Goal: Transaction & Acquisition: Obtain resource

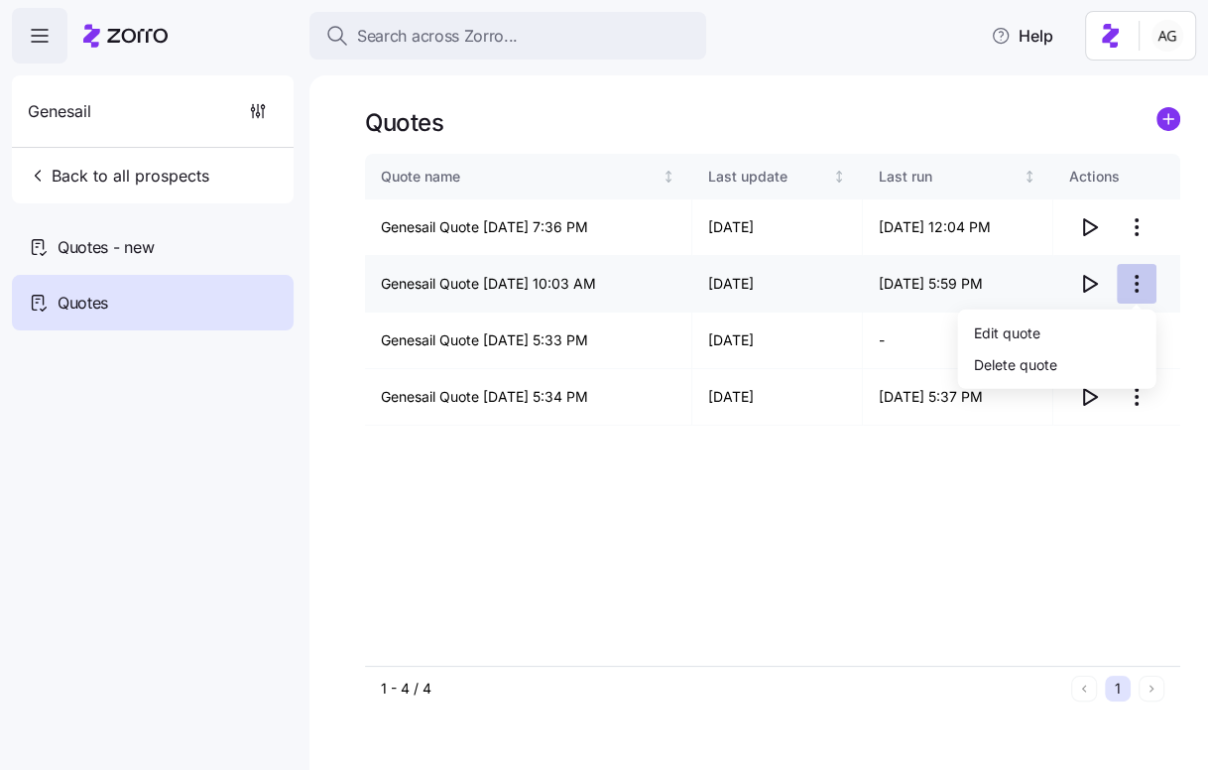
click at [1133, 289] on html "Search across Zorro... Help Genesail Back to all prospects Quotes - new Quotes …" at bounding box center [604, 379] width 1208 height 758
click at [1074, 366] on div "Delete quote" at bounding box center [1057, 364] width 182 height 32
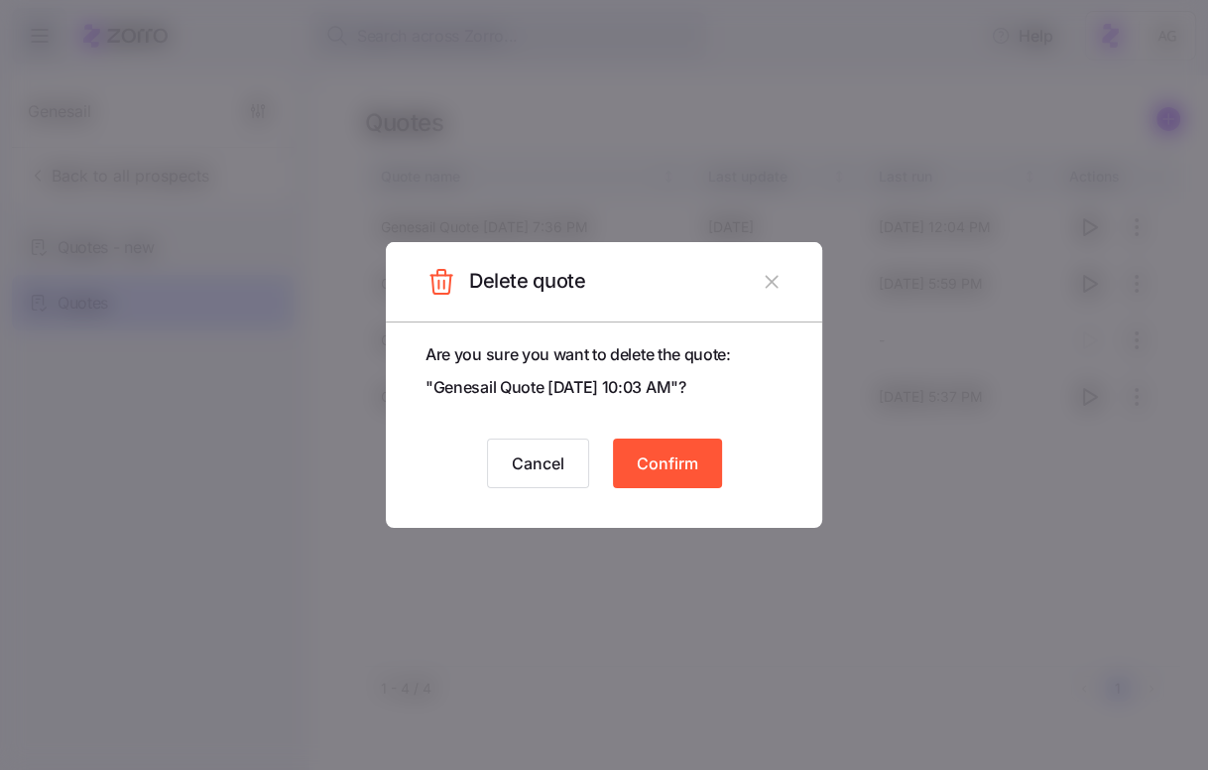
click at [670, 465] on span "Confirm" at bounding box center [667, 463] width 61 height 24
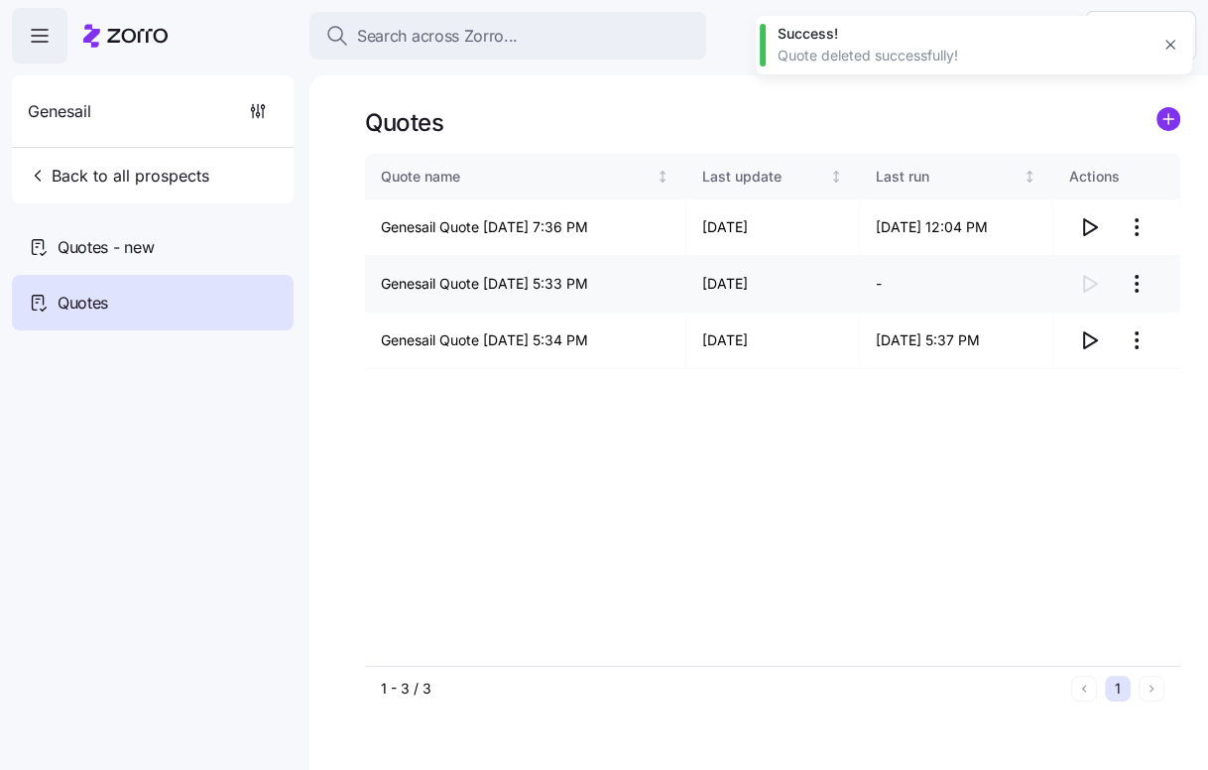
click at [1137, 281] on html "Search across Zorro... Help Genesail Back to all prospects Quotes - new Quotes …" at bounding box center [604, 379] width 1208 height 758
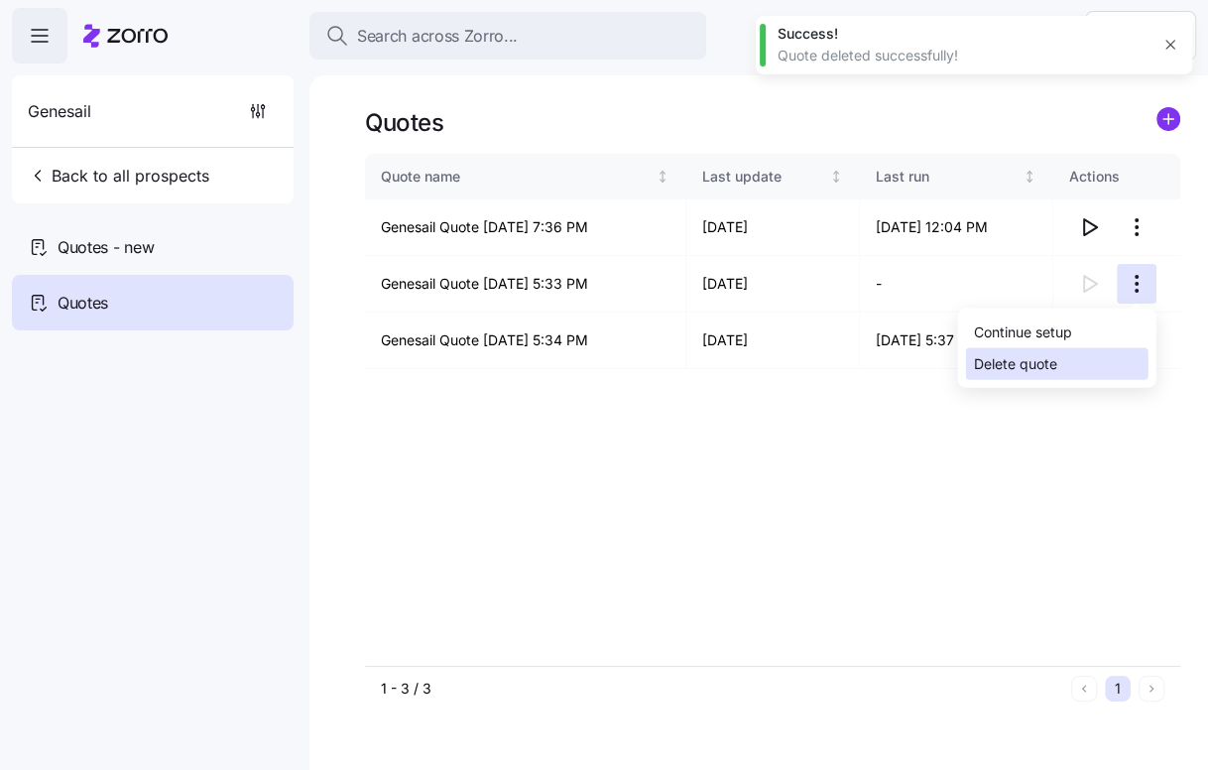
click at [1073, 352] on div "Delete quote" at bounding box center [1057, 364] width 182 height 32
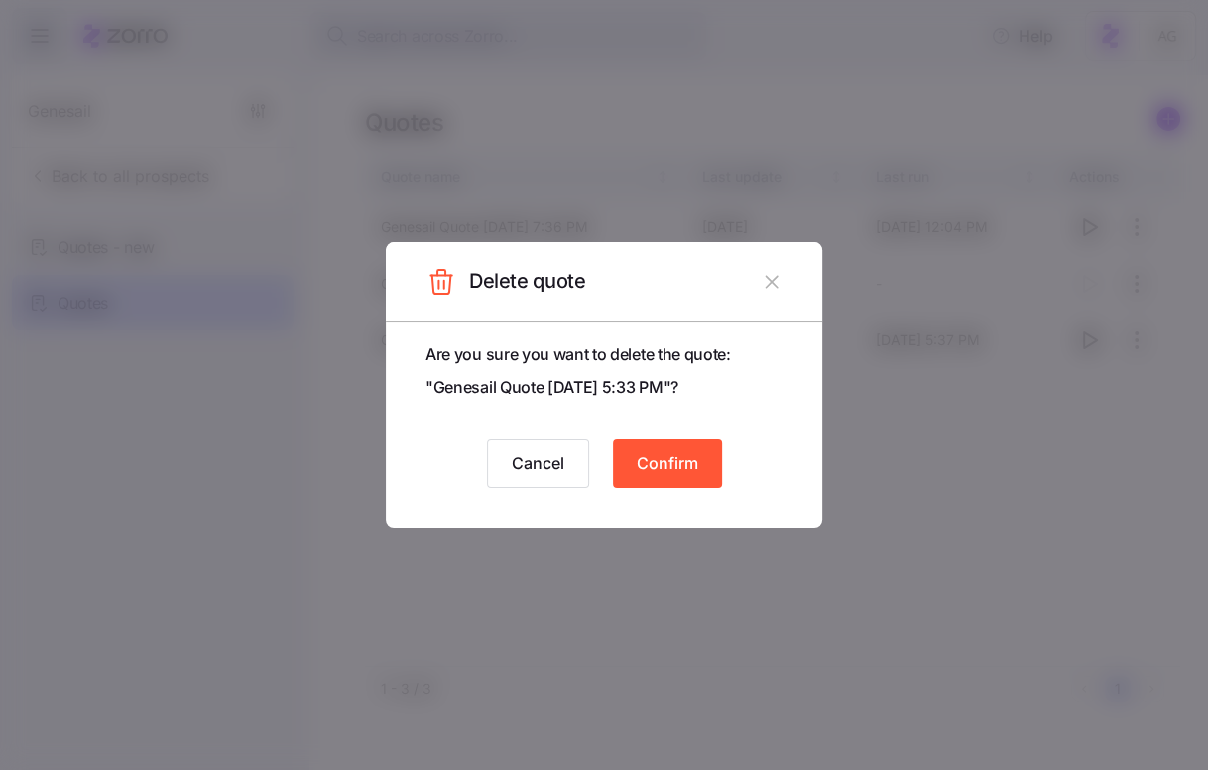
click at [692, 473] on span "Confirm" at bounding box center [667, 463] width 61 height 24
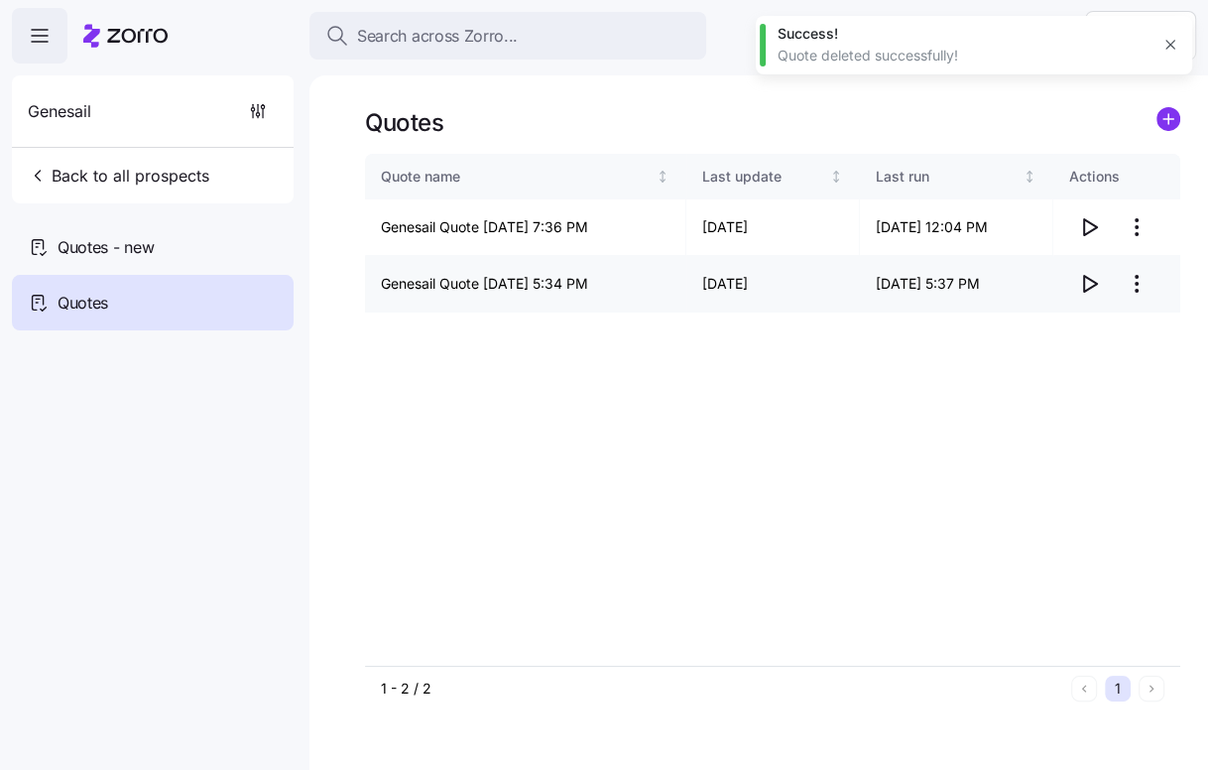
click at [1130, 297] on html "Search across Zorro... Help Genesail Back to all prospects Quotes - new Quotes …" at bounding box center [604, 379] width 1208 height 758
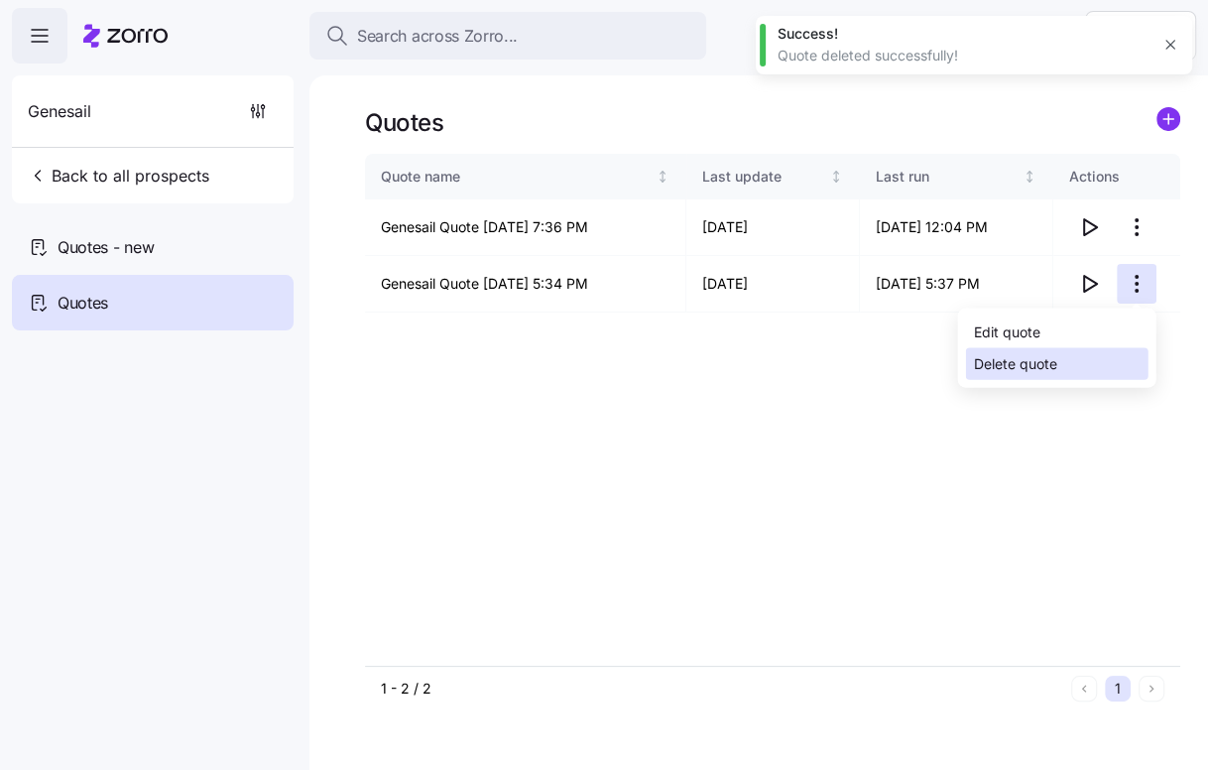
click at [1052, 358] on div "Delete quote" at bounding box center [1015, 364] width 83 height 22
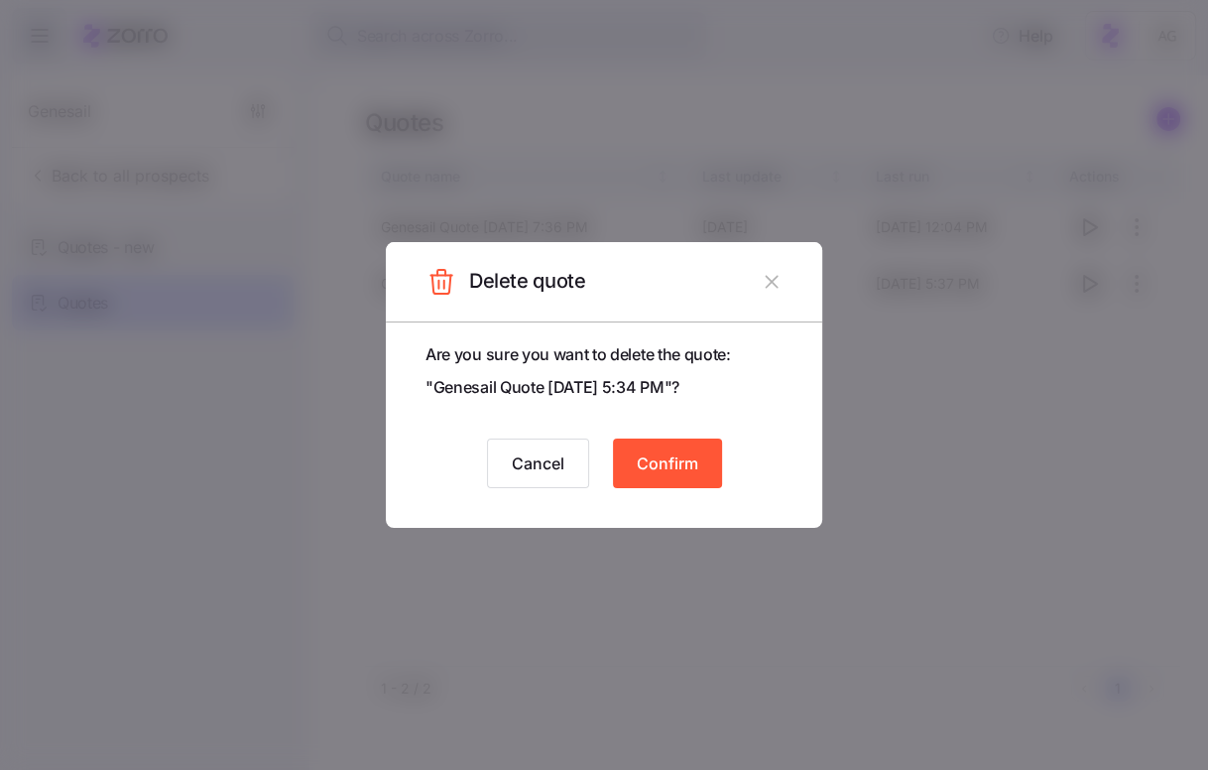
click at [700, 469] on button "Confirm" at bounding box center [667, 463] width 109 height 50
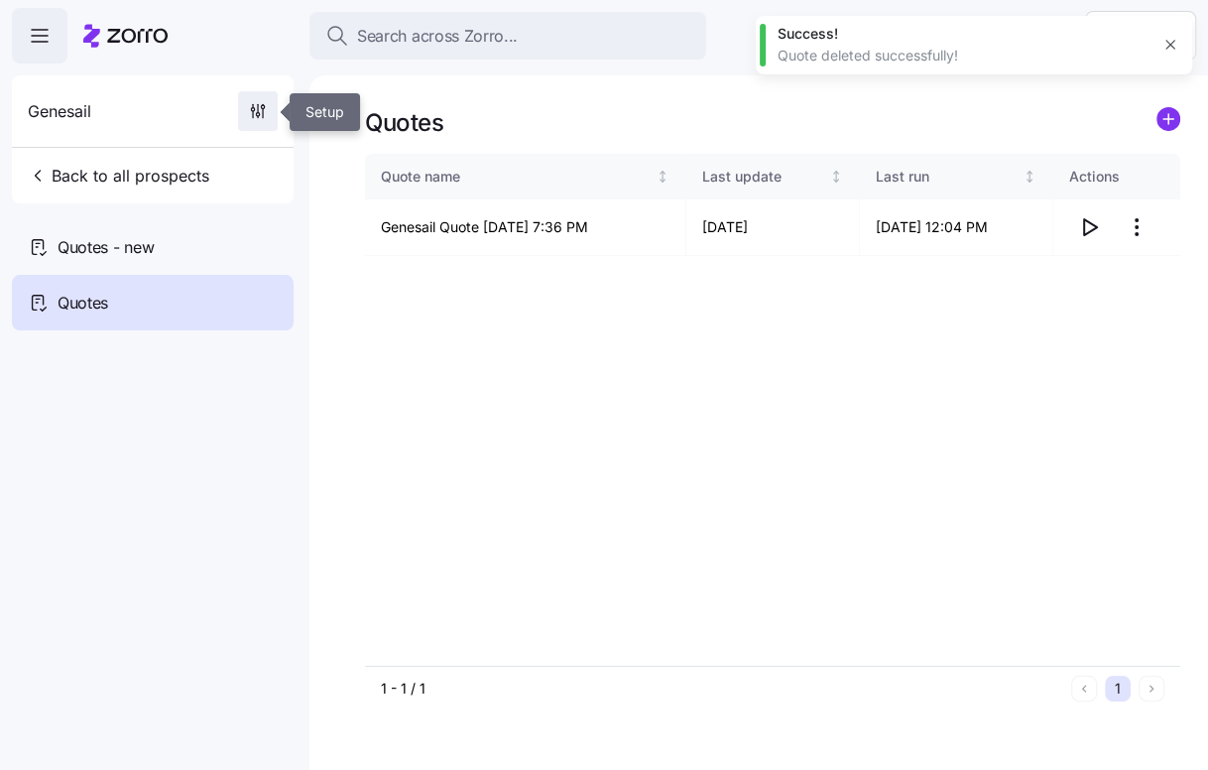
click at [265, 119] on icon "button" at bounding box center [258, 111] width 20 height 20
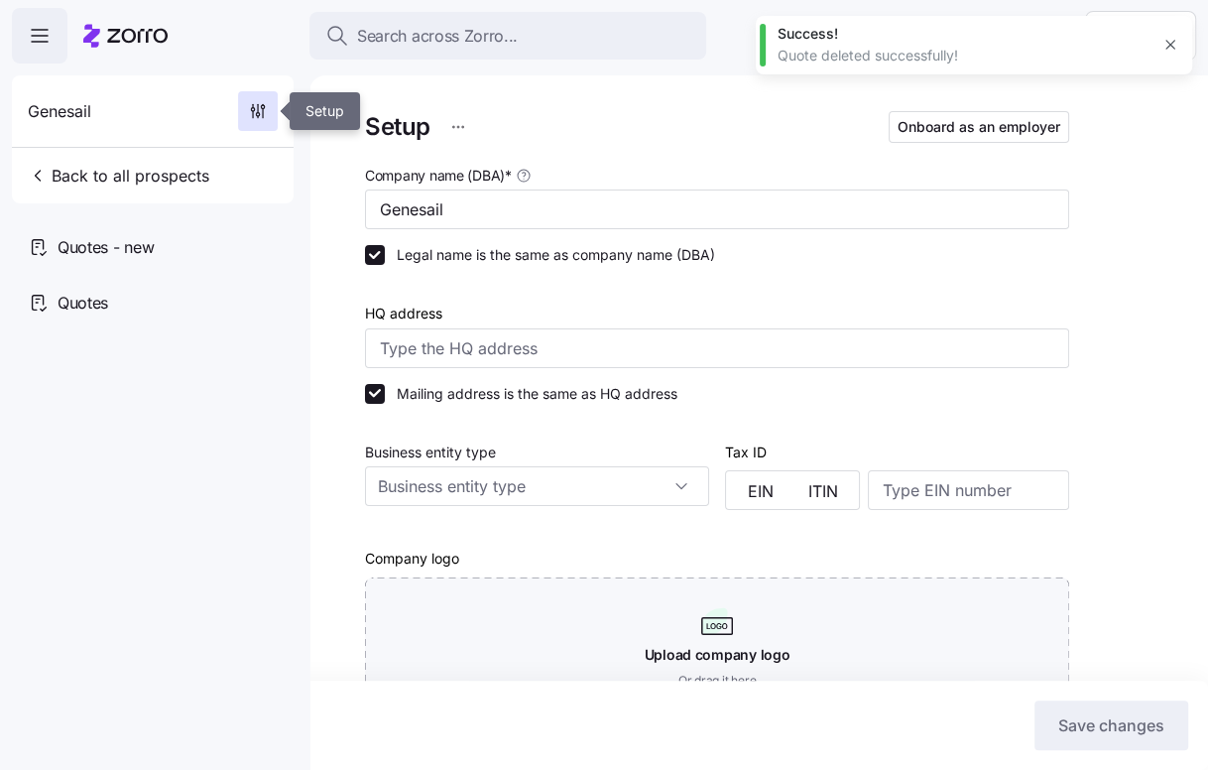
type input "Zorro"
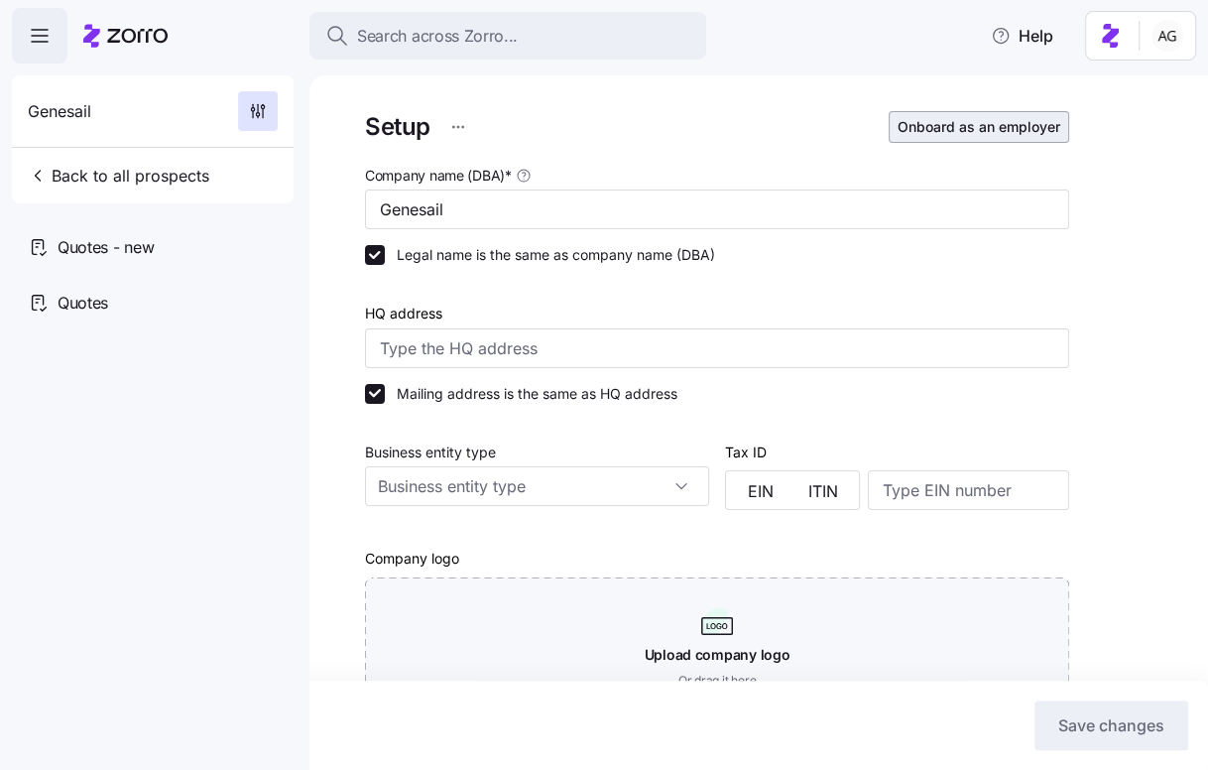
click at [922, 133] on span "Onboard as an employer" at bounding box center [979, 127] width 163 height 20
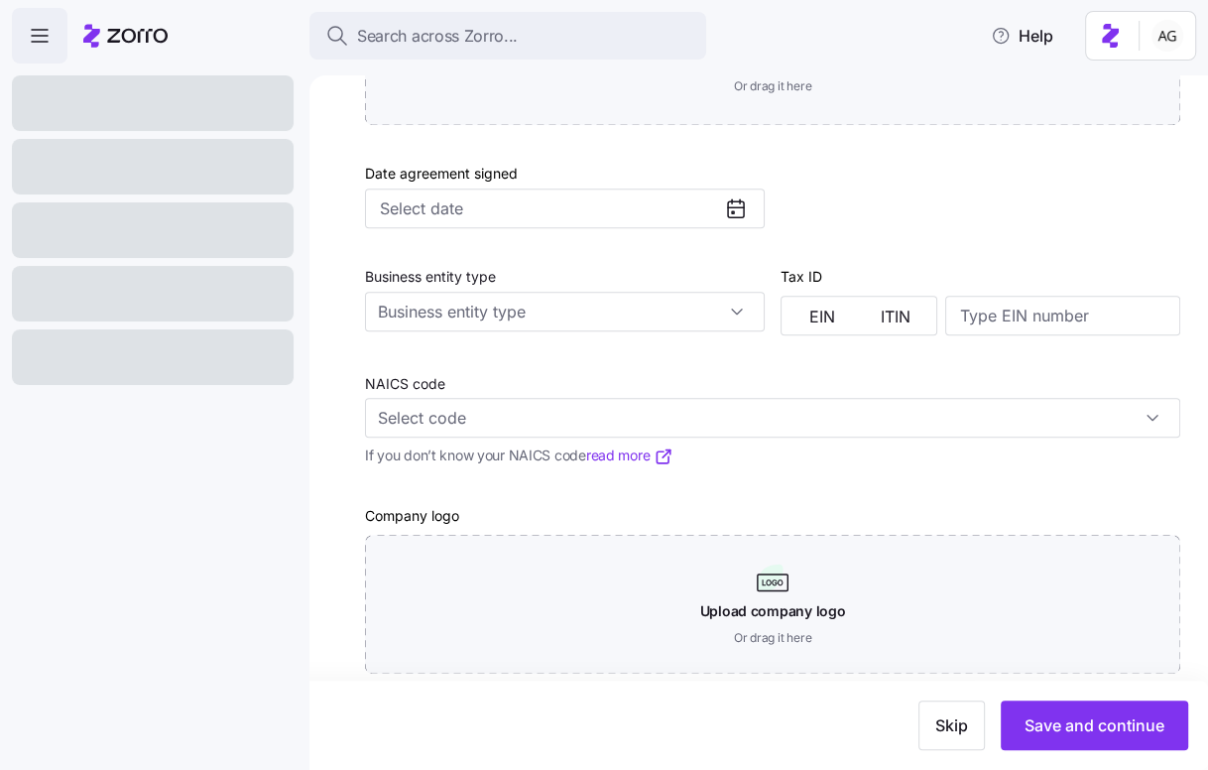
scroll to position [830, 0]
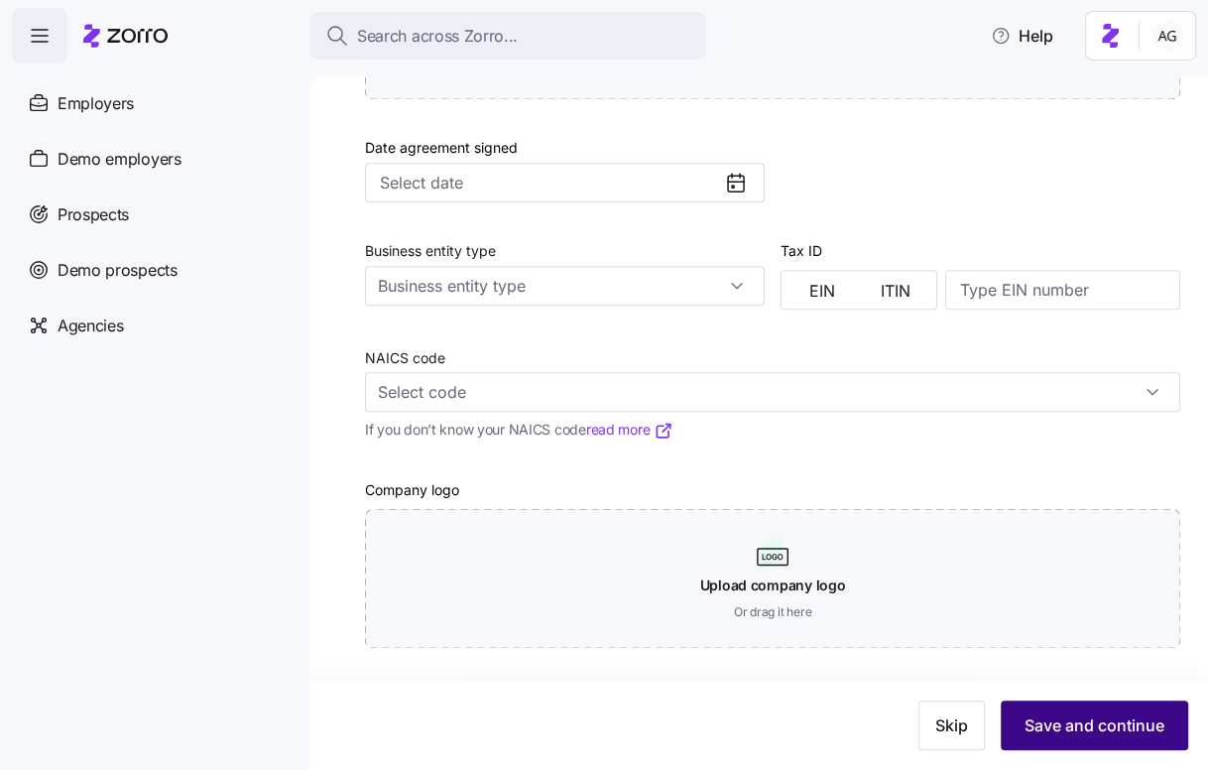
click at [1080, 727] on span "Save and continue" at bounding box center [1094, 725] width 140 height 24
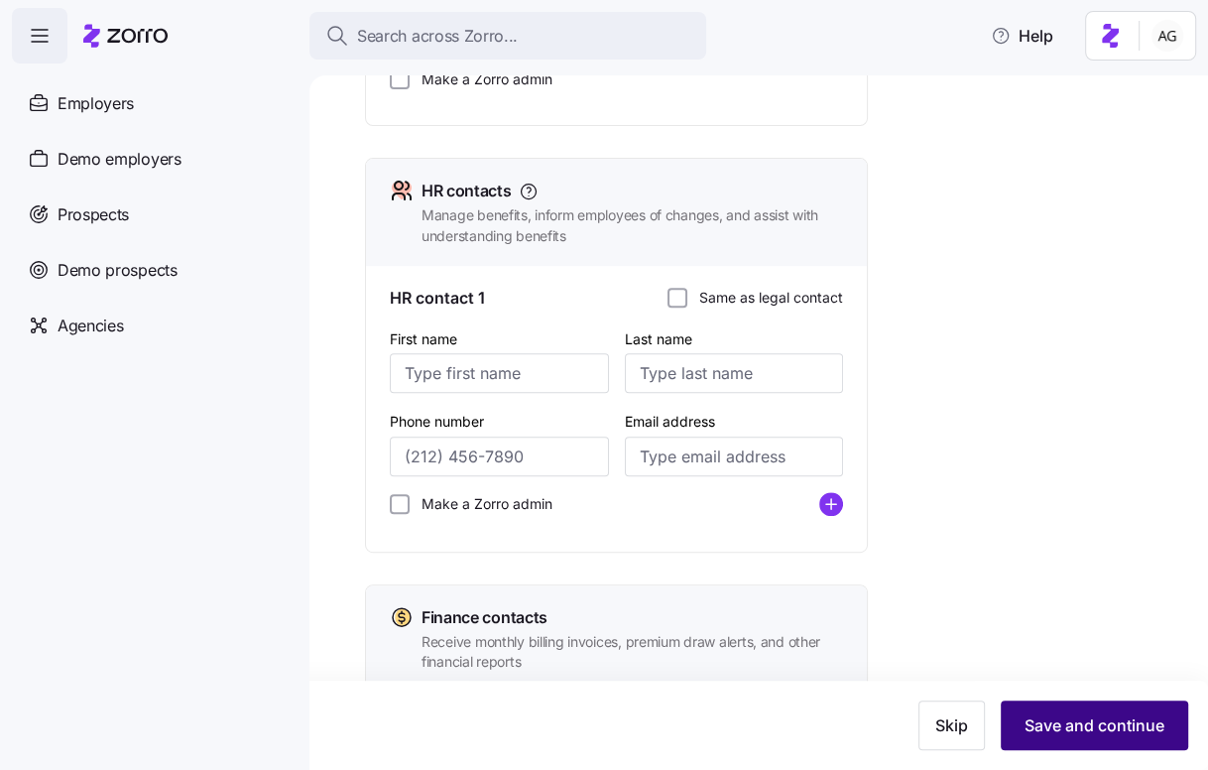
scroll to position [560, 0]
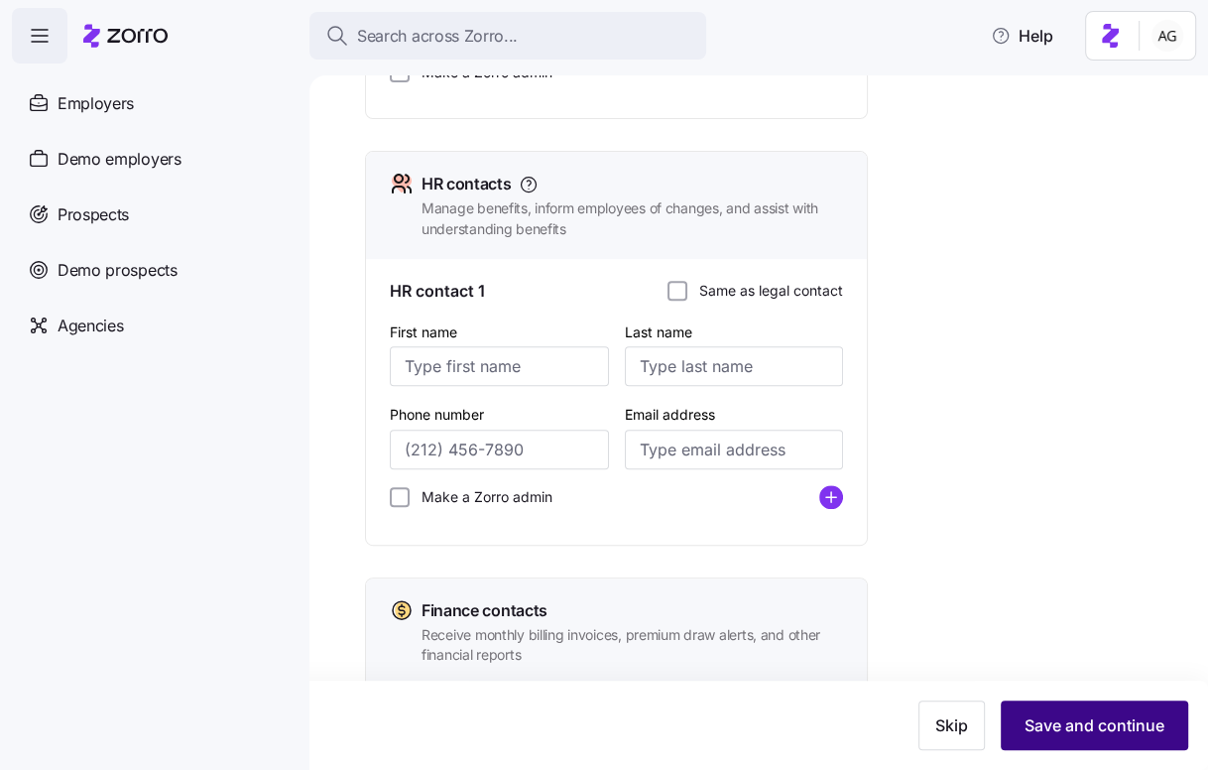
click at [1085, 715] on span "Save and continue" at bounding box center [1094, 725] width 140 height 24
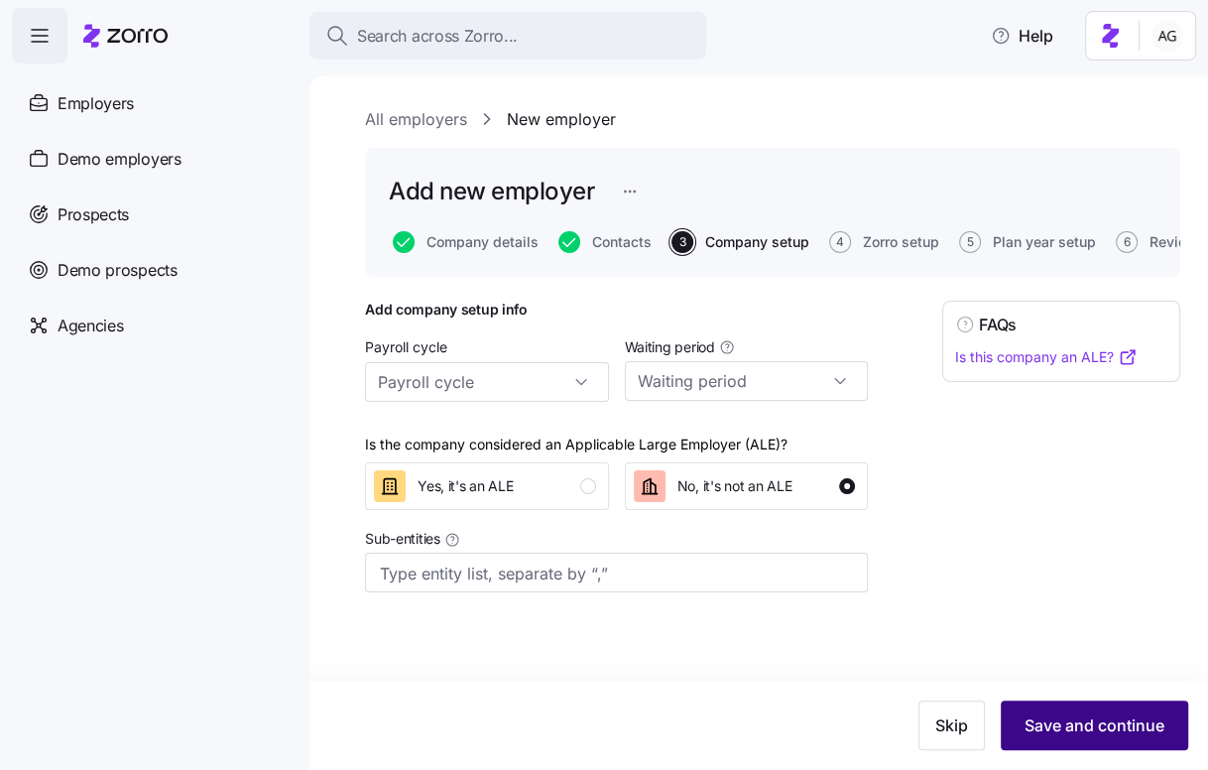
click at [1042, 706] on button "Save and continue" at bounding box center [1094, 725] width 187 height 50
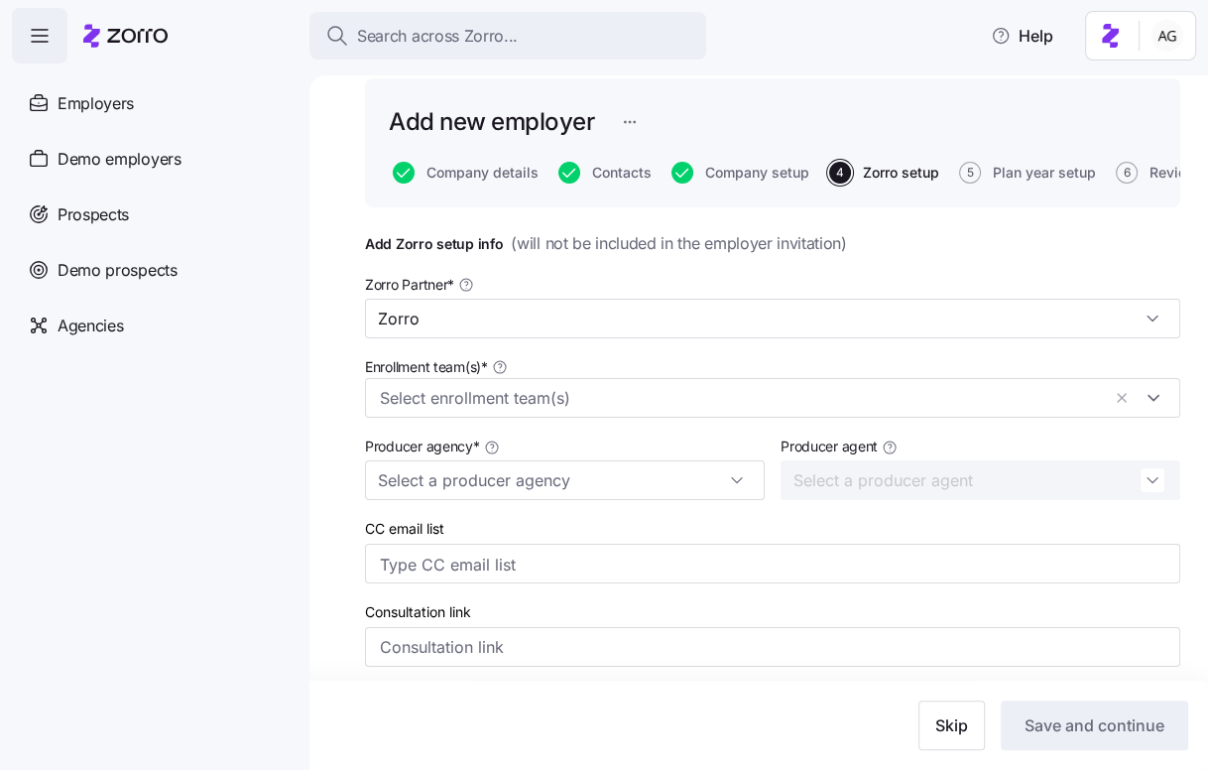
scroll to position [72, 0]
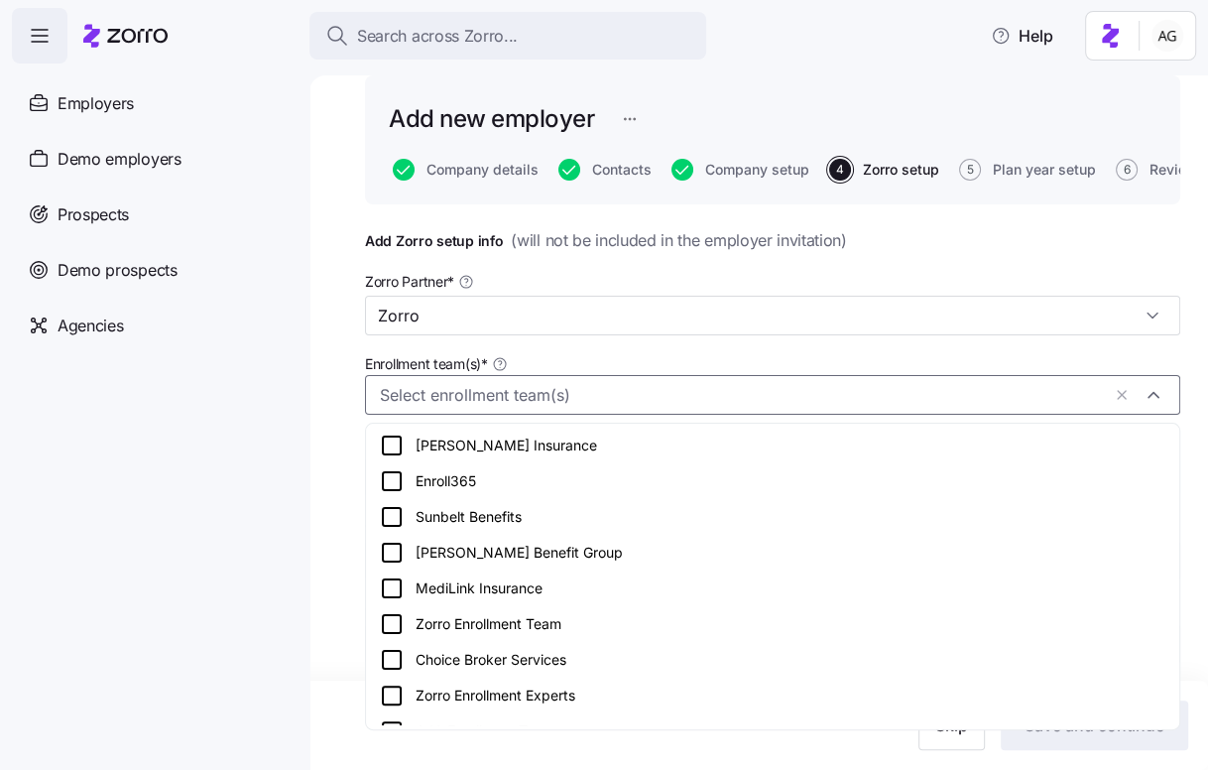
click at [794, 384] on input "Enrollment team(s) *" at bounding box center [740, 396] width 720 height 26
click at [793, 330] on input "Zorro" at bounding box center [772, 316] width 815 height 40
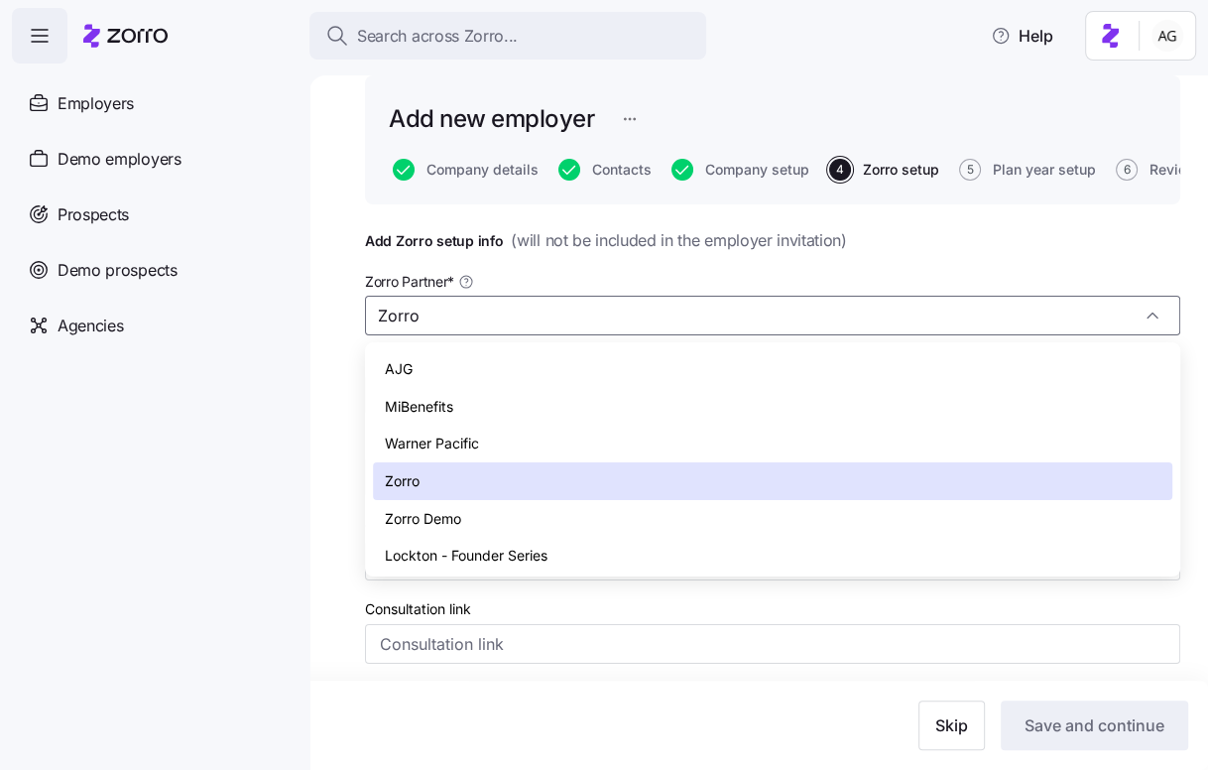
click at [258, 404] on nav "Employers Demo employers Prospects Demo prospects Agencies" at bounding box center [154, 416] width 309 height 706
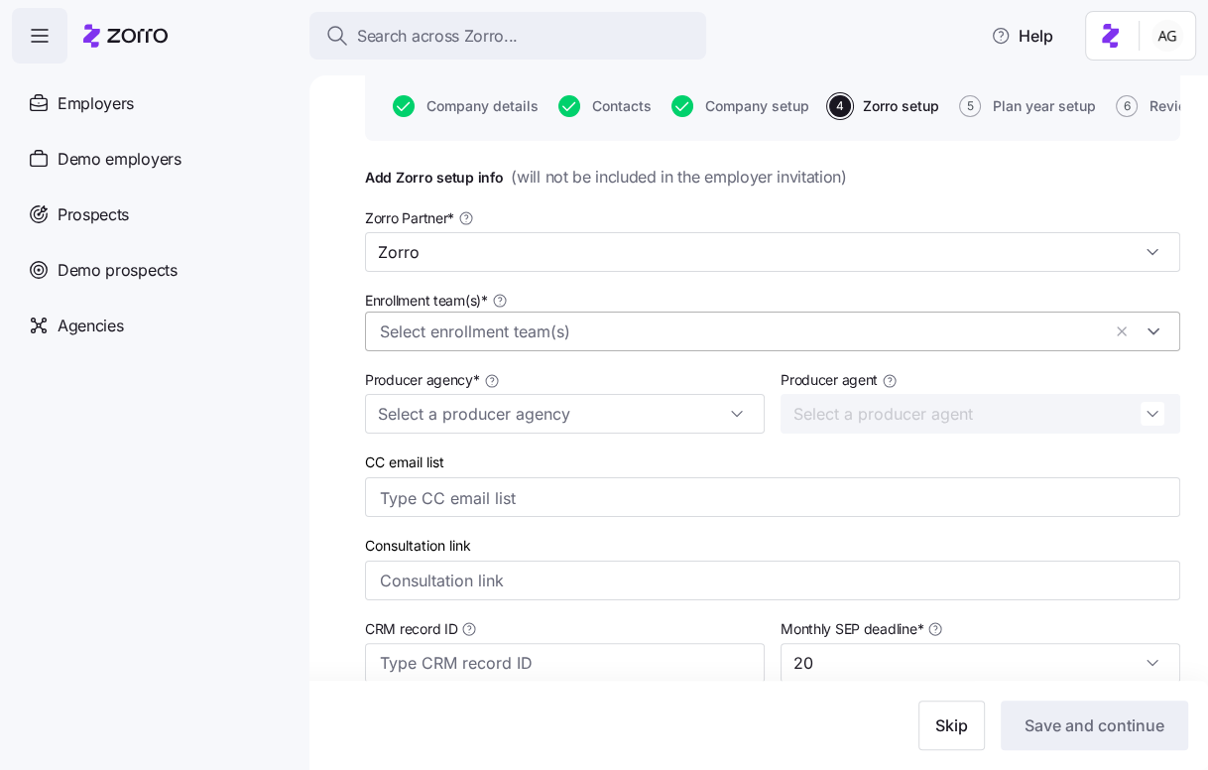
scroll to position [141, 0]
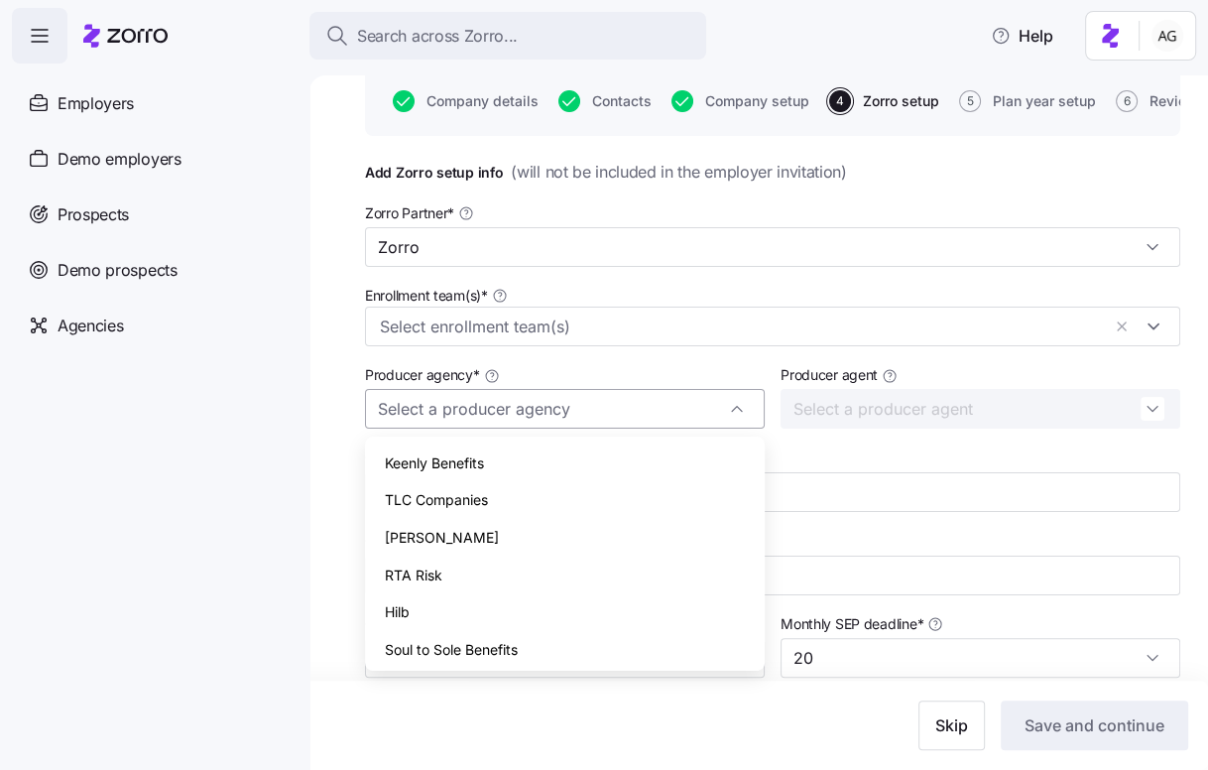
click at [410, 414] on input "Producer agency *" at bounding box center [565, 409] width 400 height 40
click at [410, 413] on input "Producer agency *" at bounding box center [565, 409] width 400 height 40
click at [273, 426] on nav "Employers Demo employers Prospects Demo prospects Agencies" at bounding box center [154, 416] width 309 height 706
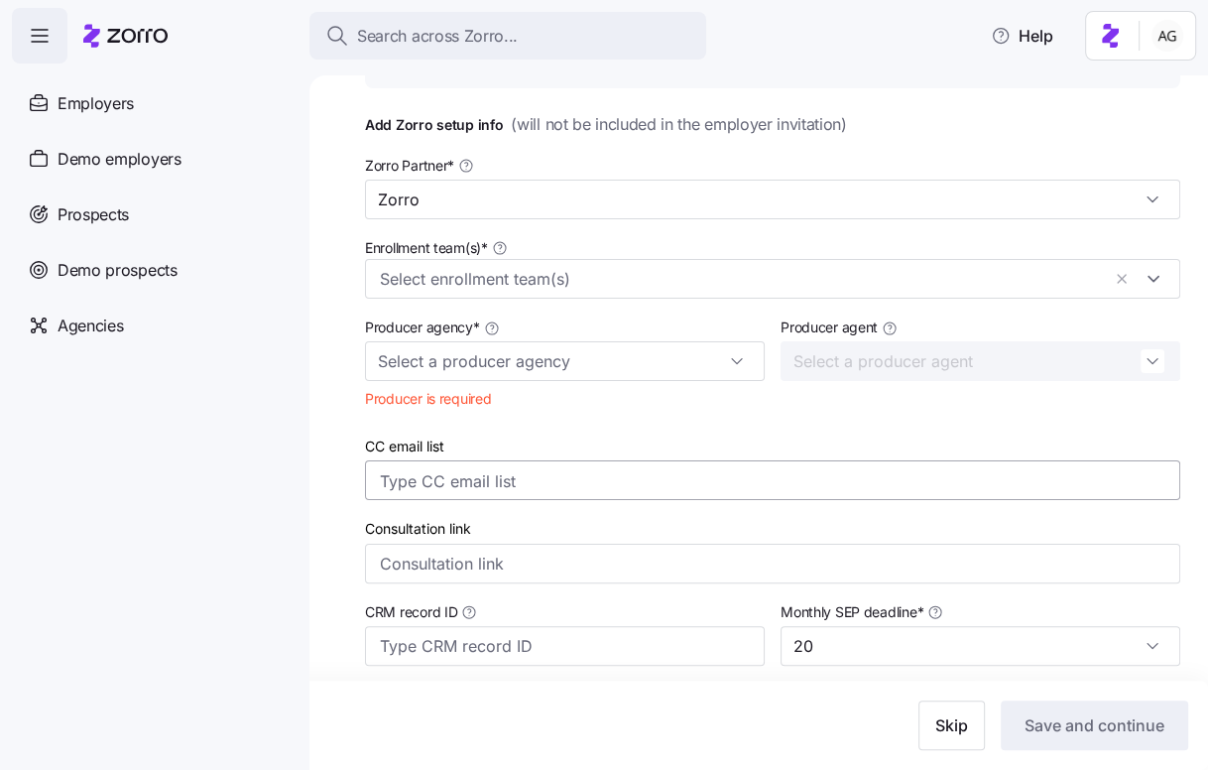
scroll to position [192, 0]
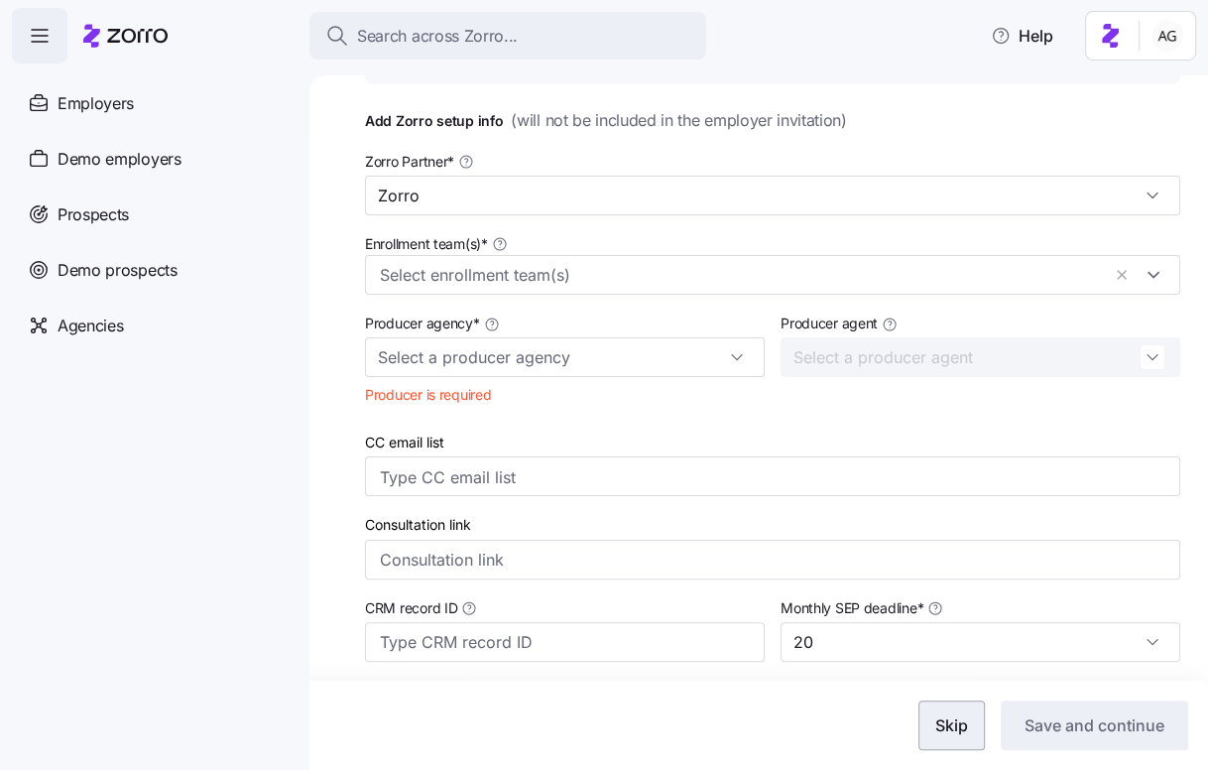
click at [950, 721] on span "Skip" at bounding box center [951, 725] width 33 height 24
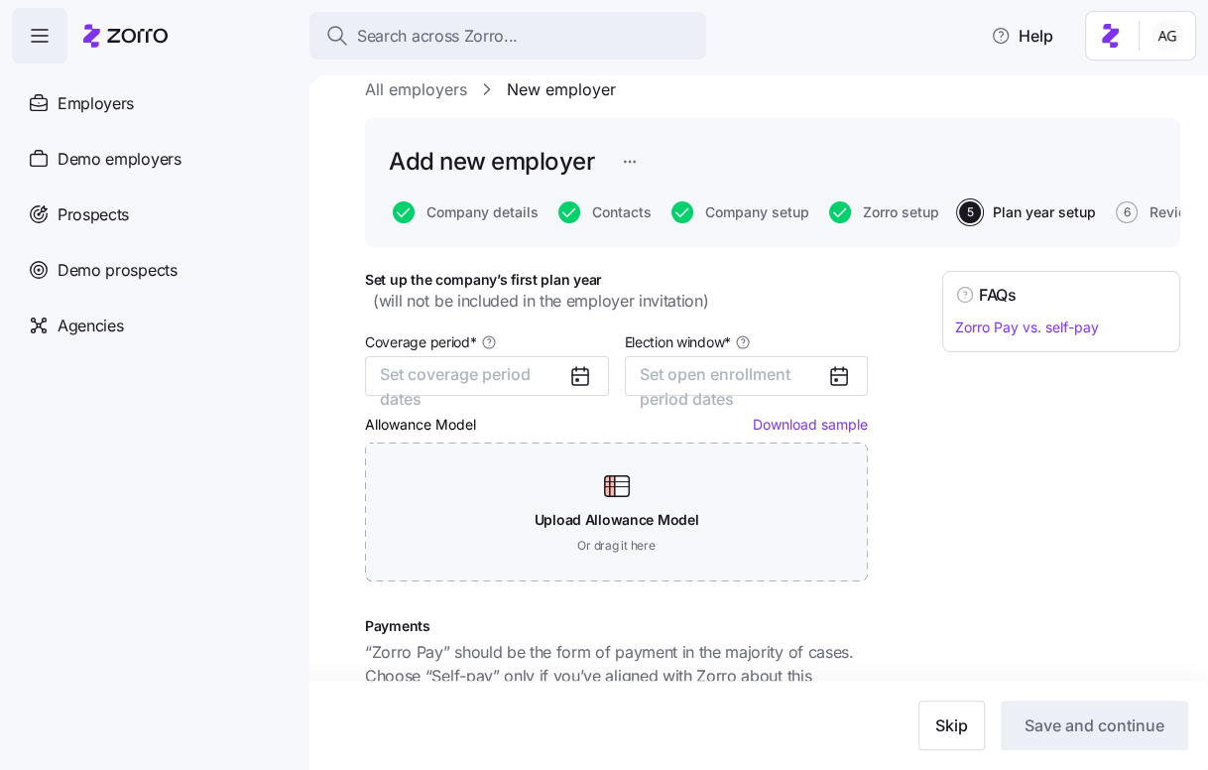
scroll to position [35, 0]
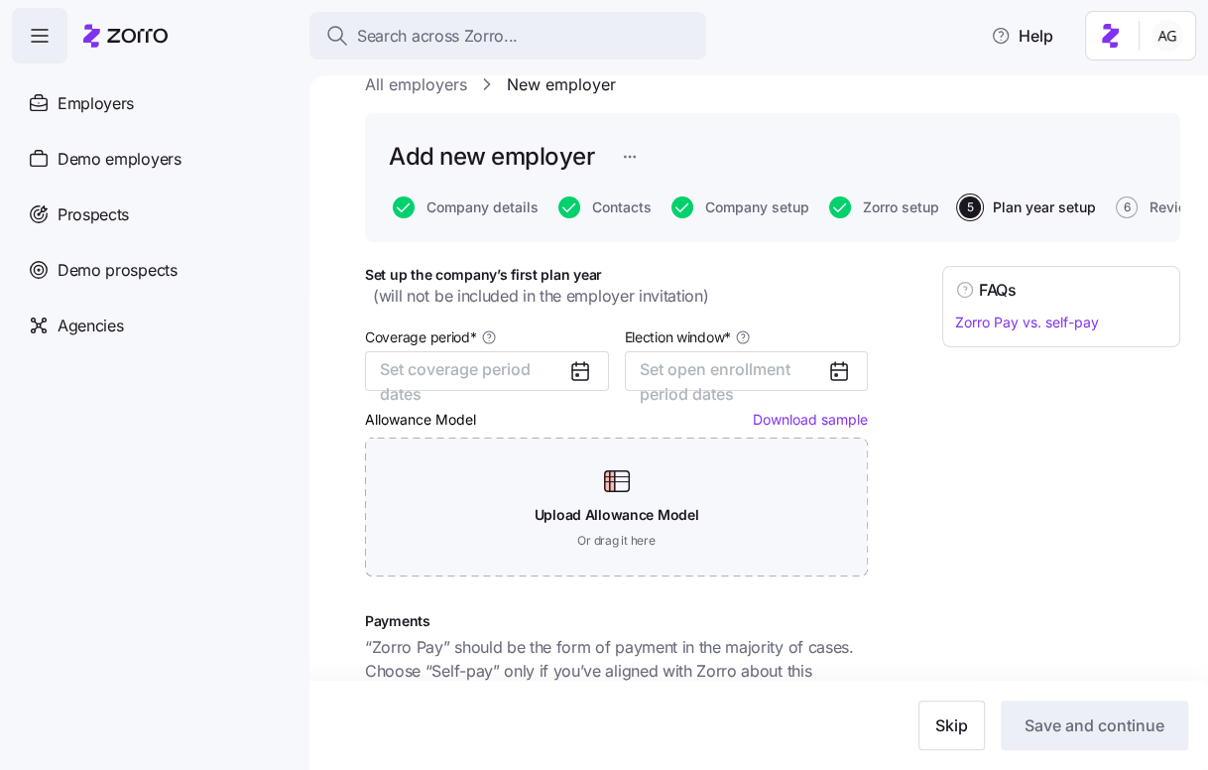
click at [572, 373] on icon at bounding box center [580, 372] width 16 height 16
click at [501, 366] on span "Set coverage period dates" at bounding box center [455, 381] width 151 height 45
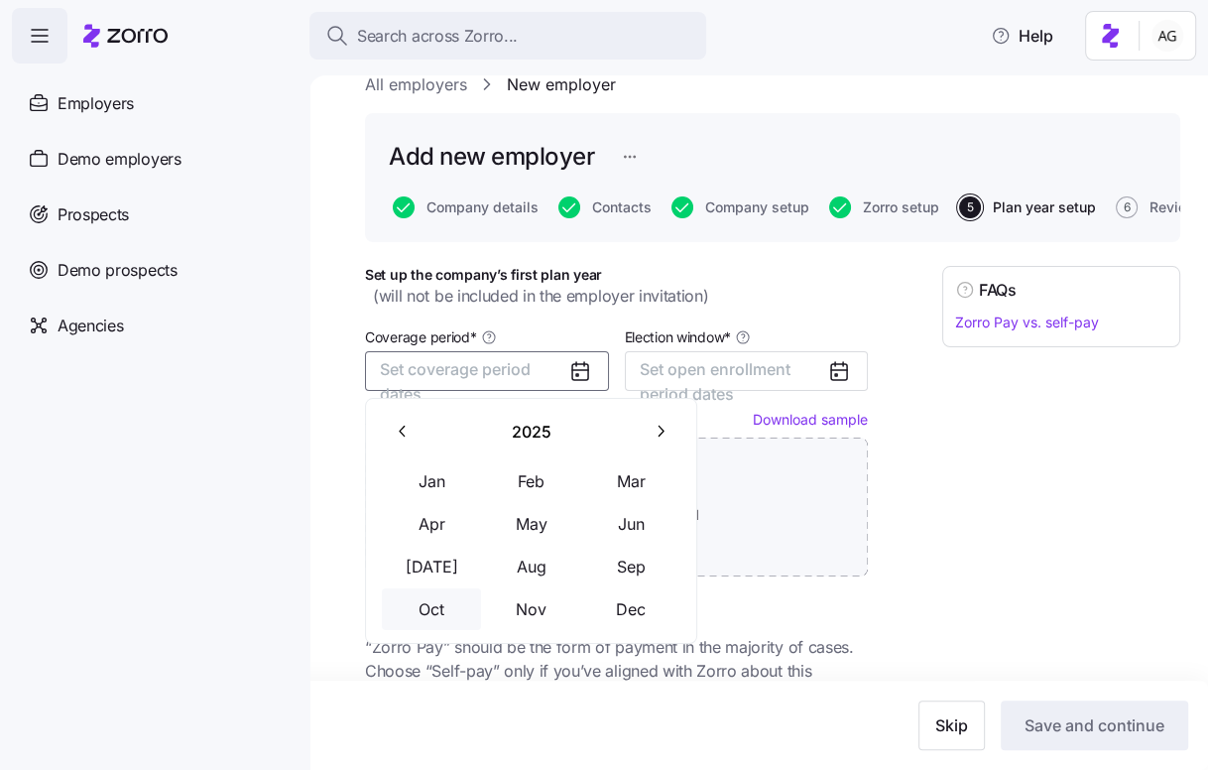
click at [434, 598] on button "Oct" at bounding box center [431, 609] width 99 height 42
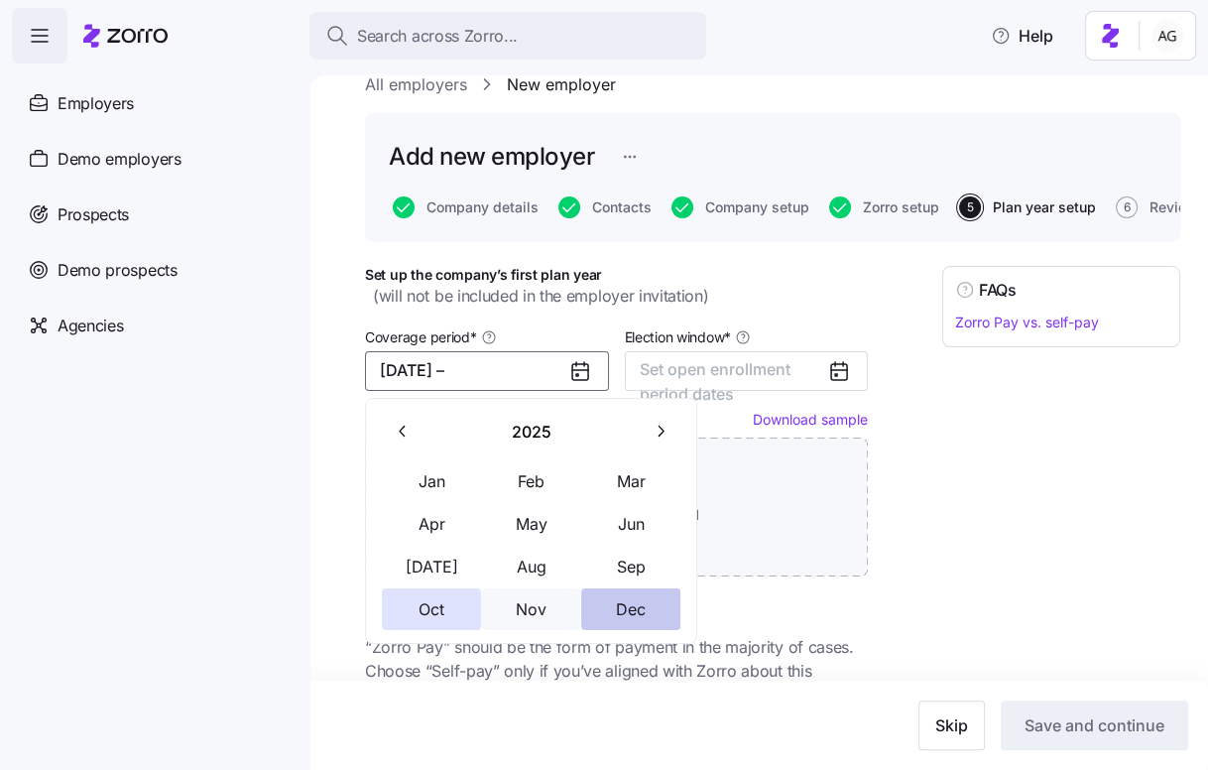
click at [618, 606] on button "Dec" at bounding box center [630, 609] width 99 height 42
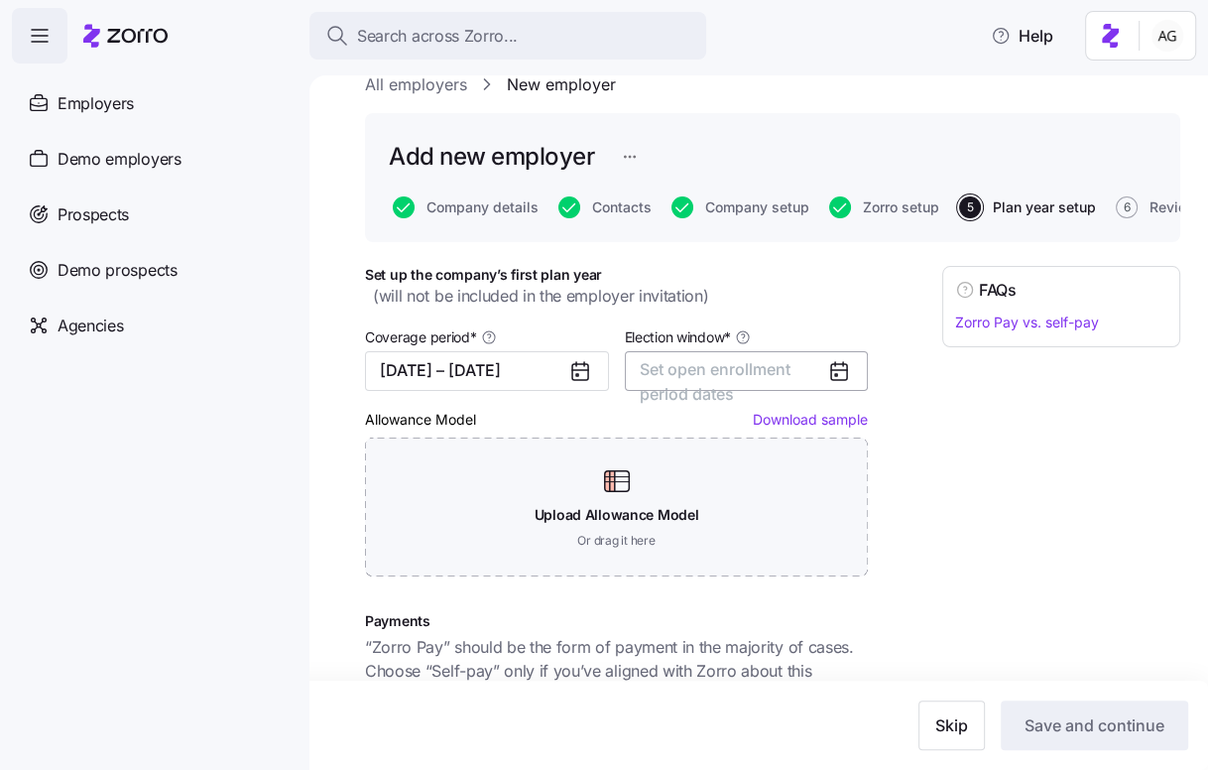
click at [735, 372] on span "Set open enrollment period dates" at bounding box center [715, 381] width 151 height 45
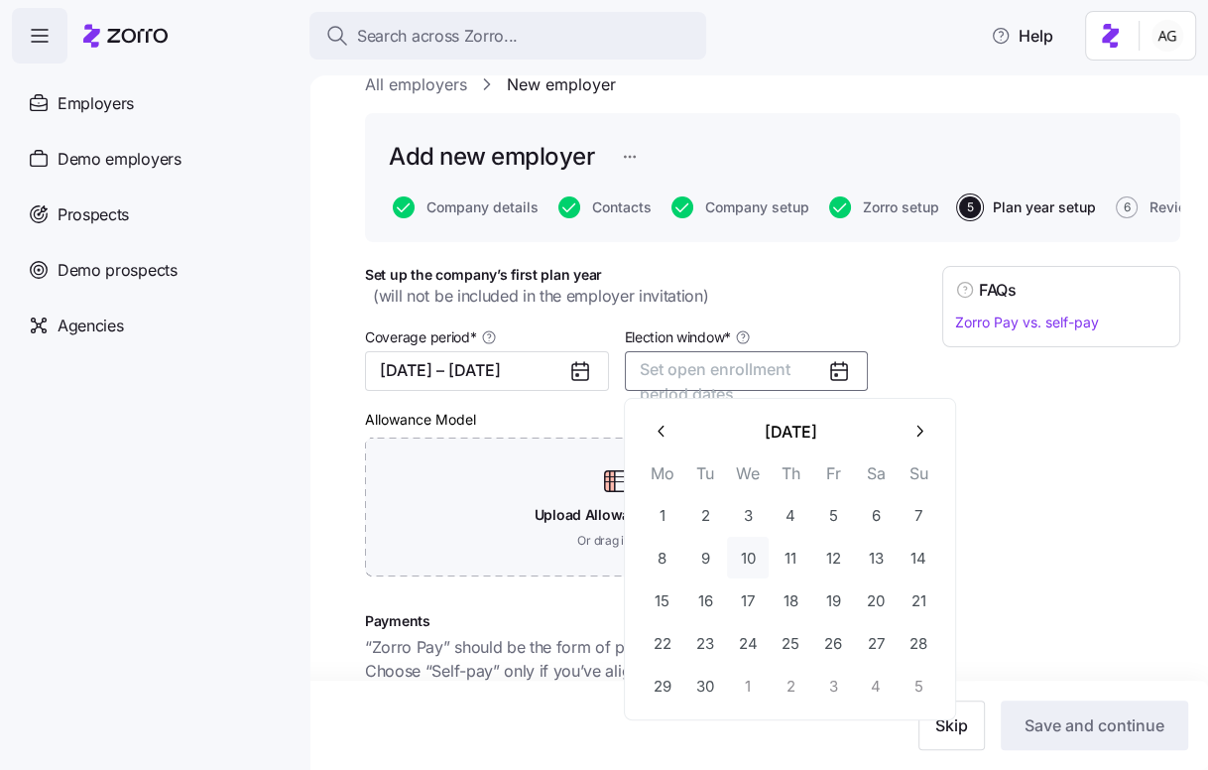
click at [739, 548] on button "10" at bounding box center [748, 558] width 42 height 42
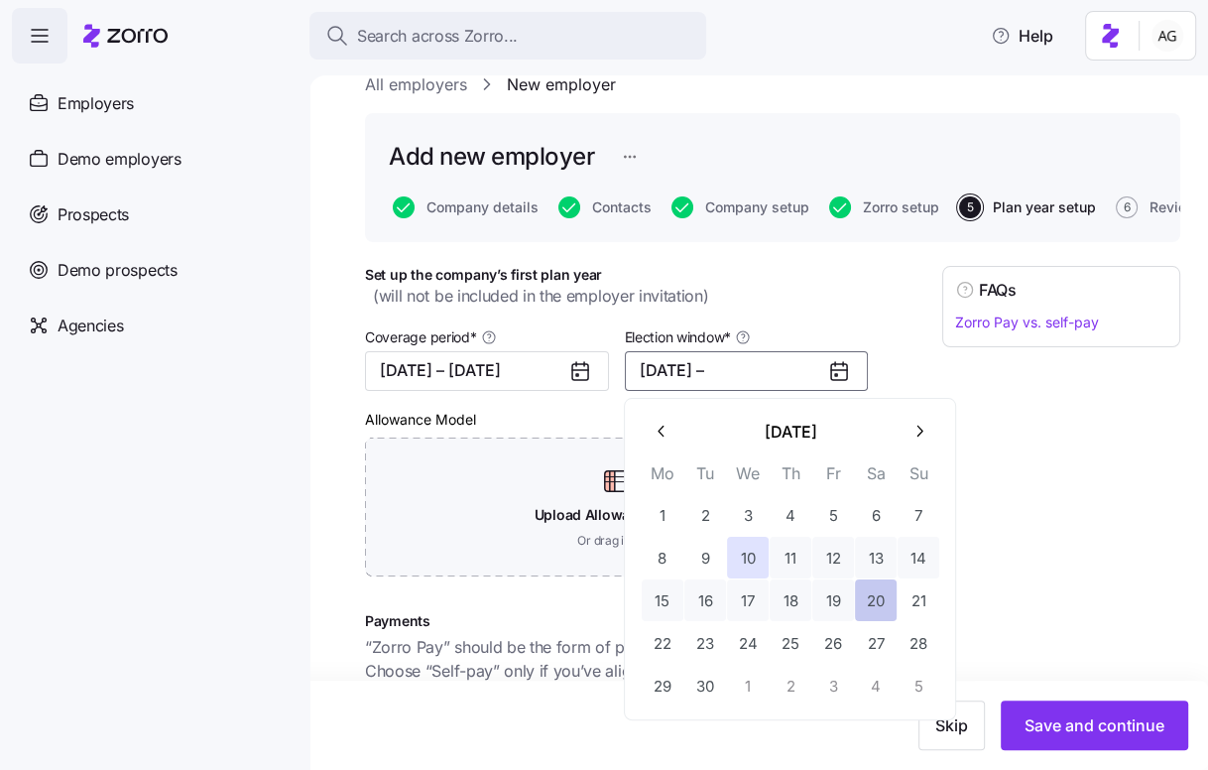
click at [863, 590] on button "20" at bounding box center [876, 600] width 42 height 42
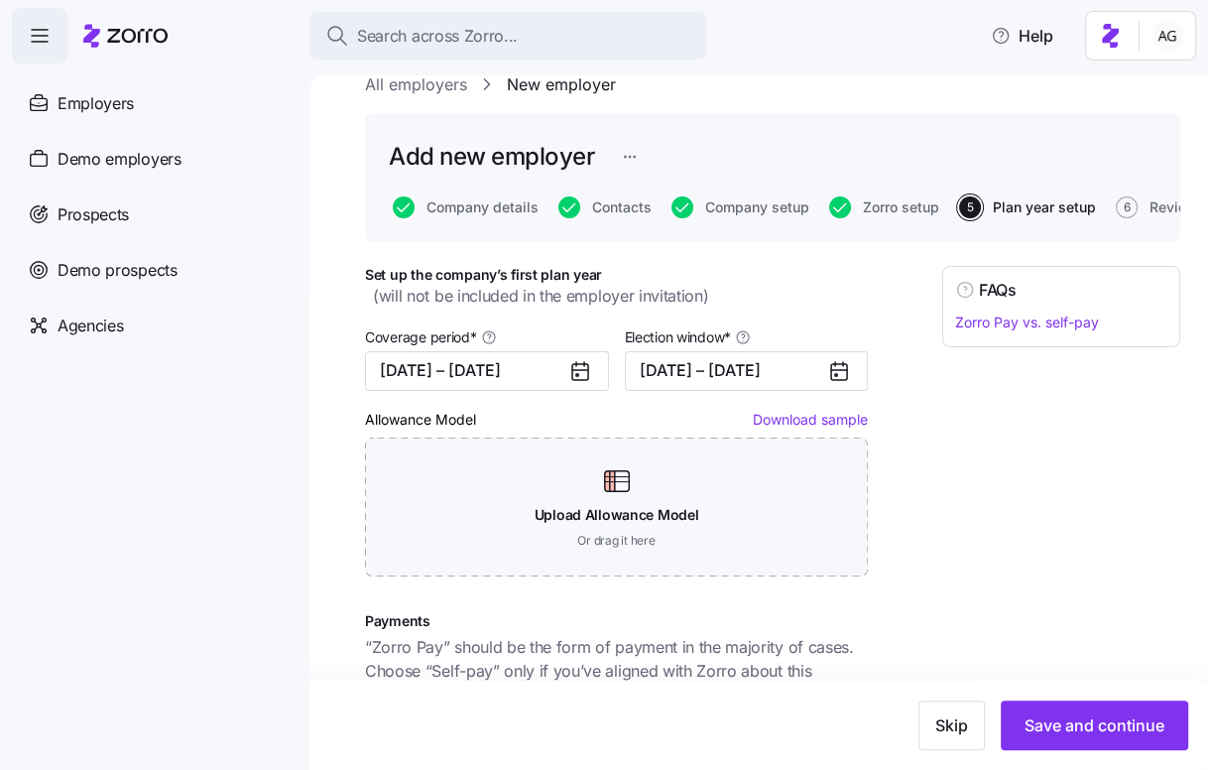
scroll to position [82, 0]
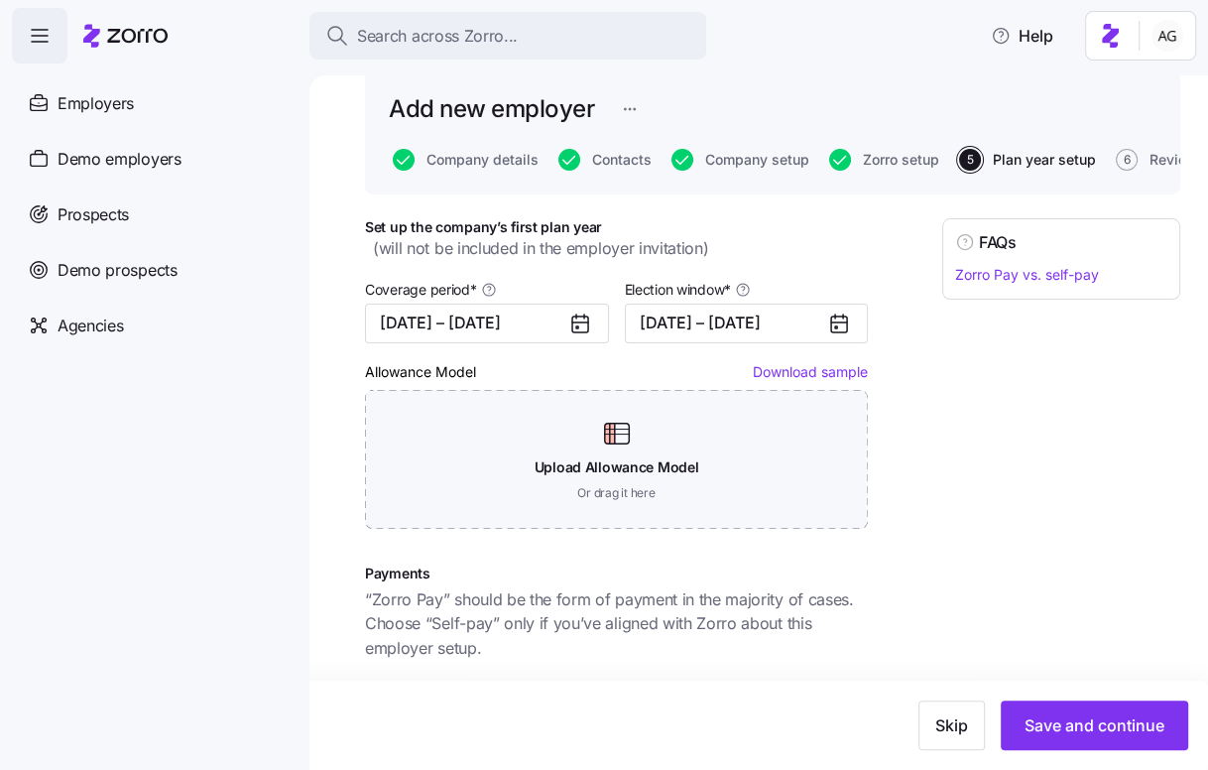
click at [832, 324] on icon at bounding box center [839, 323] width 24 height 24
click at [755, 323] on button "09/10/2025 – 09/20/2025" at bounding box center [747, 323] width 244 height 40
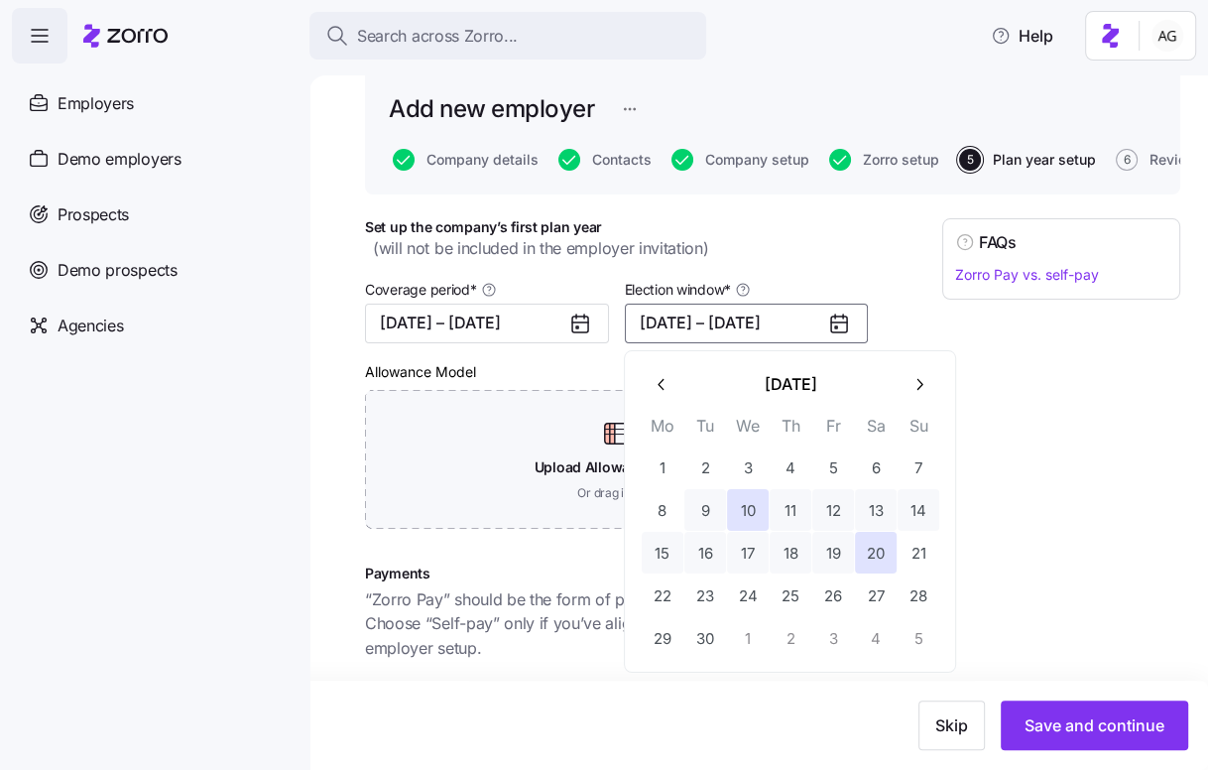
click at [705, 508] on button "9" at bounding box center [705, 510] width 42 height 42
click at [909, 543] on button "21" at bounding box center [919, 553] width 42 height 42
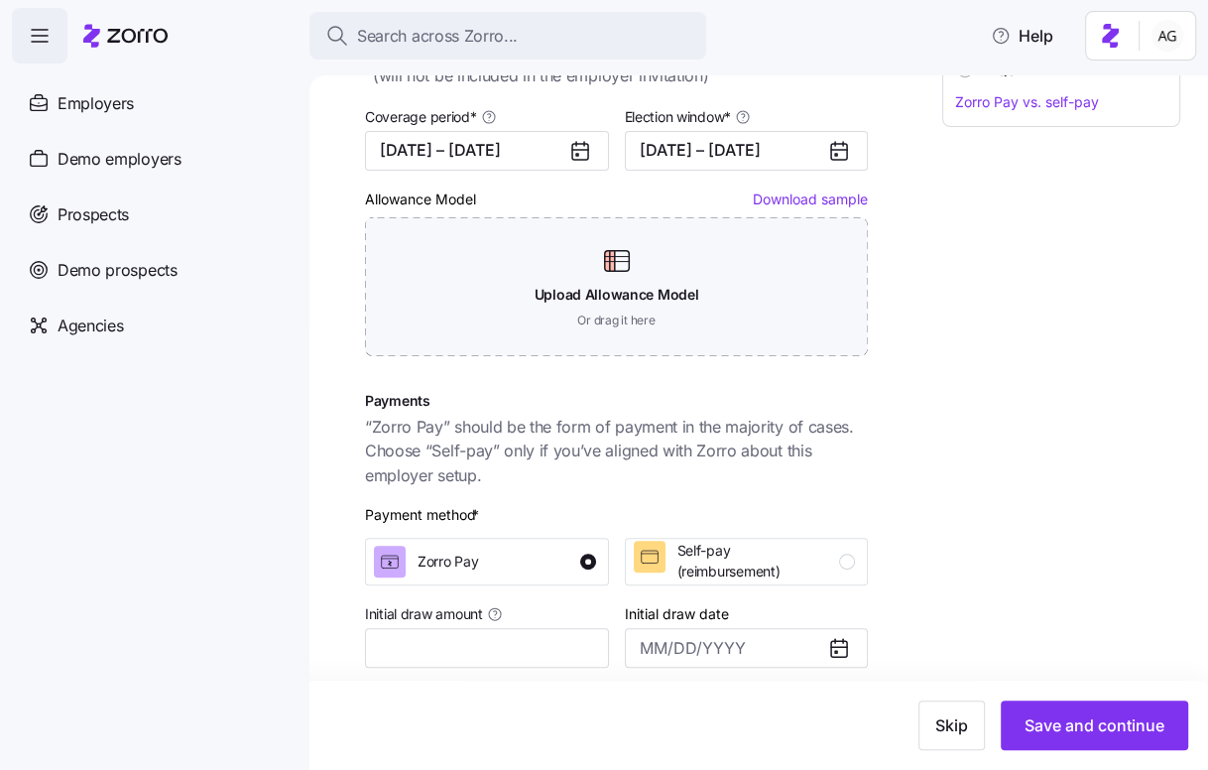
scroll to position [307, 0]
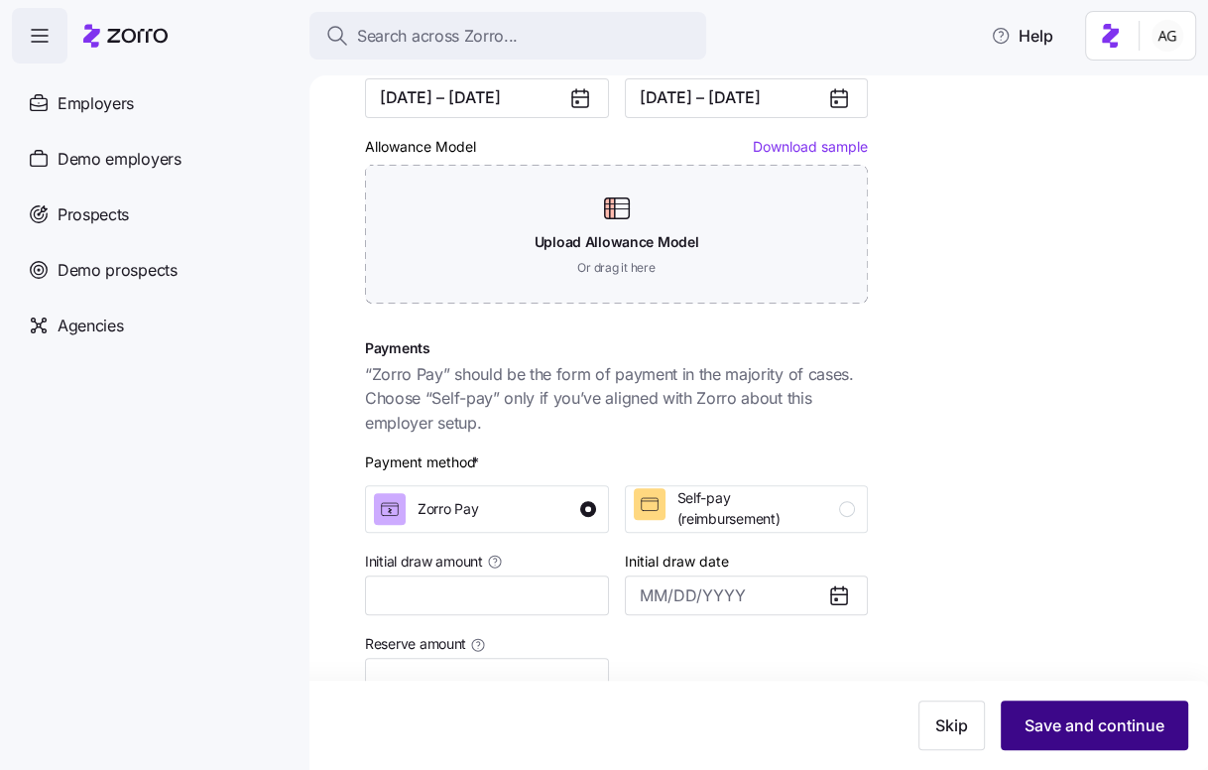
click at [1033, 718] on span "Save and continue" at bounding box center [1094, 725] width 140 height 24
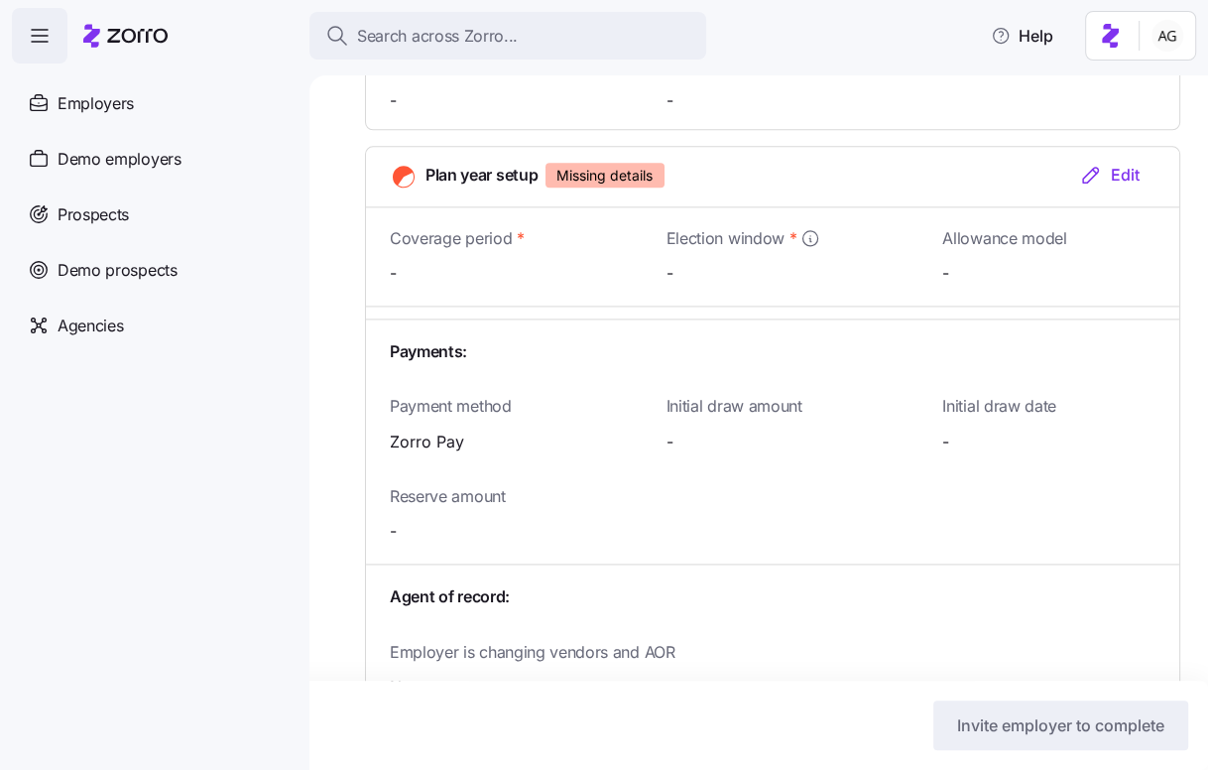
scroll to position [1869, 0]
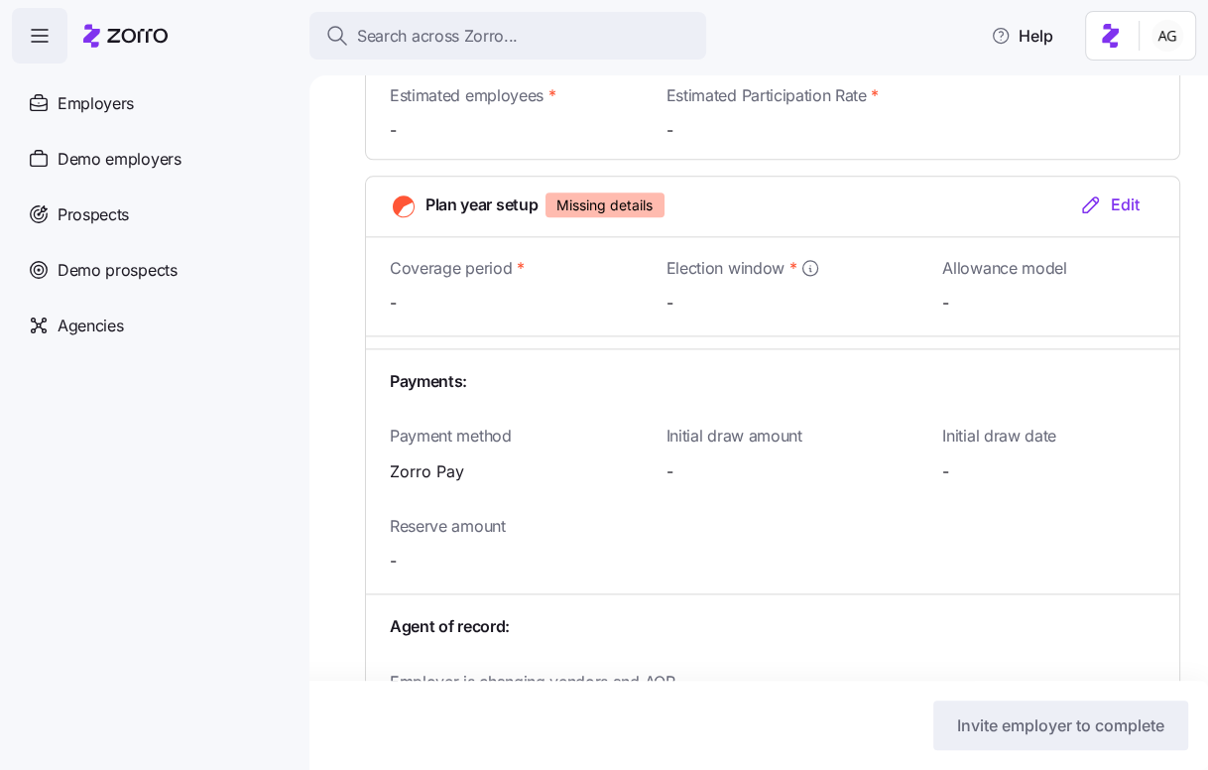
click at [1096, 192] on icon "button" at bounding box center [1091, 204] width 24 height 24
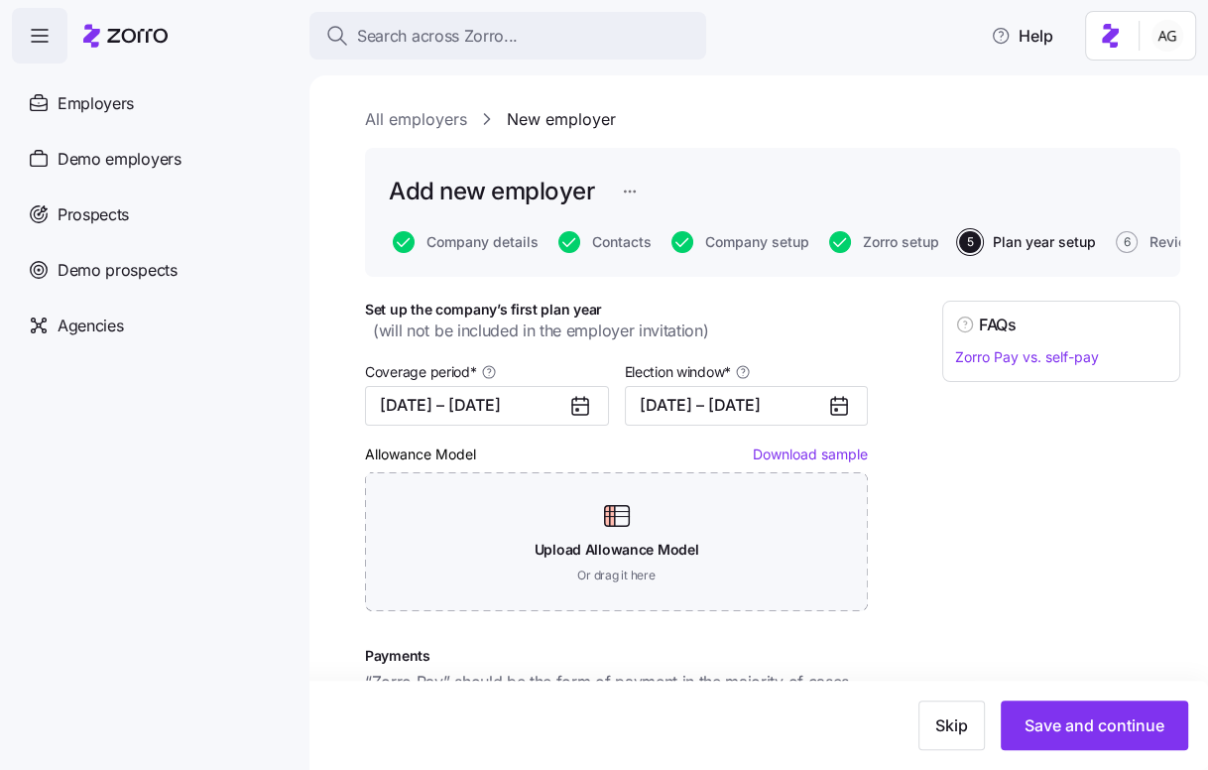
click at [903, 457] on div "Set up the company’s first plan year ( will not be included in the employer inv…" at bounding box center [772, 760] width 815 height 921
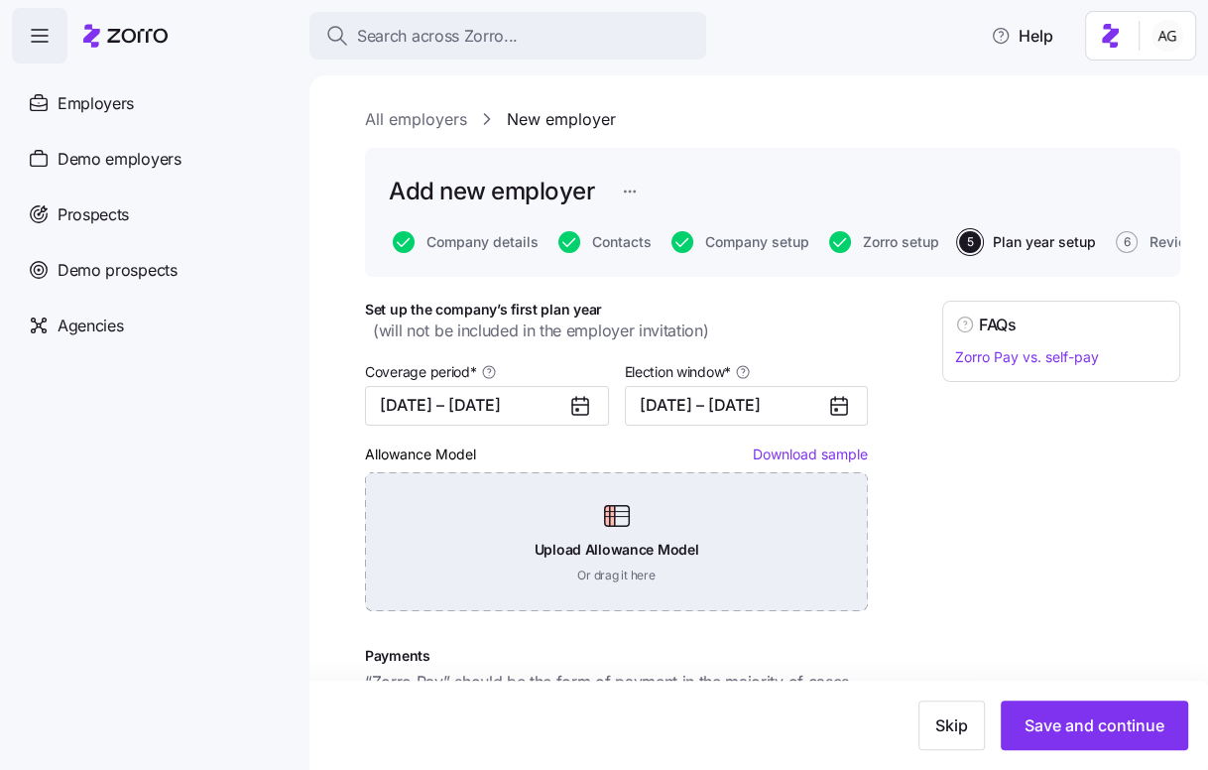
click at [698, 502] on div "Upload Allowance Model Or drag it here" at bounding box center [616, 541] width 503 height 139
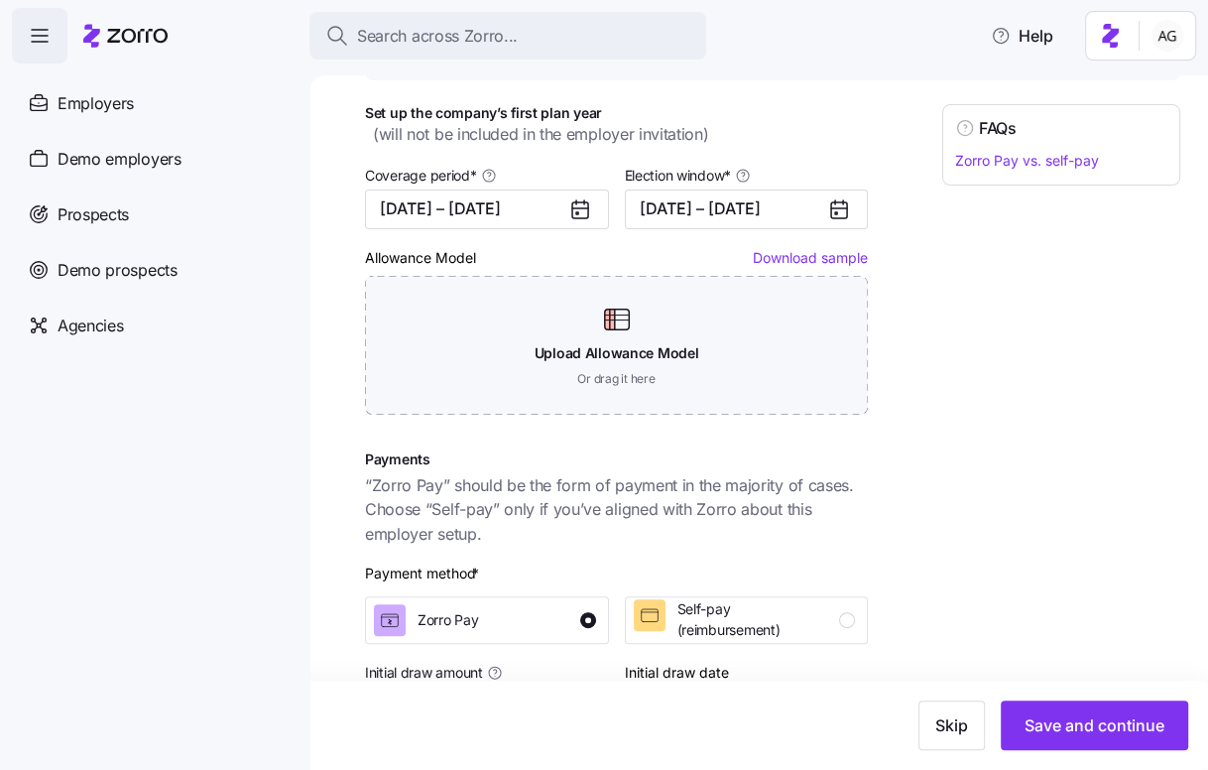
scroll to position [474, 0]
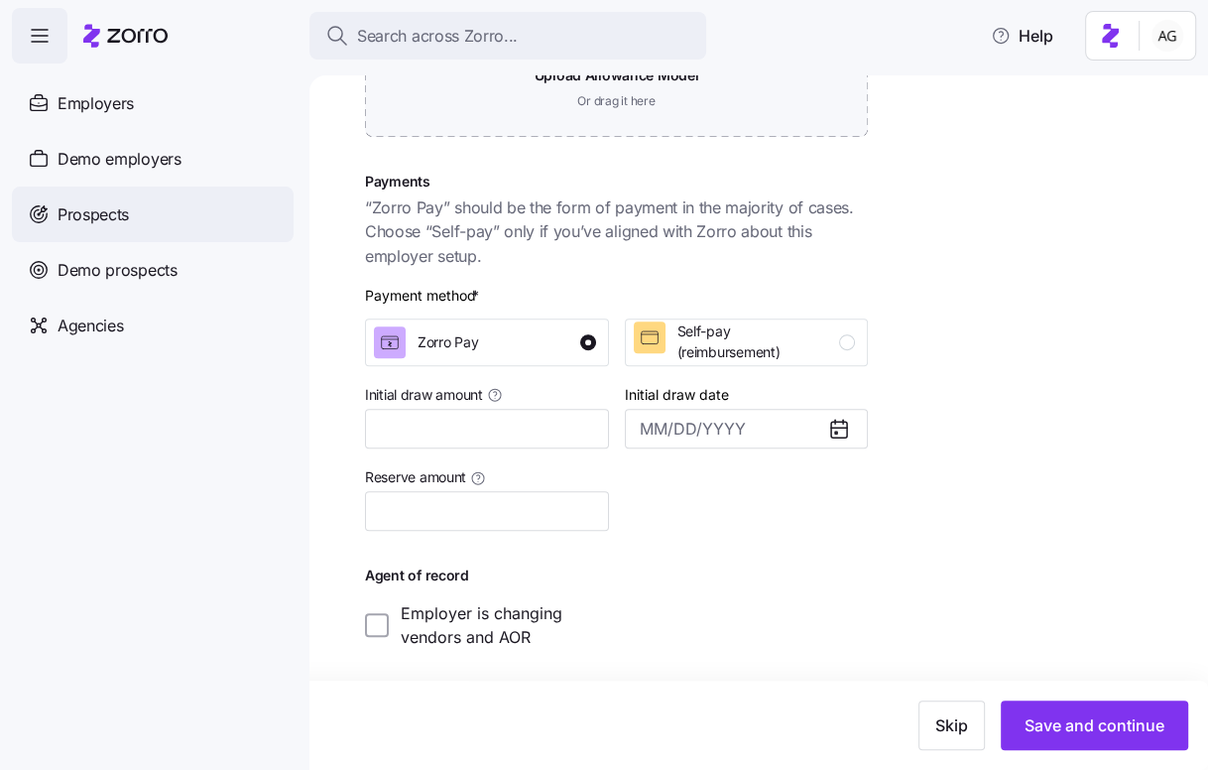
click at [156, 210] on div "Prospects" at bounding box center [153, 214] width 282 height 56
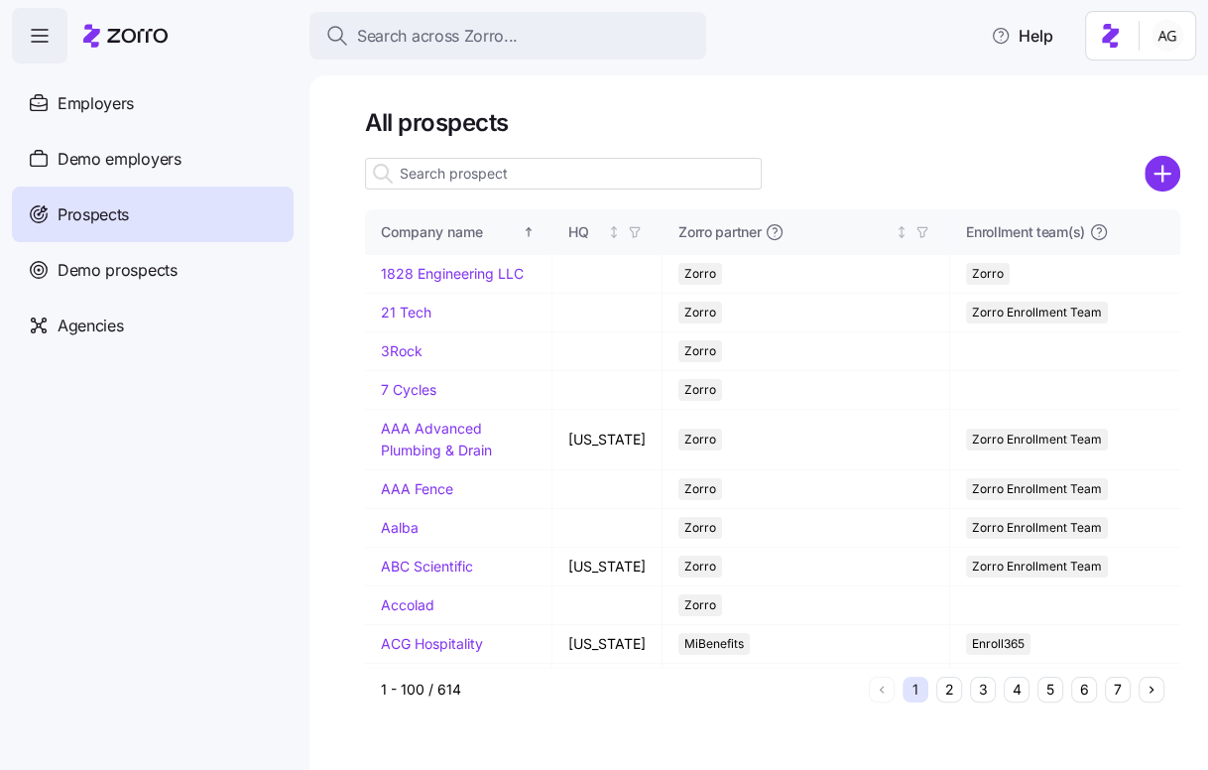
click at [446, 168] on input at bounding box center [563, 174] width 397 height 32
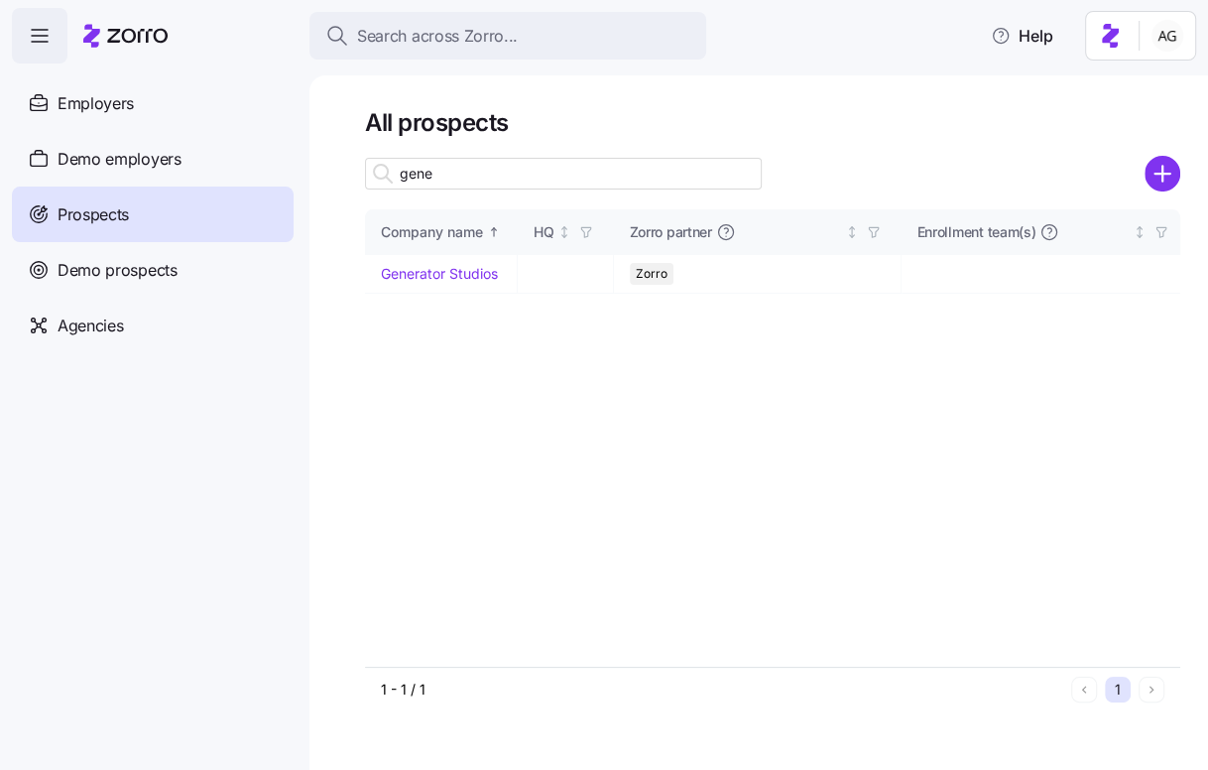
click at [446, 168] on input "gene" at bounding box center [563, 174] width 397 height 32
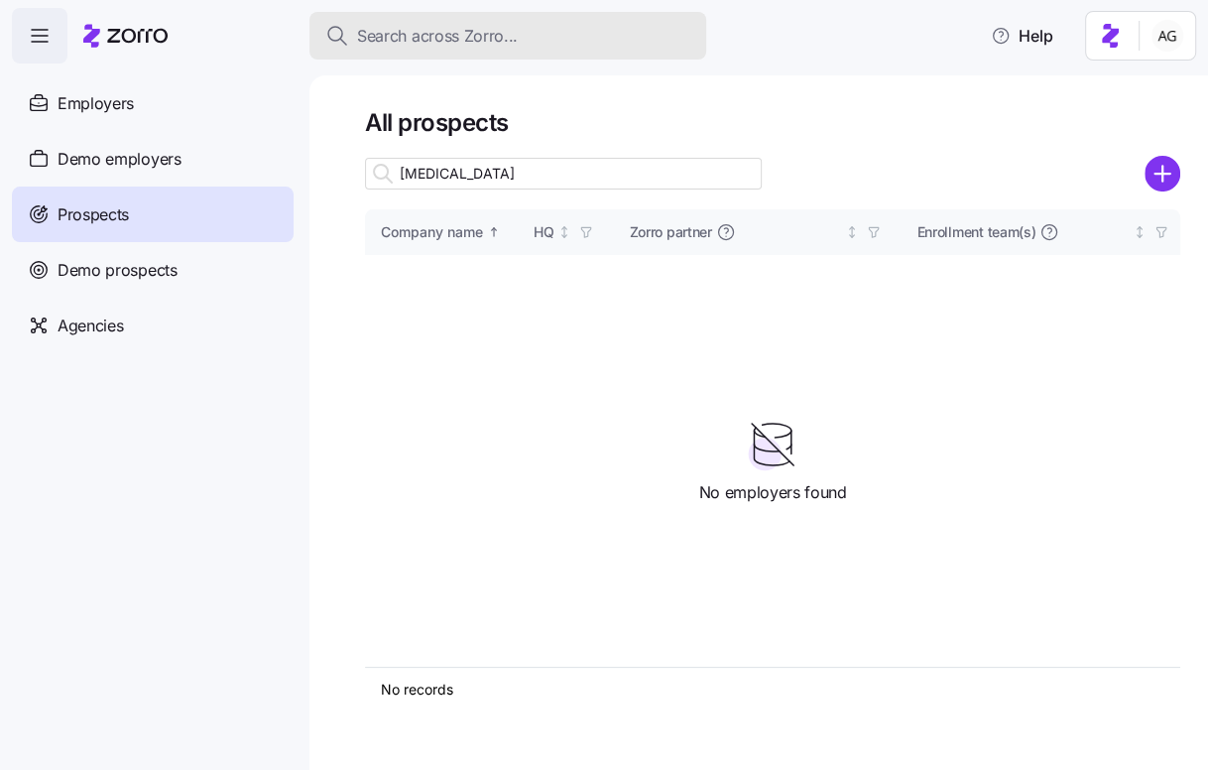
type input "genesa"
click at [419, 40] on span "Search across Zorro..." at bounding box center [437, 36] width 161 height 25
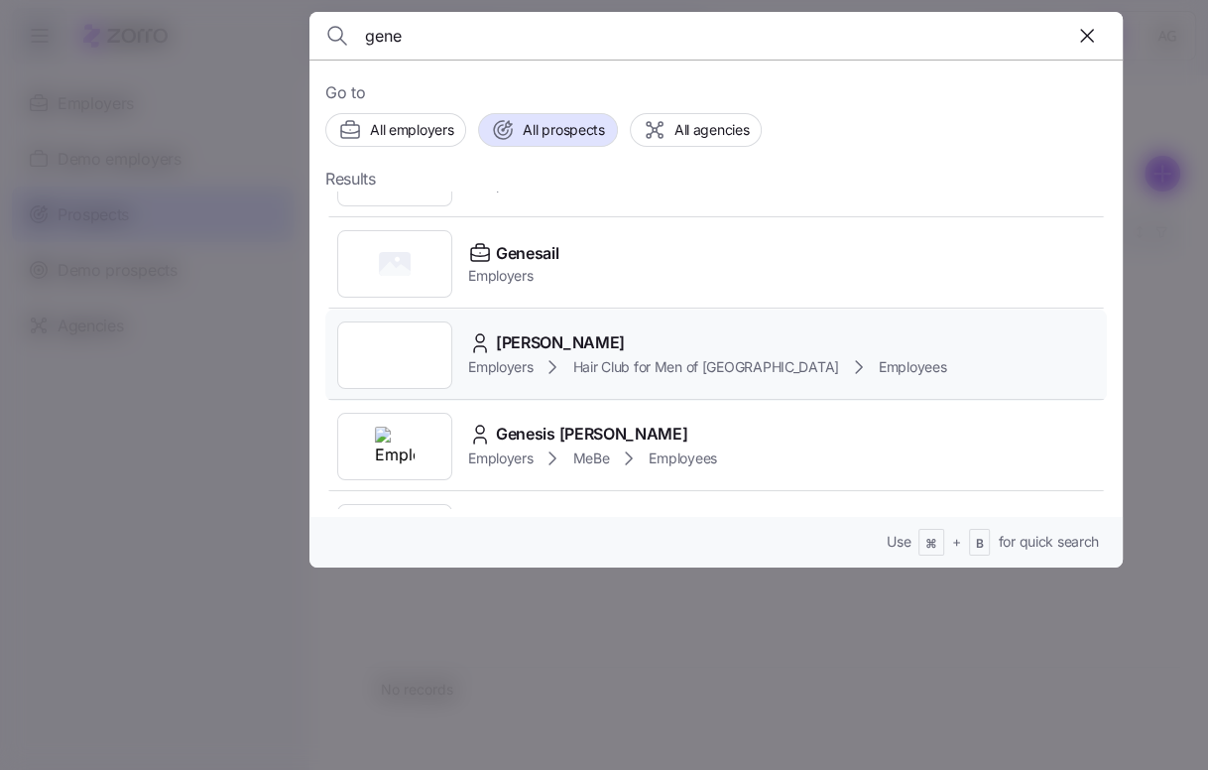
scroll to position [55, 0]
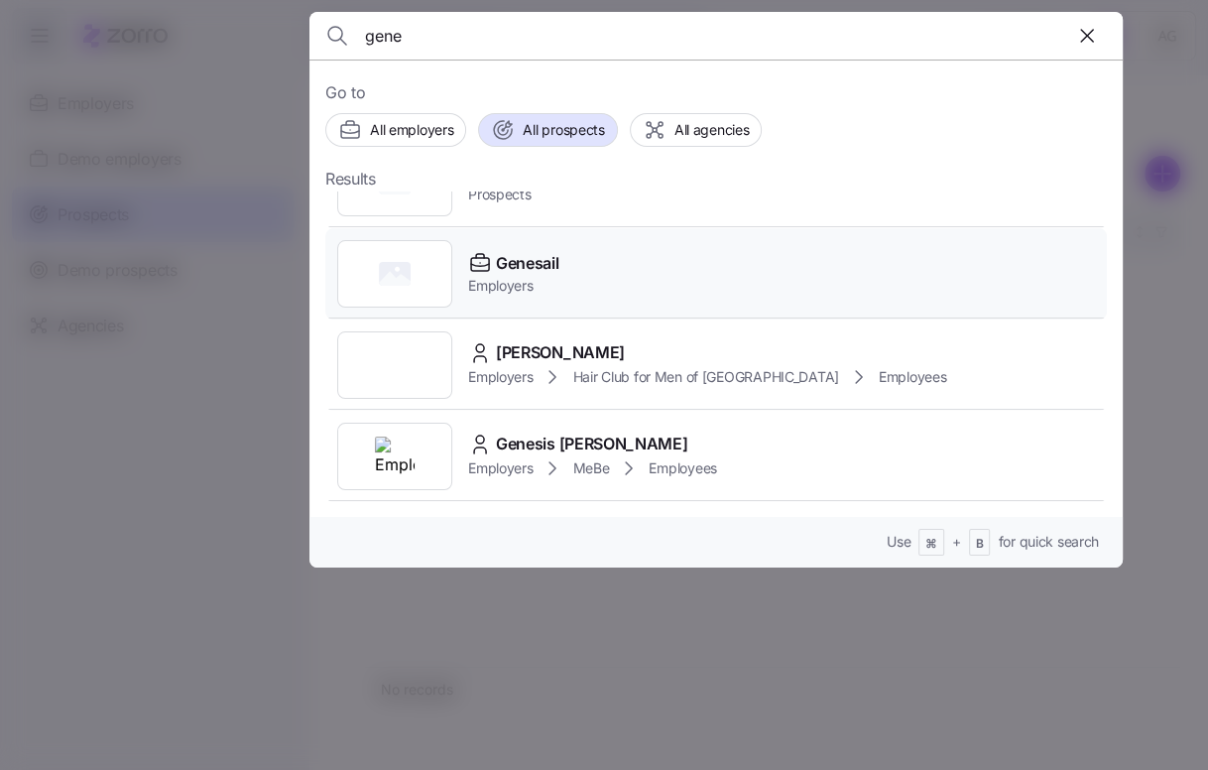
type input "gene"
click at [545, 261] on span "Genesail" at bounding box center [527, 263] width 62 height 25
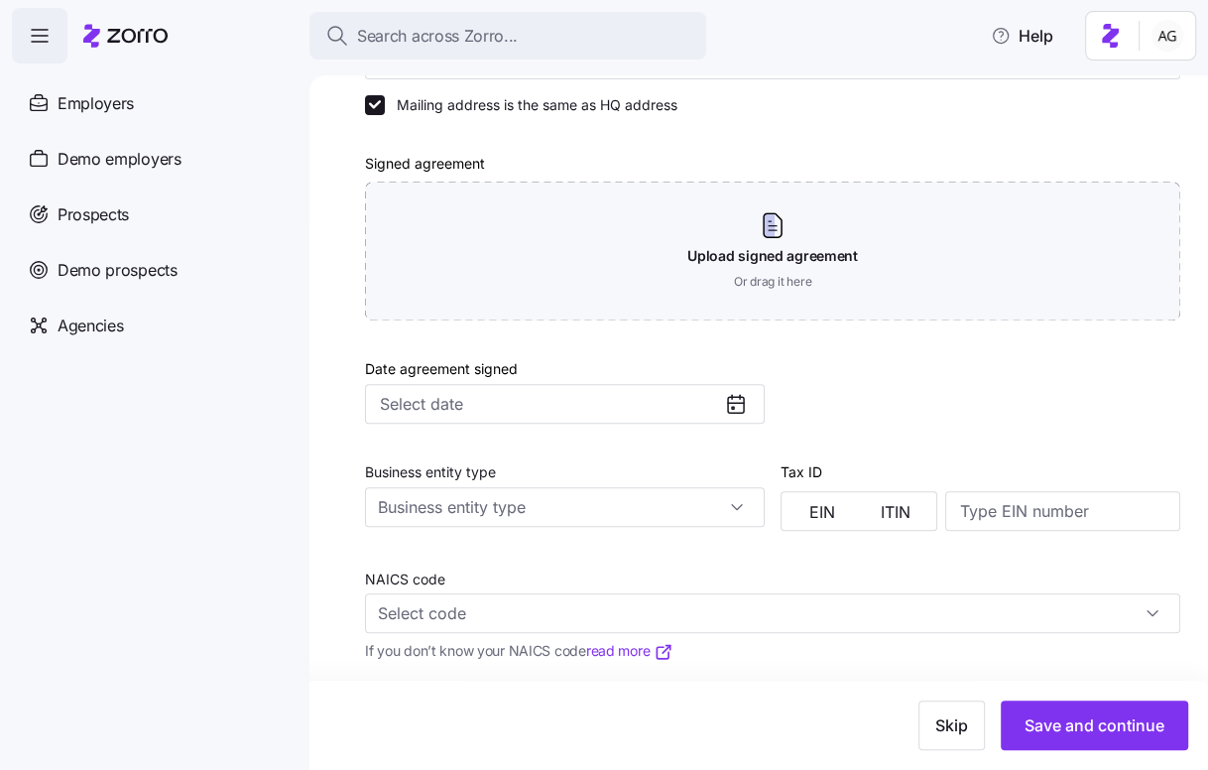
scroll to position [618, 0]
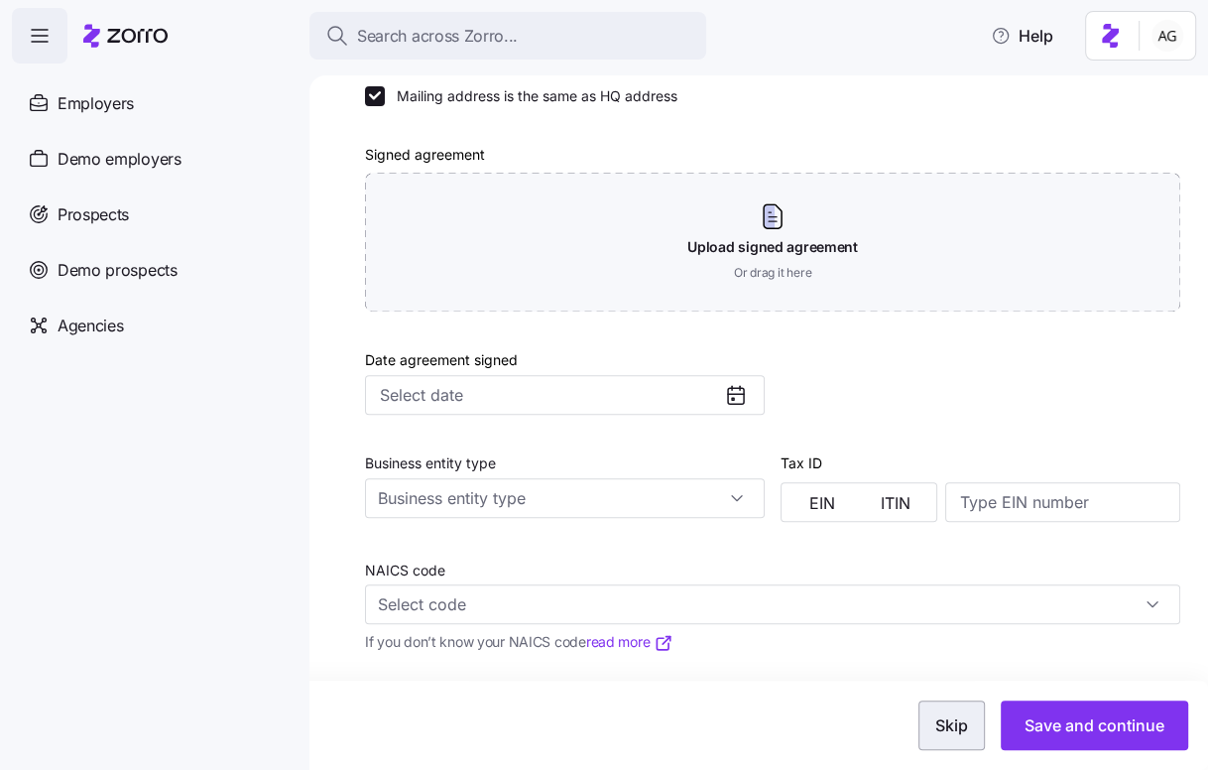
click at [945, 713] on button "Skip" at bounding box center [951, 725] width 66 height 50
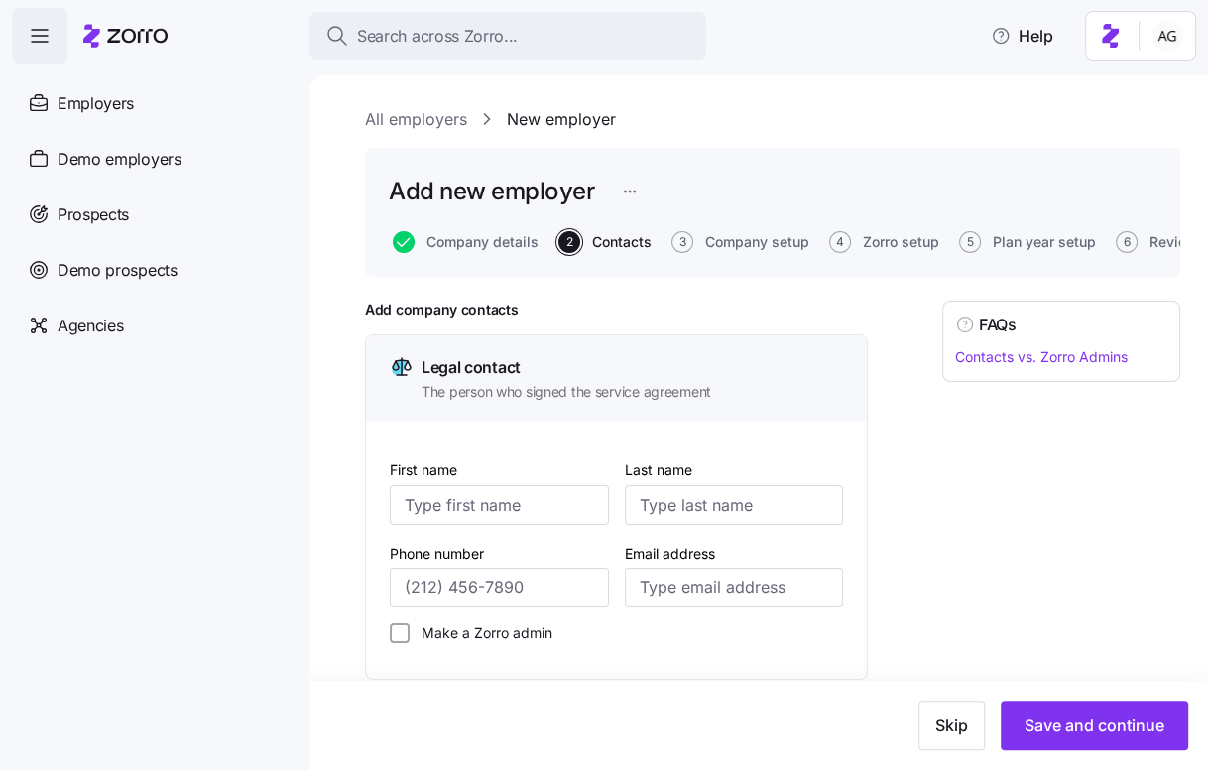
click at [945, 713] on button "Skip" at bounding box center [951, 725] width 66 height 50
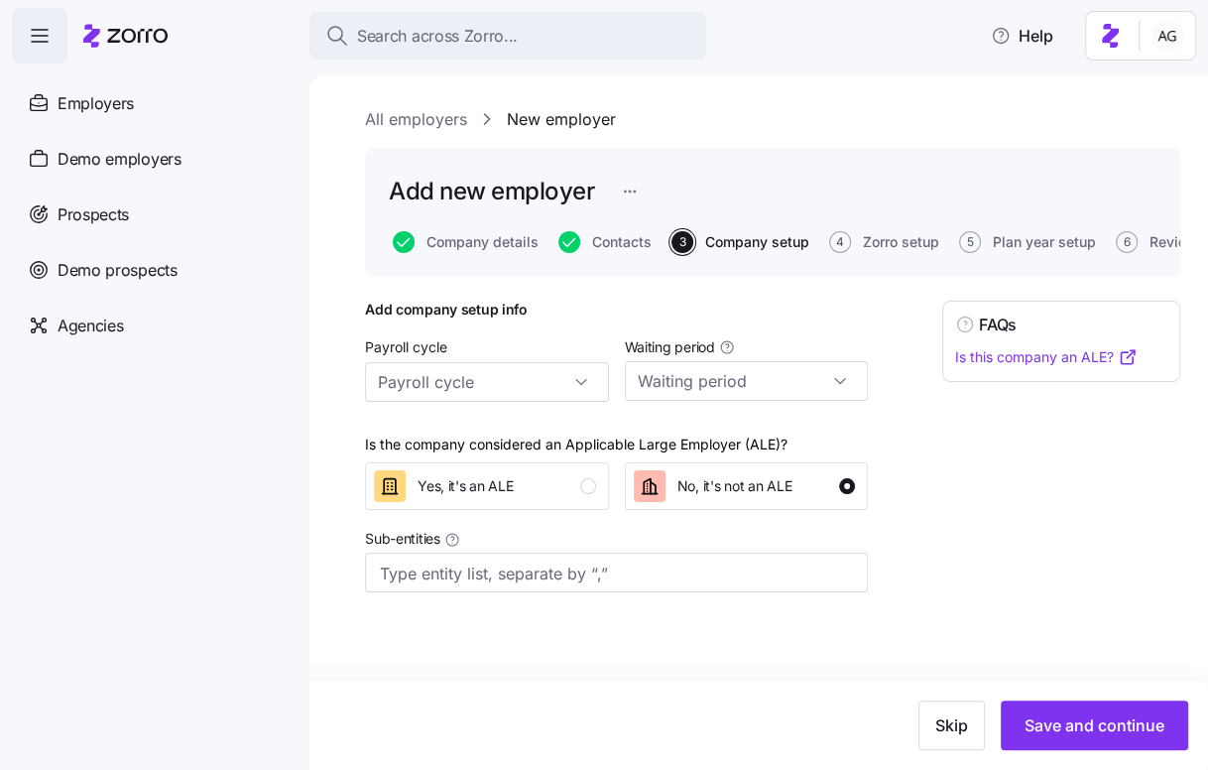
click at [945, 713] on button "Skip" at bounding box center [951, 725] width 66 height 50
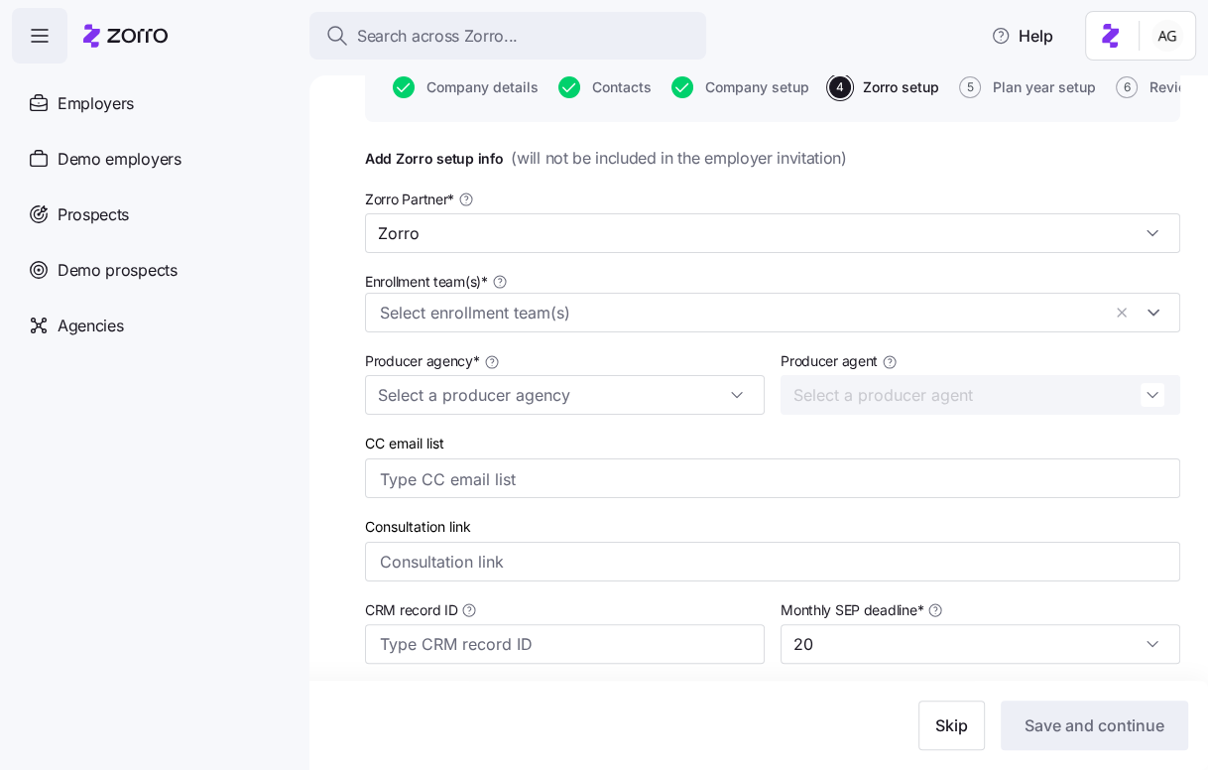
scroll to position [373, 0]
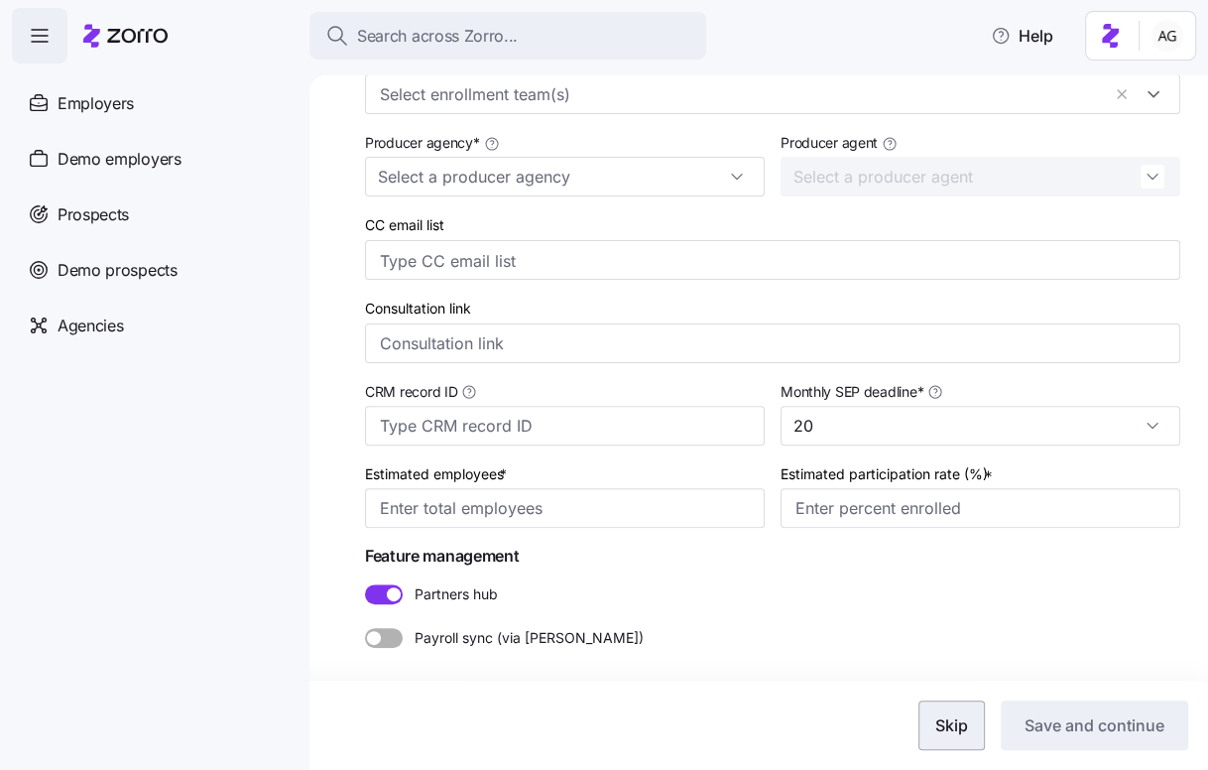
click at [941, 721] on span "Skip" at bounding box center [951, 725] width 33 height 24
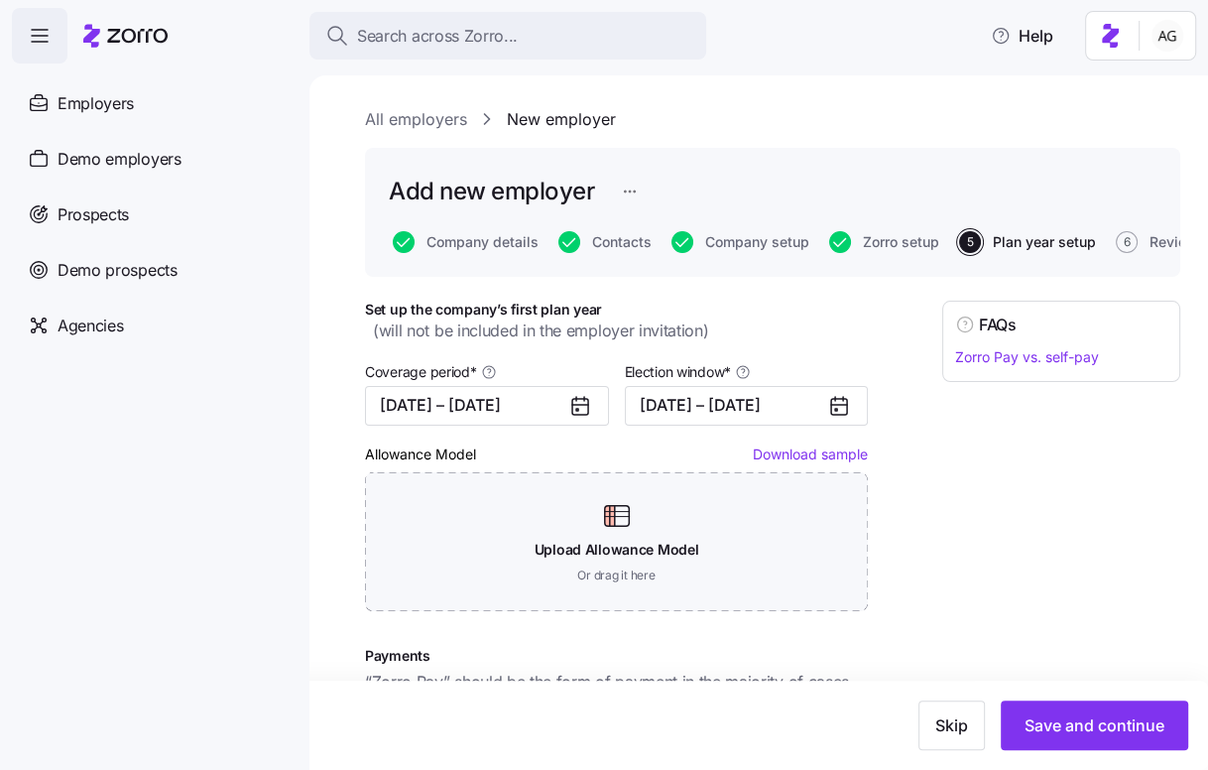
scroll to position [54, 0]
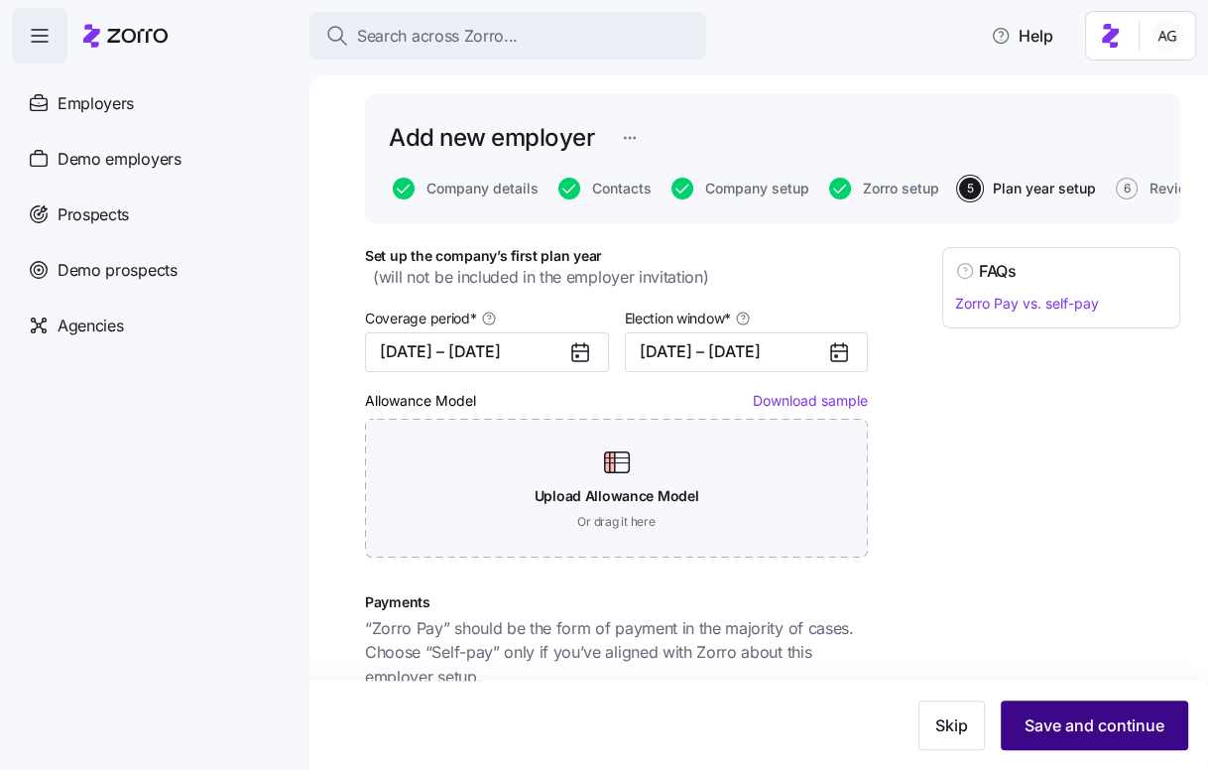
click at [1057, 723] on span "Save and continue" at bounding box center [1094, 725] width 140 height 24
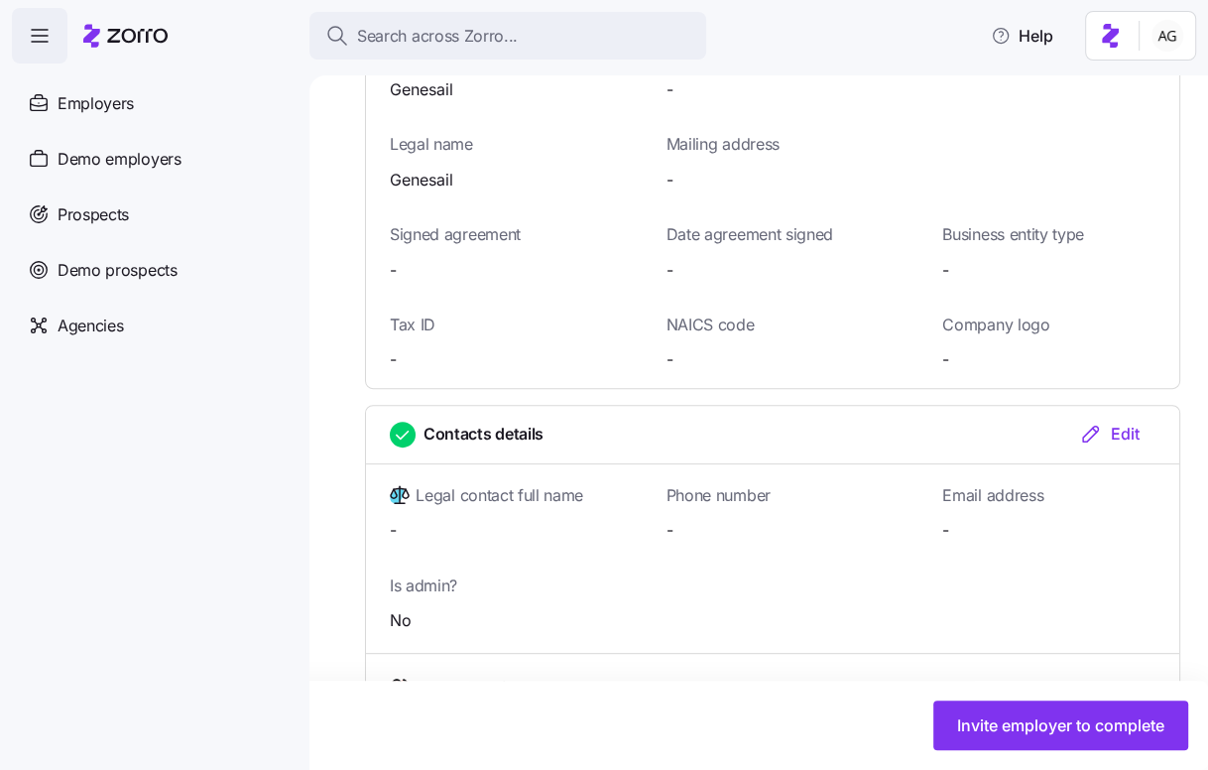
scroll to position [545, 0]
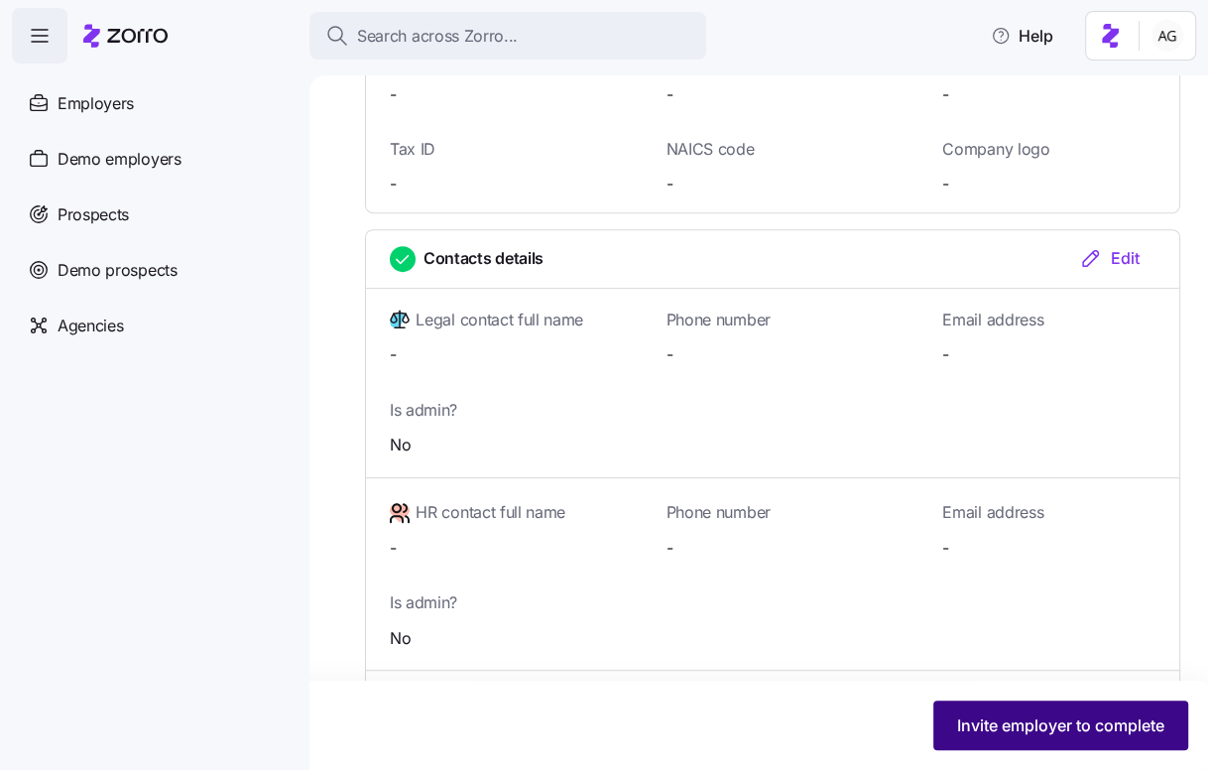
click at [1021, 716] on span "Invite employer to complete" at bounding box center [1060, 725] width 207 height 24
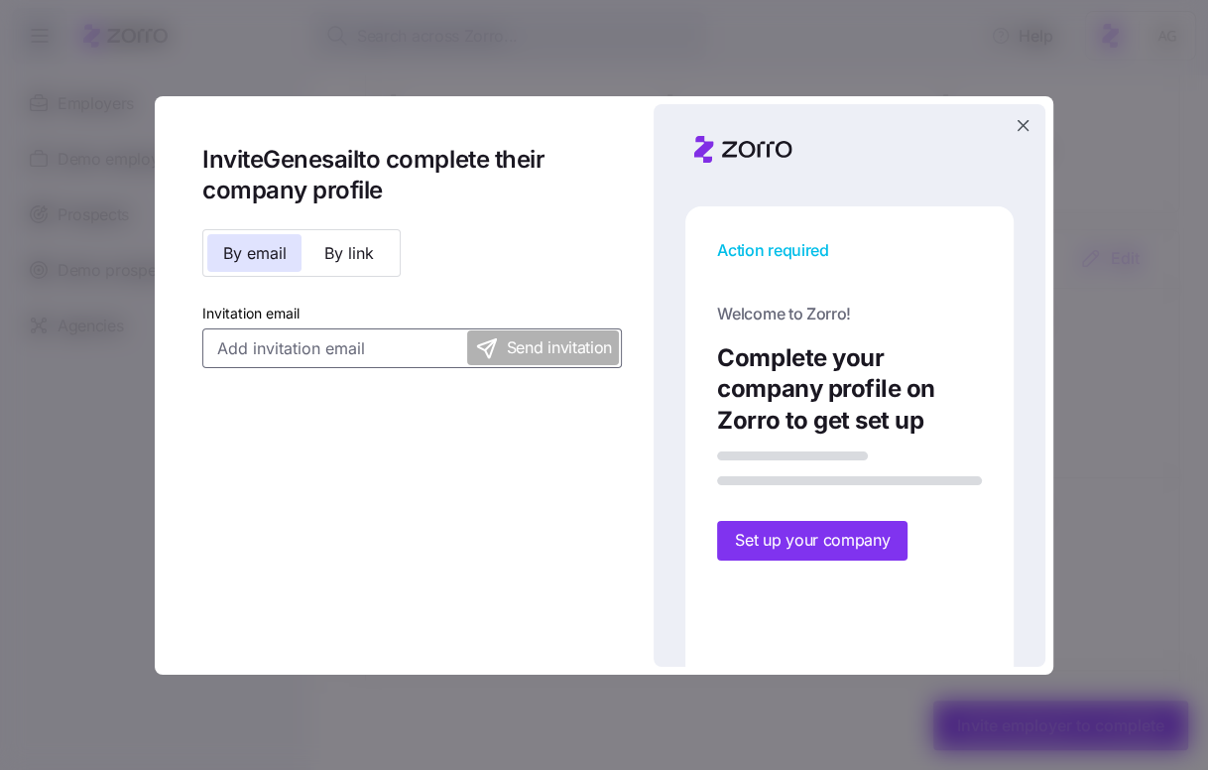
click at [351, 348] on input "Invitation email" at bounding box center [411, 348] width 419 height 40
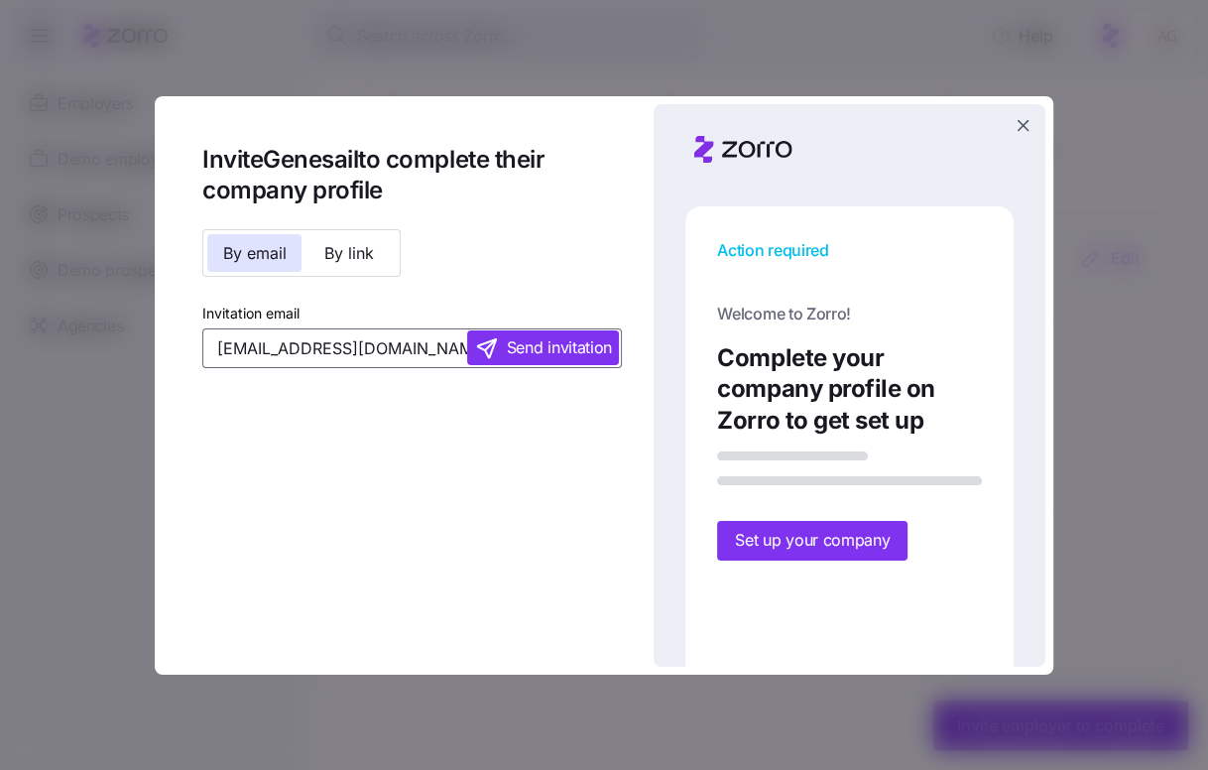
type input "alyssa@genesail.com"
click at [595, 353] on span "Send invitation" at bounding box center [559, 347] width 105 height 25
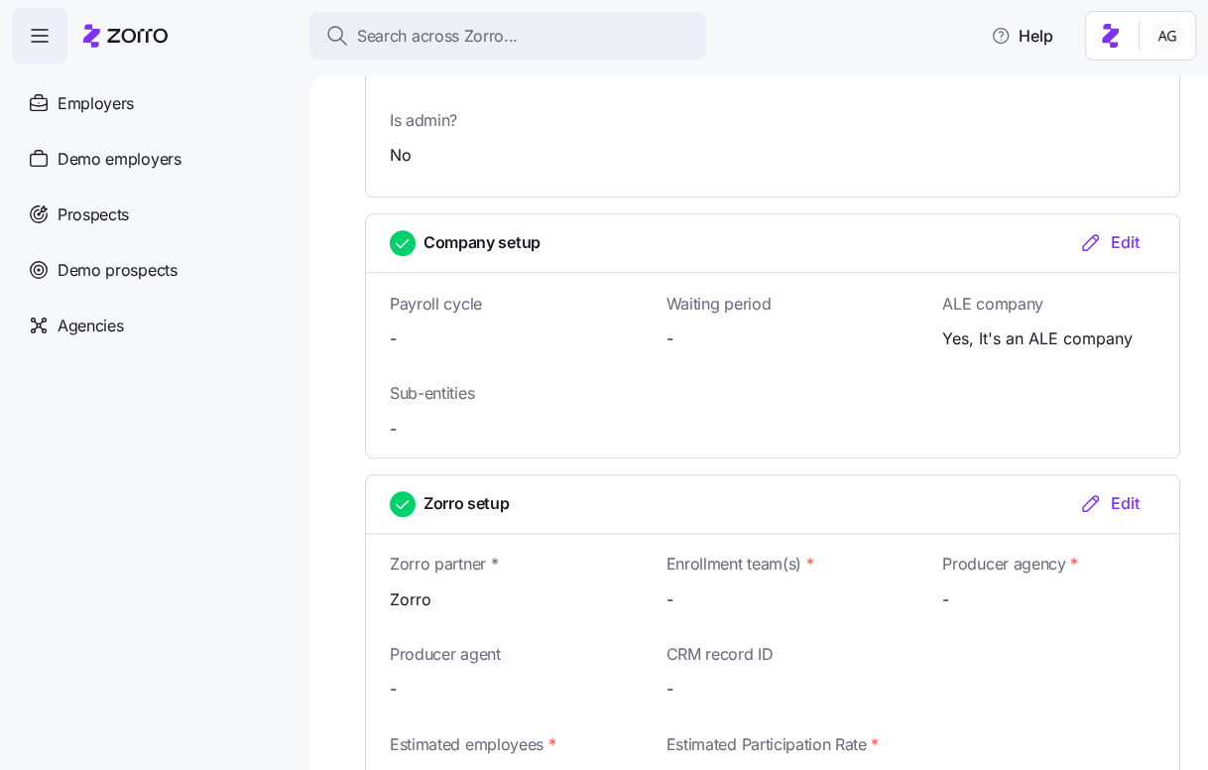
scroll to position [1735, 0]
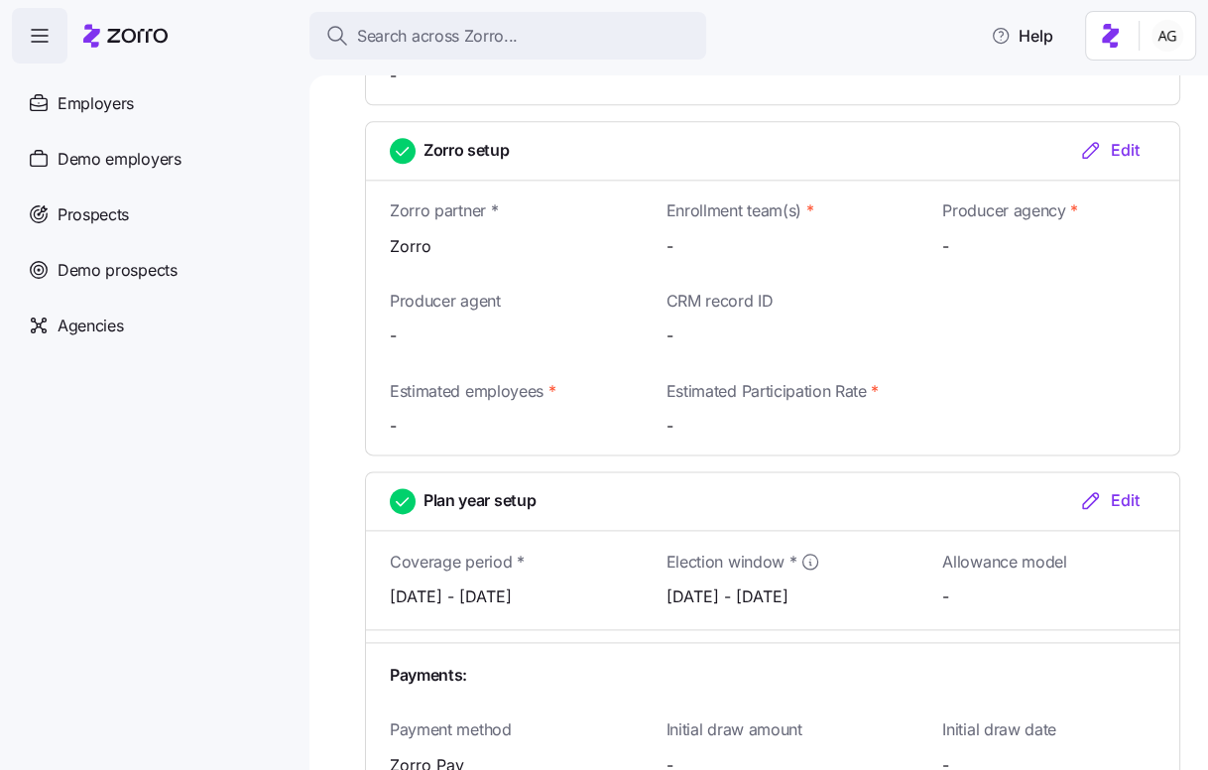
click at [1125, 494] on div "Edit" at bounding box center [1109, 500] width 60 height 24
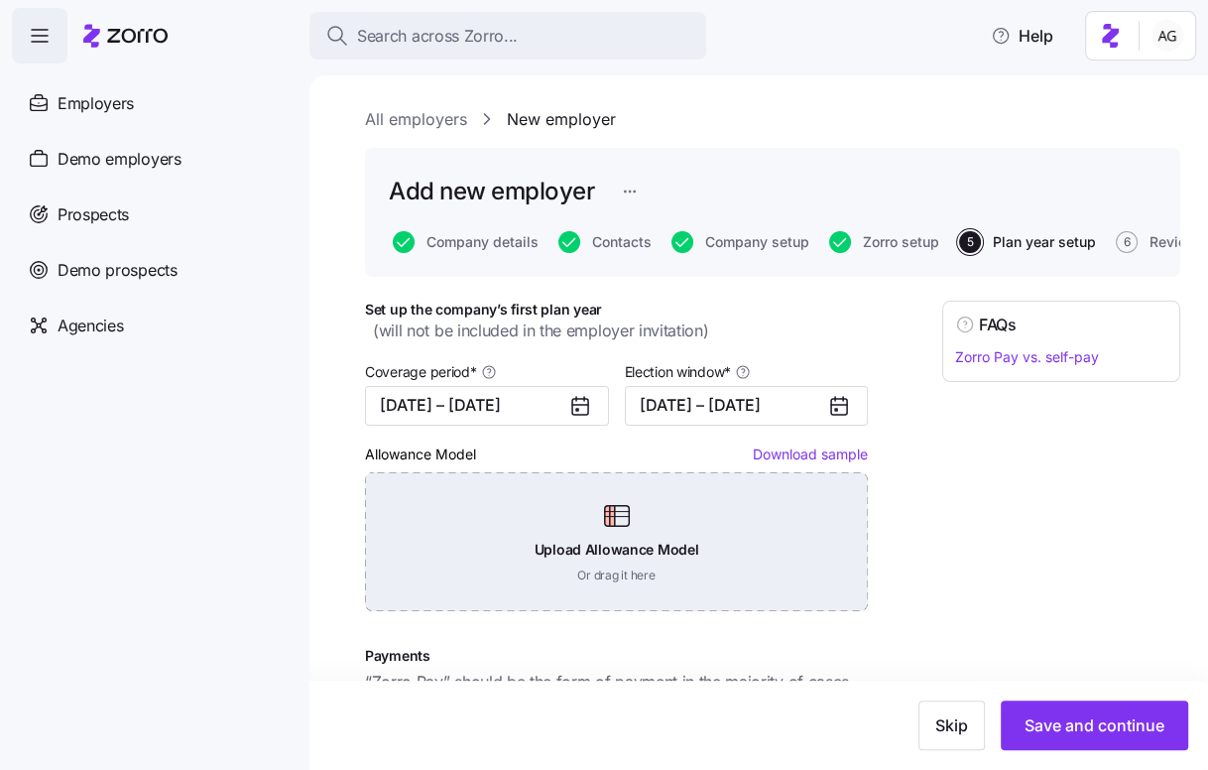
click at [656, 532] on div "Upload Allowance Model Or drag it here" at bounding box center [616, 541] width 503 height 139
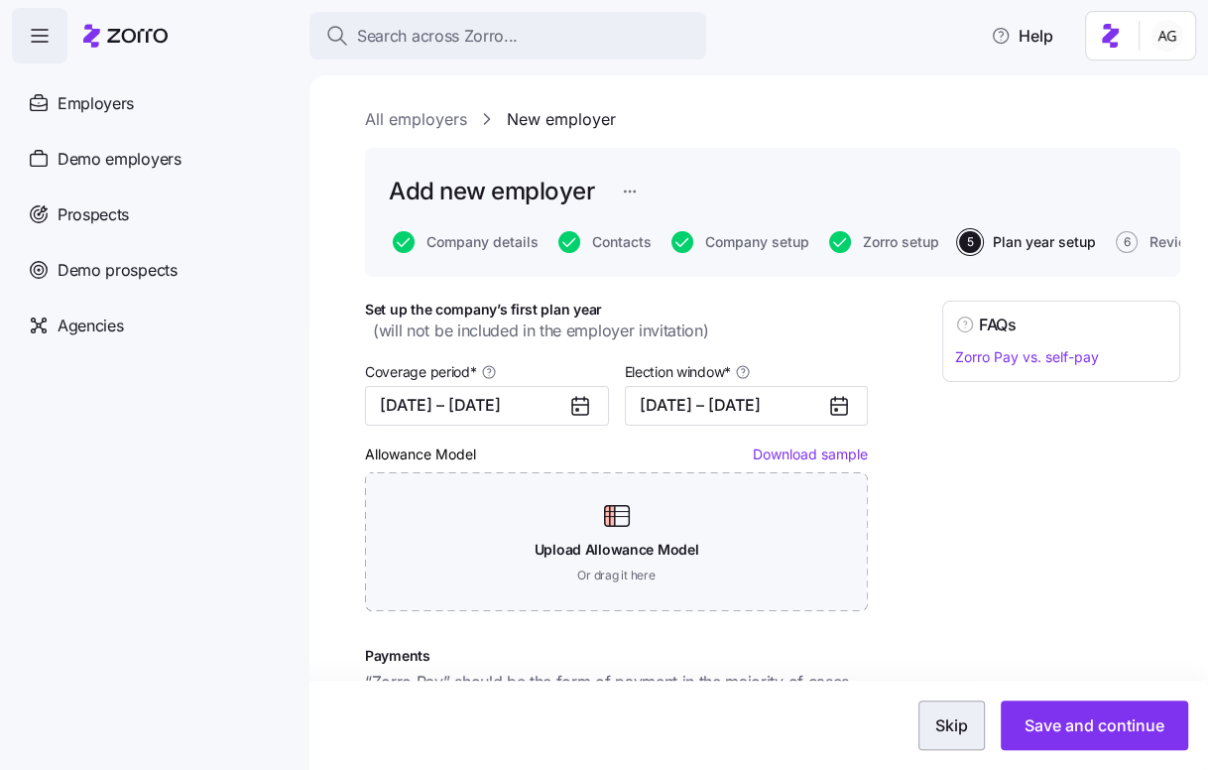
click at [964, 714] on span "Skip" at bounding box center [951, 725] width 33 height 24
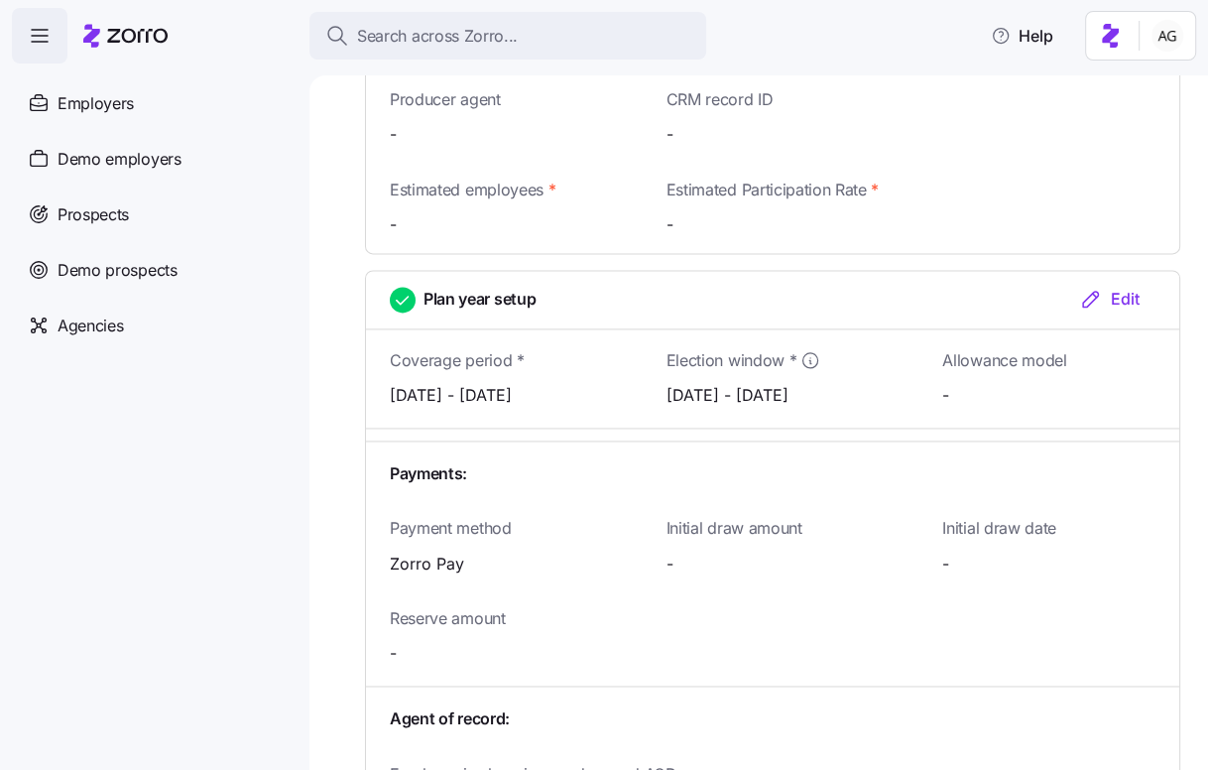
scroll to position [1938, 0]
click at [938, 388] on div "Allowance model -" at bounding box center [1048, 375] width 277 height 78
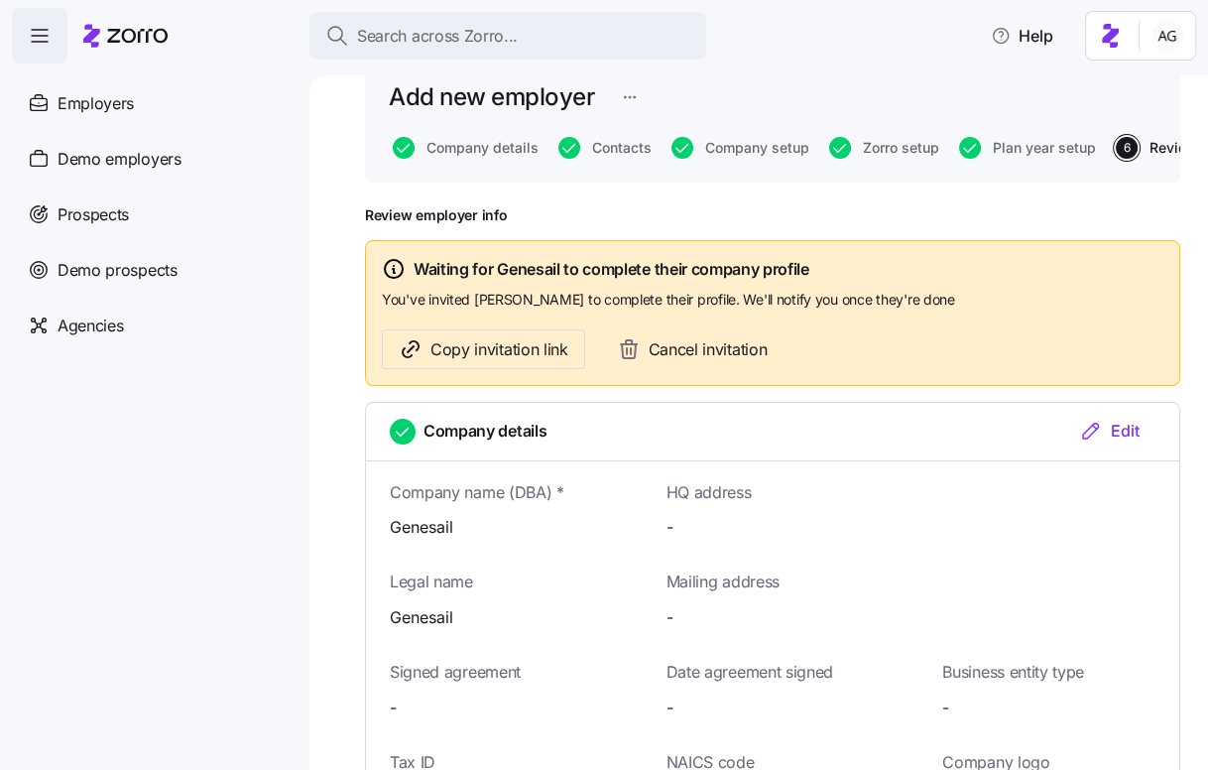
scroll to position [0, 0]
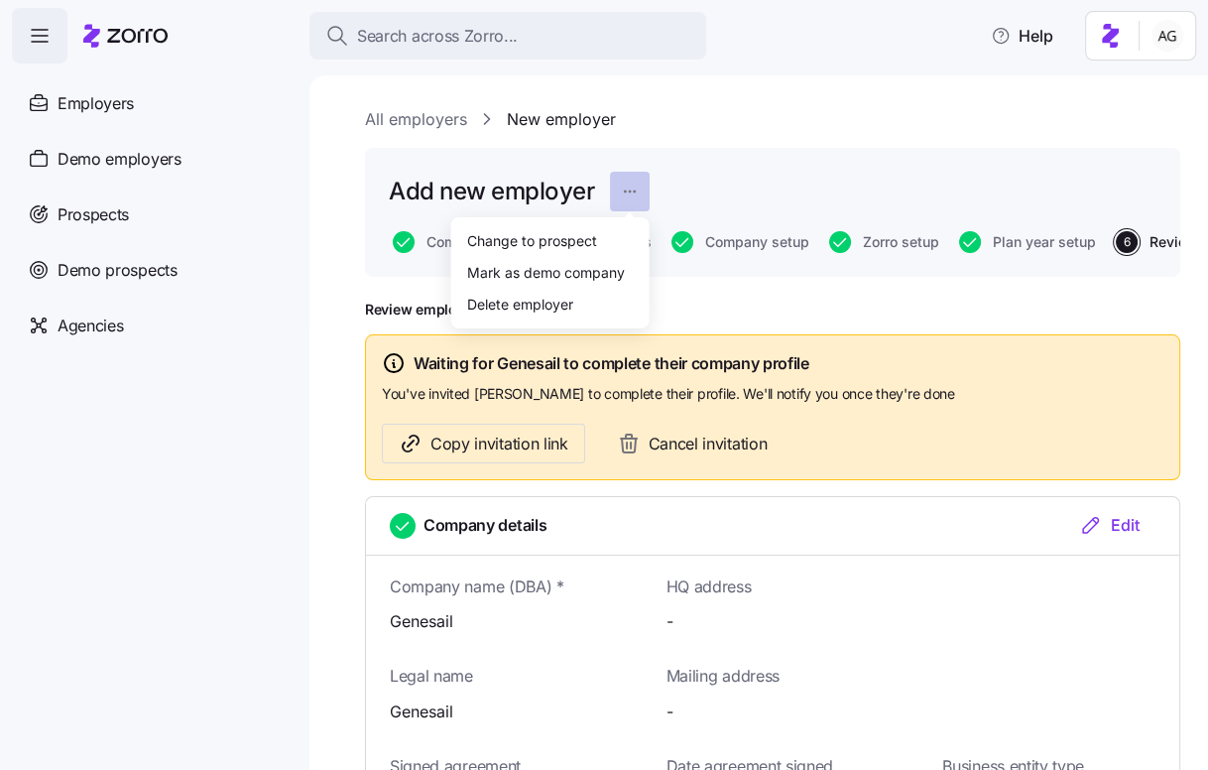
click at [624, 193] on html "Search across Zorro... Help Employers Demo employers Prospects Demo prospects A…" at bounding box center [604, 379] width 1208 height 758
click at [581, 243] on div "Change to prospect" at bounding box center [531, 240] width 130 height 22
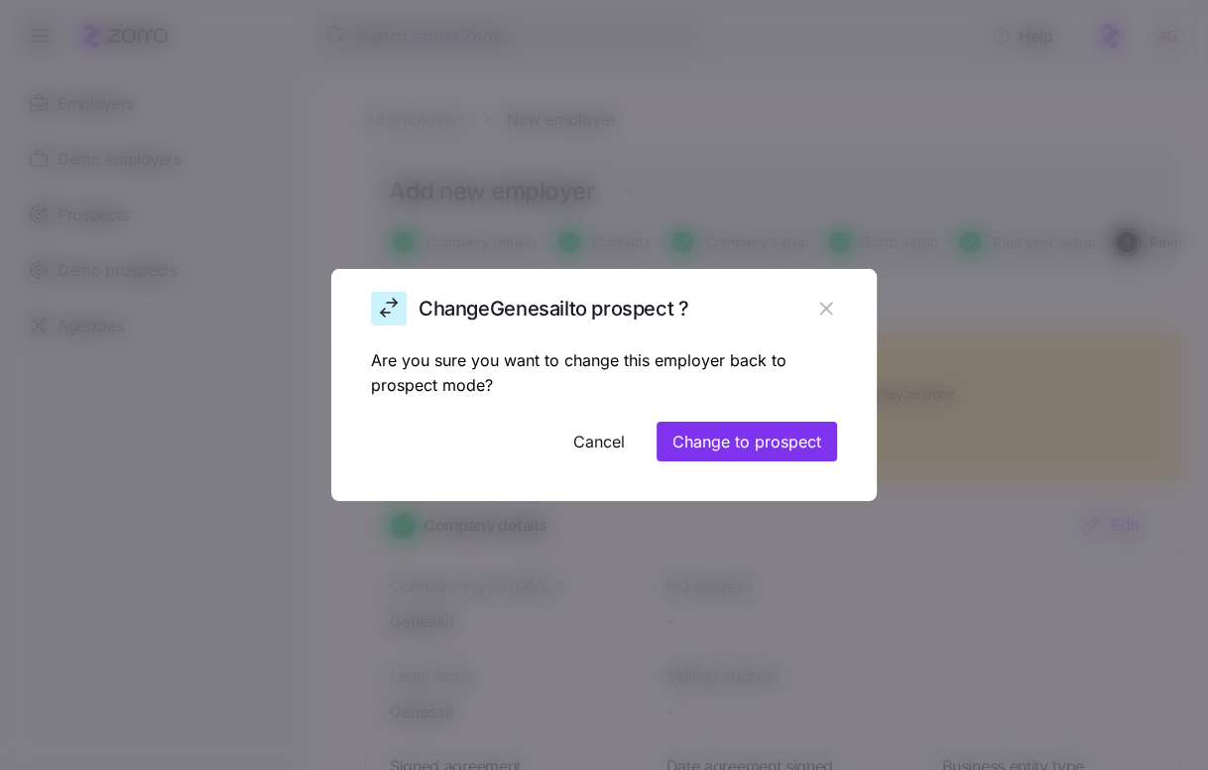
click at [595, 446] on span "Cancel" at bounding box center [599, 441] width 52 height 24
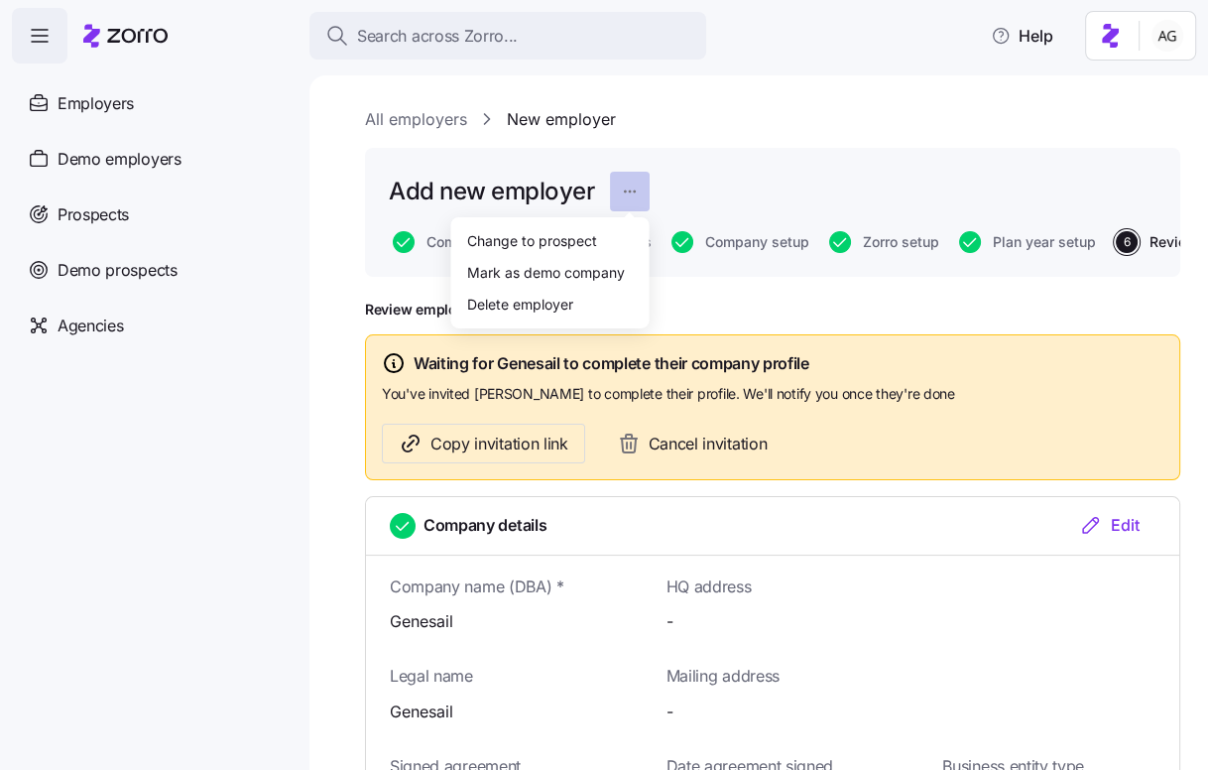
click at [628, 189] on html "Search across Zorro... Help Employers Demo employers Prospects Demo prospects A…" at bounding box center [604, 379] width 1208 height 758
click at [579, 242] on div "Change to prospect" at bounding box center [531, 240] width 130 height 22
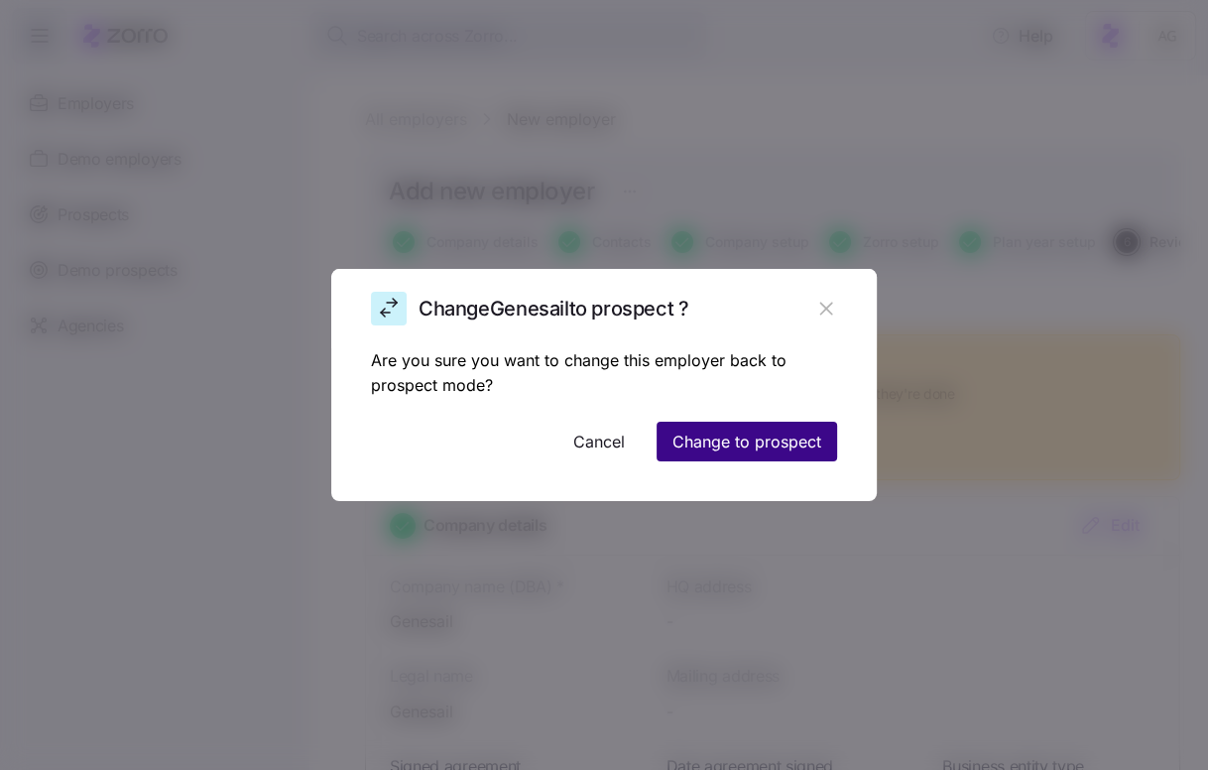
click at [708, 447] on span "Change to prospect" at bounding box center [746, 441] width 149 height 24
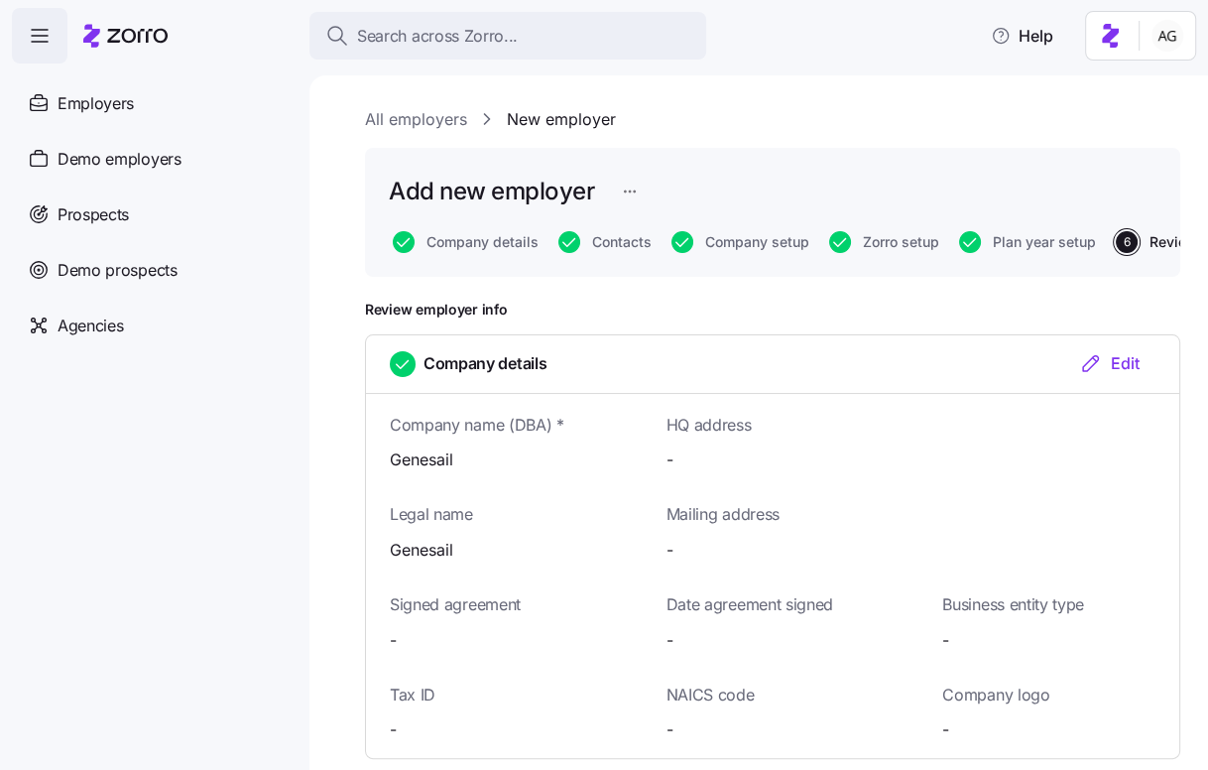
click at [629, 191] on html "Search across Zorro... Help Employers Demo employers Prospects Demo prospects A…" at bounding box center [604, 379] width 1208 height 758
click at [733, 141] on html "Search across Zorro... Help Employers Demo employers Prospects Demo prospects A…" at bounding box center [604, 379] width 1208 height 758
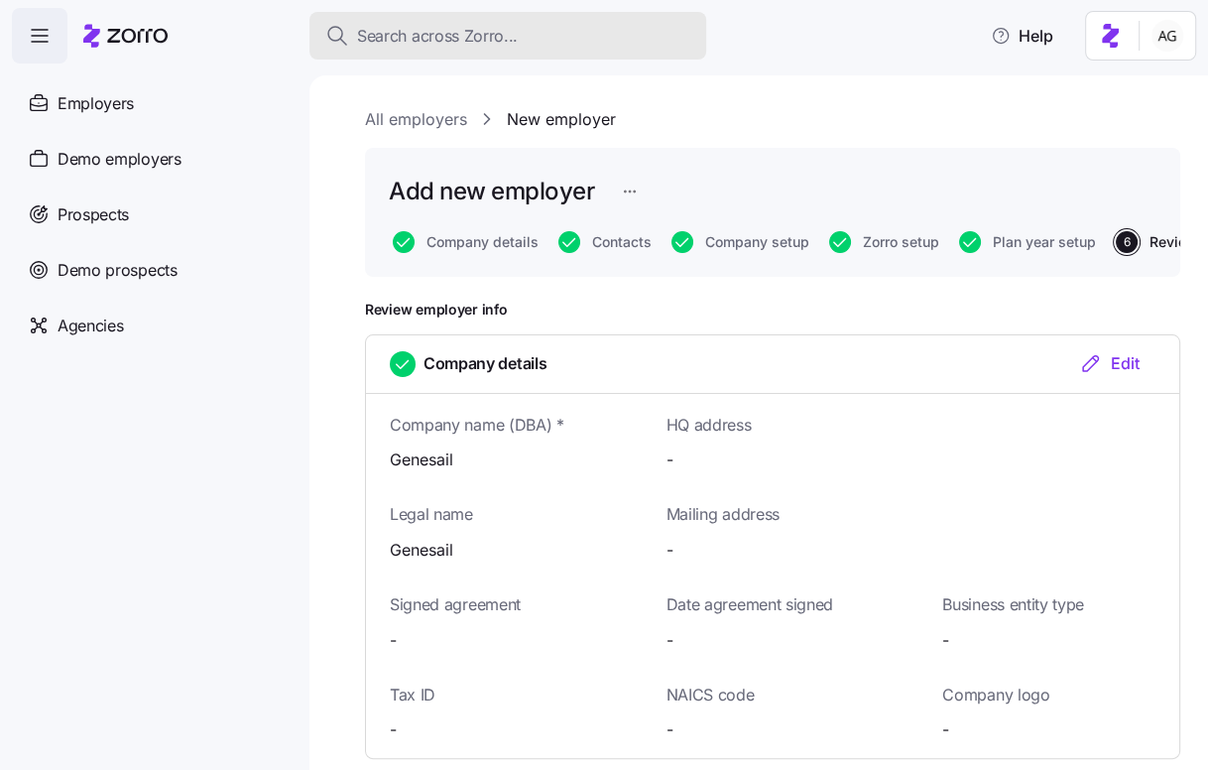
click at [408, 32] on span "Search across Zorro..." at bounding box center [437, 36] width 161 height 25
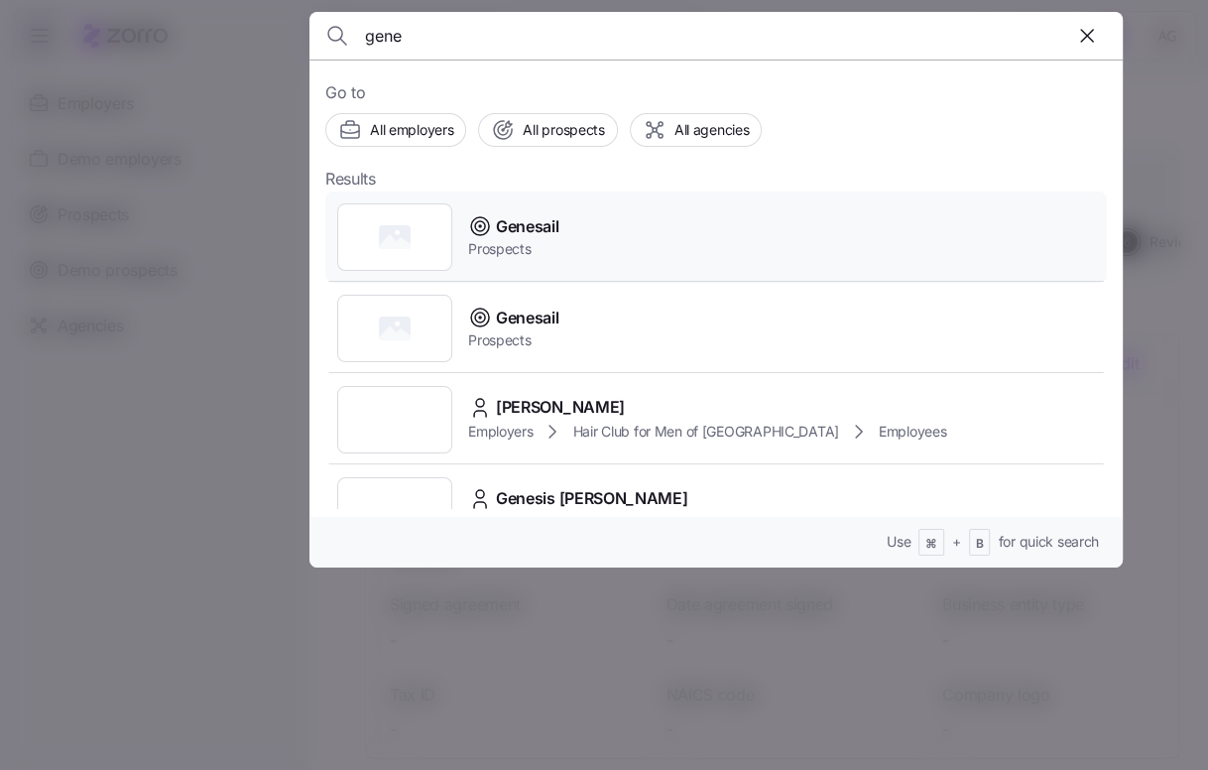
type input "gene"
click at [495, 248] on span "Prospects" at bounding box center [513, 249] width 90 height 20
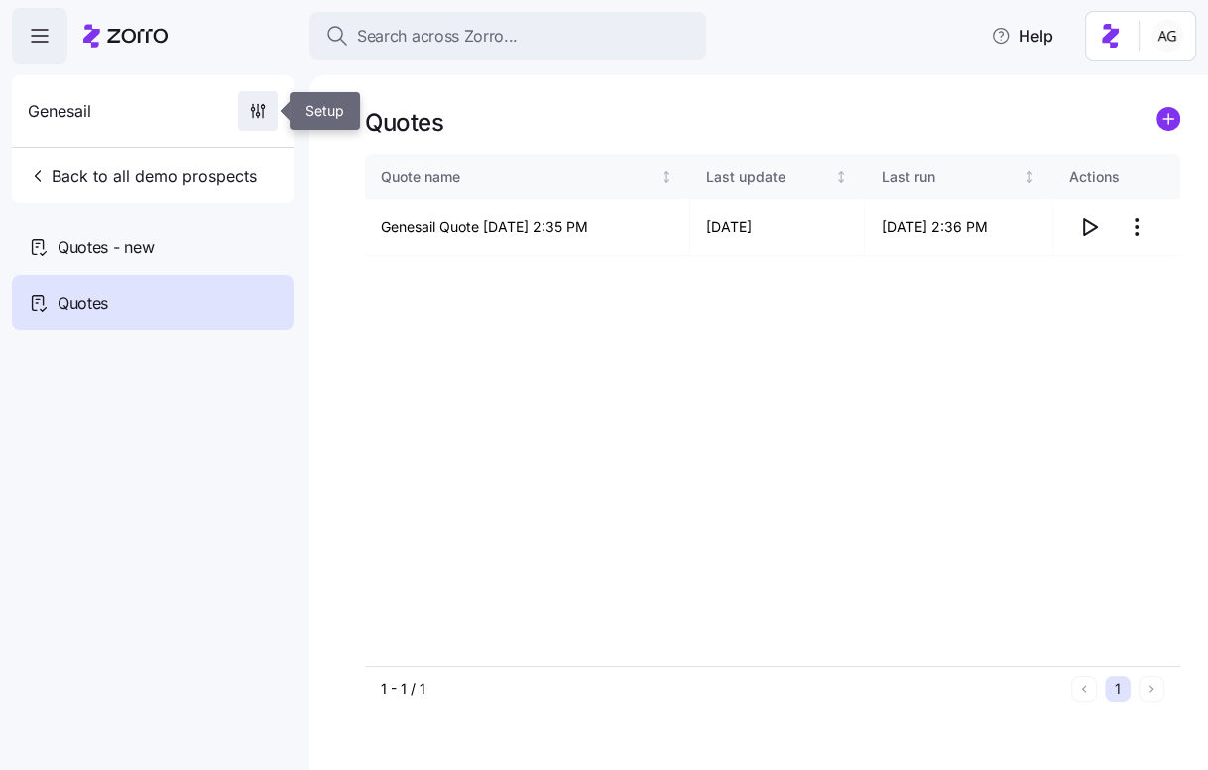
click at [254, 114] on icon "button" at bounding box center [258, 111] width 20 height 20
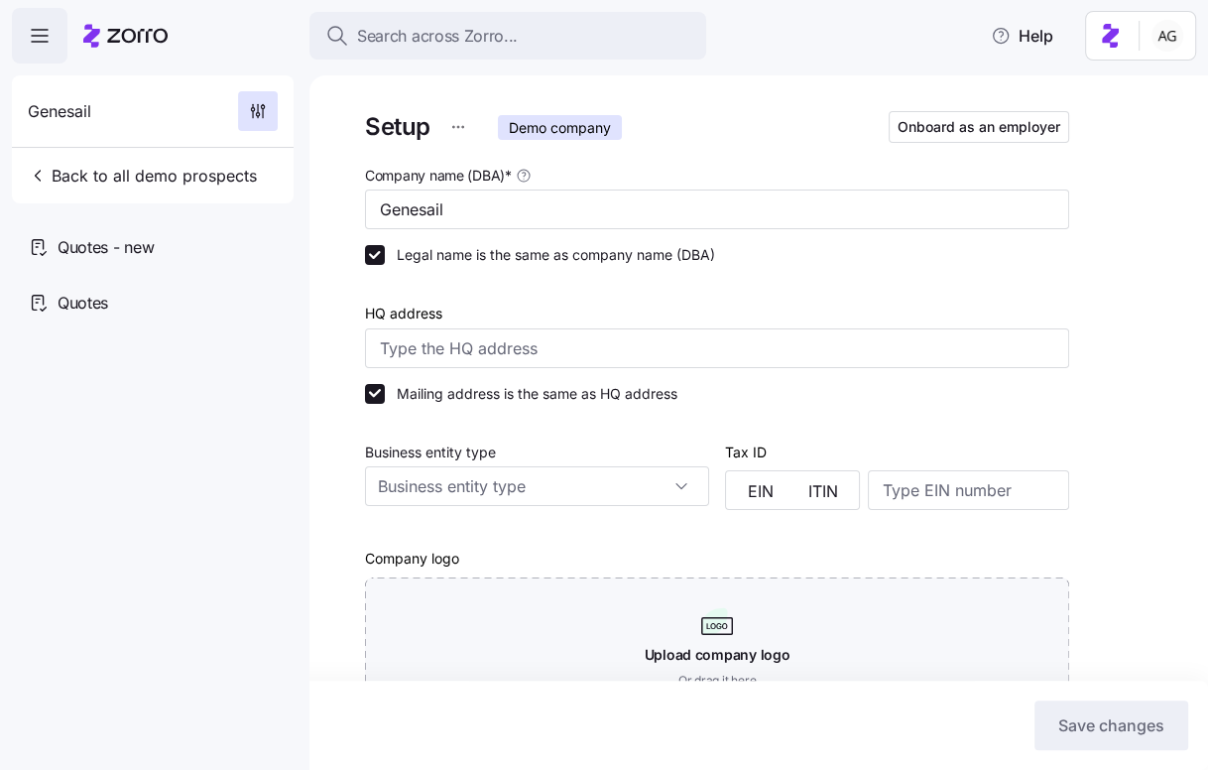
click at [124, 29] on icon at bounding box center [125, 36] width 84 height 24
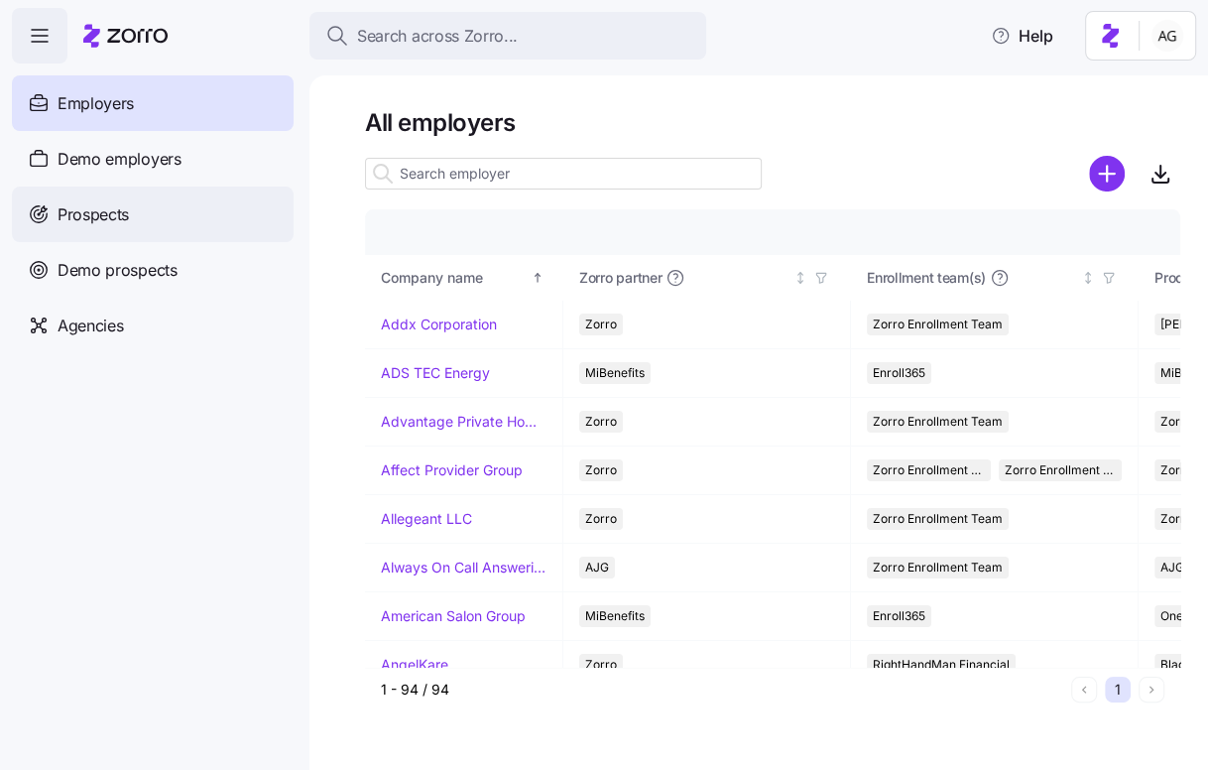
click at [117, 223] on span "Prospects" at bounding box center [93, 214] width 71 height 25
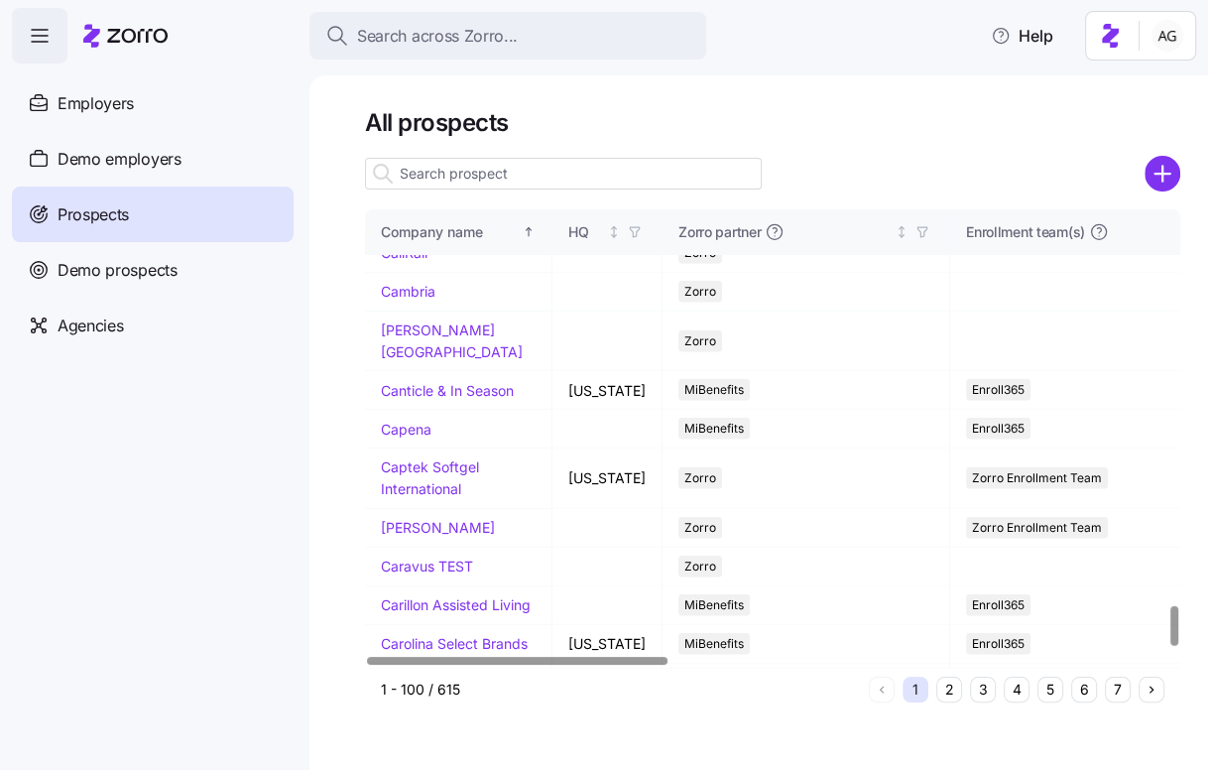
scroll to position [4515, 0]
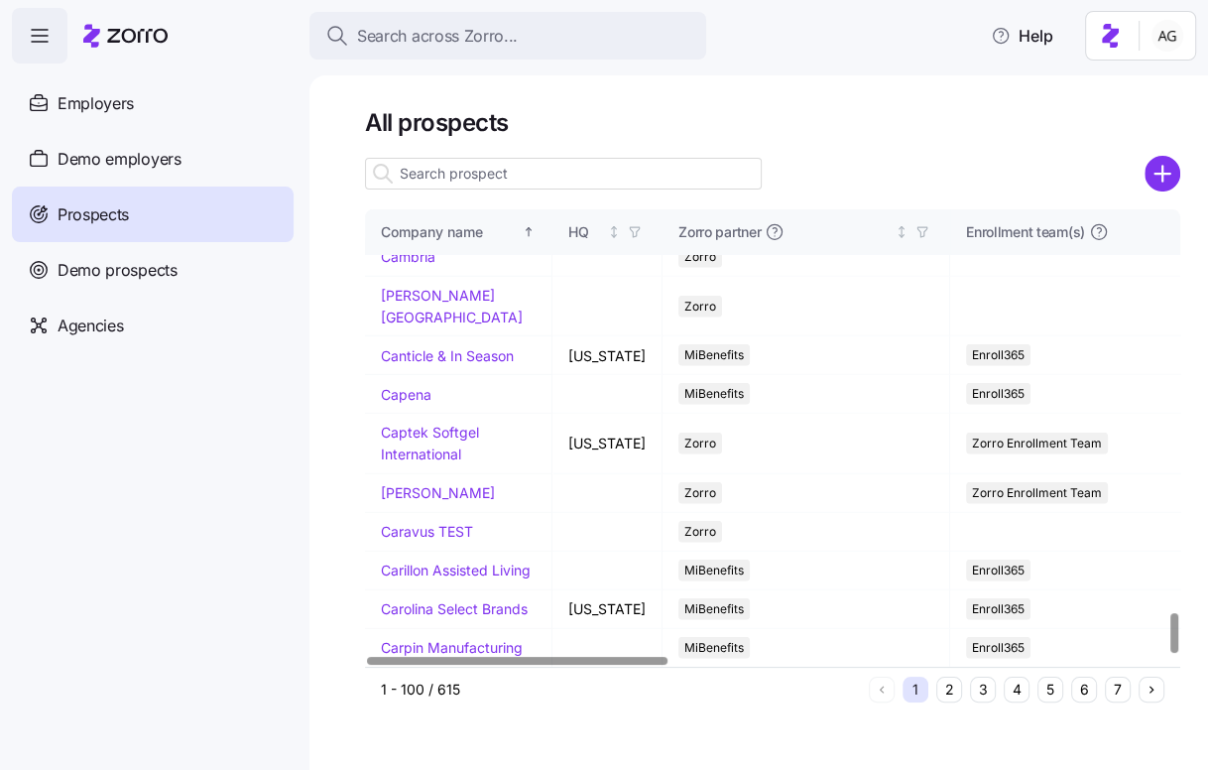
click at [1024, 687] on button "4" at bounding box center [1017, 689] width 26 height 26
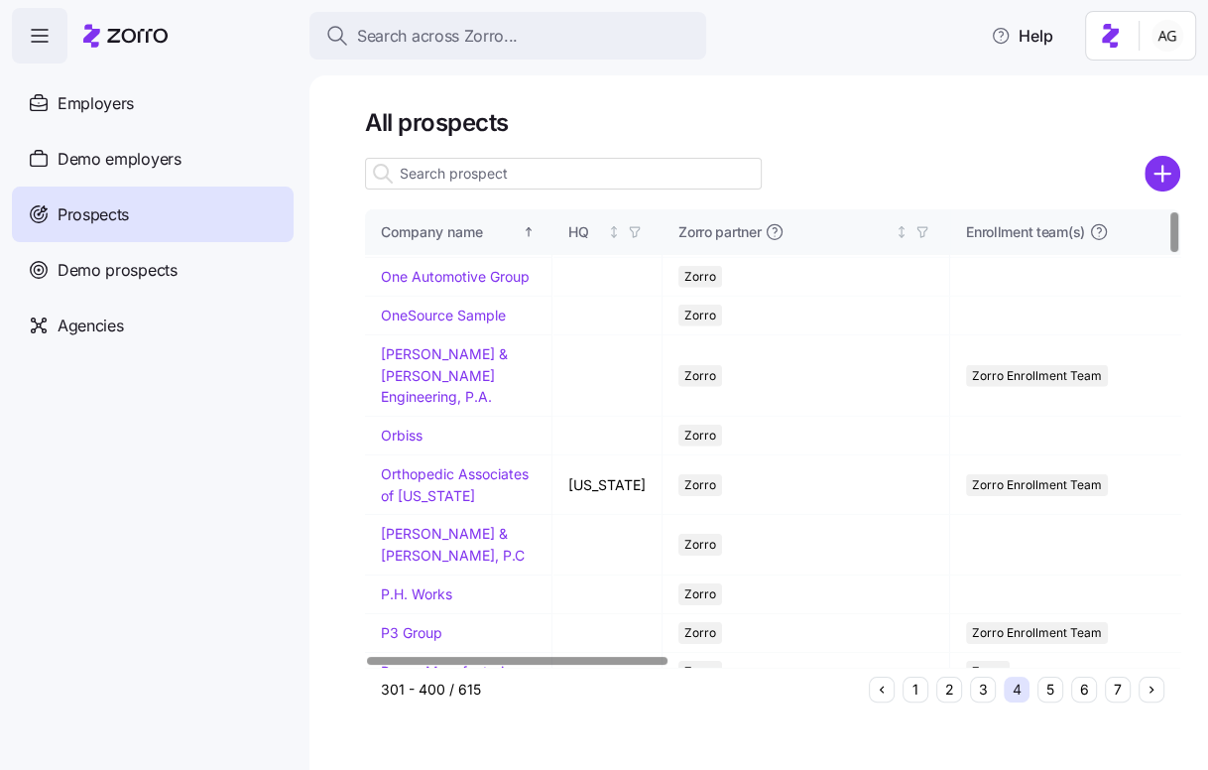
scroll to position [0, 0]
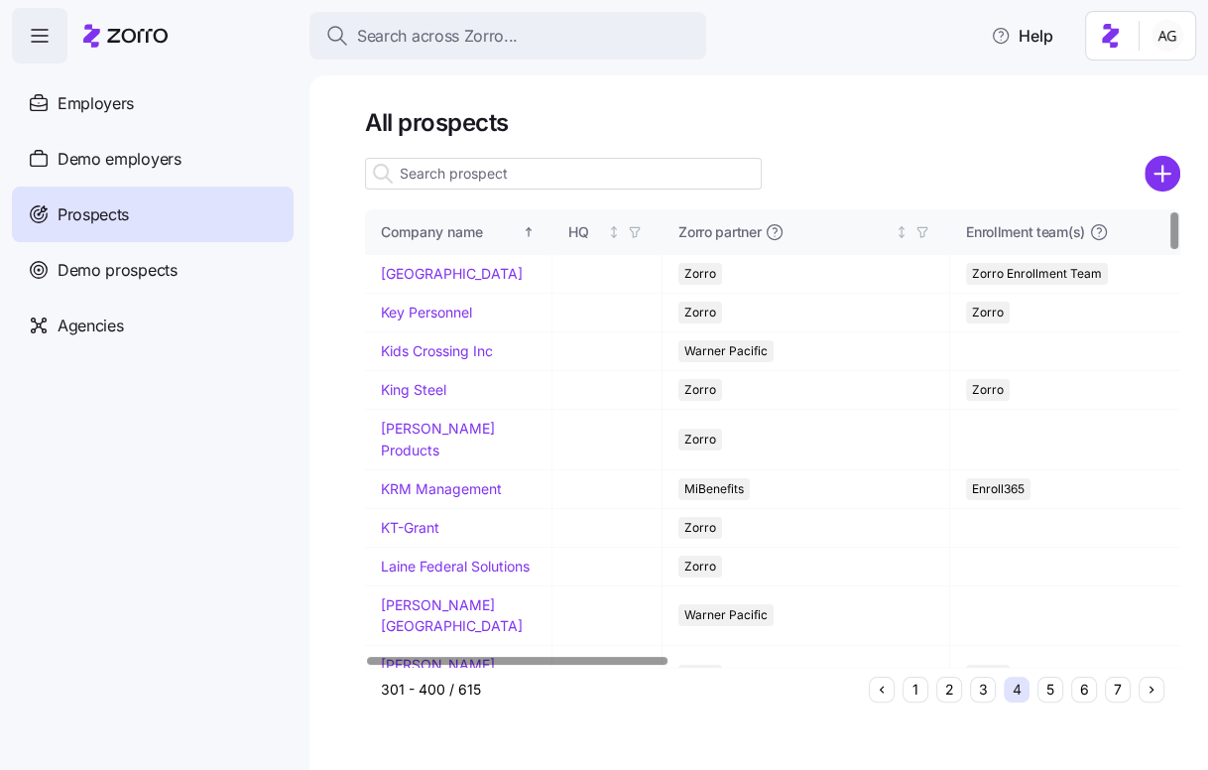
click at [983, 686] on button "3" at bounding box center [983, 689] width 26 height 26
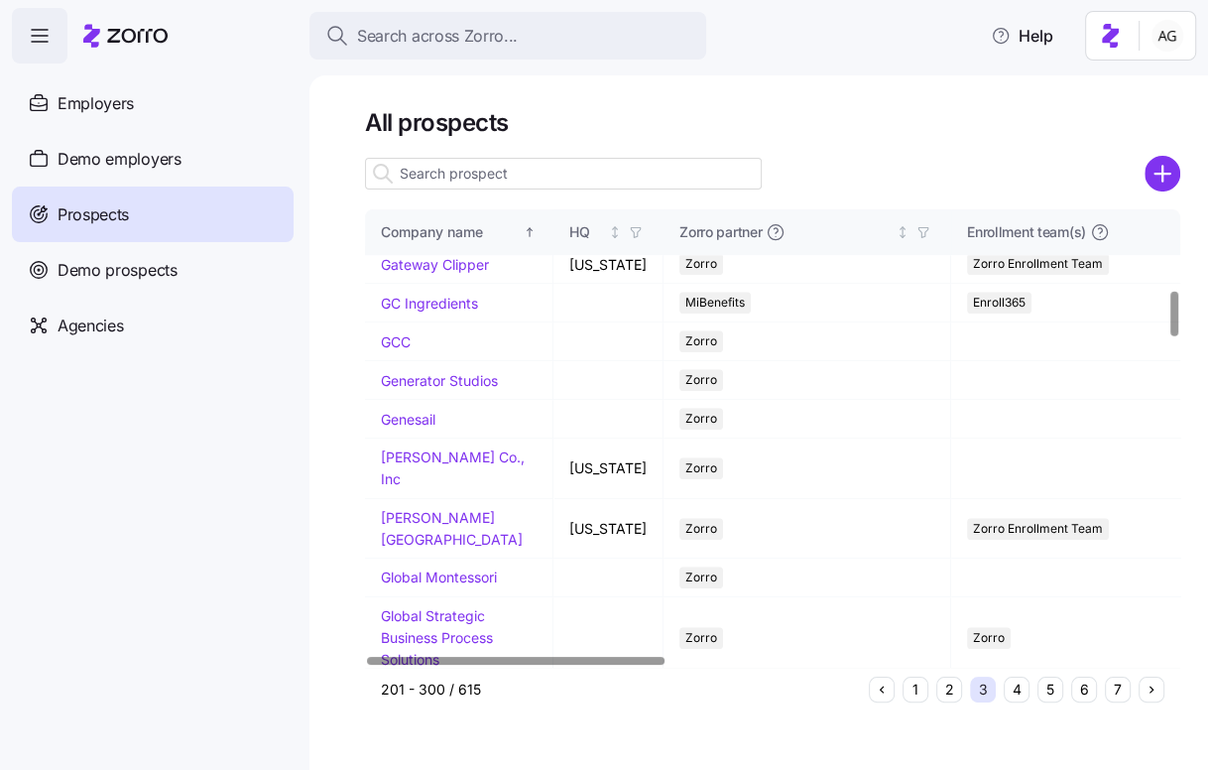
scroll to position [789, 0]
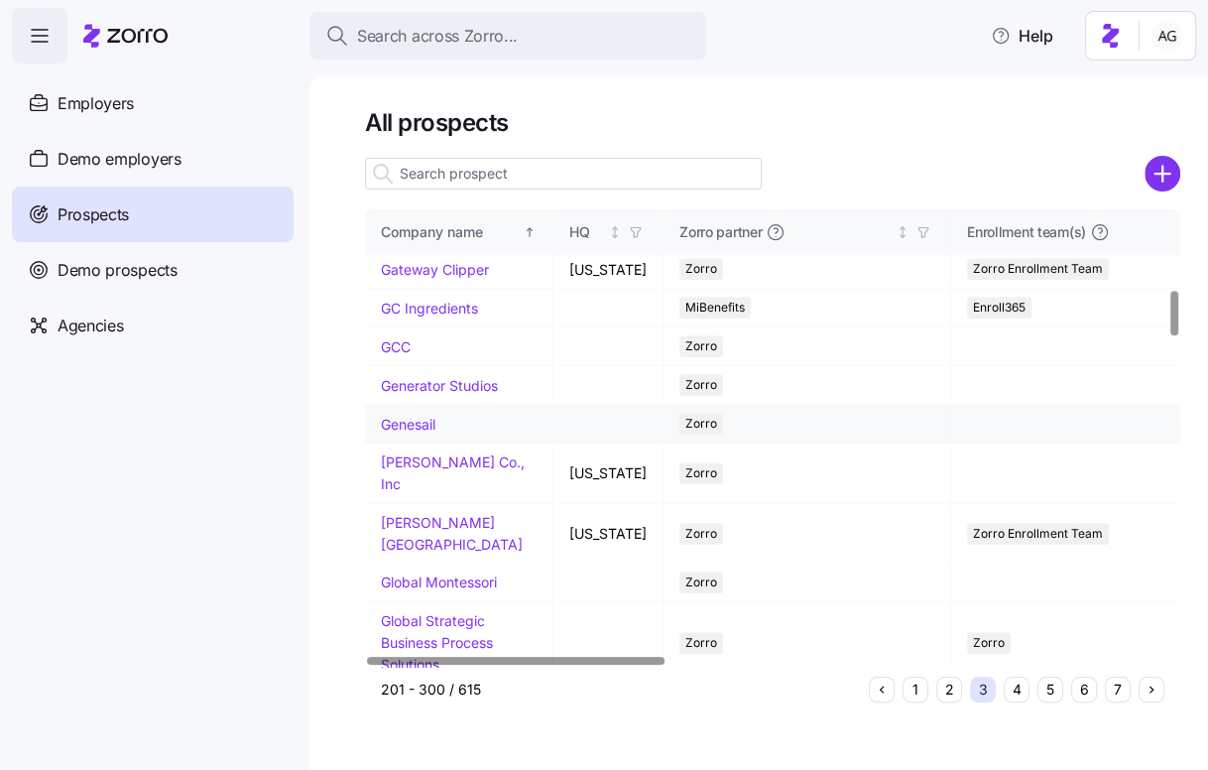
click at [424, 416] on link "Genesail" at bounding box center [408, 424] width 55 height 17
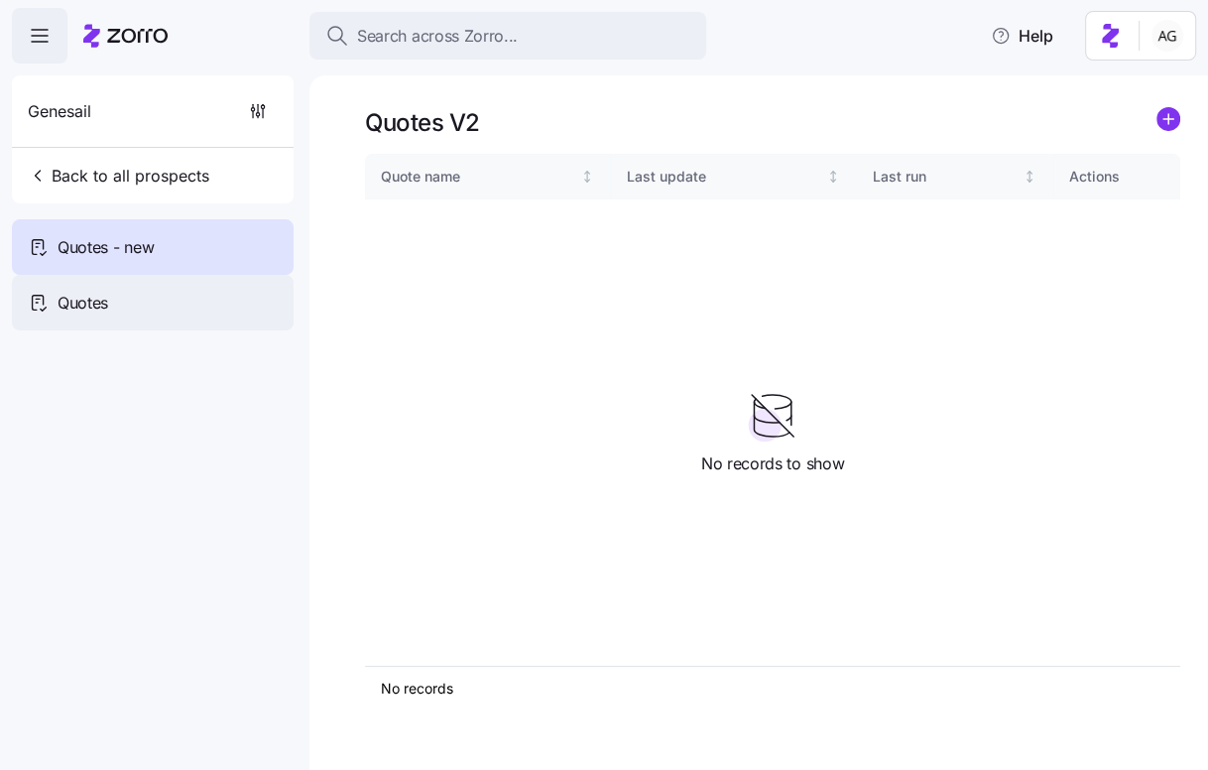
click at [206, 296] on div "Quotes" at bounding box center [153, 303] width 282 height 56
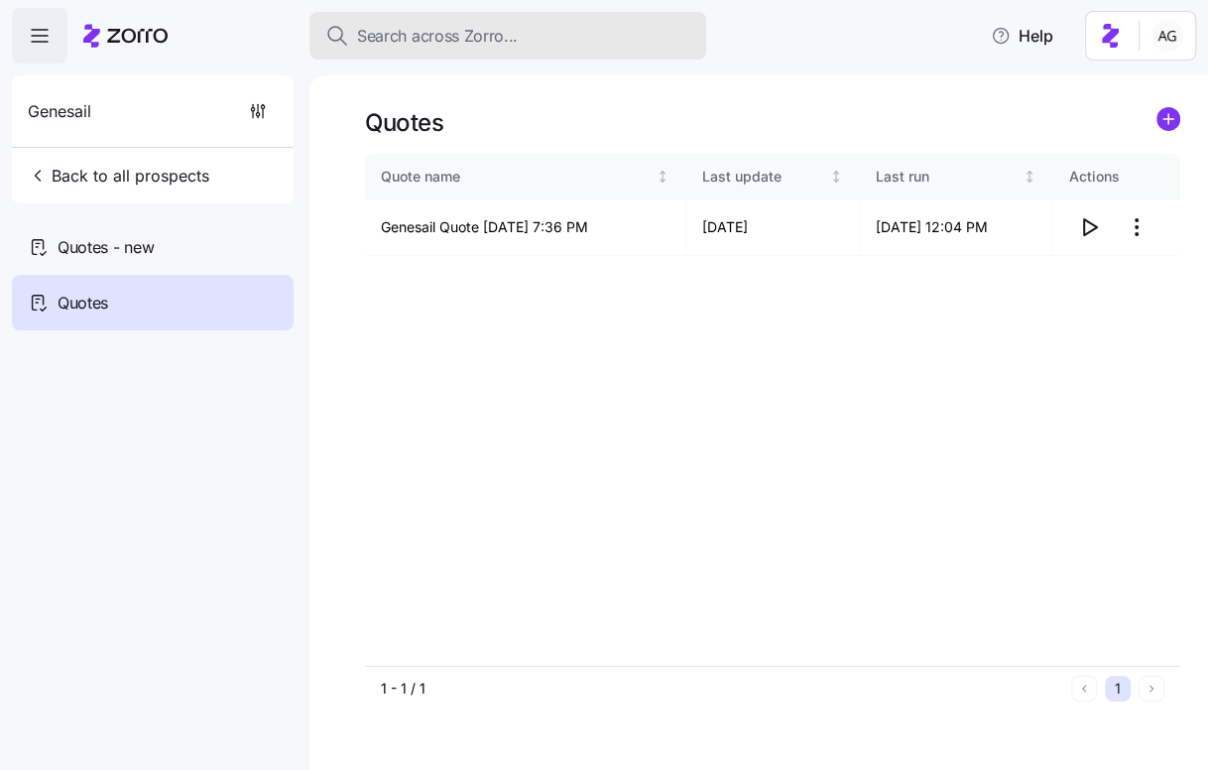
click at [421, 33] on span "Search across Zorro..." at bounding box center [437, 36] width 161 height 25
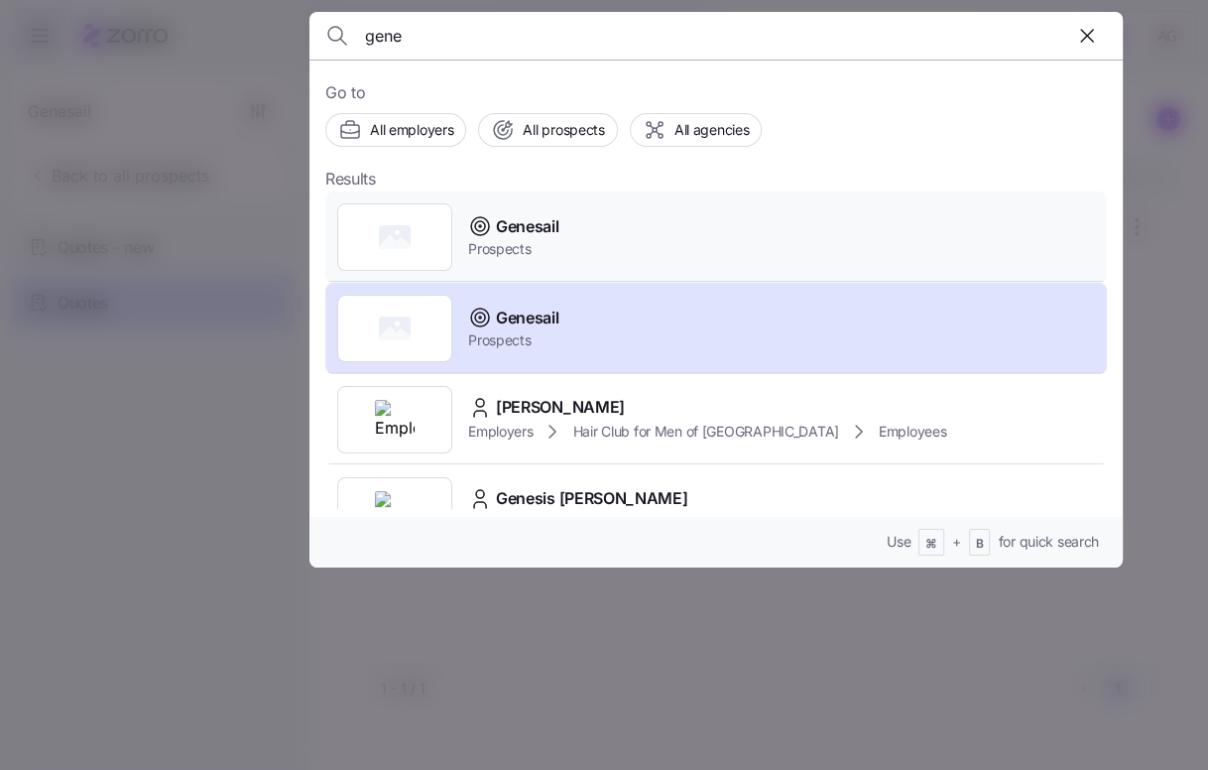
type input "gene"
click at [498, 232] on span "Genesail" at bounding box center [527, 226] width 62 height 25
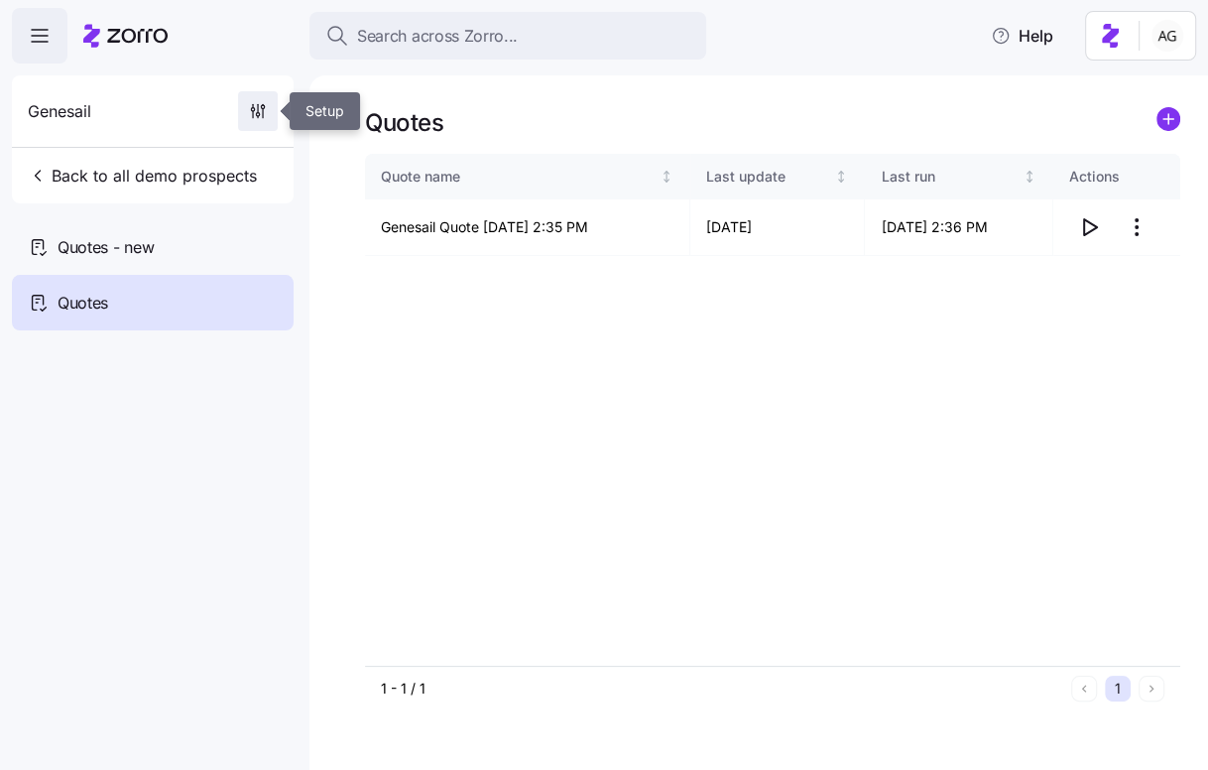
click at [256, 105] on icon "button" at bounding box center [258, 111] width 20 height 20
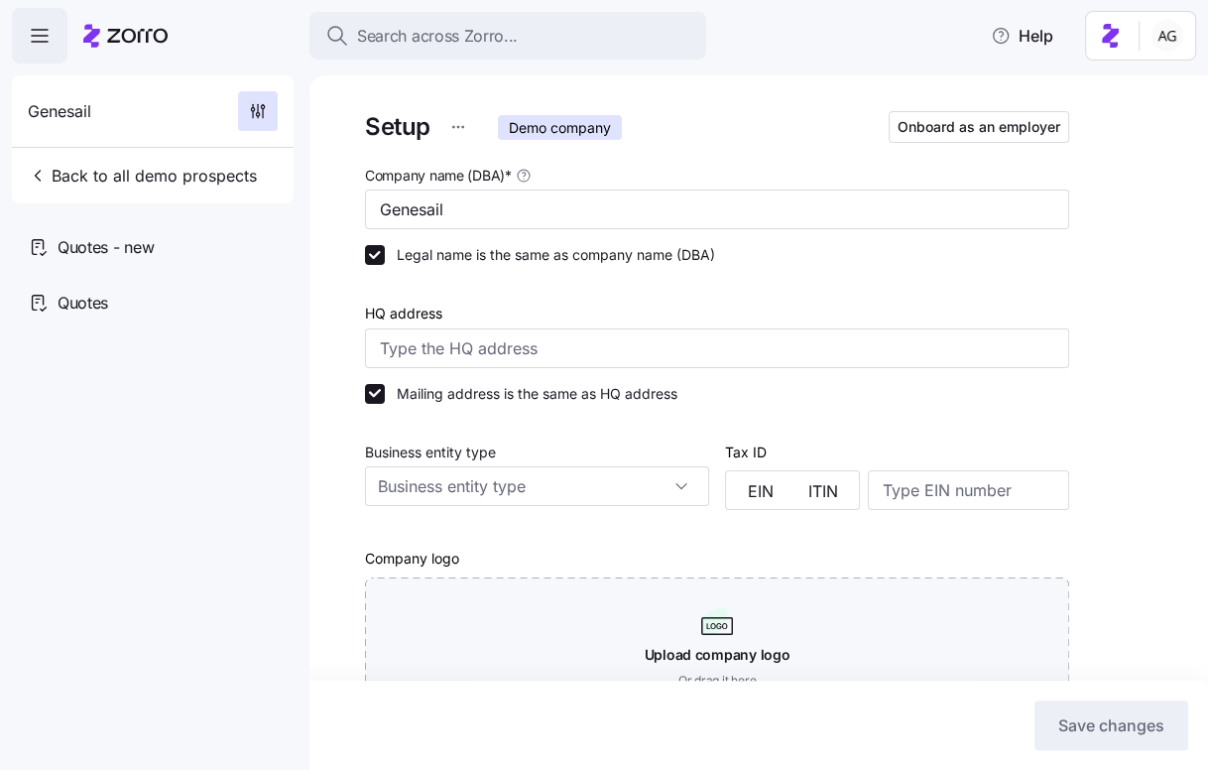
click at [121, 21] on div at bounding box center [125, 36] width 84 height 56
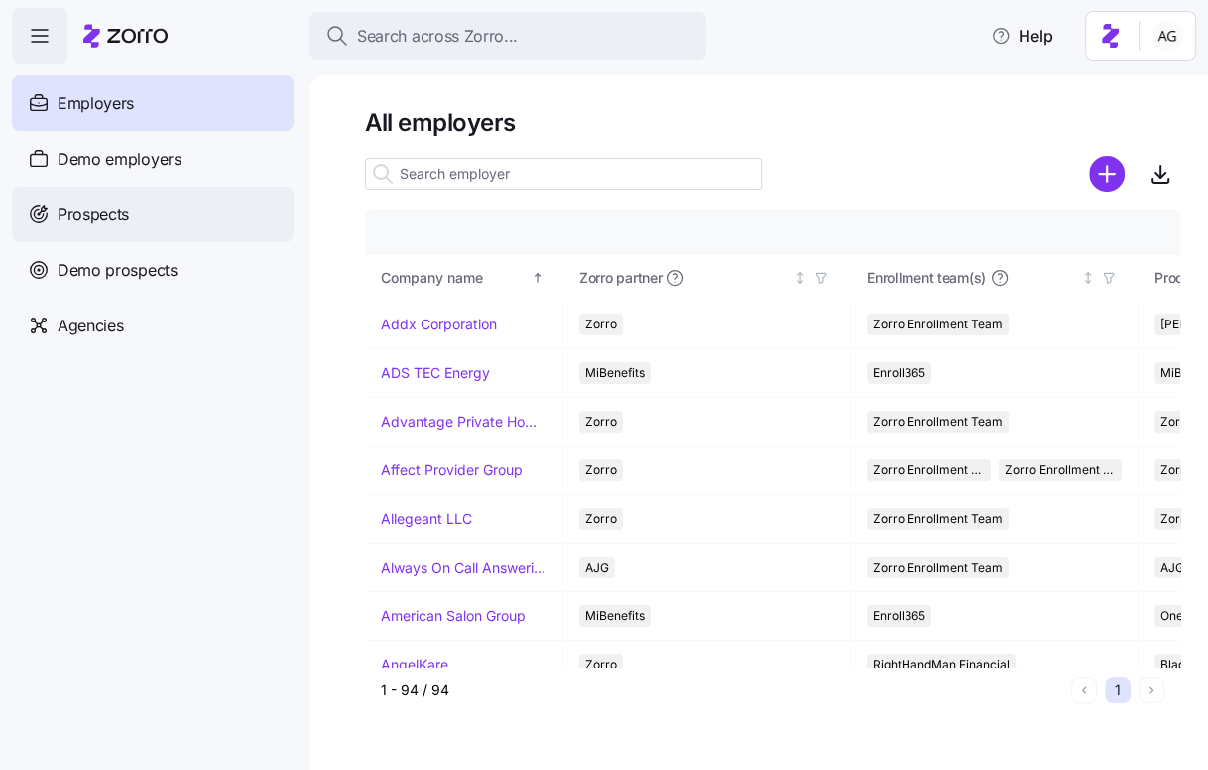
click at [262, 212] on div "Prospects" at bounding box center [153, 214] width 282 height 56
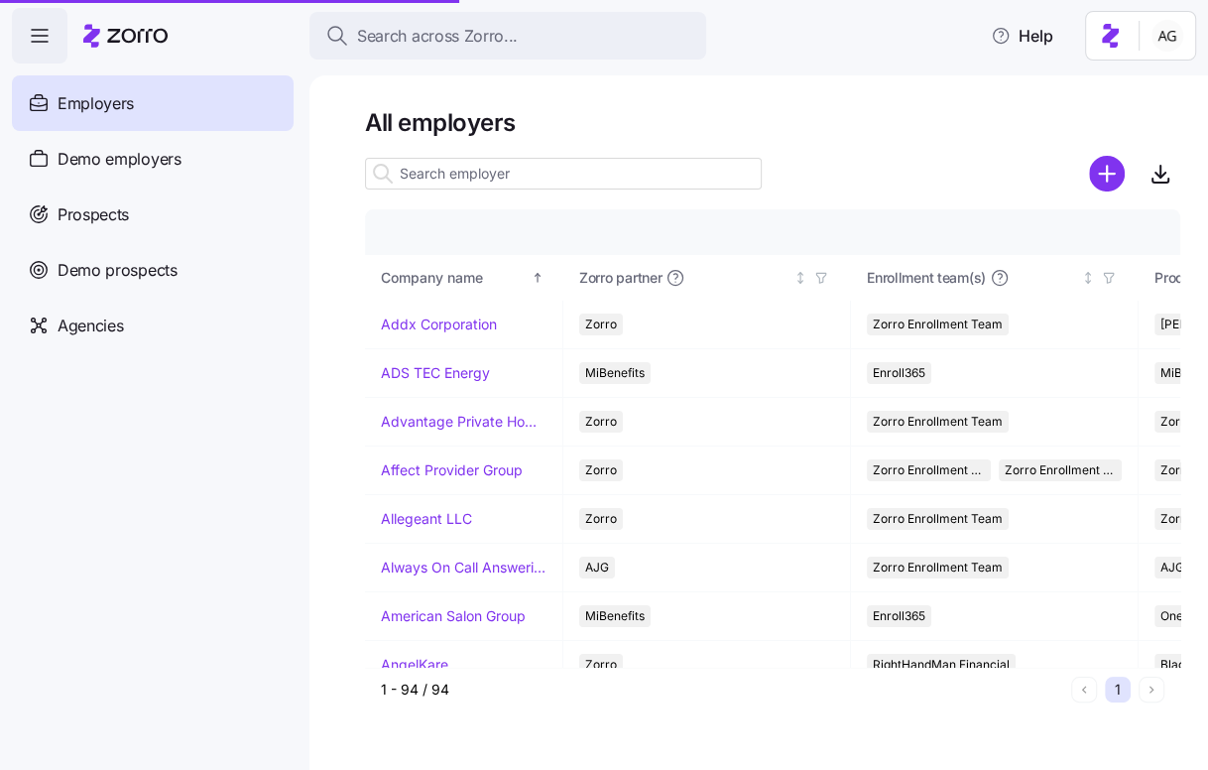
click at [438, 168] on input at bounding box center [563, 174] width 397 height 32
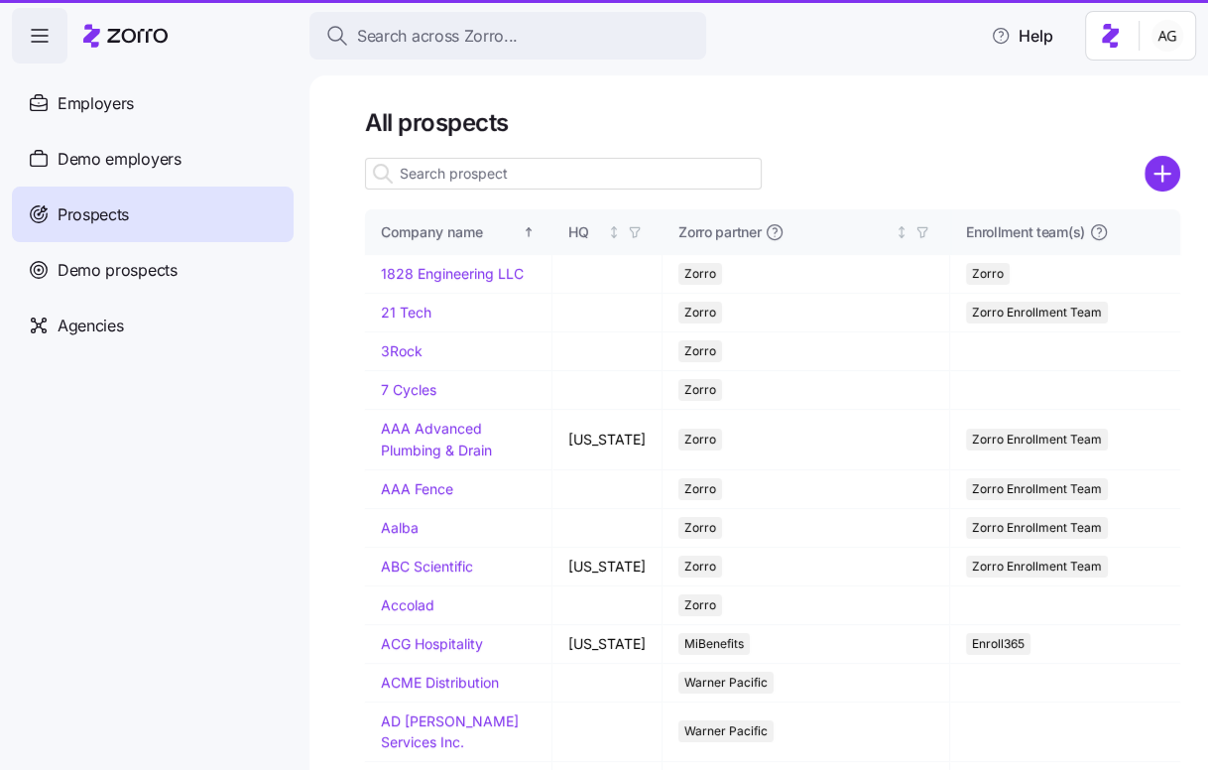
click at [435, 174] on input at bounding box center [563, 174] width 397 height 32
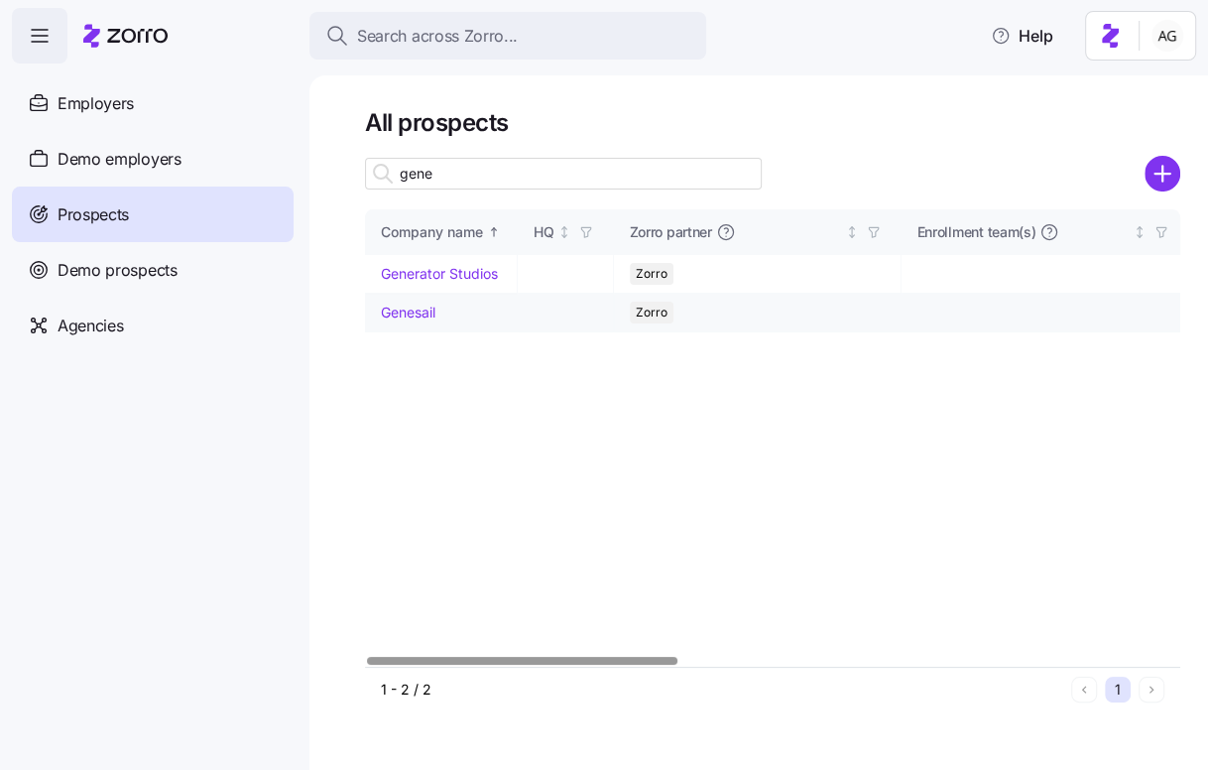
type input "gene"
click at [389, 309] on link "Genesail" at bounding box center [408, 311] width 55 height 17
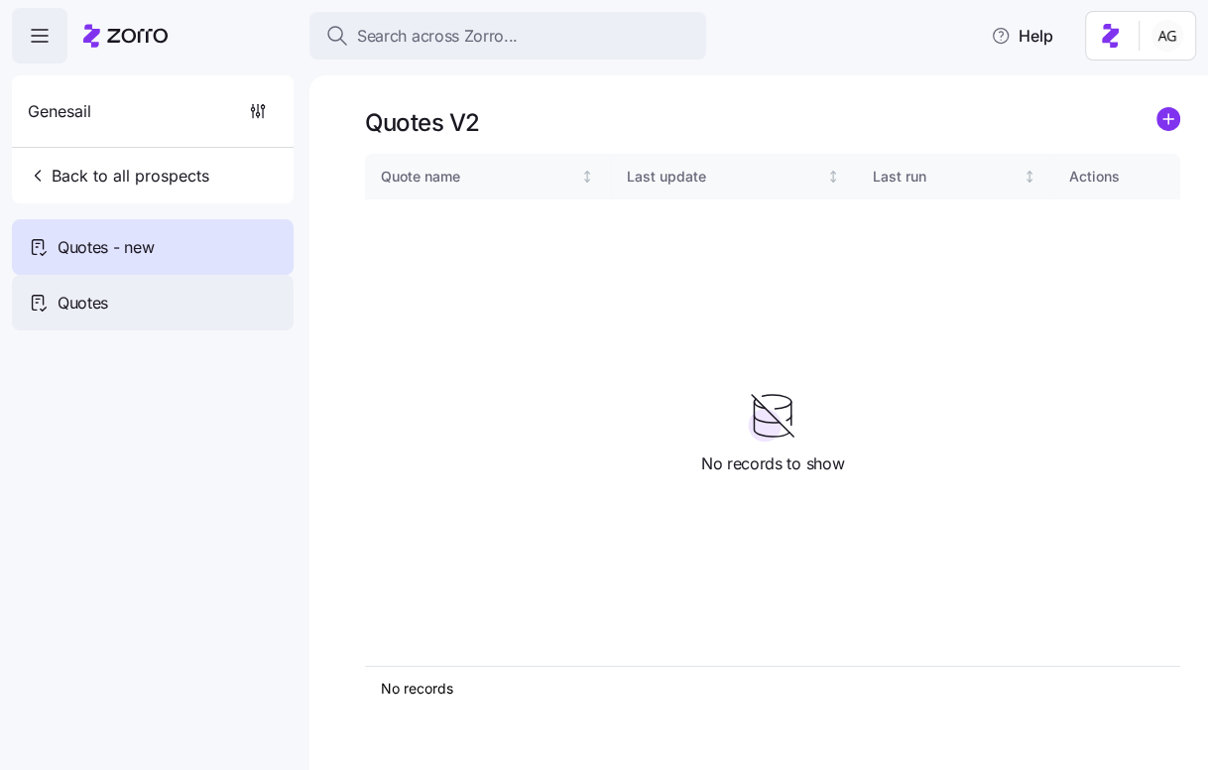
click at [206, 294] on div "Quotes" at bounding box center [153, 303] width 282 height 56
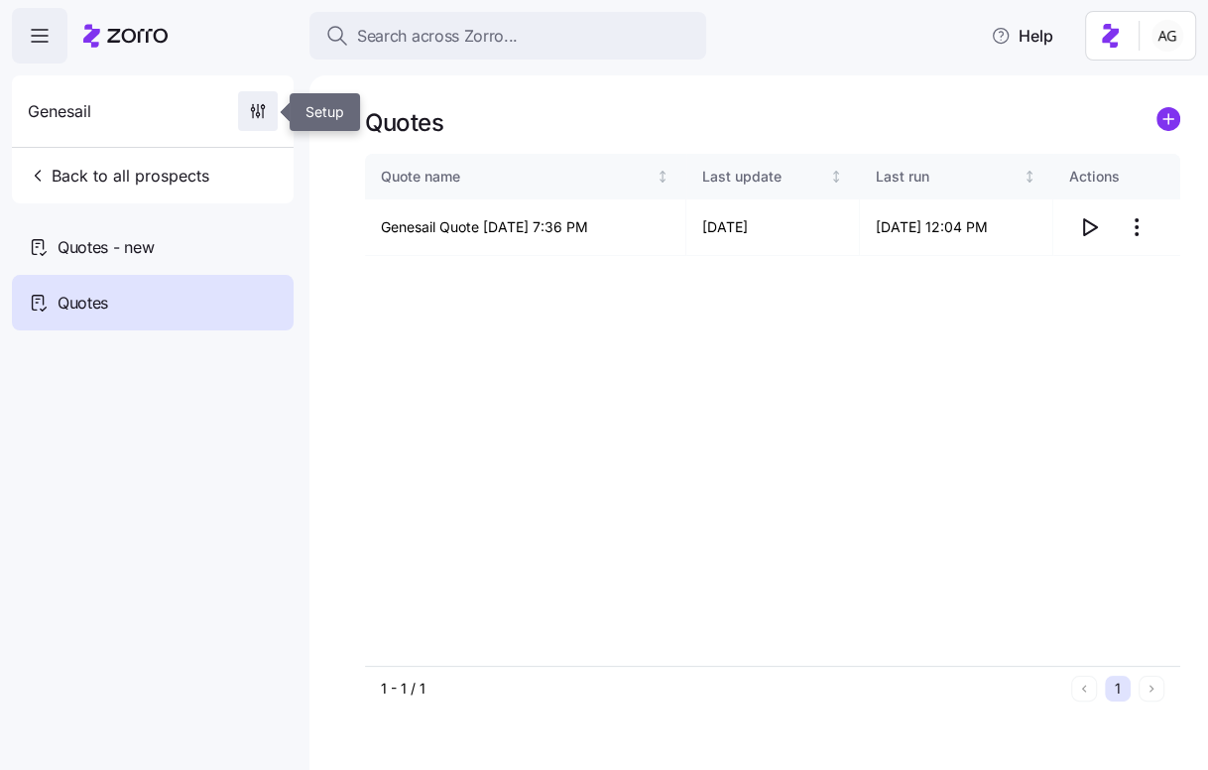
click at [267, 118] on icon "button" at bounding box center [258, 111] width 20 height 20
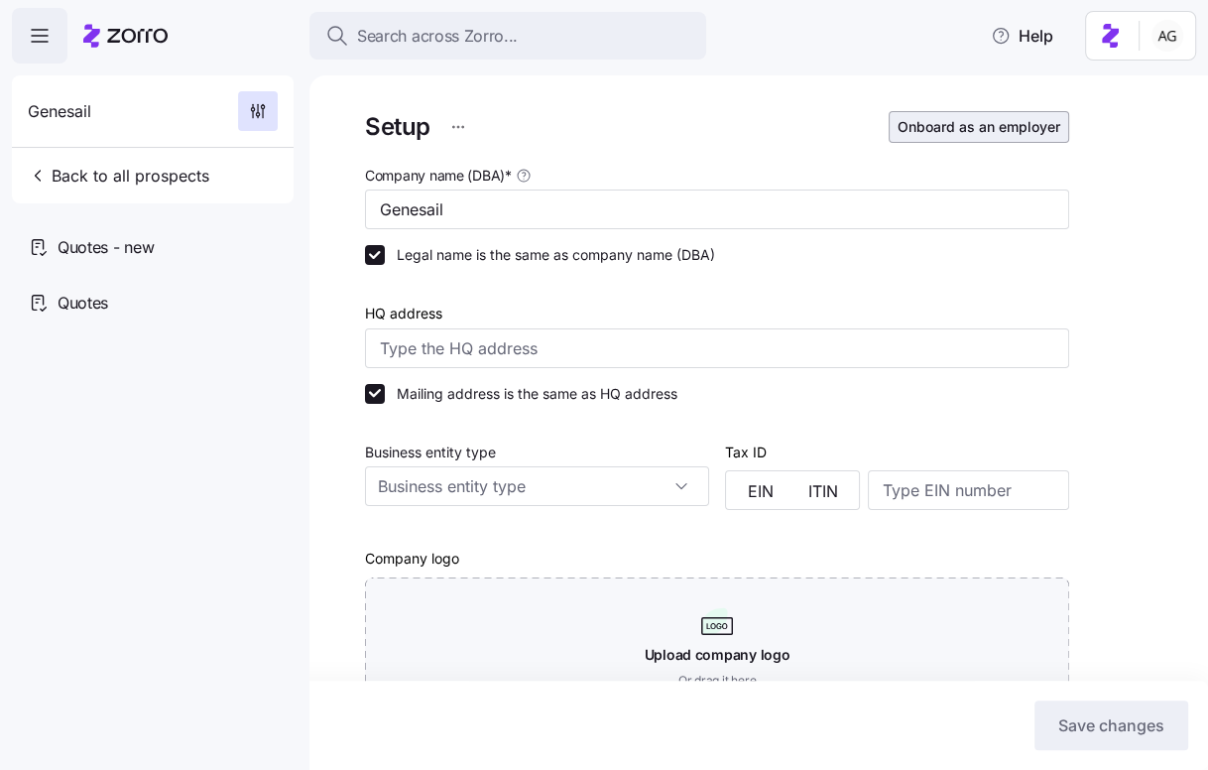
click at [933, 126] on span "Onboard as an employer" at bounding box center [979, 127] width 163 height 20
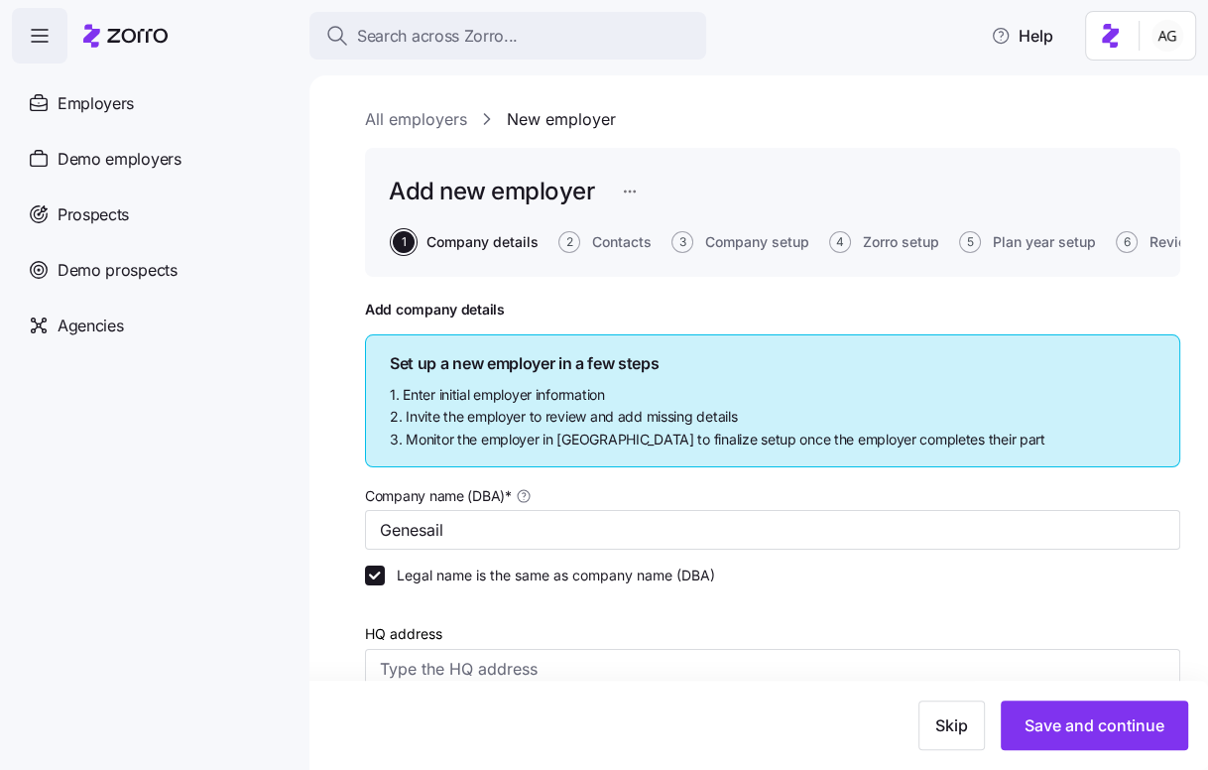
click at [983, 231] on button "5 Plan year setup" at bounding box center [1027, 242] width 137 height 22
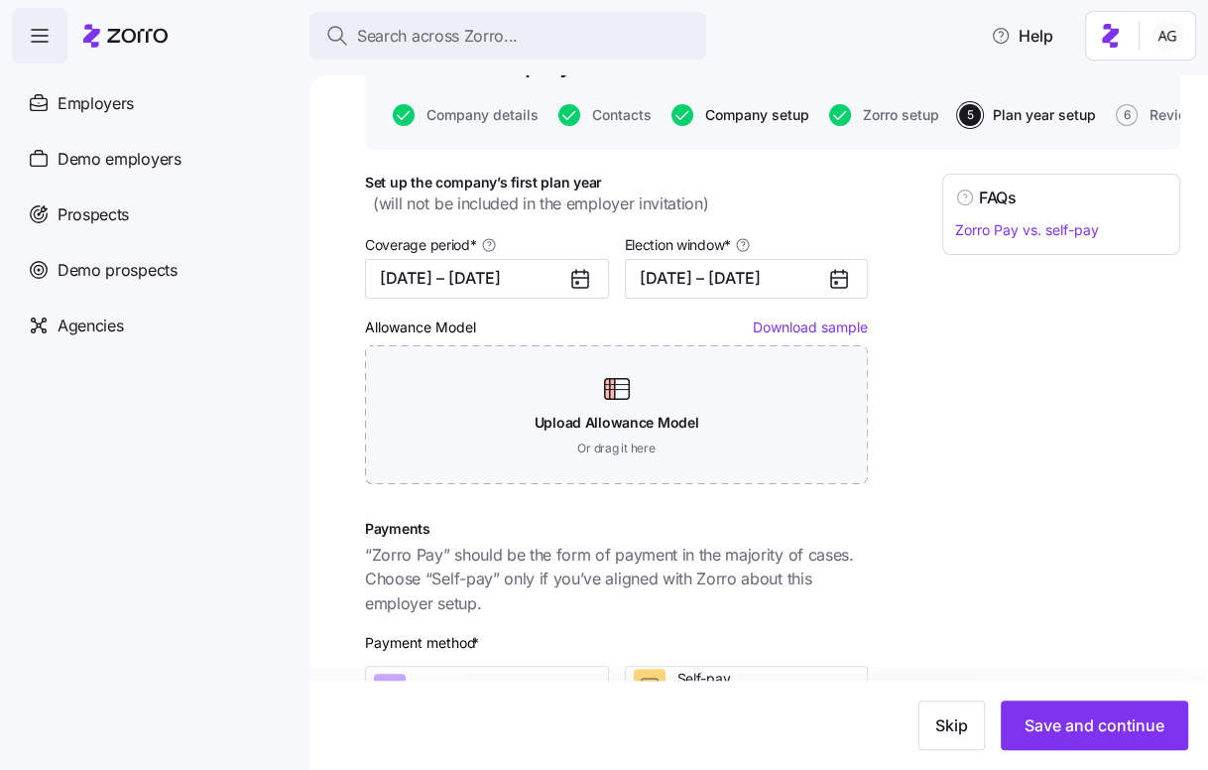
scroll to position [130, 0]
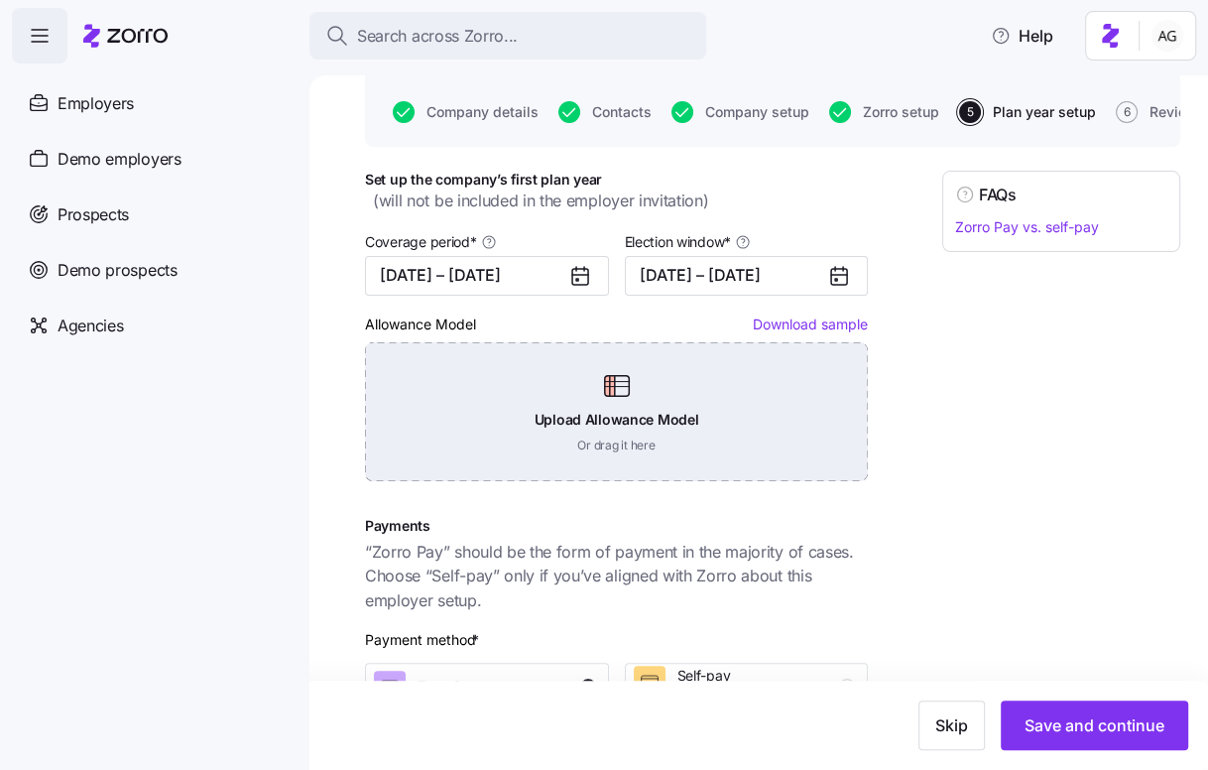
click at [603, 448] on div "Upload Allowance Model Or drag it here" at bounding box center [616, 411] width 503 height 139
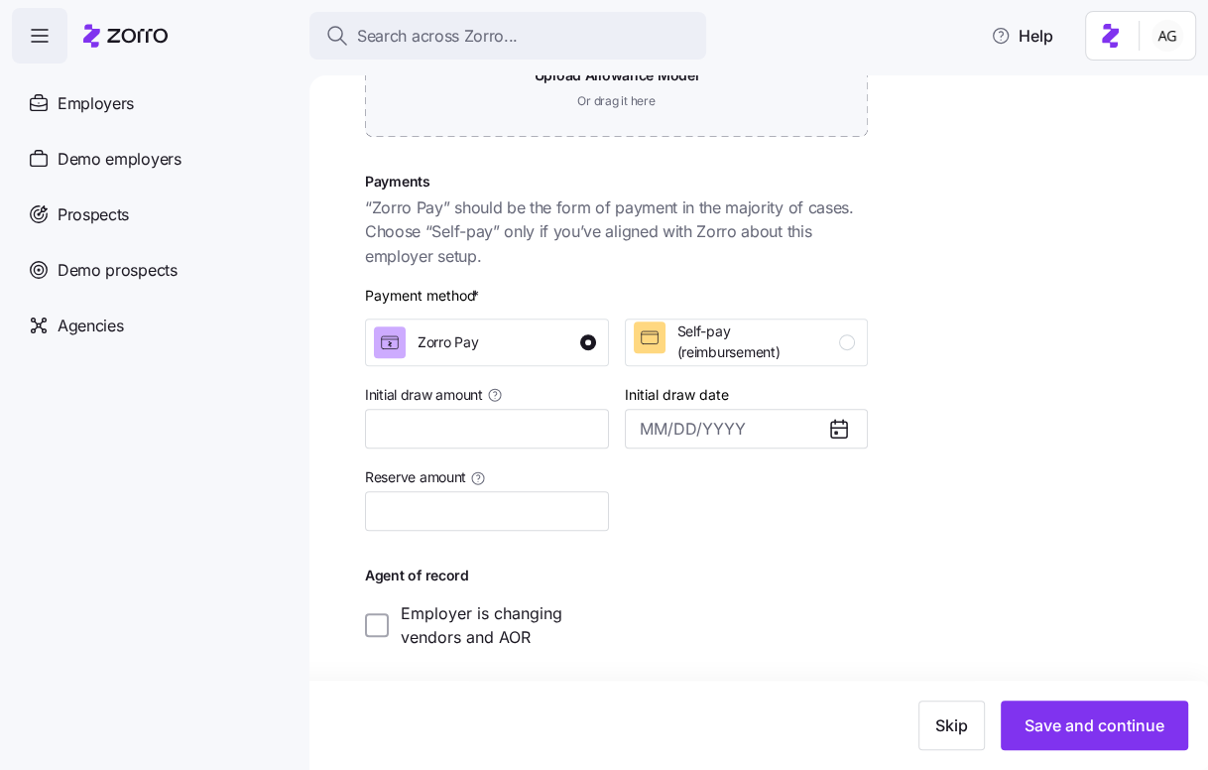
scroll to position [0, 0]
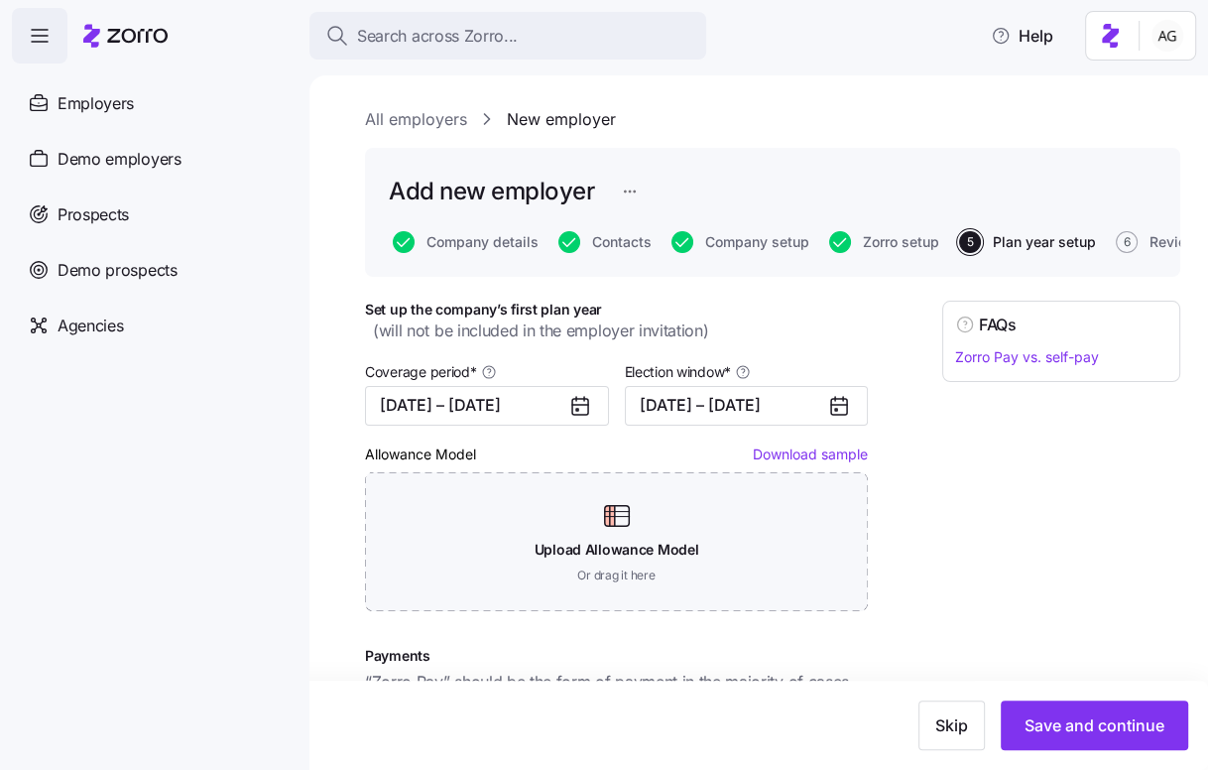
click at [419, 116] on link "All employers" at bounding box center [416, 119] width 102 height 25
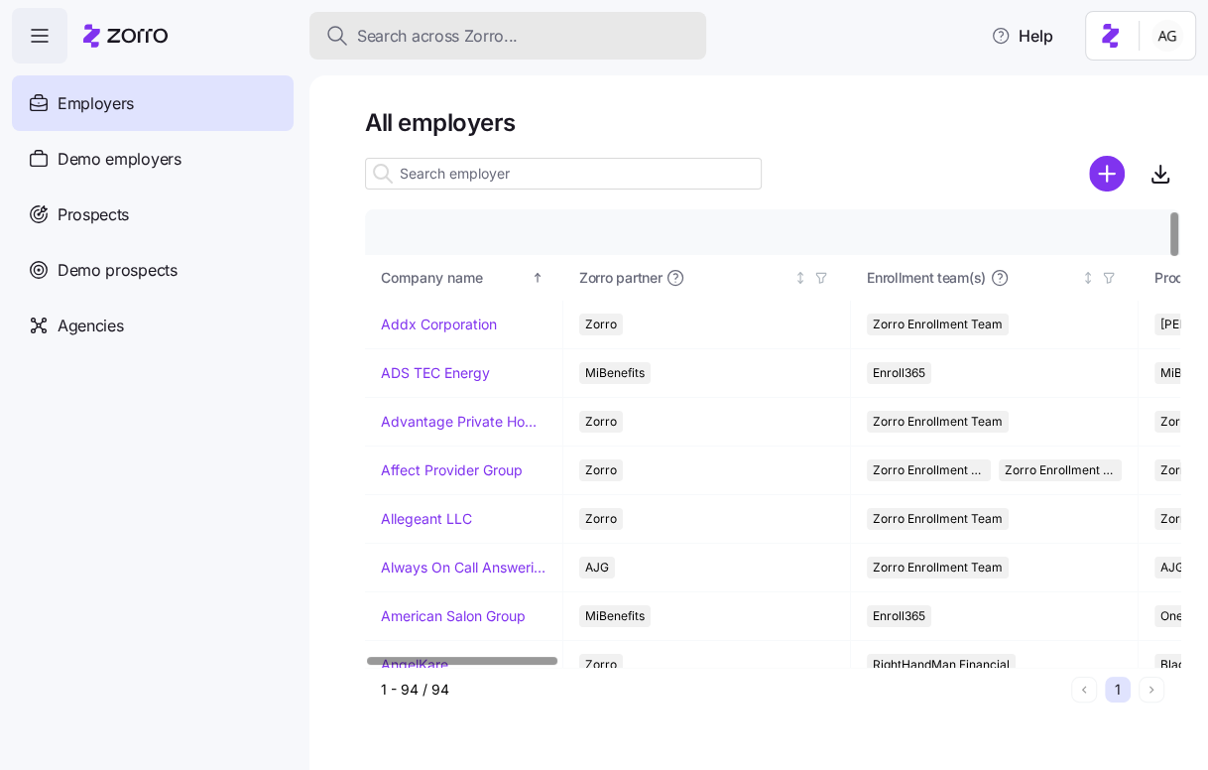
click at [439, 38] on span "Search across Zorro..." at bounding box center [437, 36] width 161 height 25
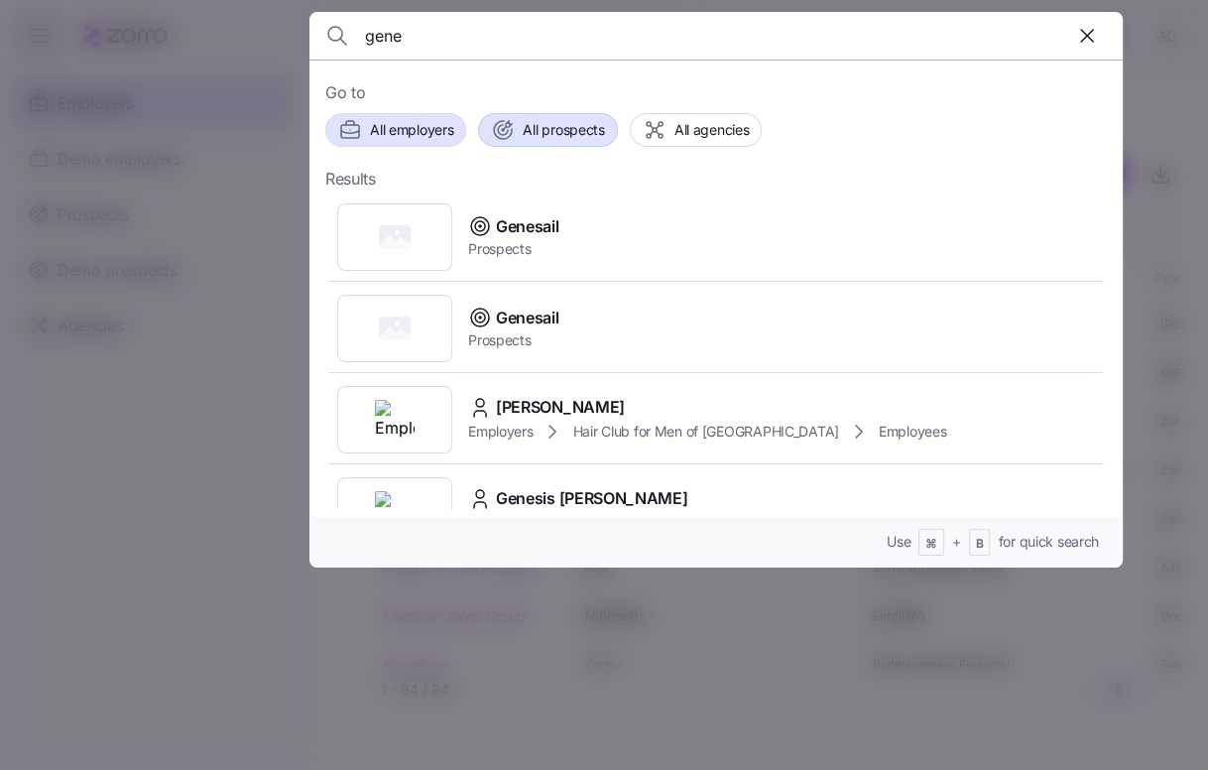
type input "gene"
click at [566, 129] on span "All prospects" at bounding box center [563, 130] width 81 height 20
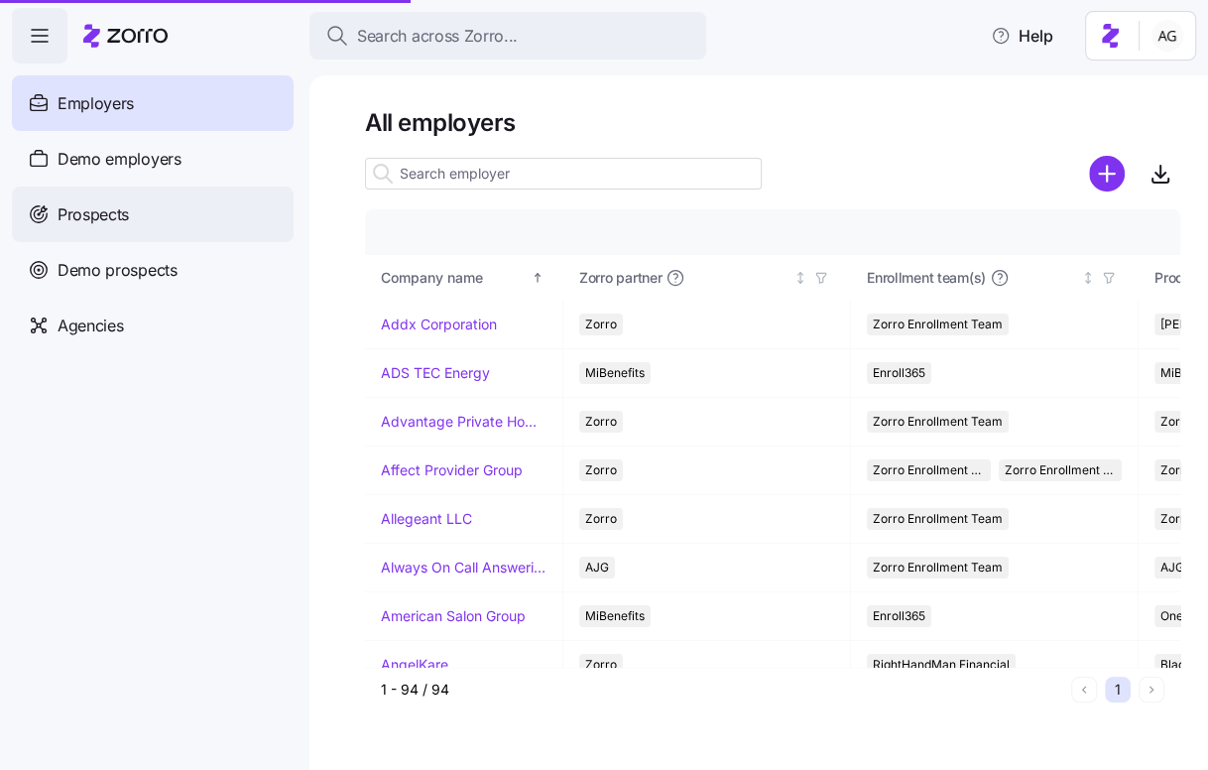
click at [183, 220] on div "Prospects" at bounding box center [153, 214] width 282 height 56
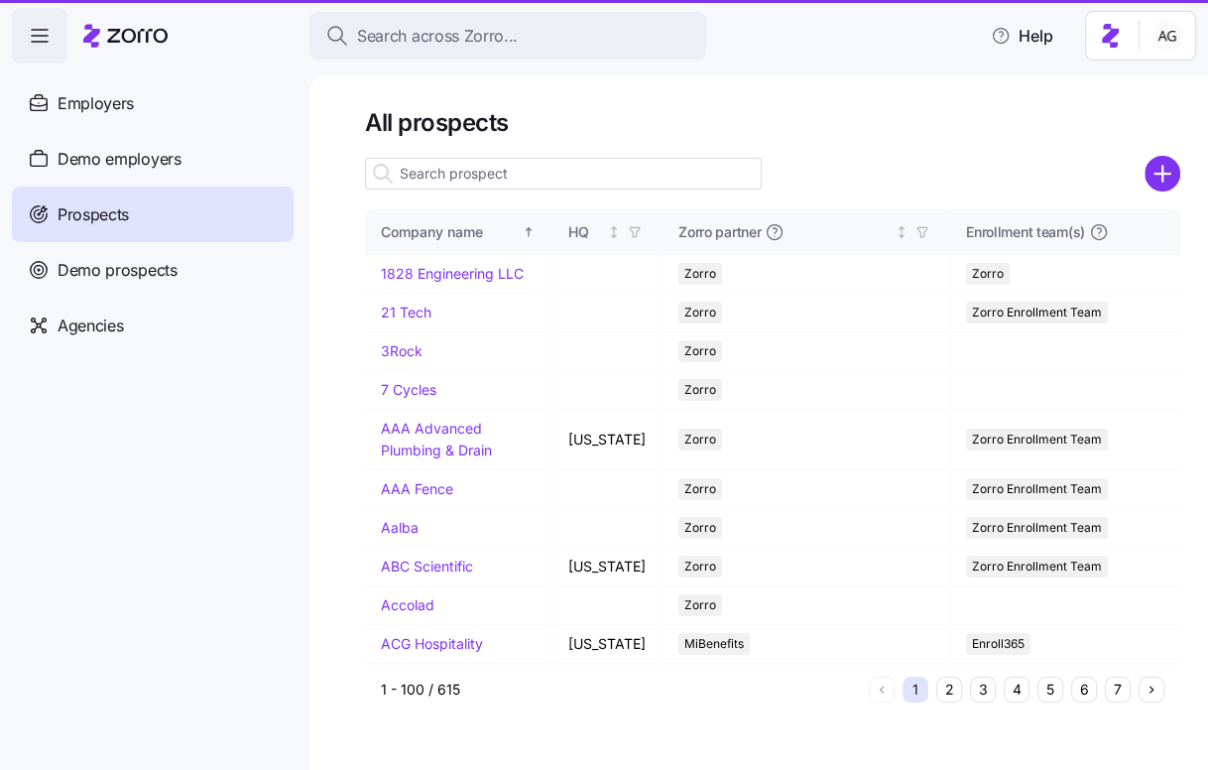
click at [196, 213] on div "Prospects" at bounding box center [153, 214] width 282 height 56
click at [93, 206] on span "Prospects" at bounding box center [93, 214] width 71 height 25
click at [120, 98] on span "Employers" at bounding box center [96, 103] width 76 height 25
click at [97, 260] on span "Demo prospects" at bounding box center [118, 270] width 120 height 25
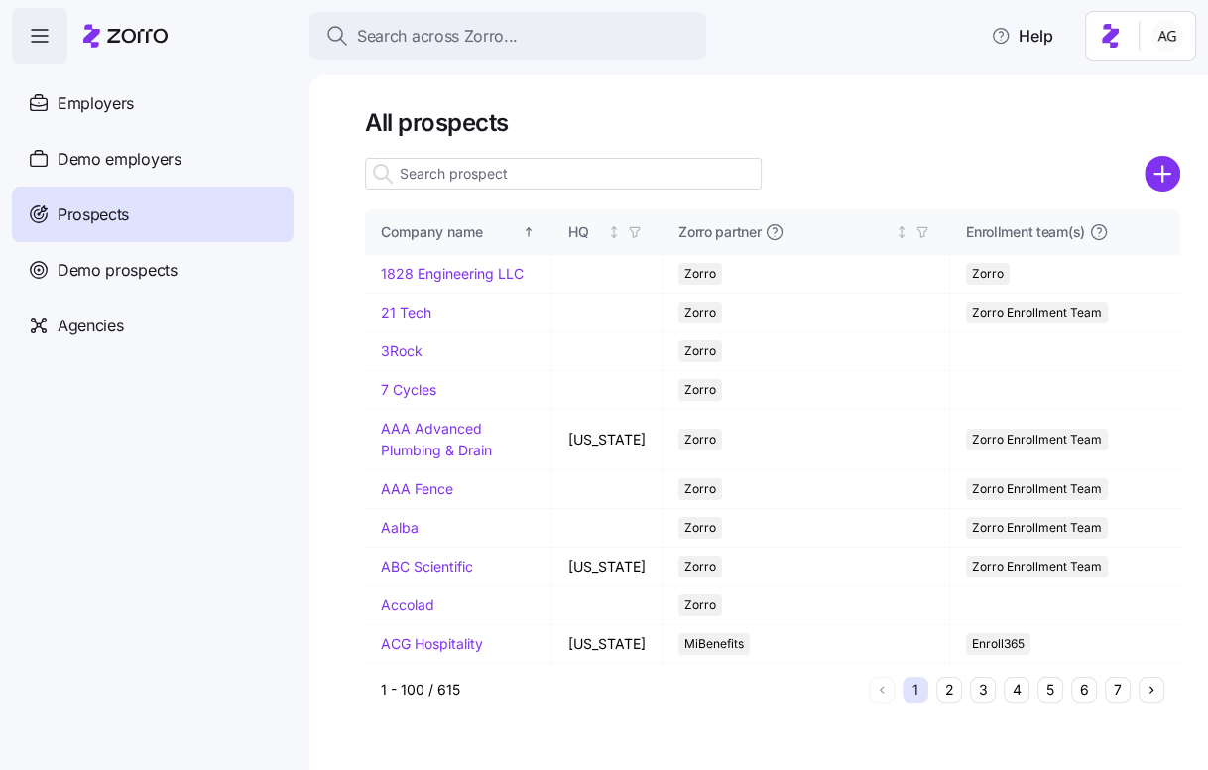
click at [488, 176] on input at bounding box center [563, 174] width 397 height 32
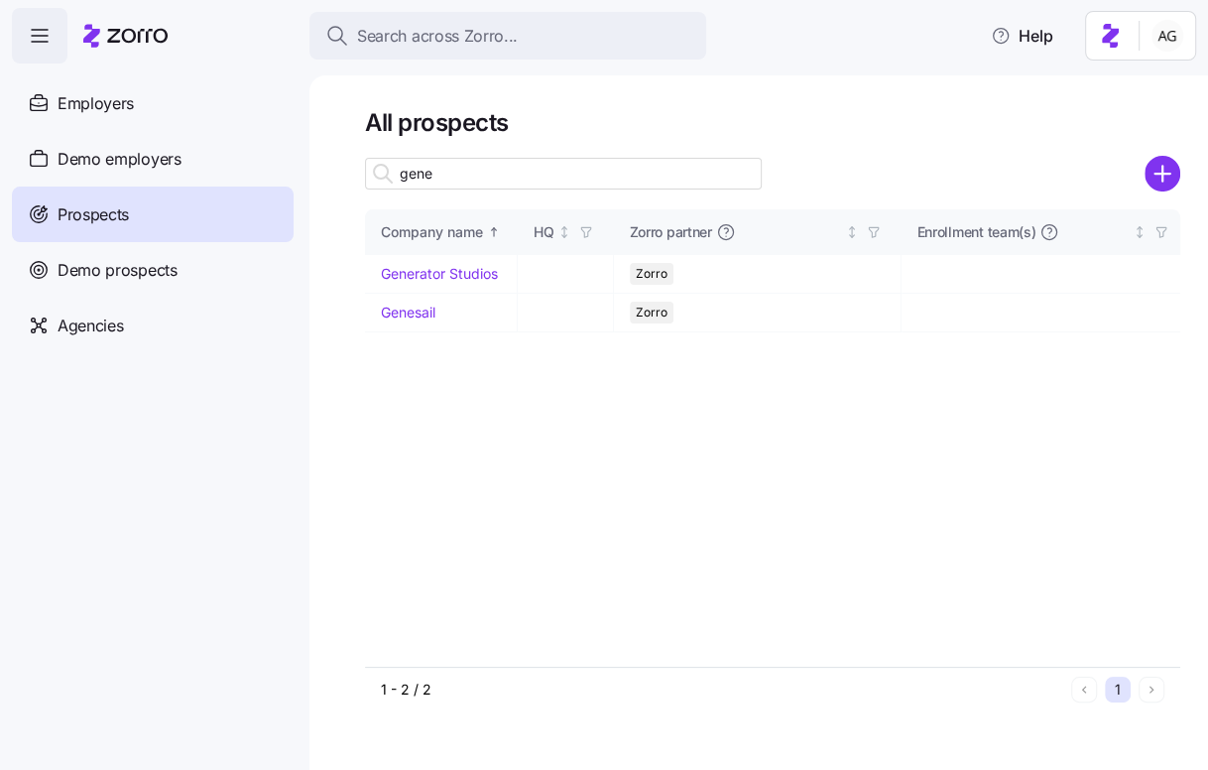
click at [456, 184] on input "gene" at bounding box center [563, 174] width 397 height 32
type input "gene"
click at [419, 307] on link "Genesail" at bounding box center [408, 311] width 55 height 17
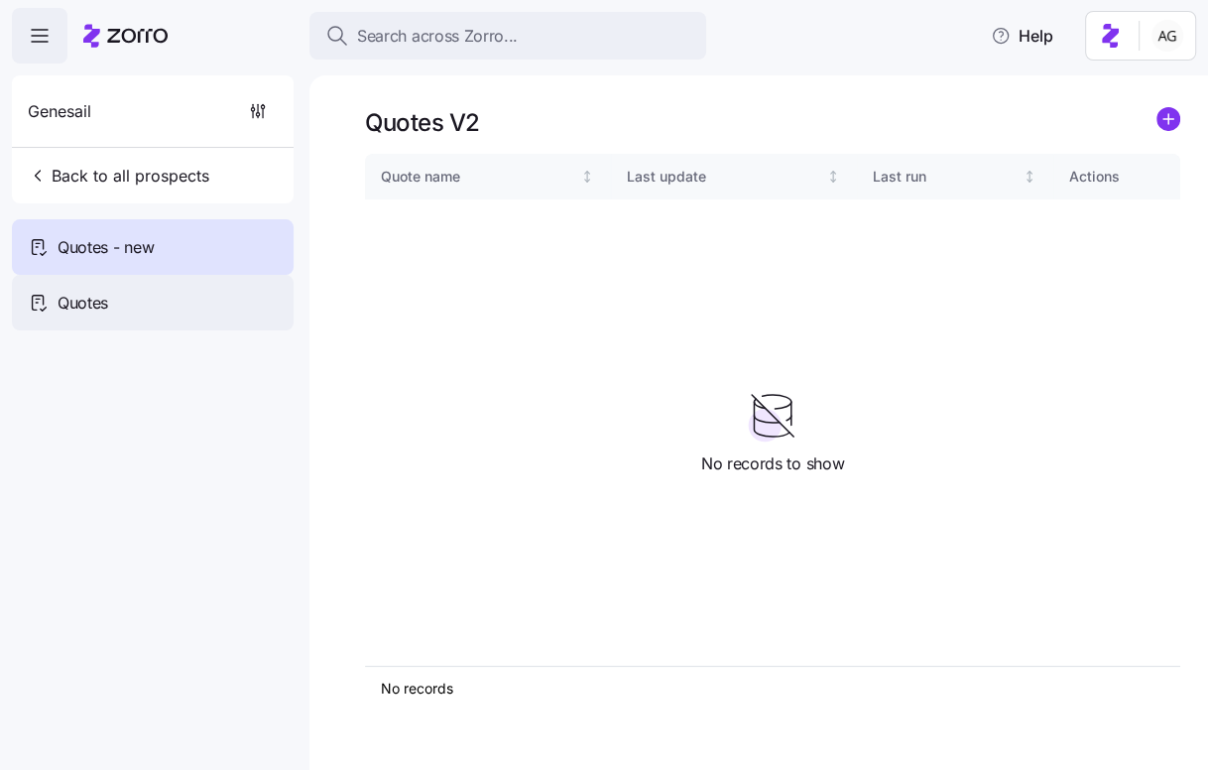
click at [207, 301] on div "Quotes" at bounding box center [153, 303] width 282 height 56
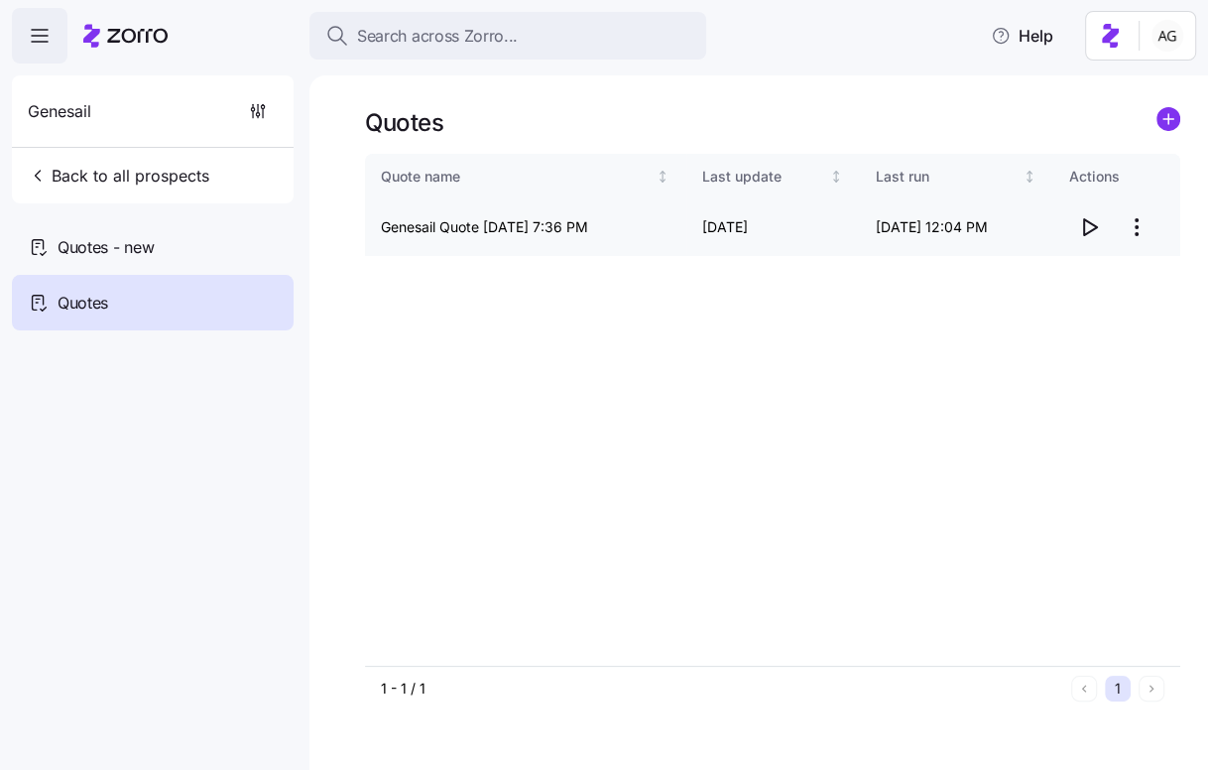
click at [1140, 226] on html "Search across Zorro... Help Genesail Back to all prospects Quotes - new Quotes …" at bounding box center [604, 379] width 1208 height 758
click at [1080, 236] on html "Search across Zorro... Help Genesail Back to all prospects Quotes - new Quotes …" at bounding box center [604, 379] width 1208 height 758
click at [1084, 229] on icon "button" at bounding box center [1090, 227] width 13 height 16
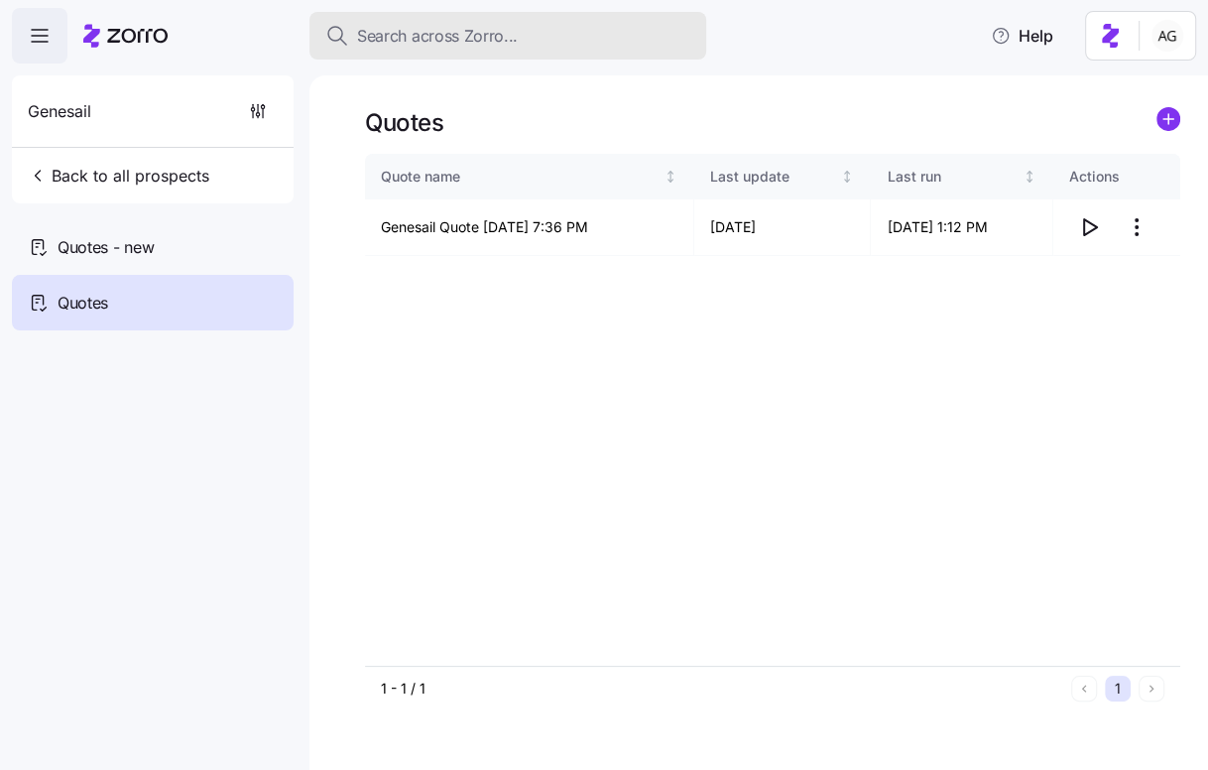
click at [441, 32] on span "Search across Zorro..." at bounding box center [437, 36] width 161 height 25
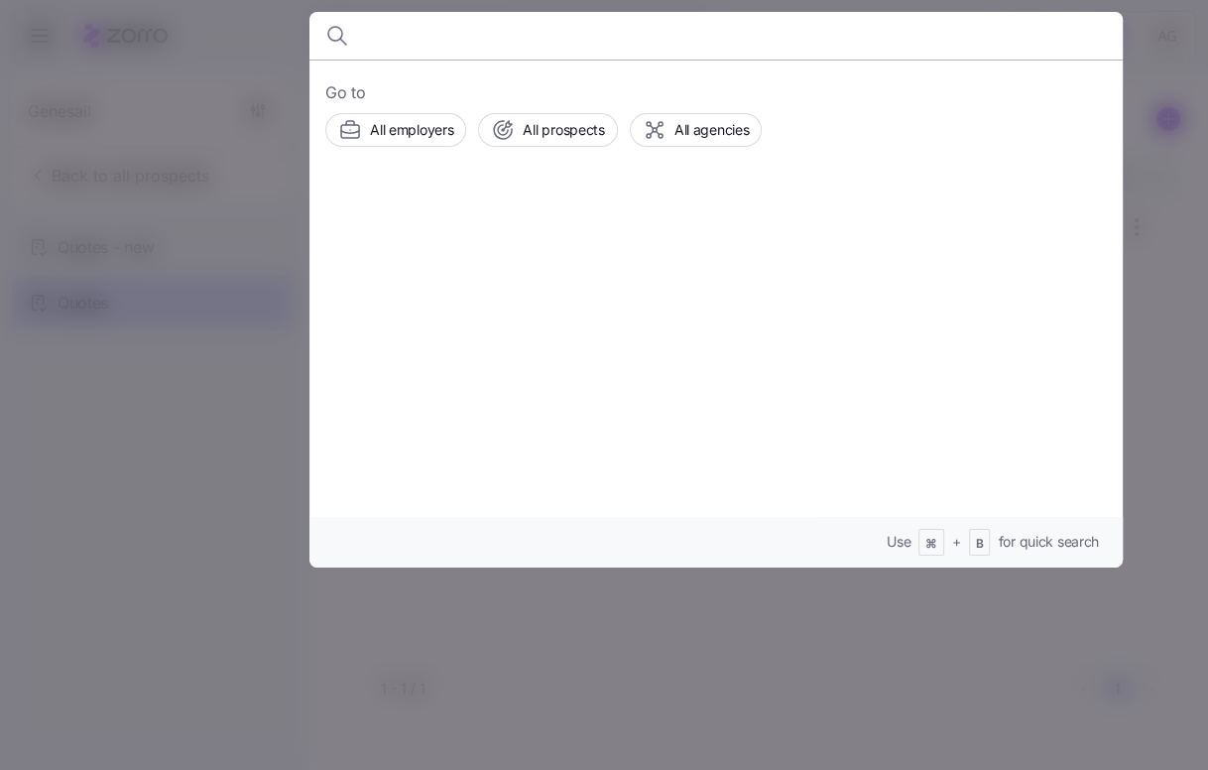
click at [127, 182] on div at bounding box center [604, 385] width 1208 height 770
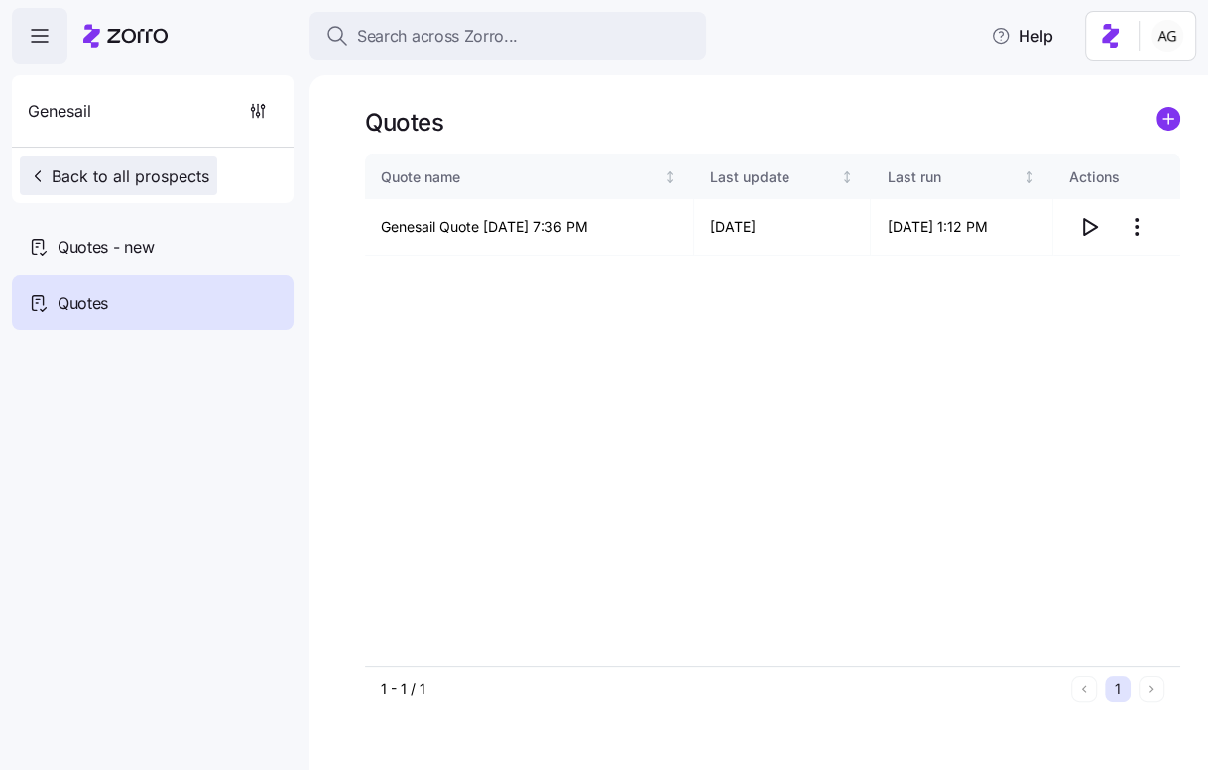
click at [125, 176] on span "Back to all prospects" at bounding box center [118, 176] width 181 height 24
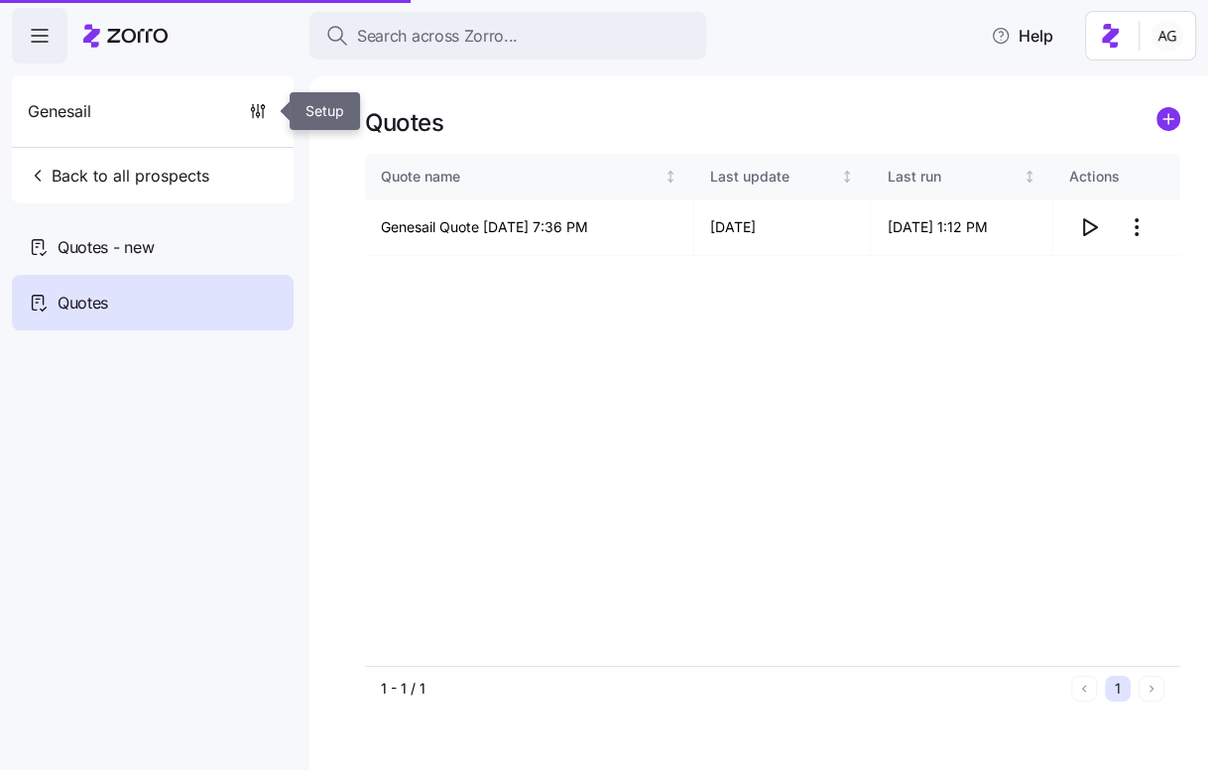
click at [137, 44] on icon at bounding box center [125, 36] width 84 height 24
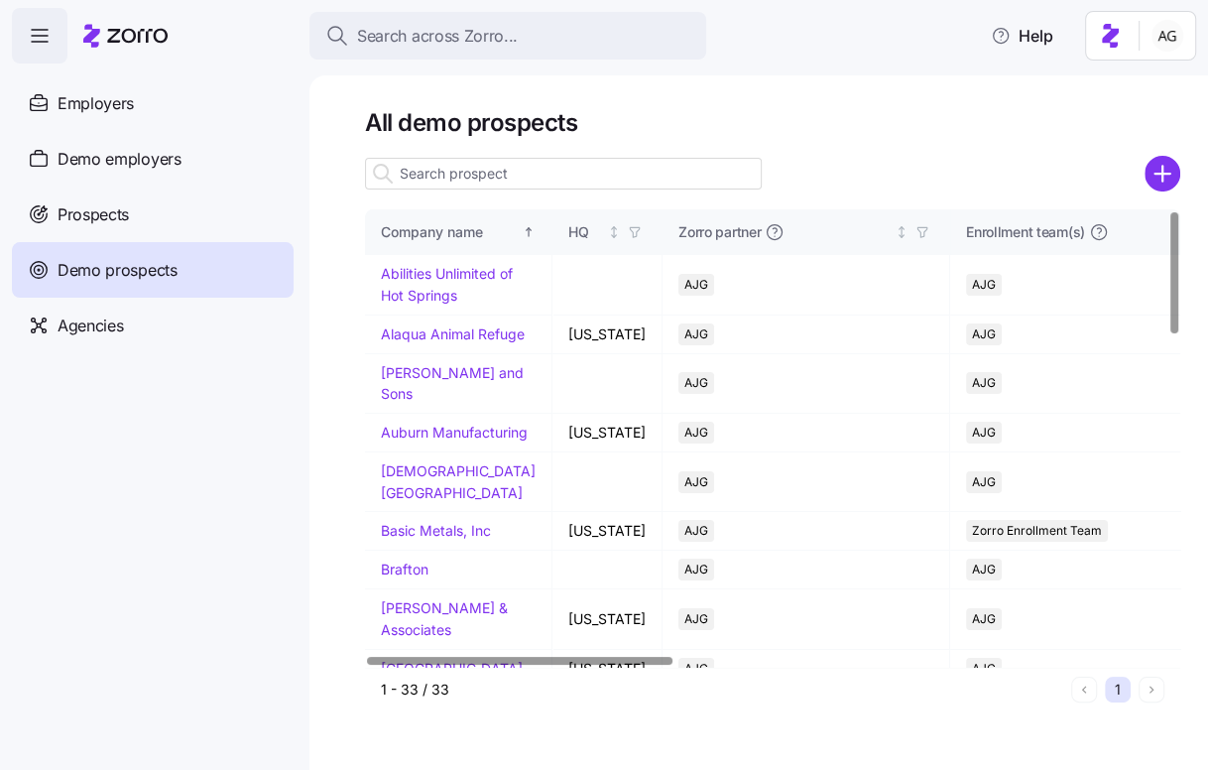
click at [497, 178] on input at bounding box center [563, 174] width 397 height 32
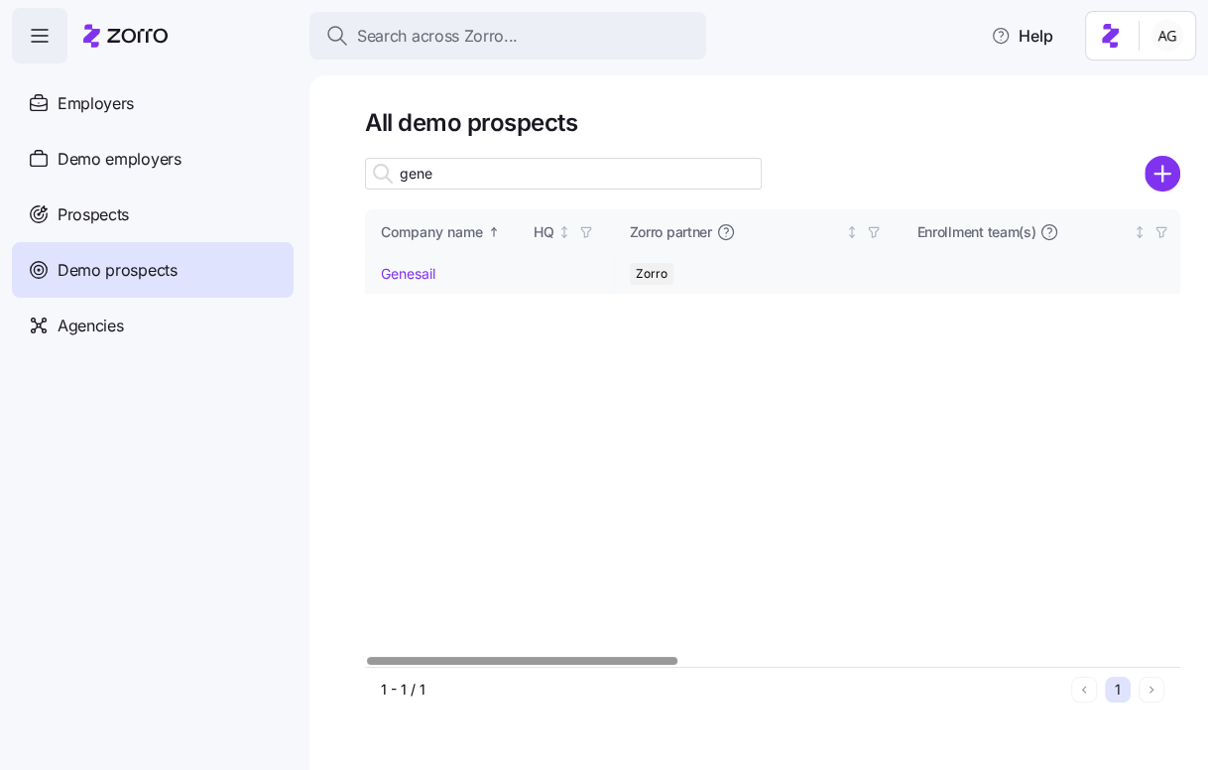
type input "gene"
click at [449, 273] on td "Genesail" at bounding box center [441, 274] width 153 height 39
click at [406, 277] on link "Genesail" at bounding box center [408, 273] width 55 height 17
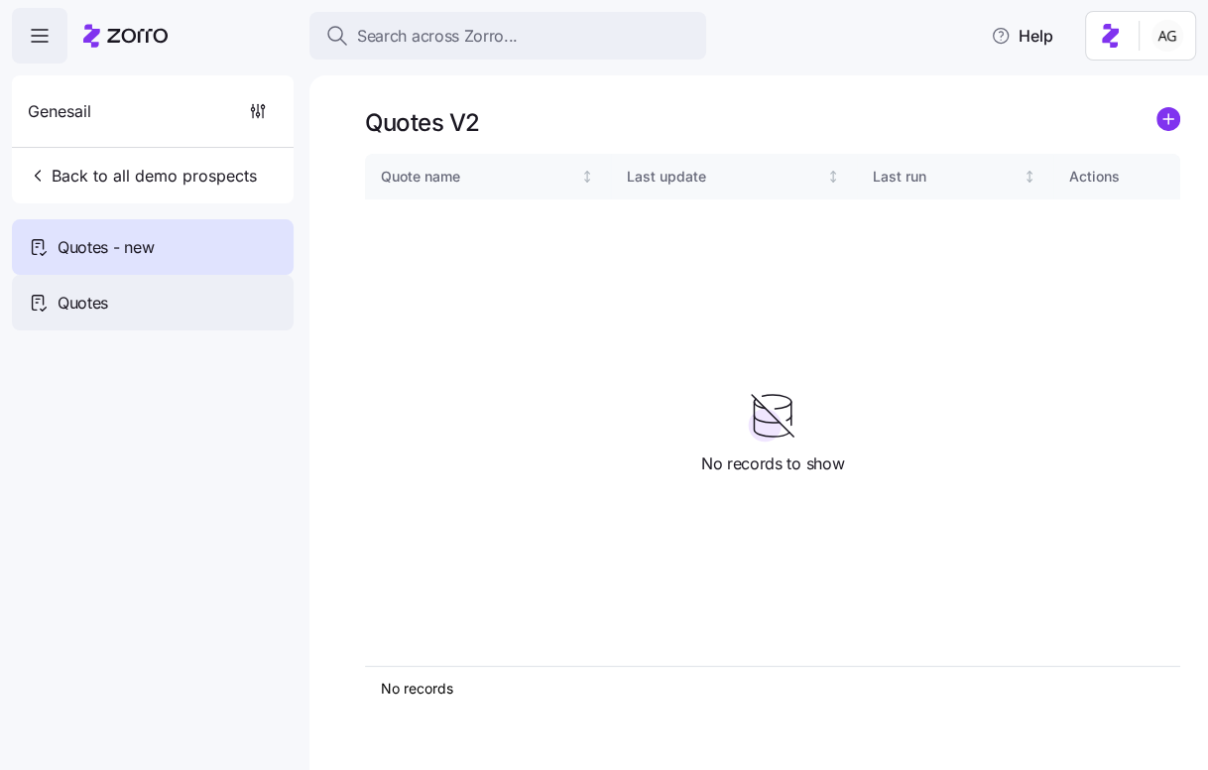
click at [180, 300] on div "Quotes" at bounding box center [153, 303] width 282 height 56
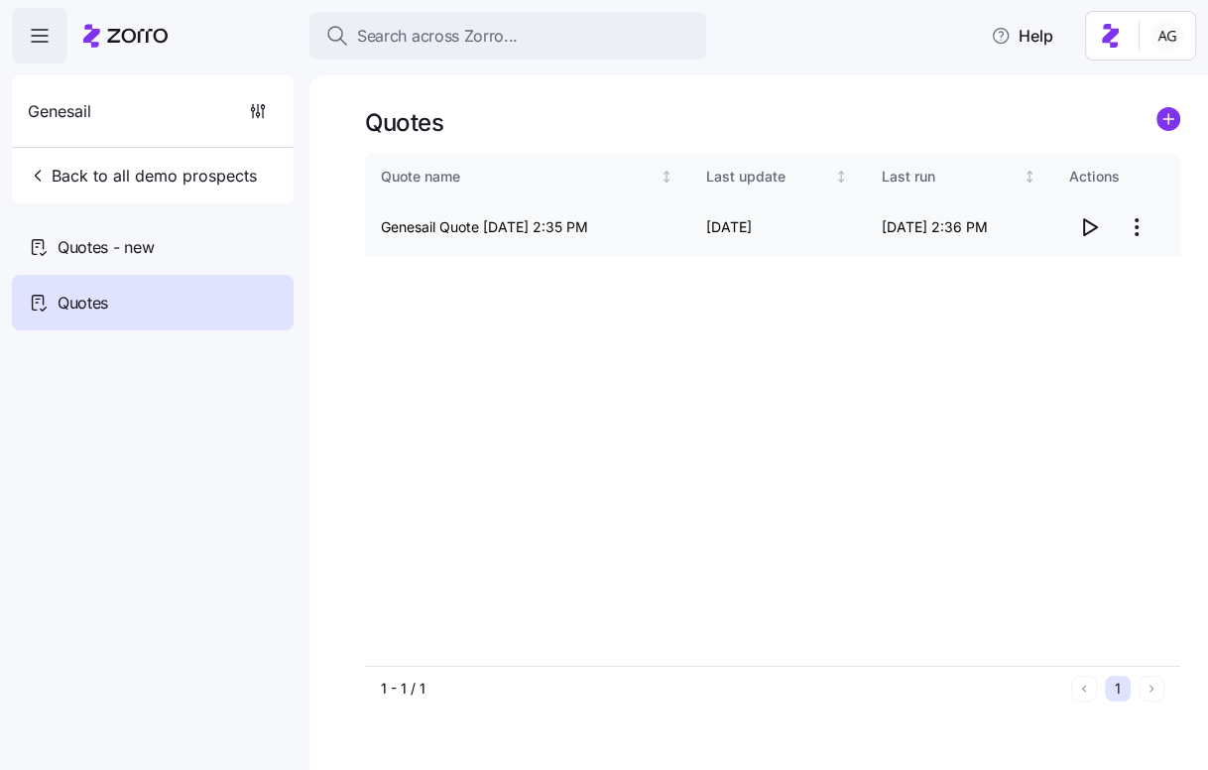
click at [1135, 228] on html "Search across Zorro... Help Genesail Back to all demo prospects Quotes - new Qu…" at bounding box center [604, 379] width 1208 height 758
click at [1083, 224] on html "Search across Zorro... Help Genesail Back to all demo prospects Quotes - new Qu…" at bounding box center [604, 379] width 1208 height 758
click at [1084, 224] on icon "button" at bounding box center [1090, 227] width 13 height 16
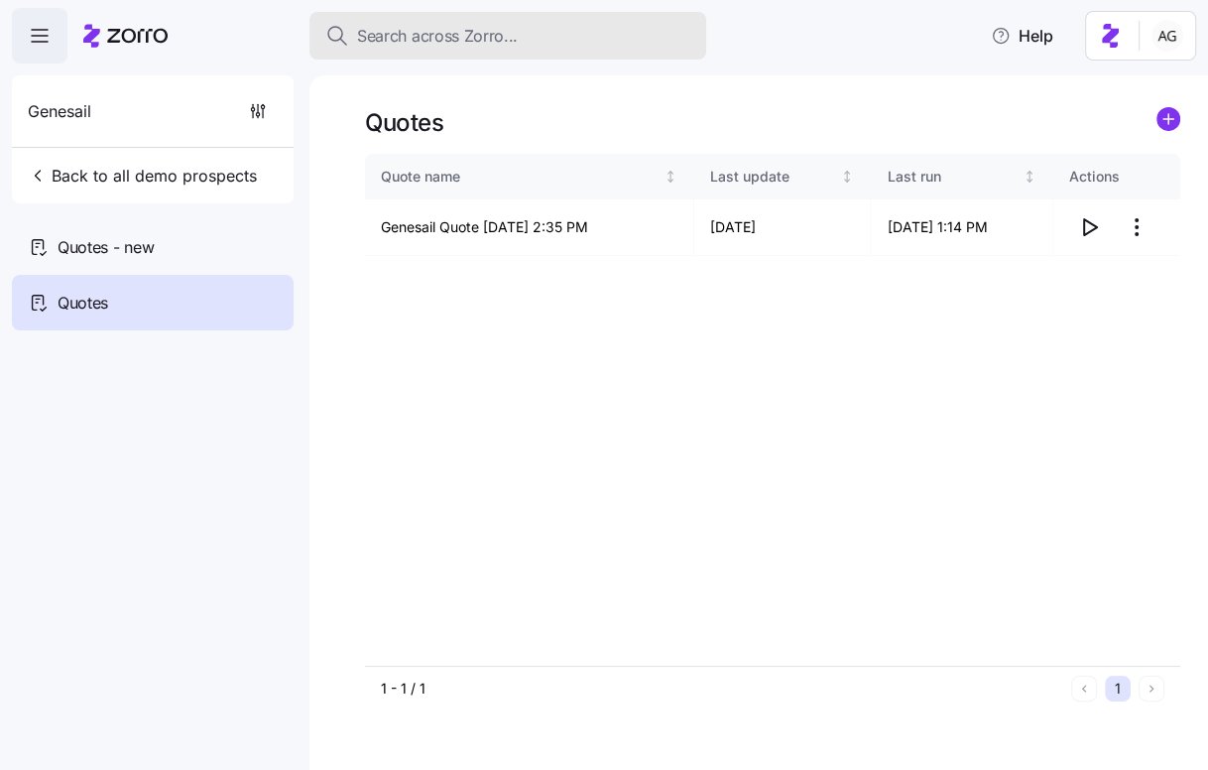
click at [394, 33] on span "Search across Zorro..." at bounding box center [437, 36] width 161 height 25
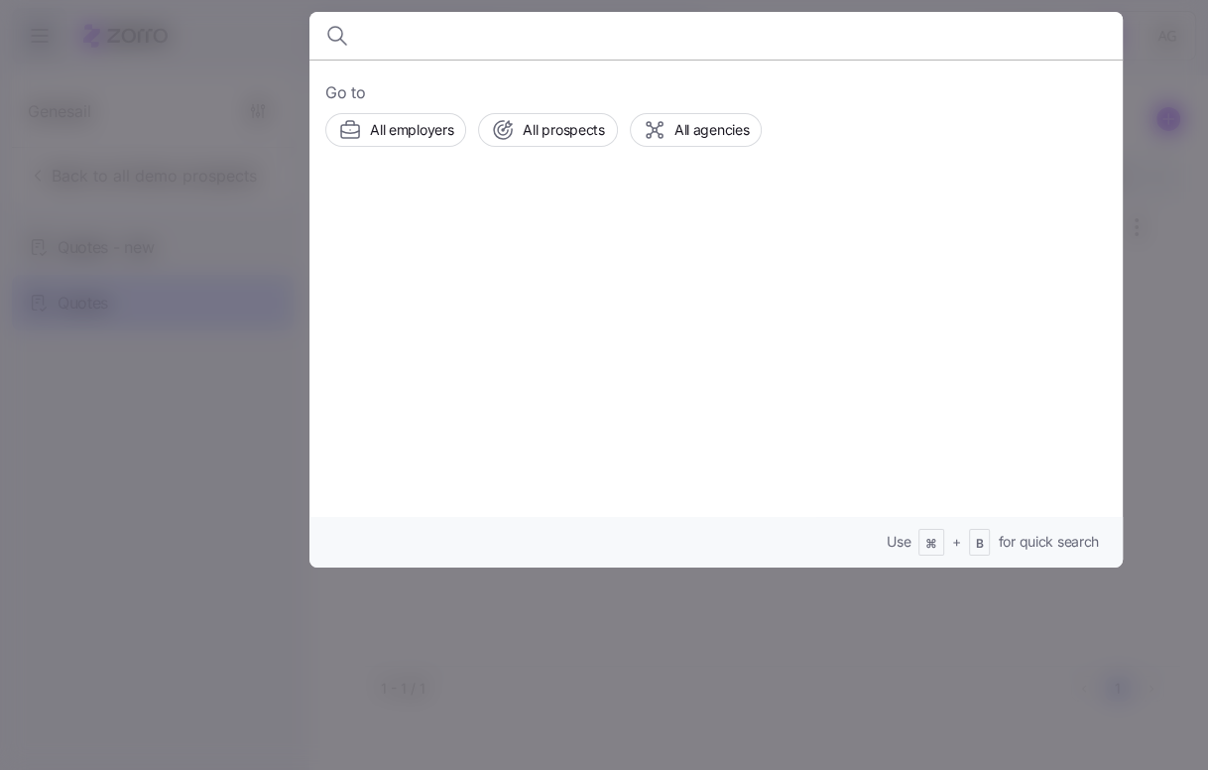
click at [214, 135] on div at bounding box center [604, 385] width 1208 height 770
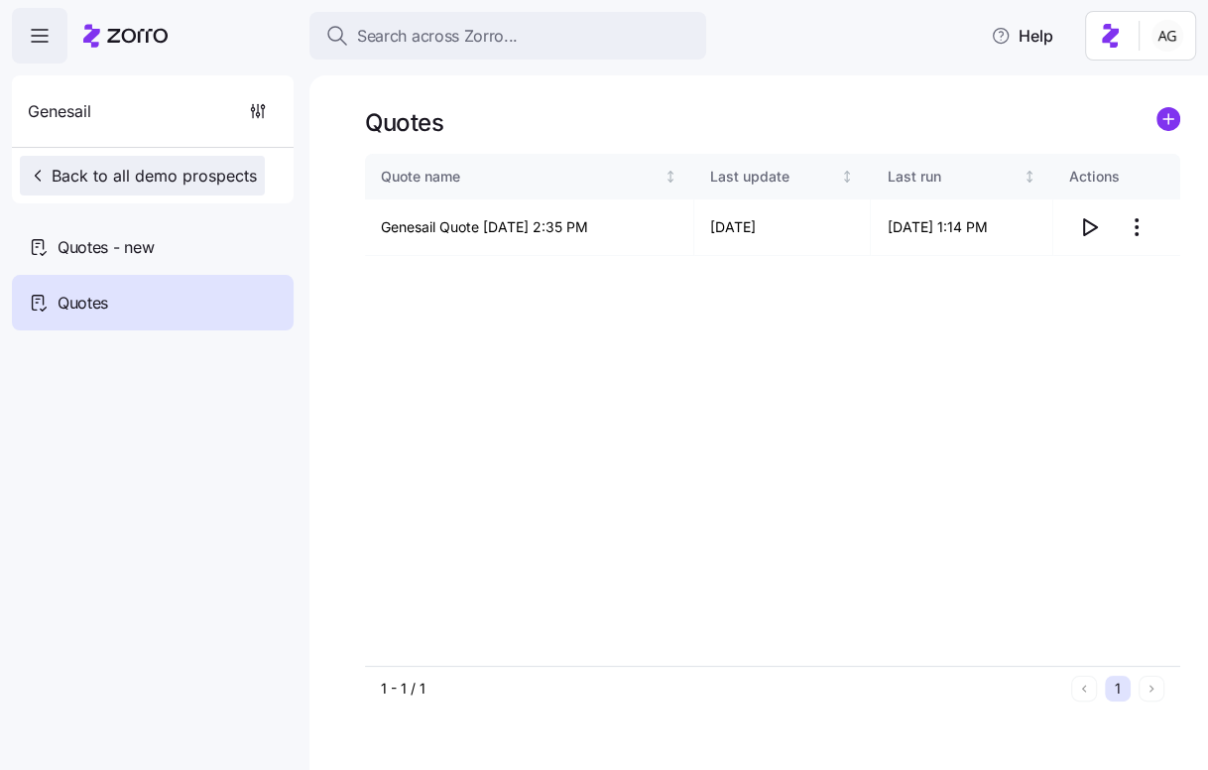
click at [200, 171] on span "Back to all demo prospects" at bounding box center [142, 176] width 229 height 24
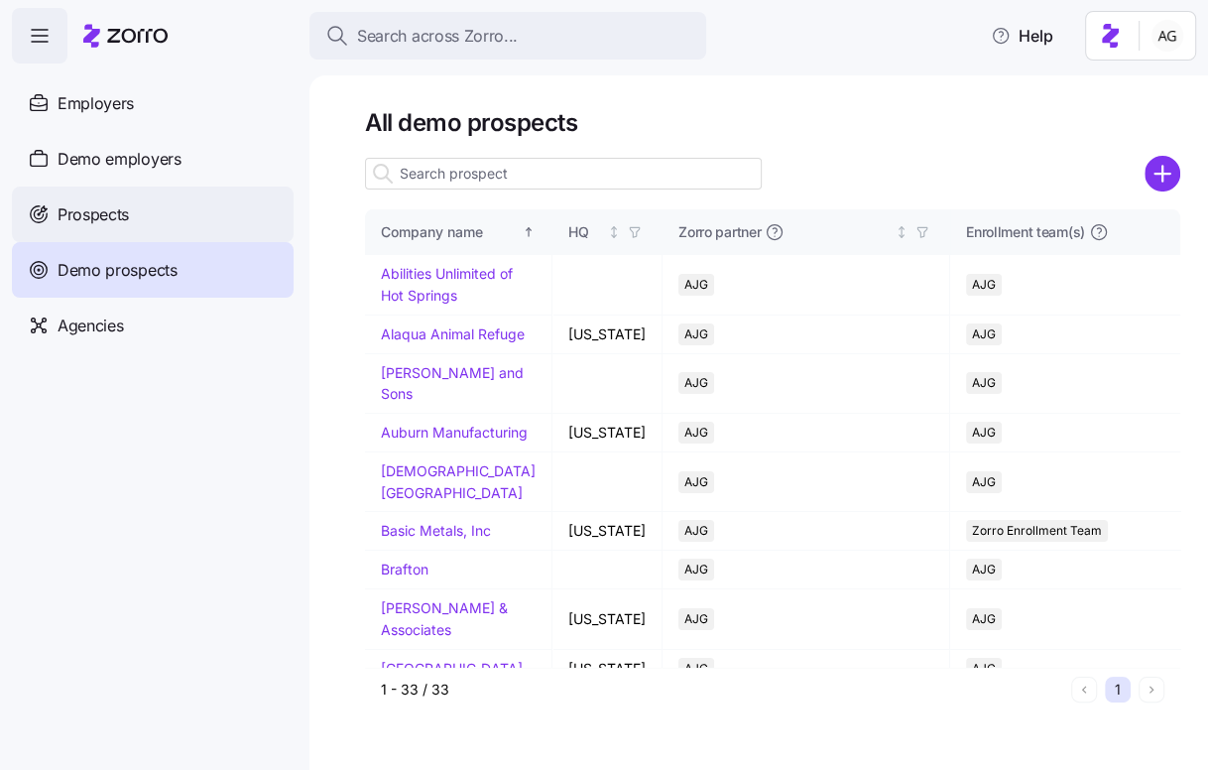
click at [159, 231] on div "Prospects" at bounding box center [153, 214] width 282 height 56
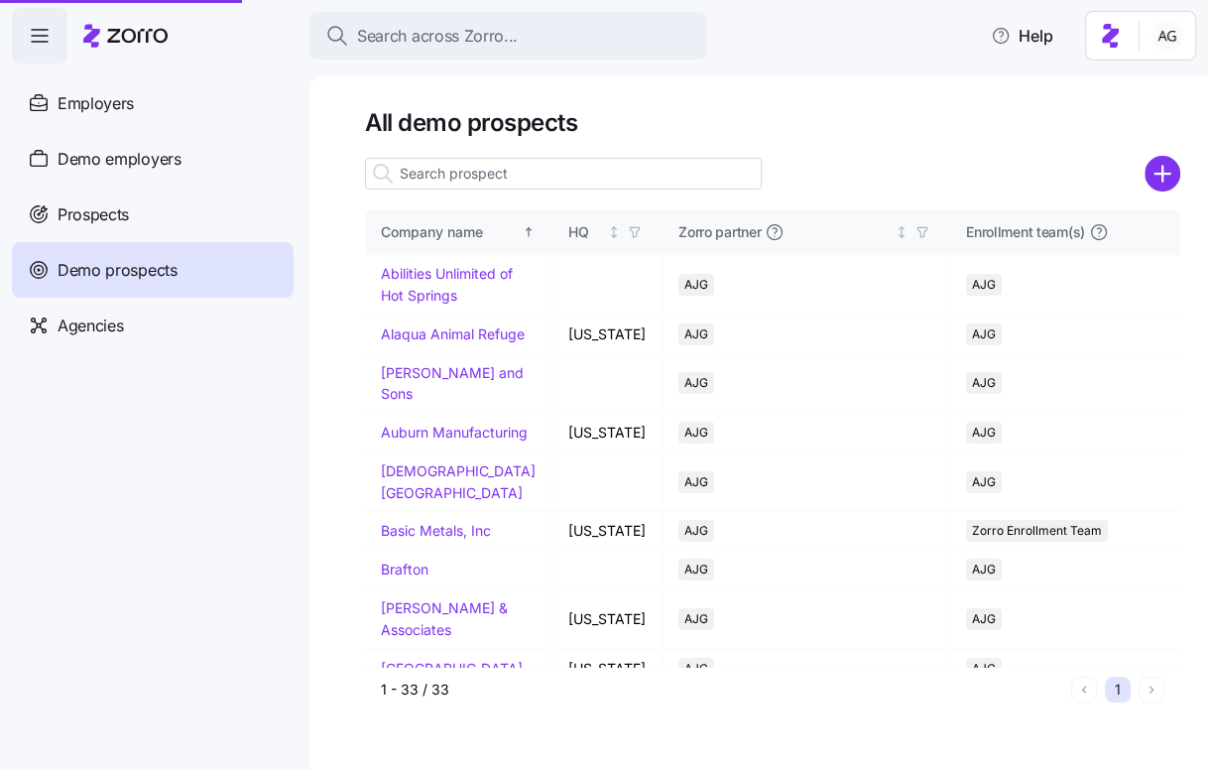
click at [468, 172] on input at bounding box center [563, 174] width 397 height 32
type input "gene"
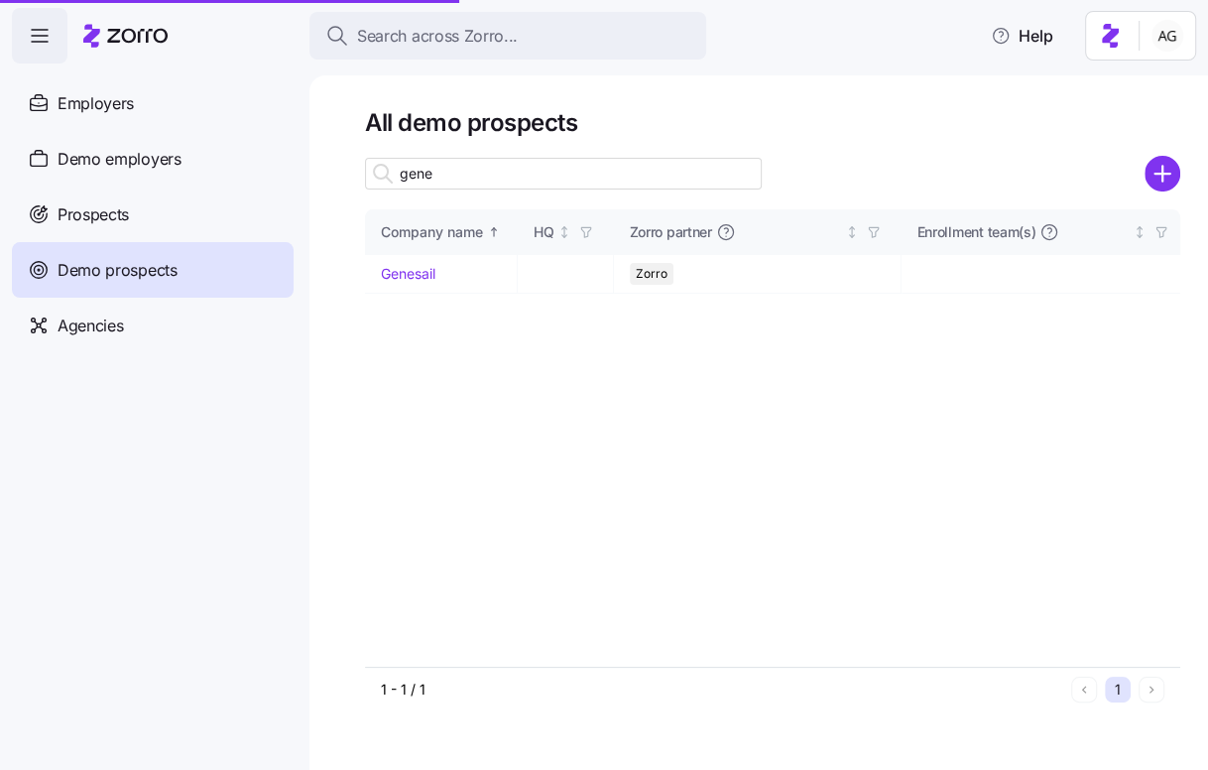
click at [422, 174] on input "gene" at bounding box center [563, 174] width 397 height 32
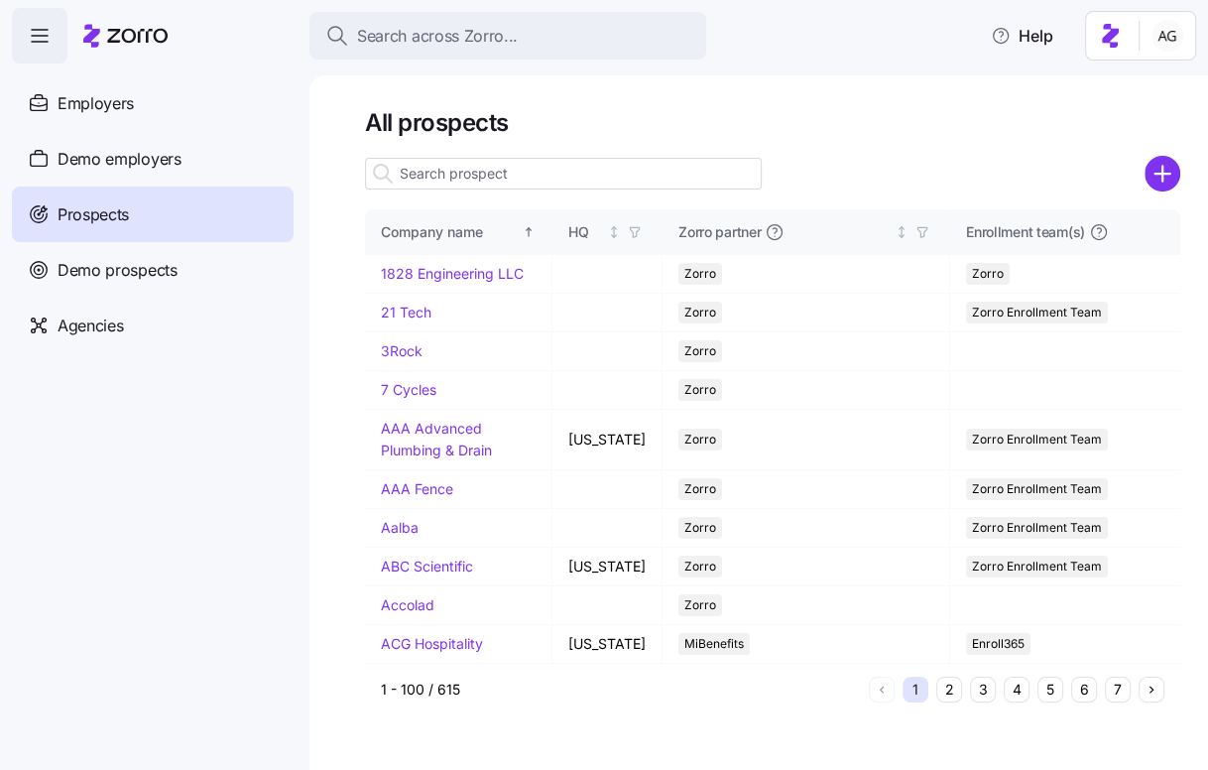
click at [465, 175] on input at bounding box center [563, 174] width 397 height 32
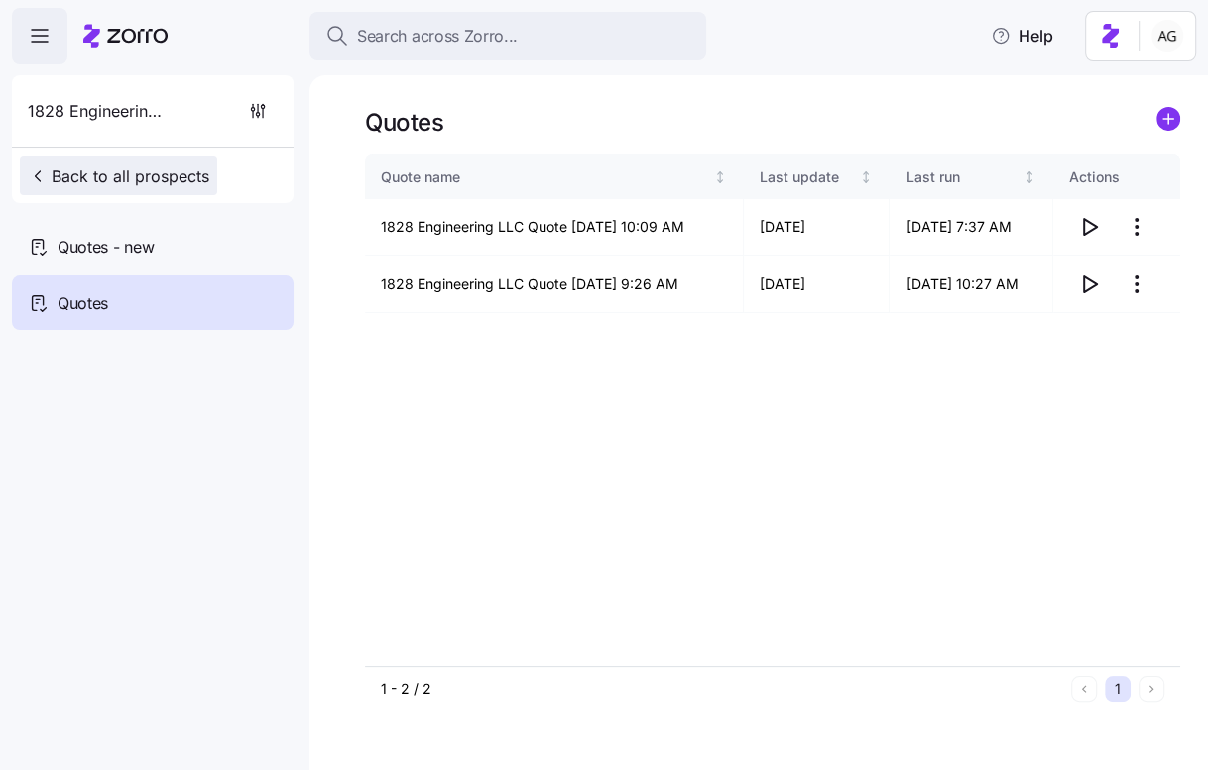
click at [189, 165] on span "Back to all prospects" at bounding box center [118, 176] width 181 height 24
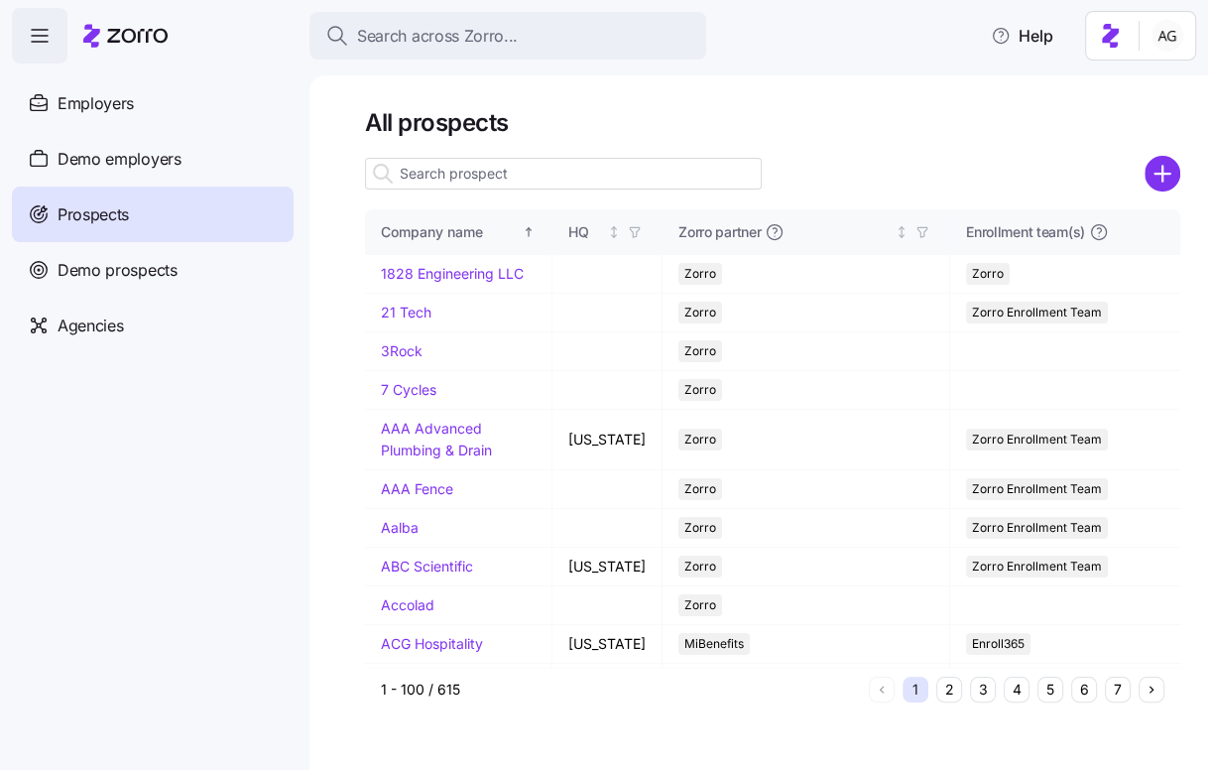
click at [569, 172] on input at bounding box center [563, 174] width 397 height 32
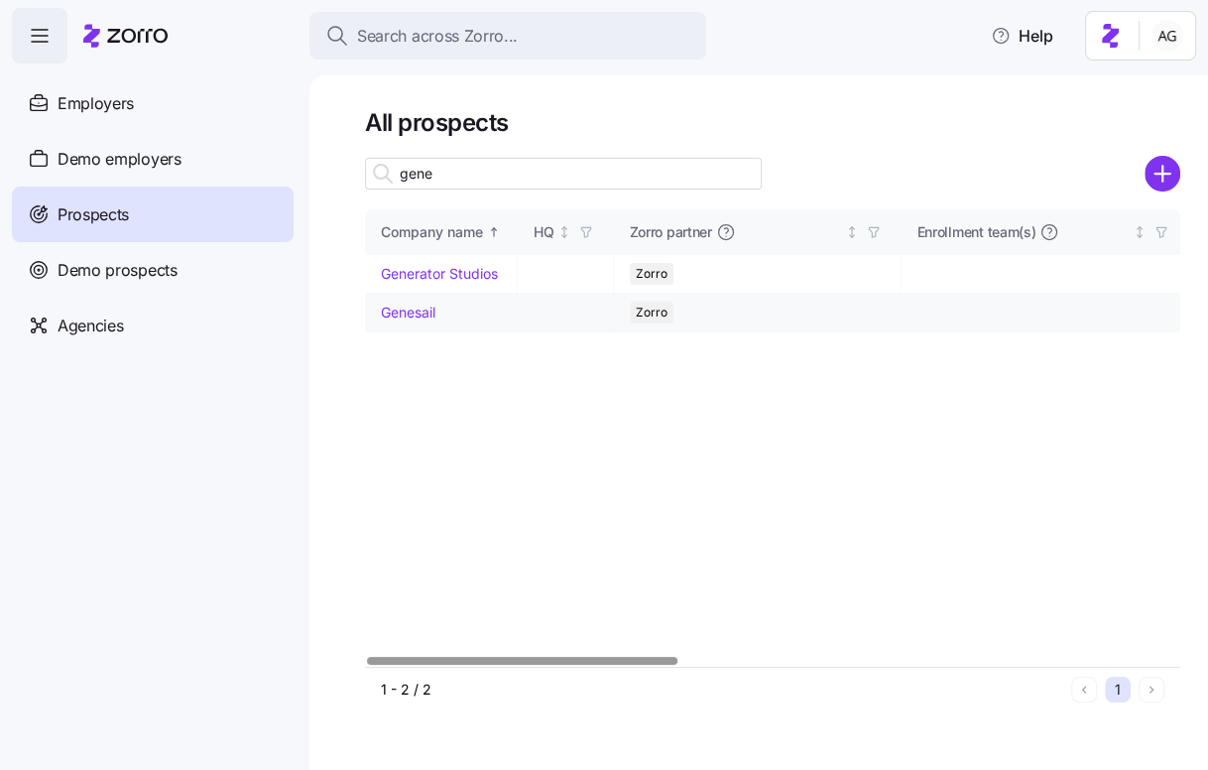
type input "gene"
click at [429, 306] on link "Genesail" at bounding box center [408, 311] width 55 height 17
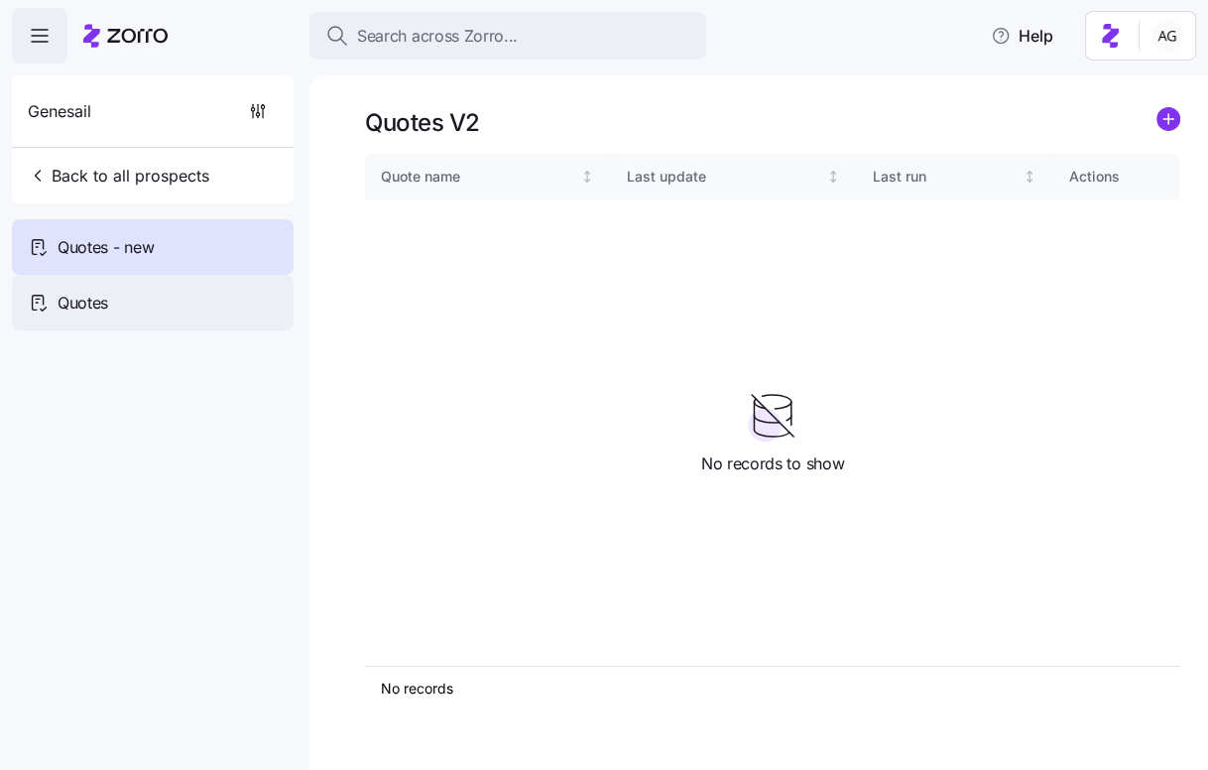
click at [216, 296] on div "Quotes" at bounding box center [153, 303] width 282 height 56
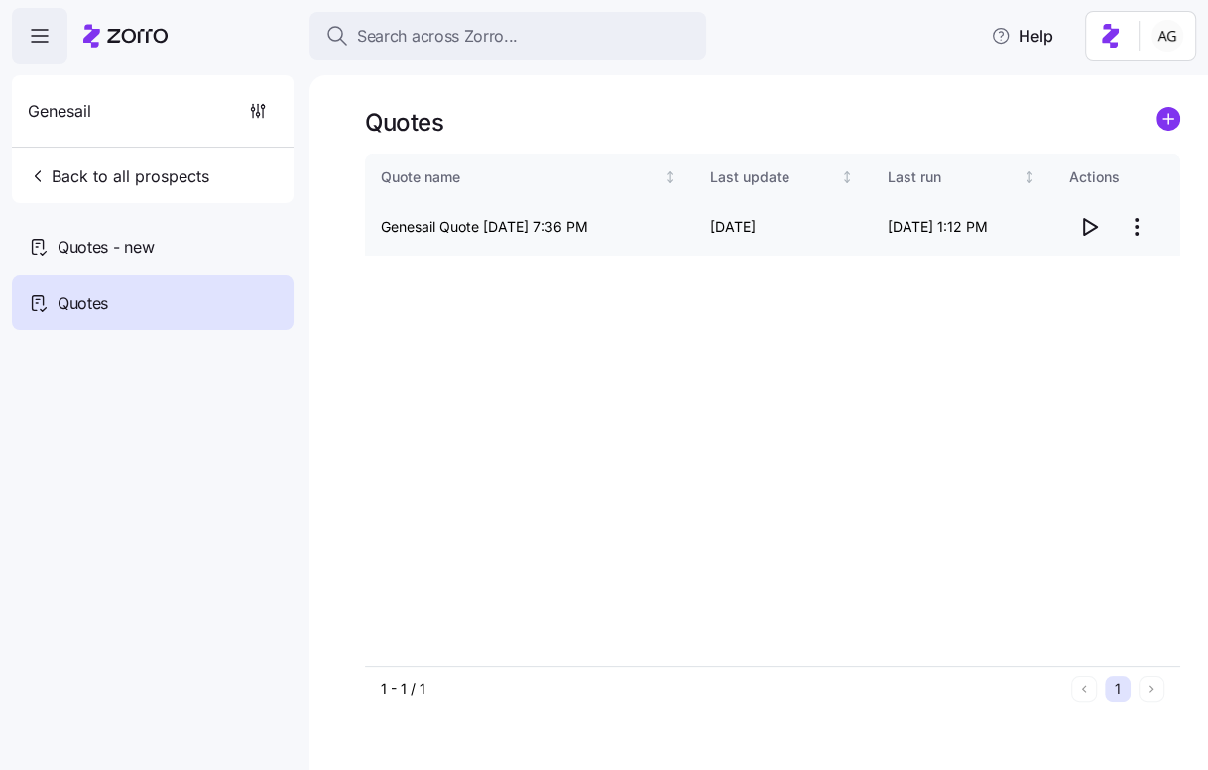
click at [1087, 225] on icon "button" at bounding box center [1089, 227] width 24 height 24
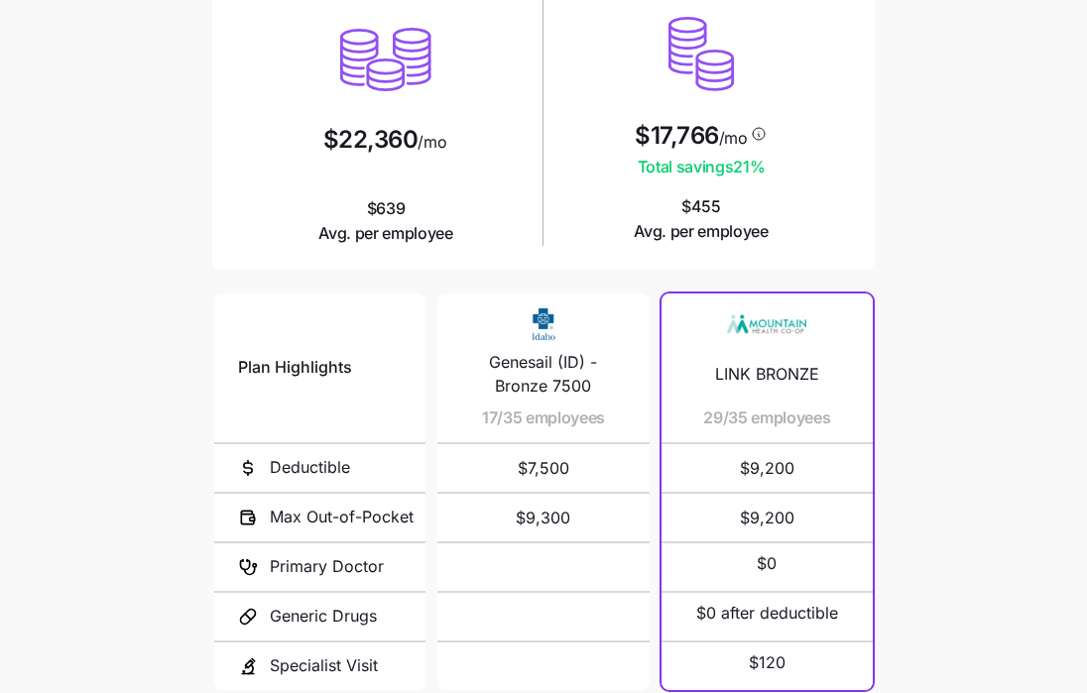
scroll to position [389, 0]
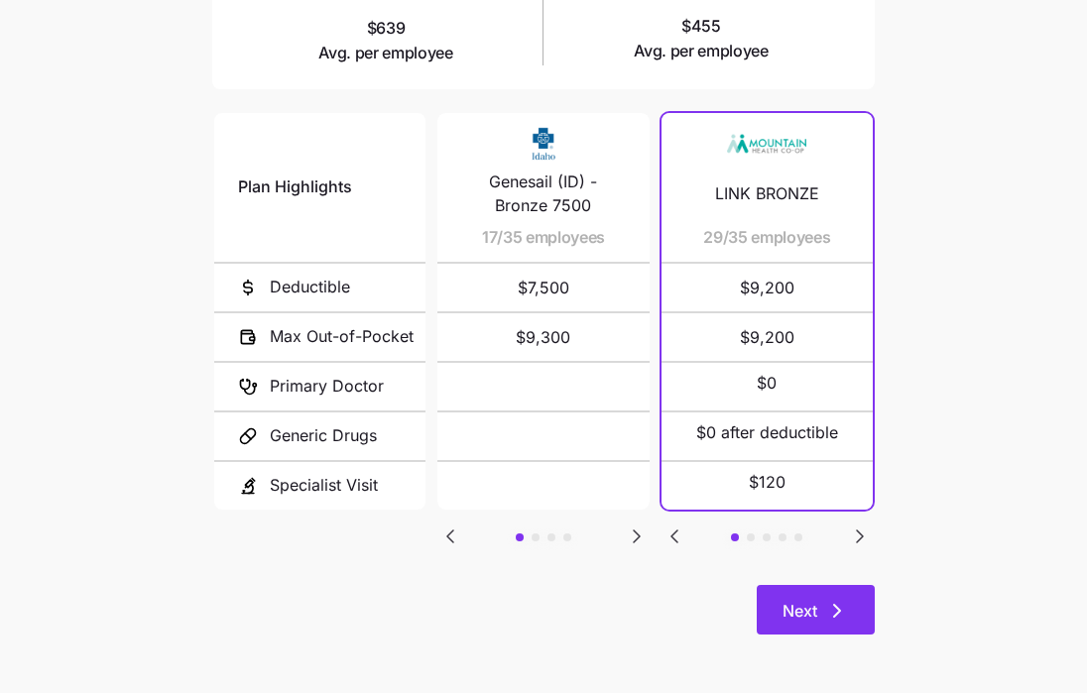
click at [839, 606] on icon "button" at bounding box center [837, 611] width 24 height 24
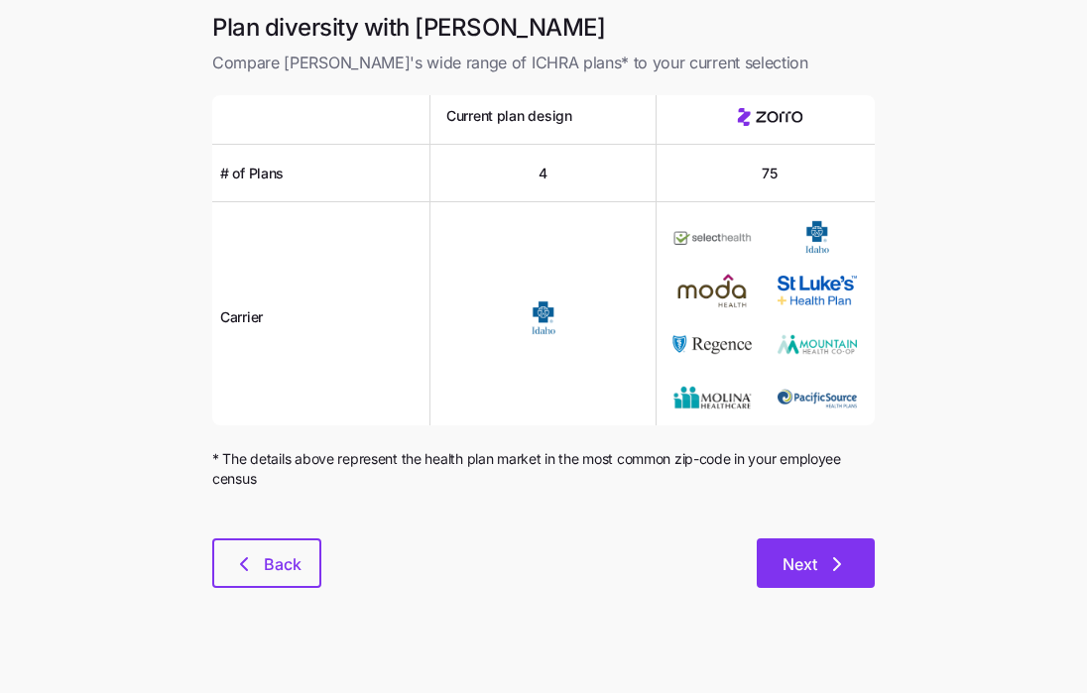
click at [834, 557] on icon "button" at bounding box center [837, 564] width 24 height 24
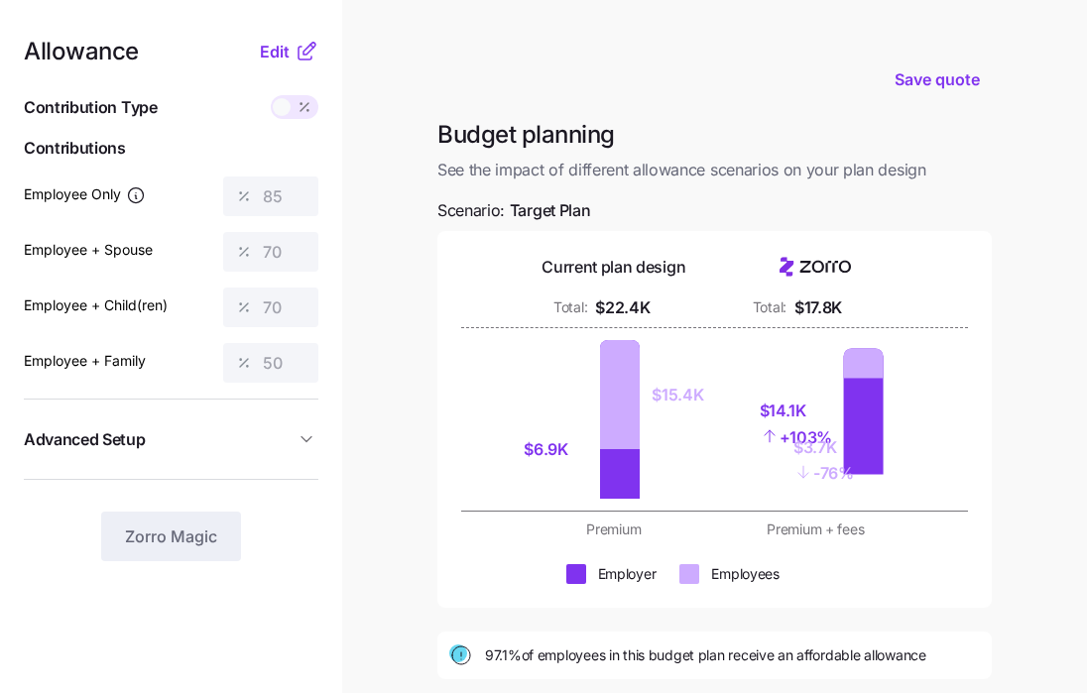
click at [281, 63] on div "Allowance Edit Contribution Type Use classes Contributions Employee Only 85 Emp…" at bounding box center [171, 301] width 295 height 522
click at [292, 51] on button "Edit" at bounding box center [277, 52] width 35 height 24
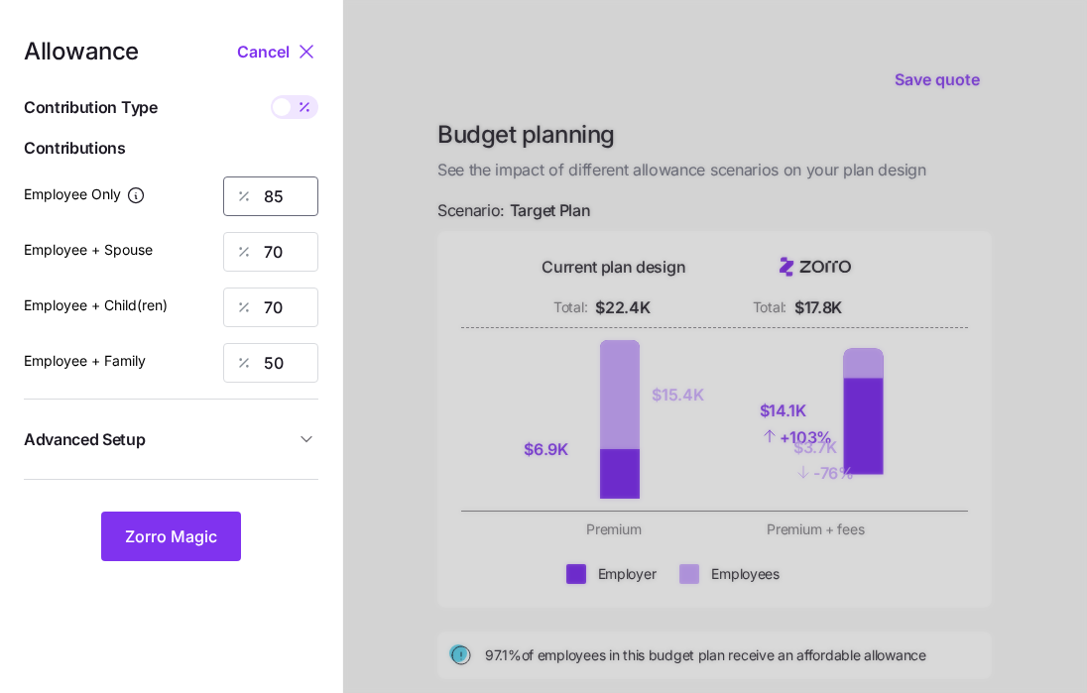
click at [288, 197] on input "85" at bounding box center [270, 197] width 95 height 40
type input "8"
type input "42"
click at [306, 258] on input "70" at bounding box center [270, 252] width 95 height 40
type input "7"
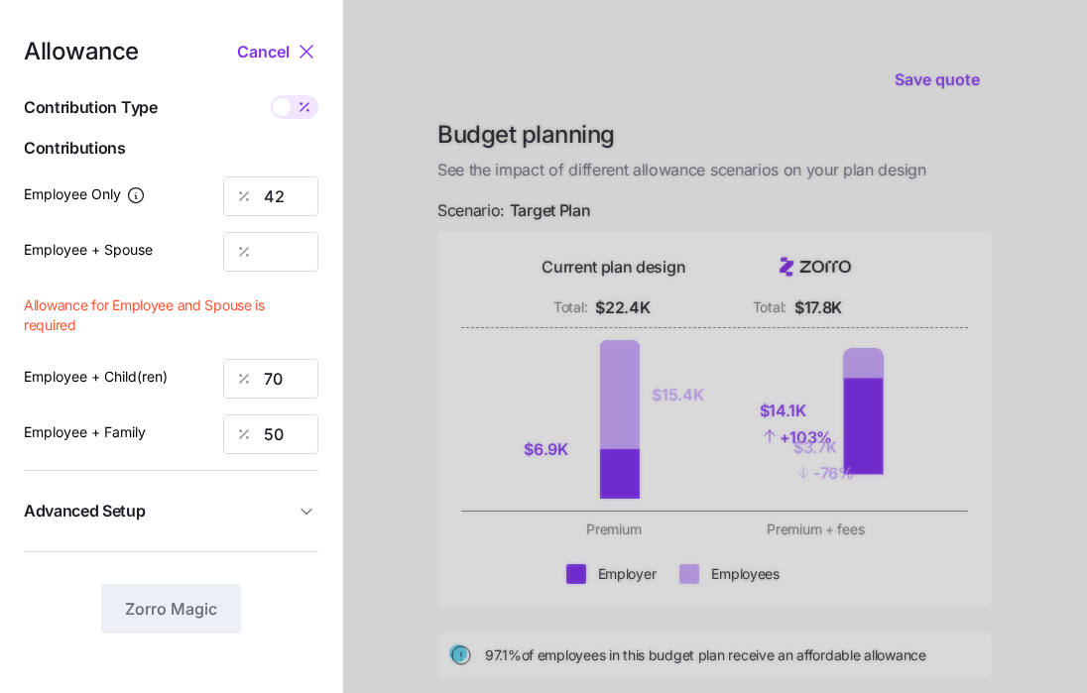
click at [292, 313] on span "Allowance for Employee and Spouse is required" at bounding box center [171, 316] width 295 height 41
click at [287, 254] on input "Employee + Spouse" at bounding box center [270, 252] width 95 height 40
click at [269, 52] on span "Cancel" at bounding box center [263, 52] width 53 height 24
type input "85"
type input "70"
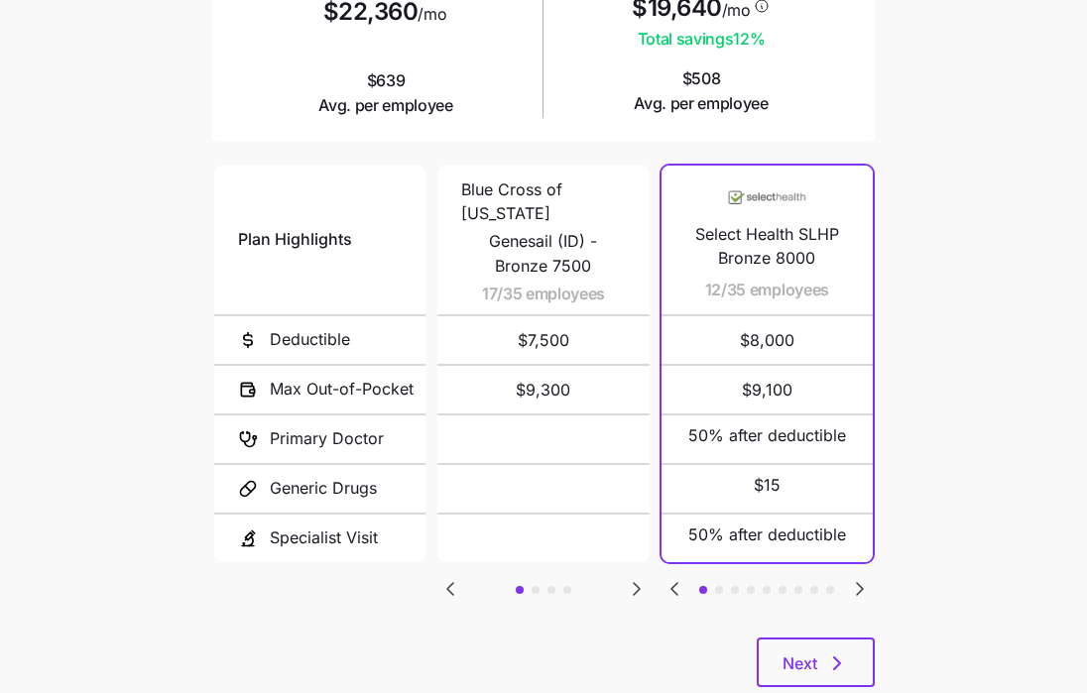
scroll to position [389, 0]
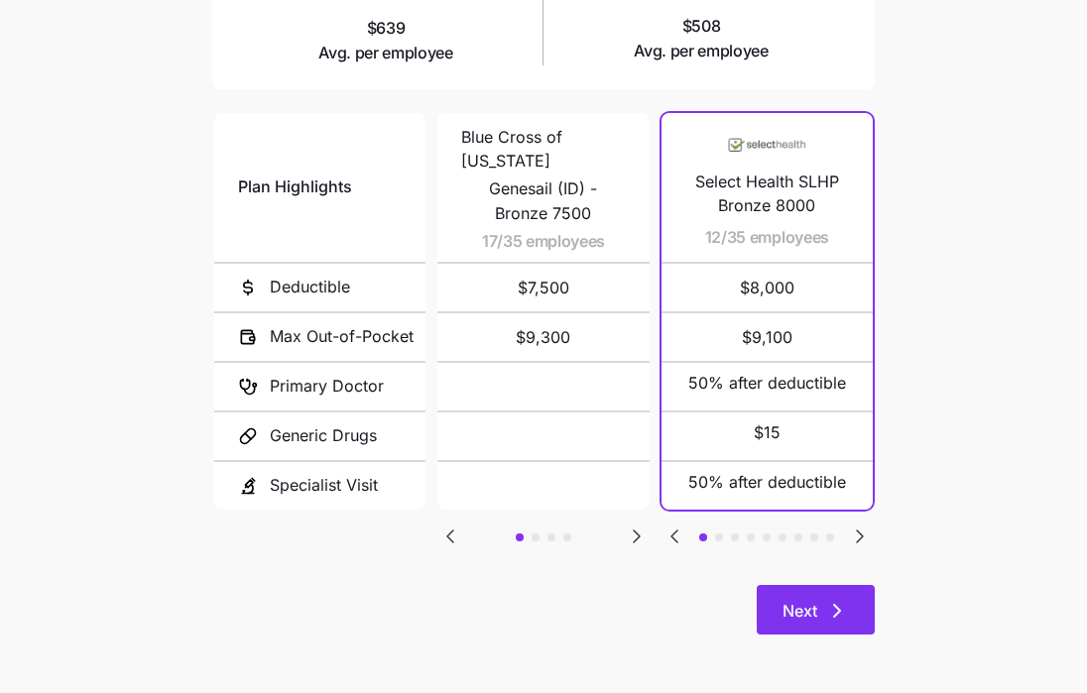
click at [823, 602] on span "Next" at bounding box center [815, 611] width 66 height 24
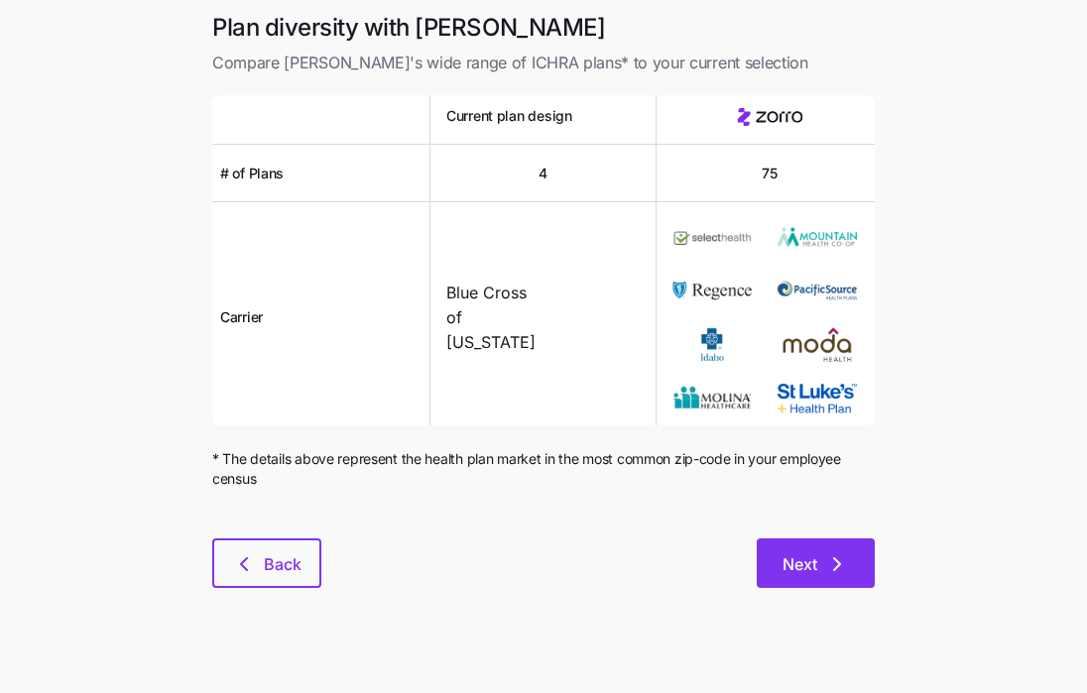
click at [804, 571] on span "Next" at bounding box center [799, 564] width 35 height 24
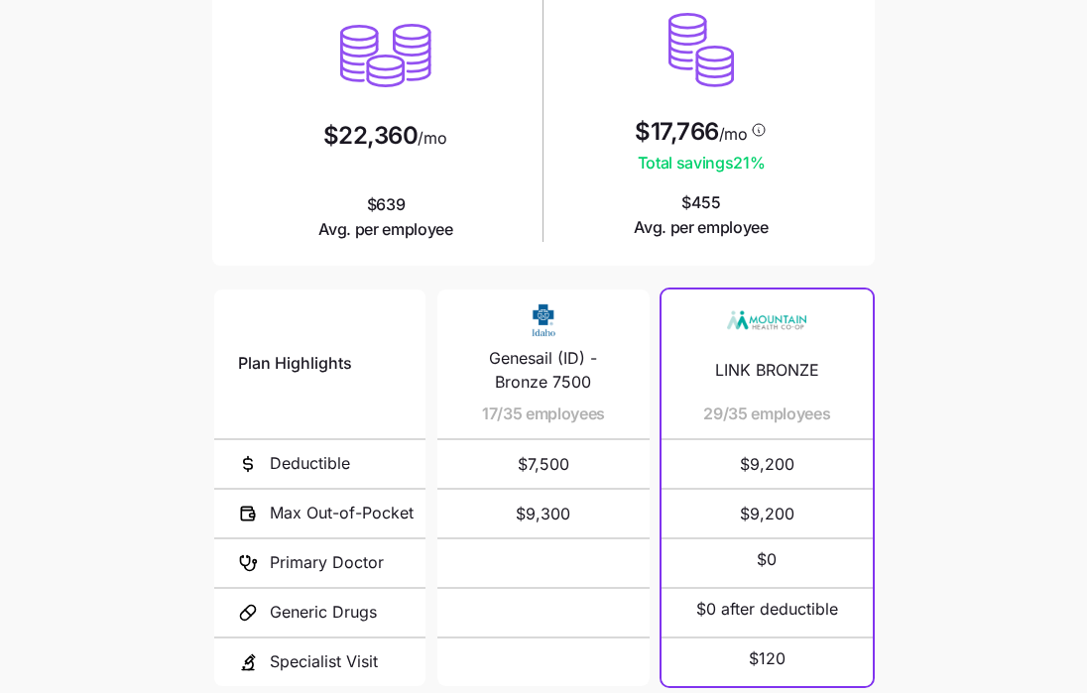
scroll to position [210, 0]
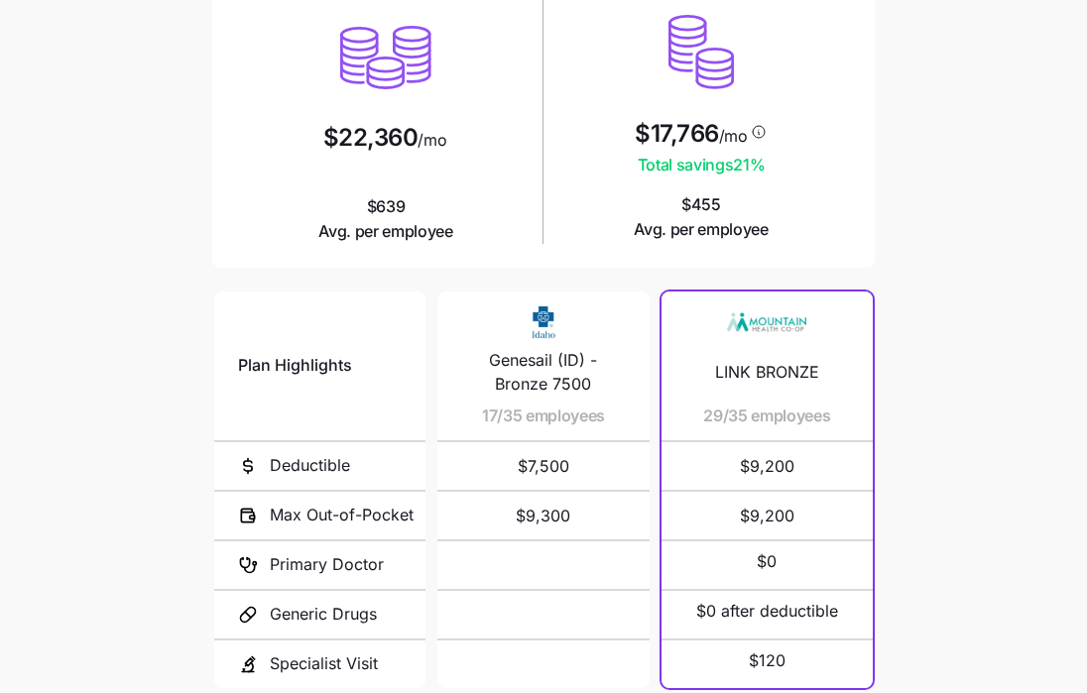
click at [780, 391] on div "LINK BRONZE 29/35 employees" at bounding box center [767, 366] width 164 height 149
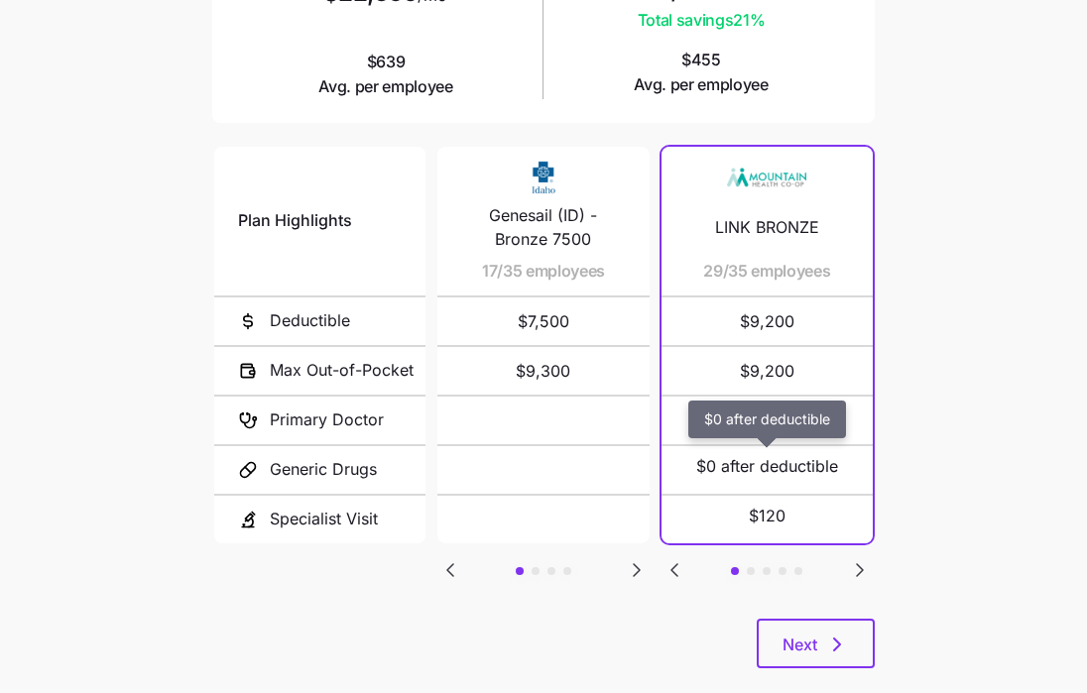
scroll to position [389, 0]
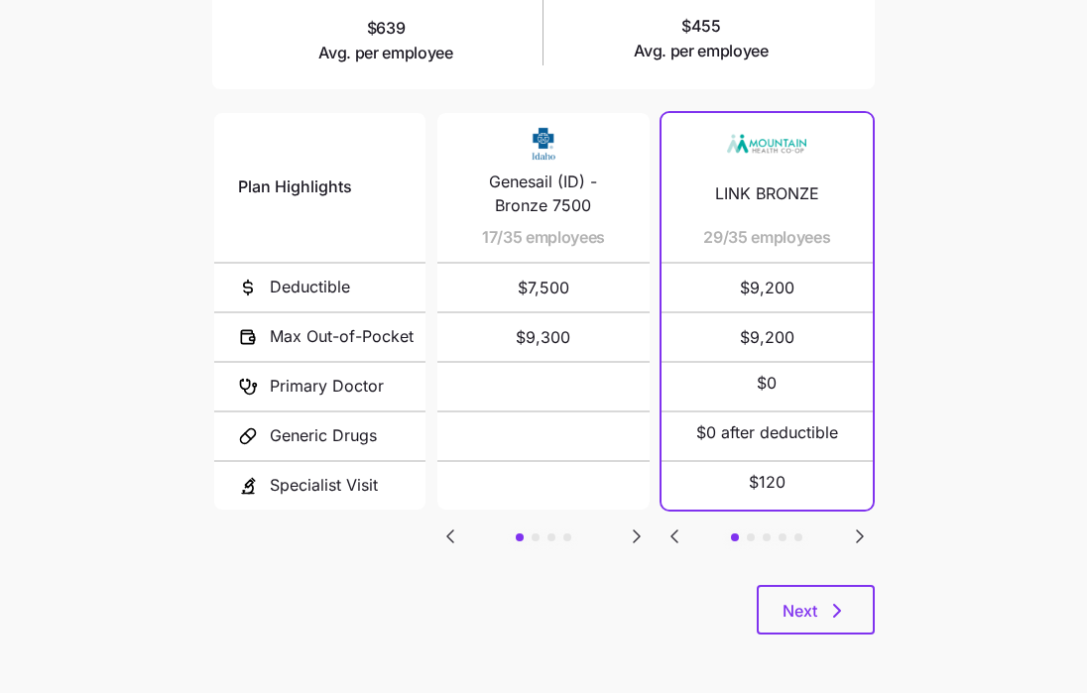
click at [857, 532] on icon "Go to next slide" at bounding box center [860, 537] width 6 height 12
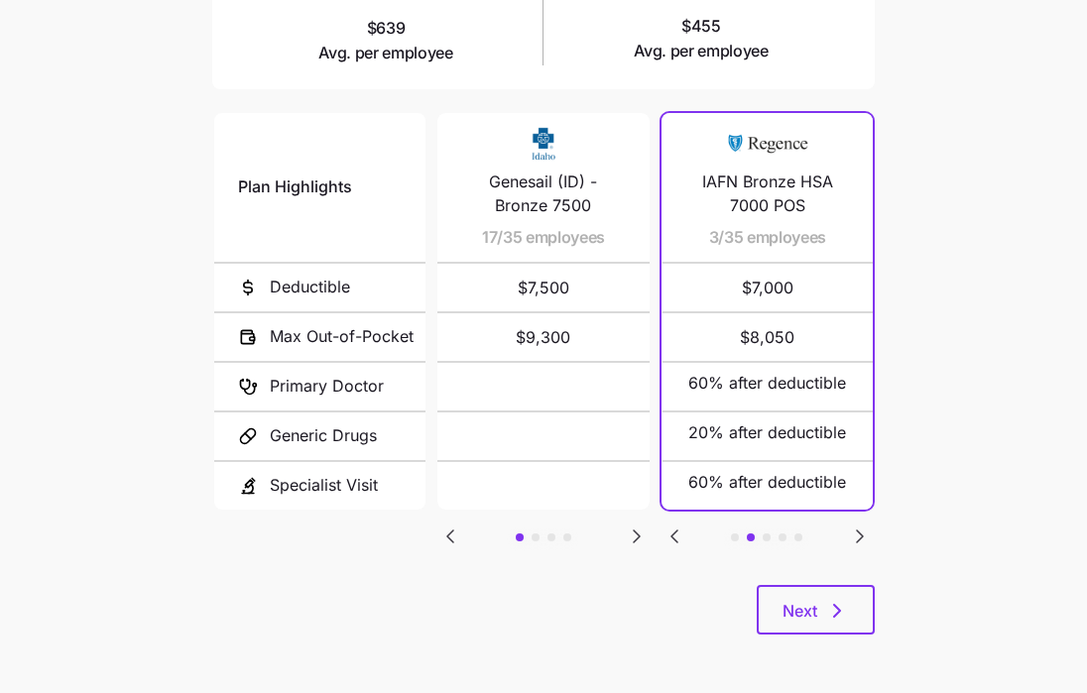
click at [857, 532] on icon "Go to next slide" at bounding box center [860, 537] width 6 height 12
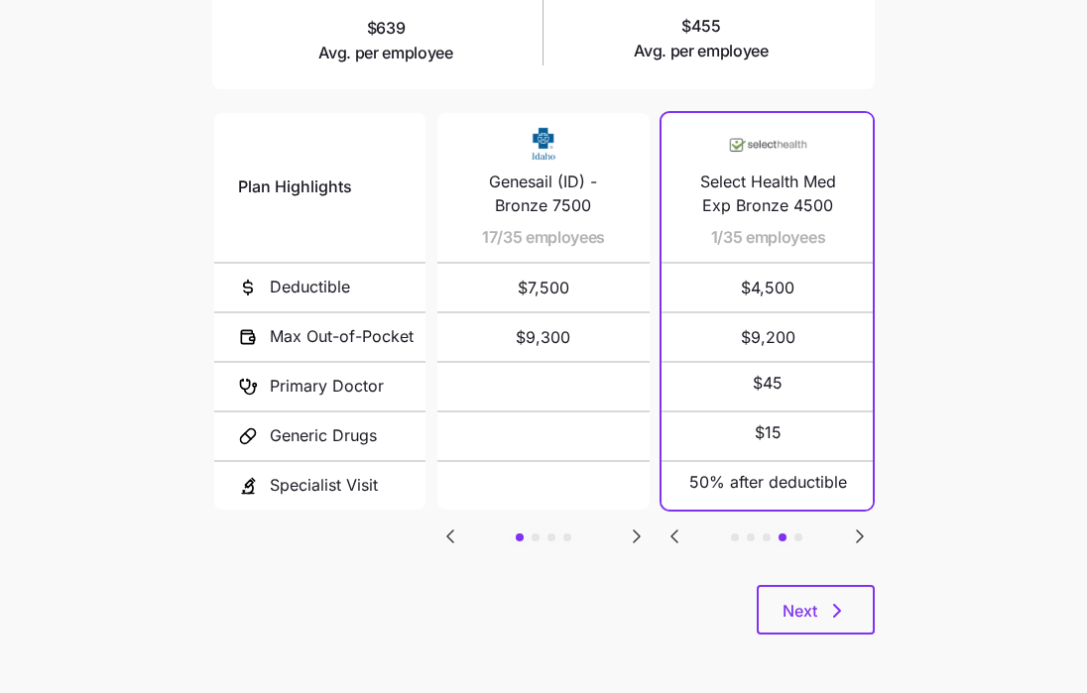
click at [857, 532] on icon "Go to next slide" at bounding box center [860, 537] width 6 height 12
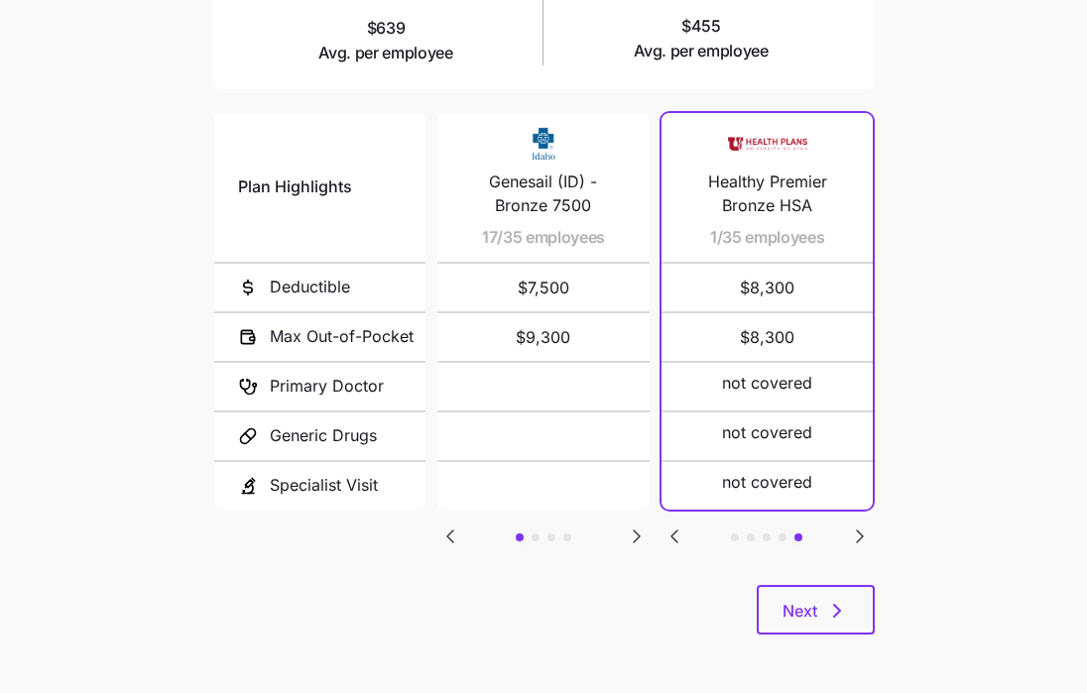
click at [679, 529] on icon "Go to previous slide" at bounding box center [674, 537] width 24 height 24
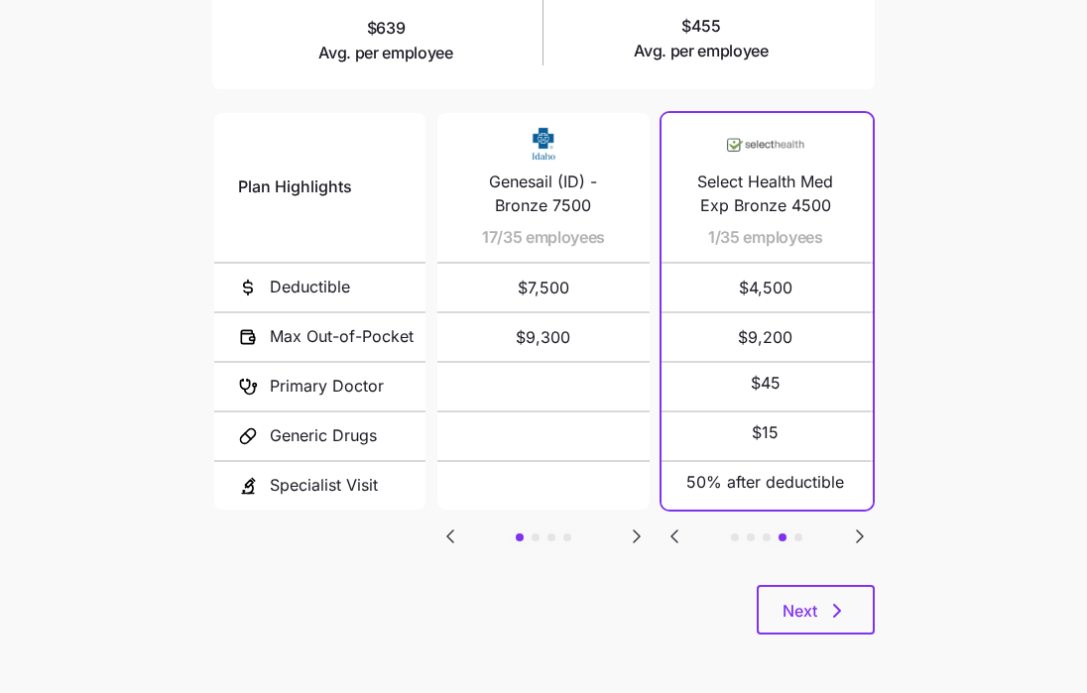
click at [679, 529] on icon "Go to previous slide" at bounding box center [674, 537] width 24 height 24
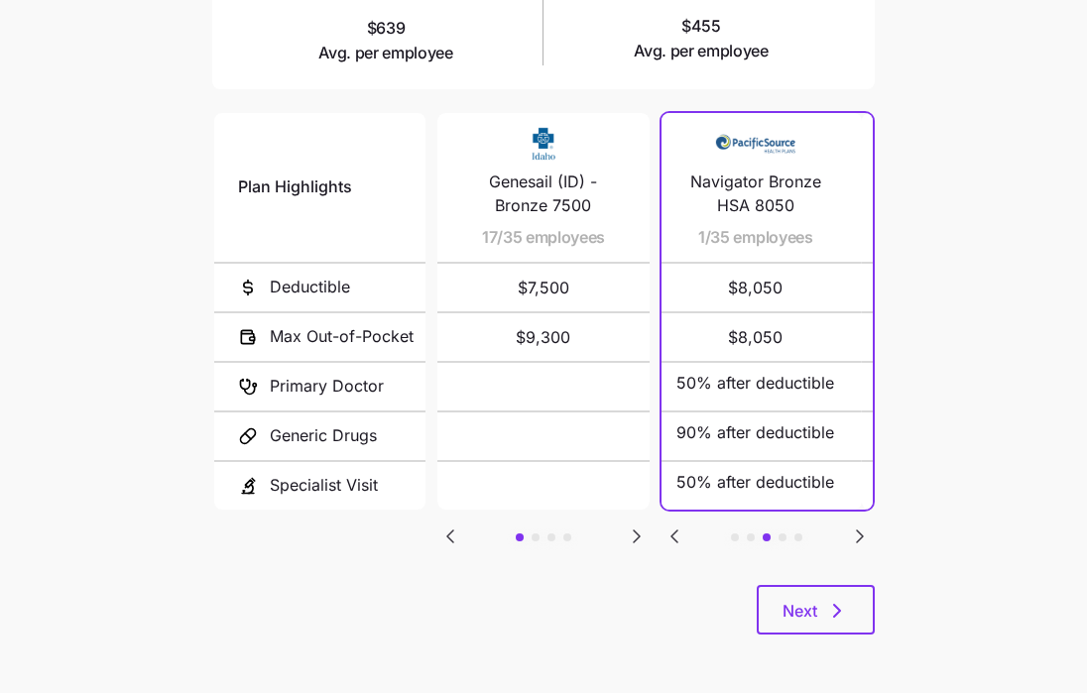
click at [679, 529] on icon "Go to previous slide" at bounding box center [674, 537] width 24 height 24
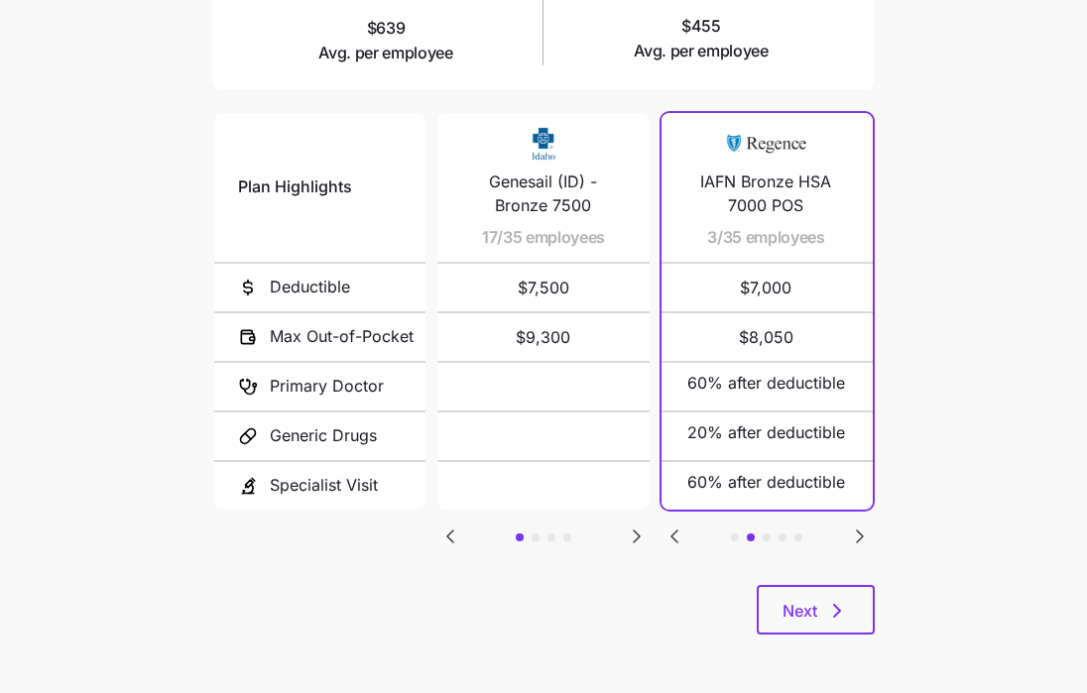
click at [679, 529] on icon "Go to previous slide" at bounding box center [674, 537] width 24 height 24
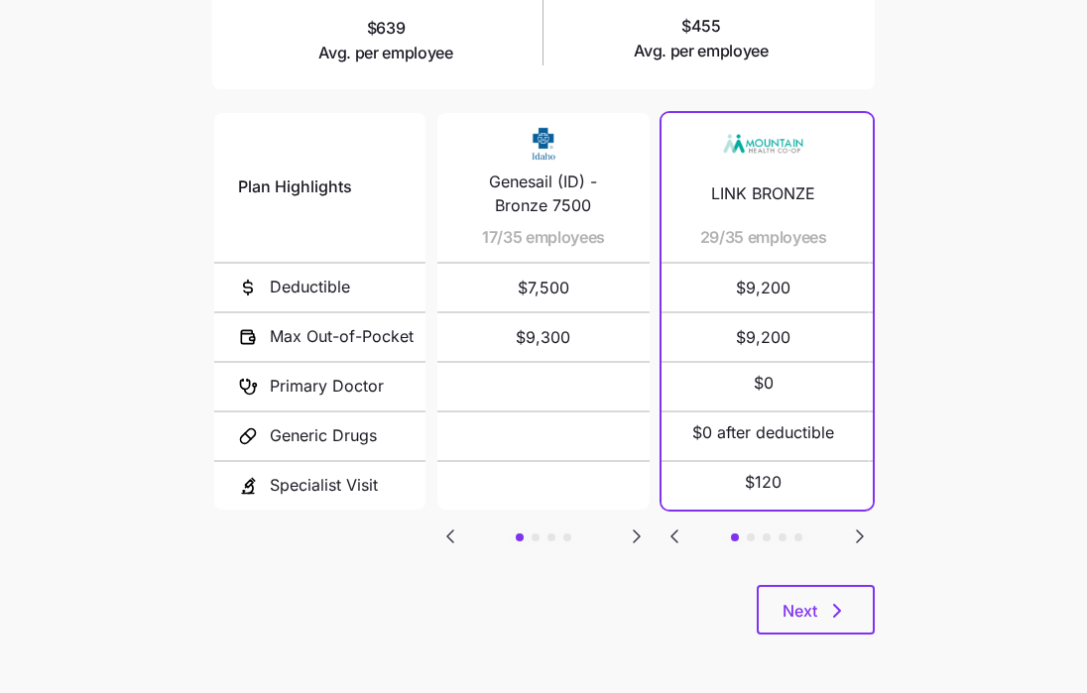
click at [679, 529] on icon "Go to previous slide" at bounding box center [674, 537] width 24 height 24
click at [825, 616] on icon "button" at bounding box center [837, 611] width 24 height 24
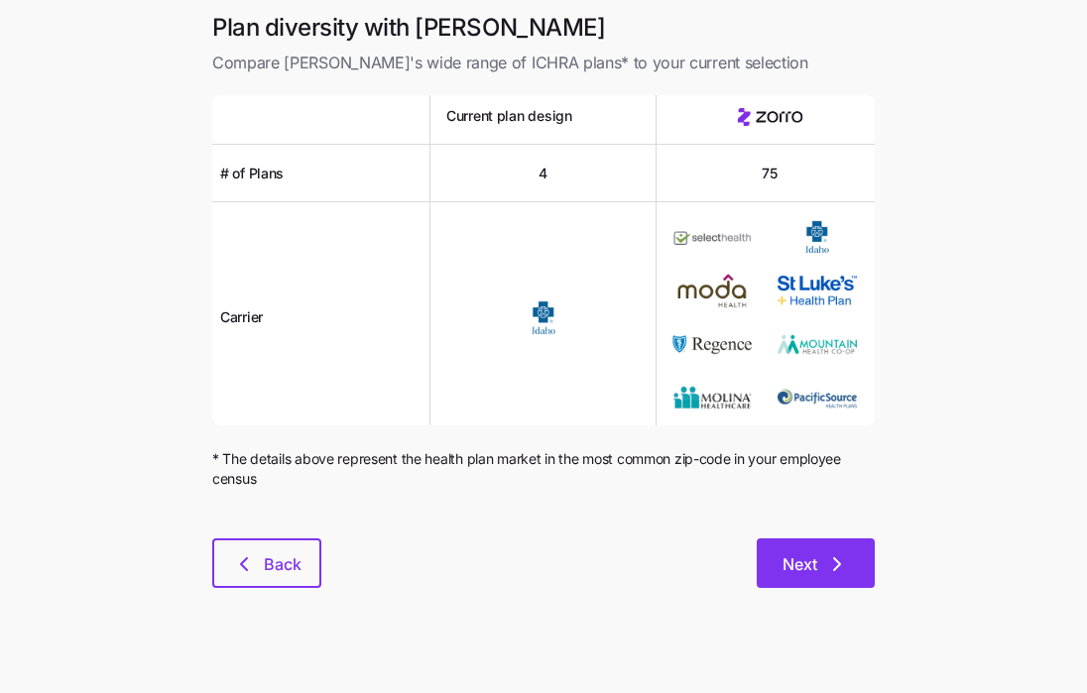
click at [812, 569] on span "Next" at bounding box center [799, 564] width 35 height 24
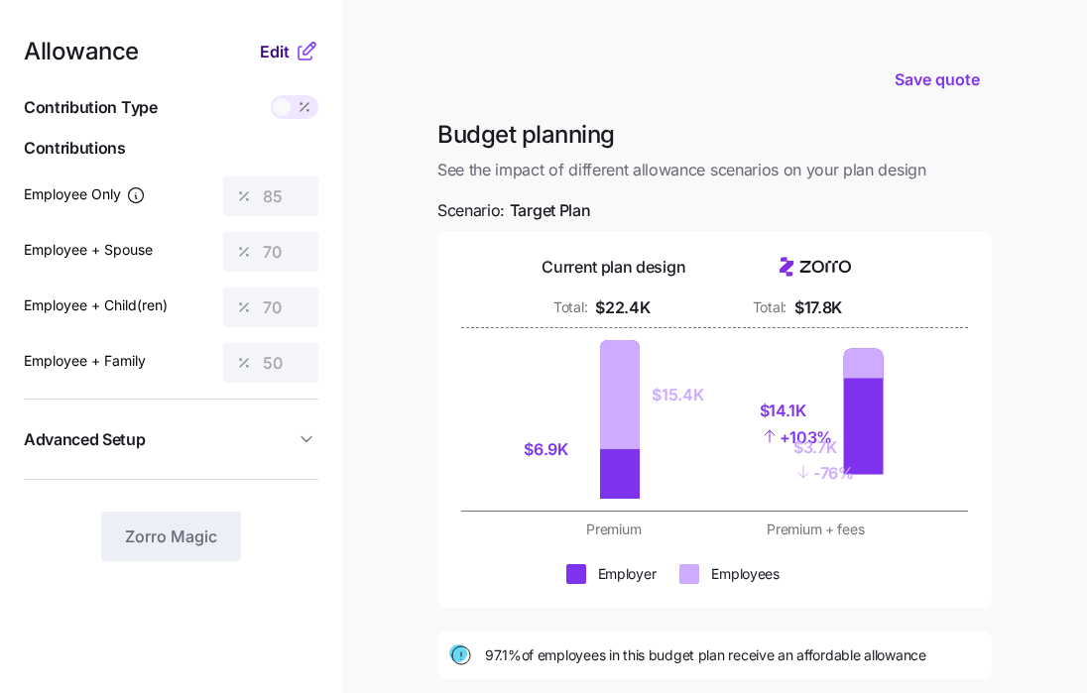
click at [285, 50] on span "Edit" at bounding box center [275, 52] width 30 height 24
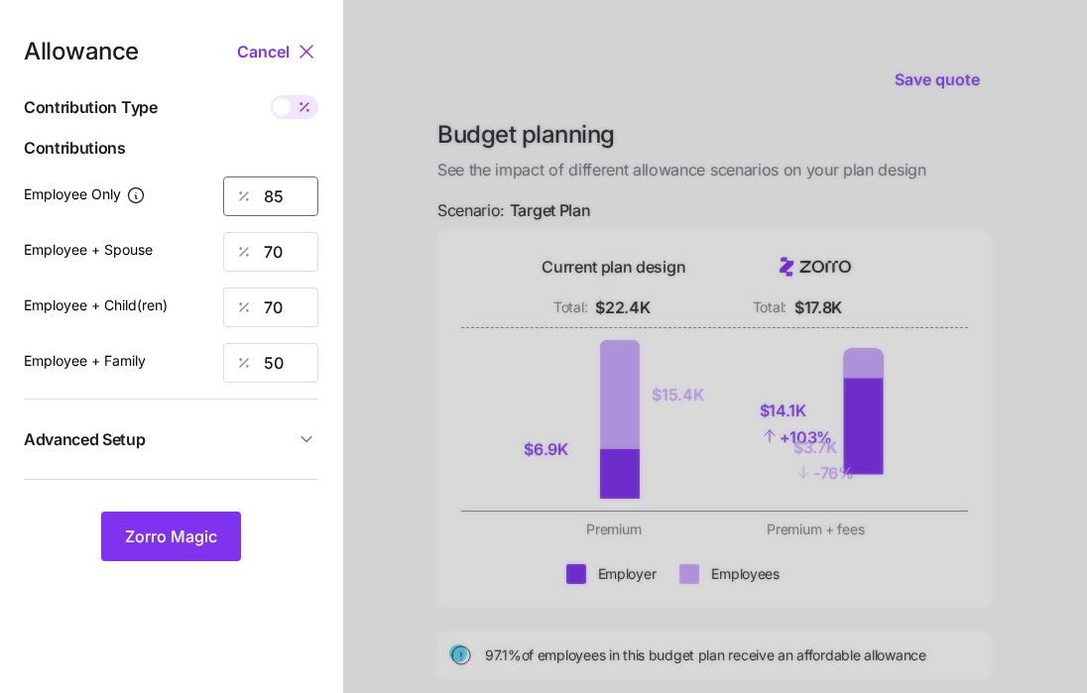
click at [287, 189] on input "85" at bounding box center [270, 197] width 95 height 40
type input "8"
type input "42"
click at [288, 254] on input "70" at bounding box center [270, 252] width 95 height 40
type input "7"
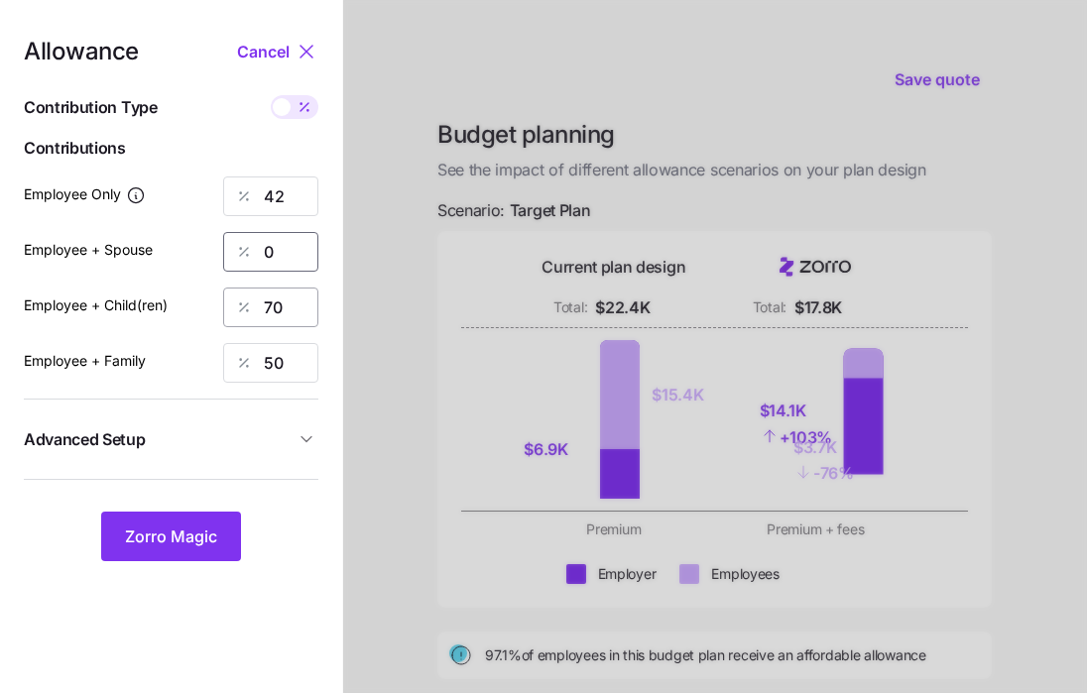
type input "0"
click at [284, 311] on input "70" at bounding box center [270, 308] width 95 height 40
type input "7"
type input "0"
click at [286, 375] on input "50" at bounding box center [270, 363] width 95 height 40
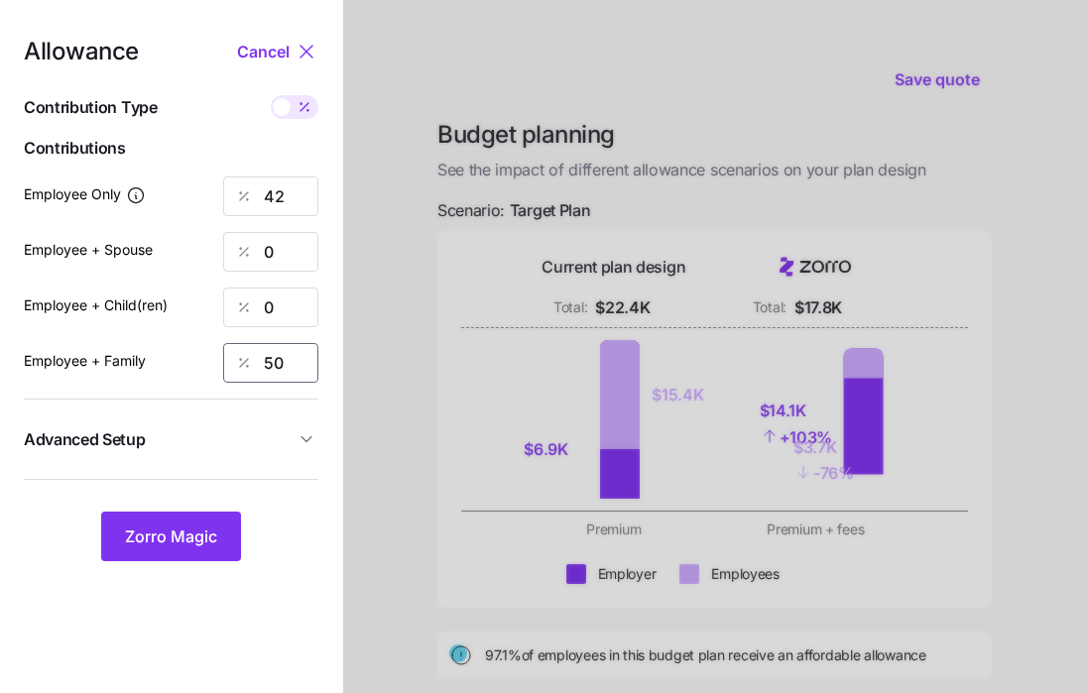
type input "5"
type input "0"
click at [209, 522] on button "Zorro Magic" at bounding box center [171, 537] width 140 height 50
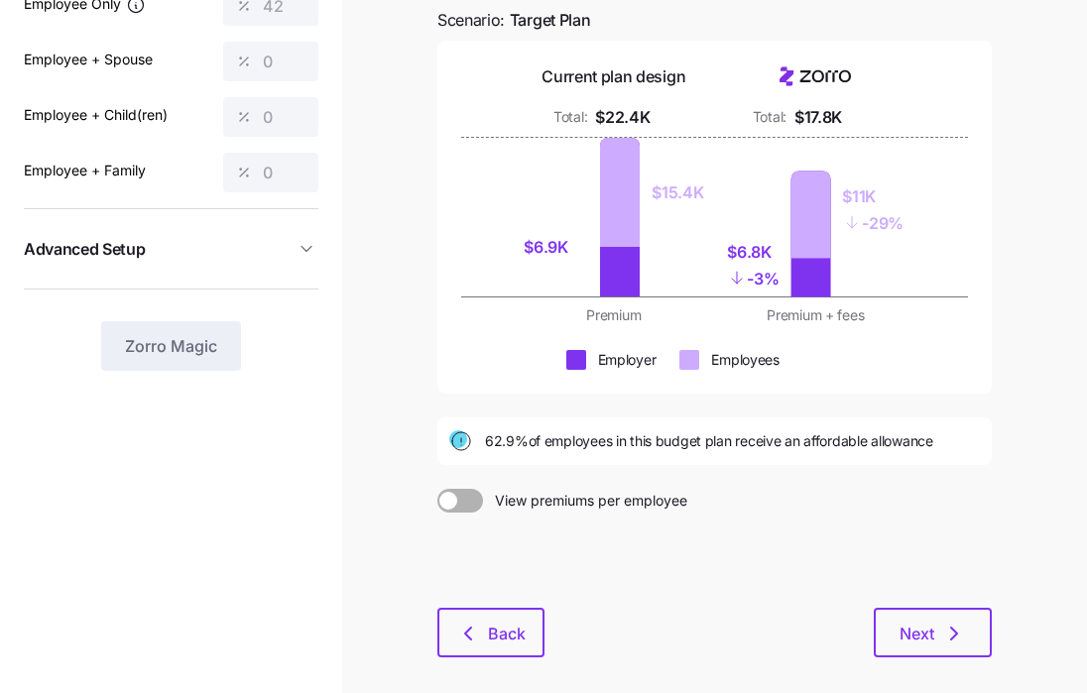
scroll to position [185, 0]
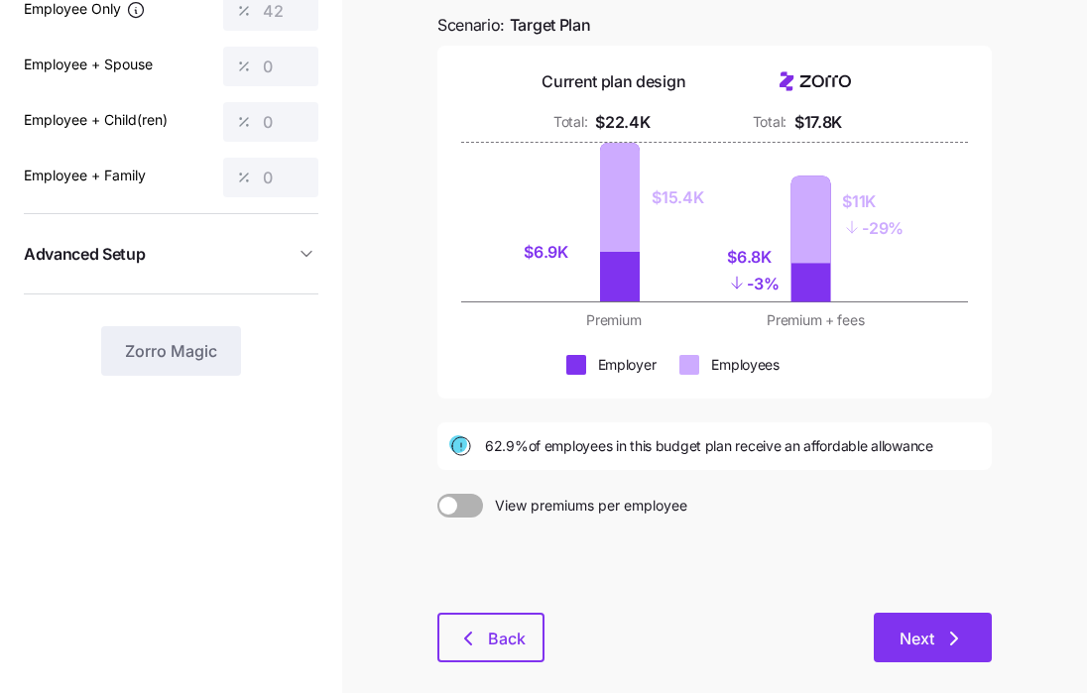
click at [925, 631] on span "Next" at bounding box center [916, 639] width 35 height 24
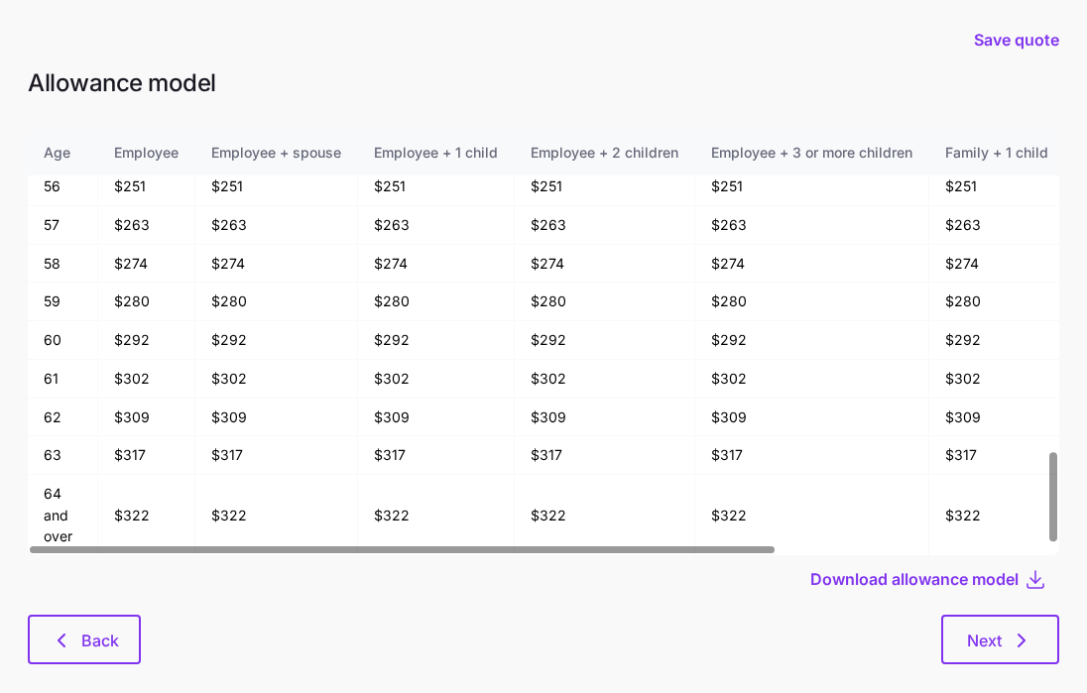
scroll to position [31, 0]
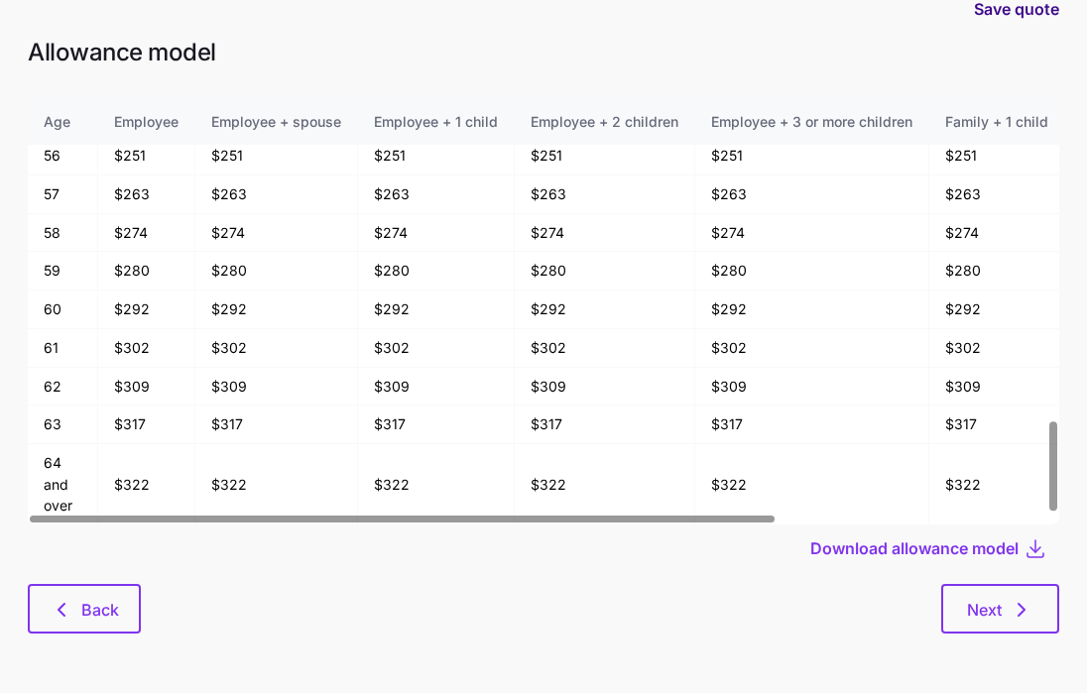
click at [1031, 12] on span "Save quote" at bounding box center [1016, 9] width 85 height 24
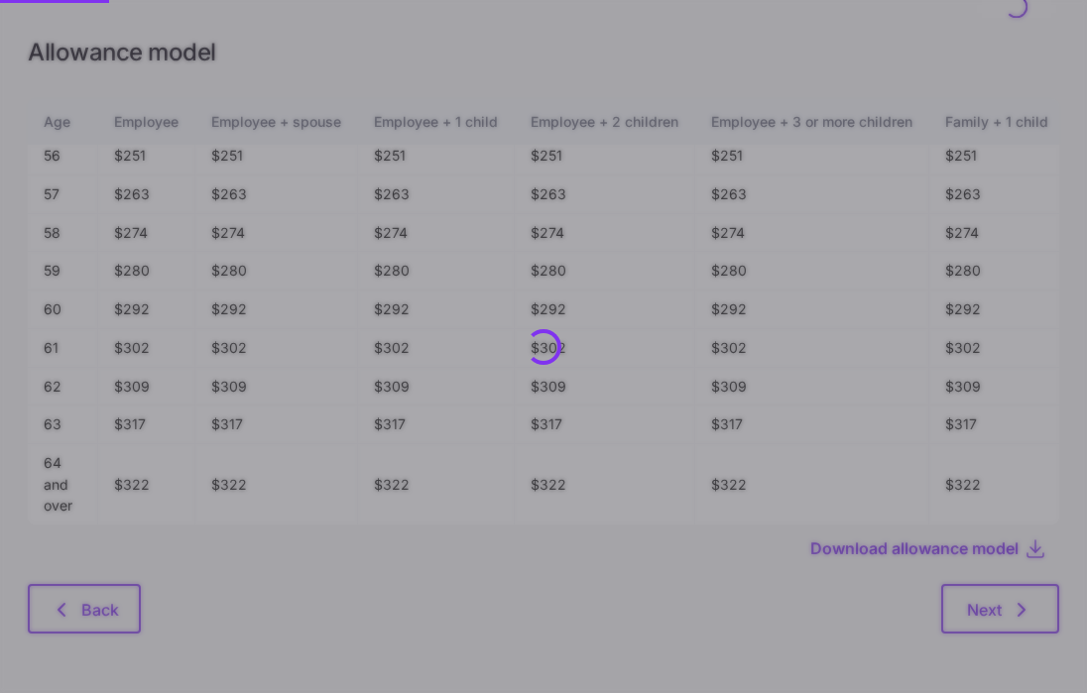
scroll to position [0, 0]
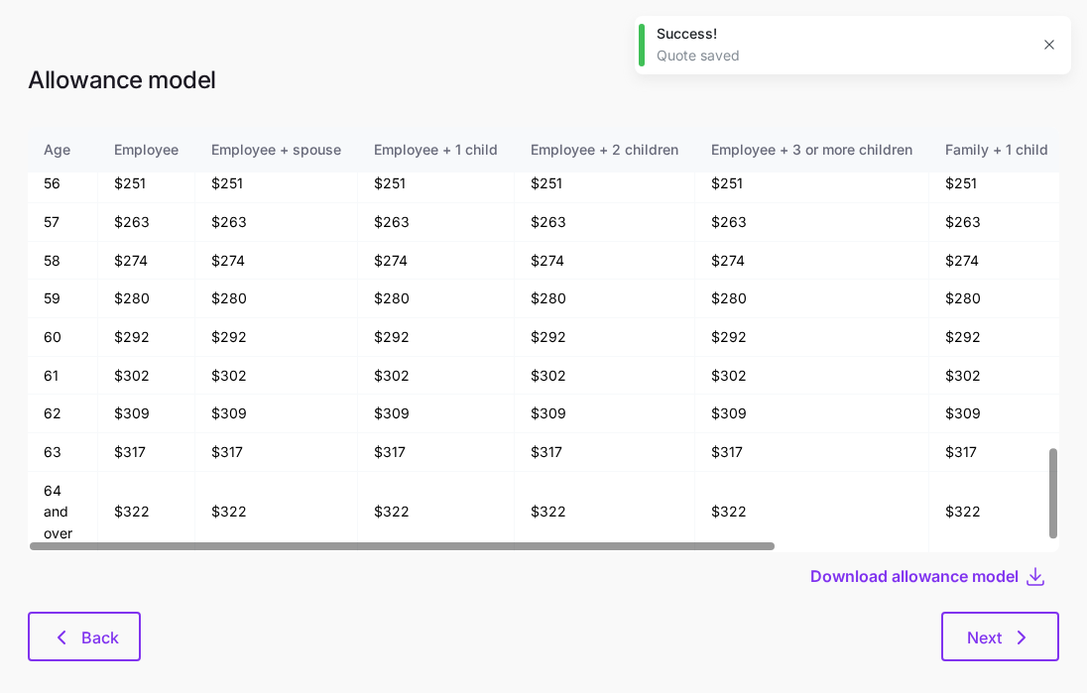
click at [1049, 49] on icon "button" at bounding box center [1049, 45] width 16 height 16
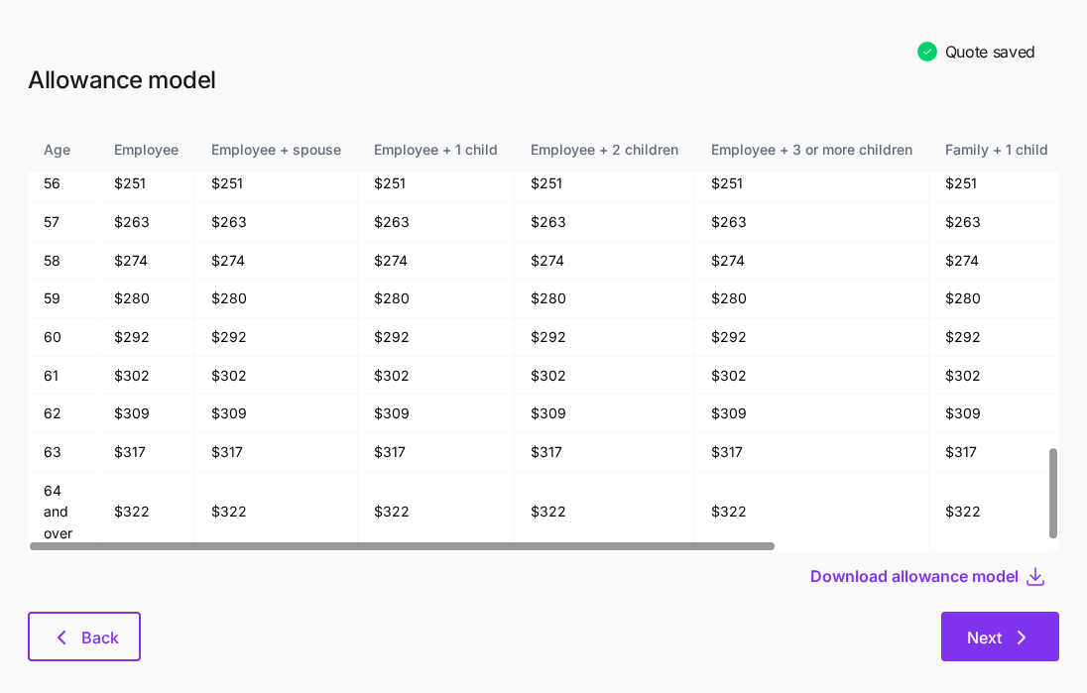
click at [976, 632] on span "Next" at bounding box center [984, 638] width 35 height 24
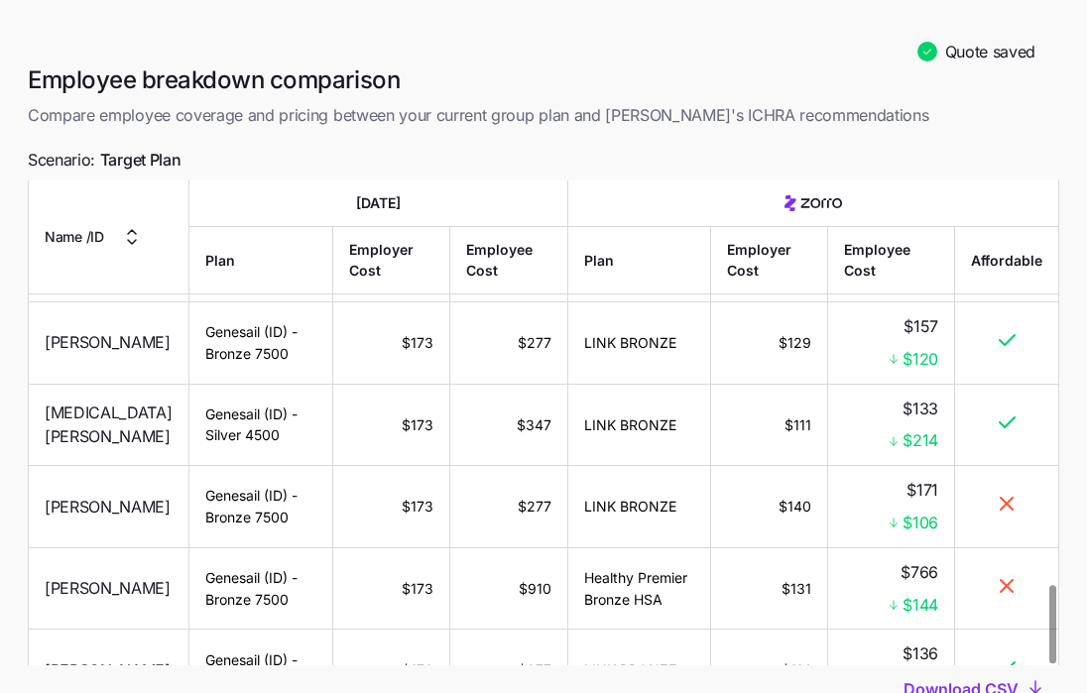
scroll to position [153, 0]
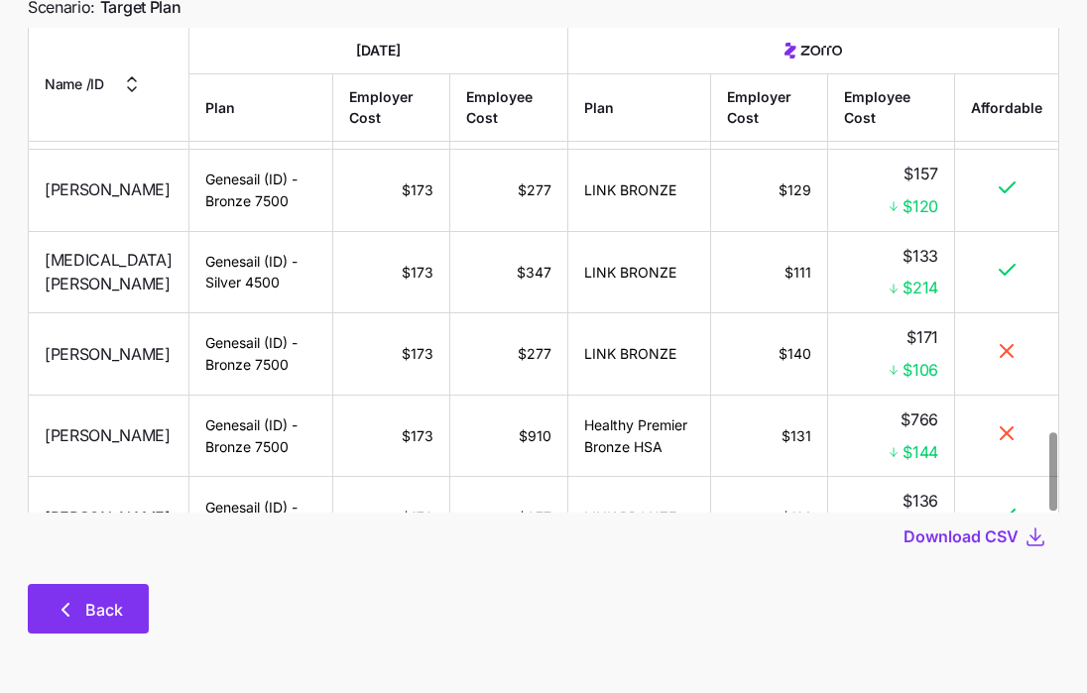
click at [110, 587] on button "Back" at bounding box center [88, 609] width 121 height 50
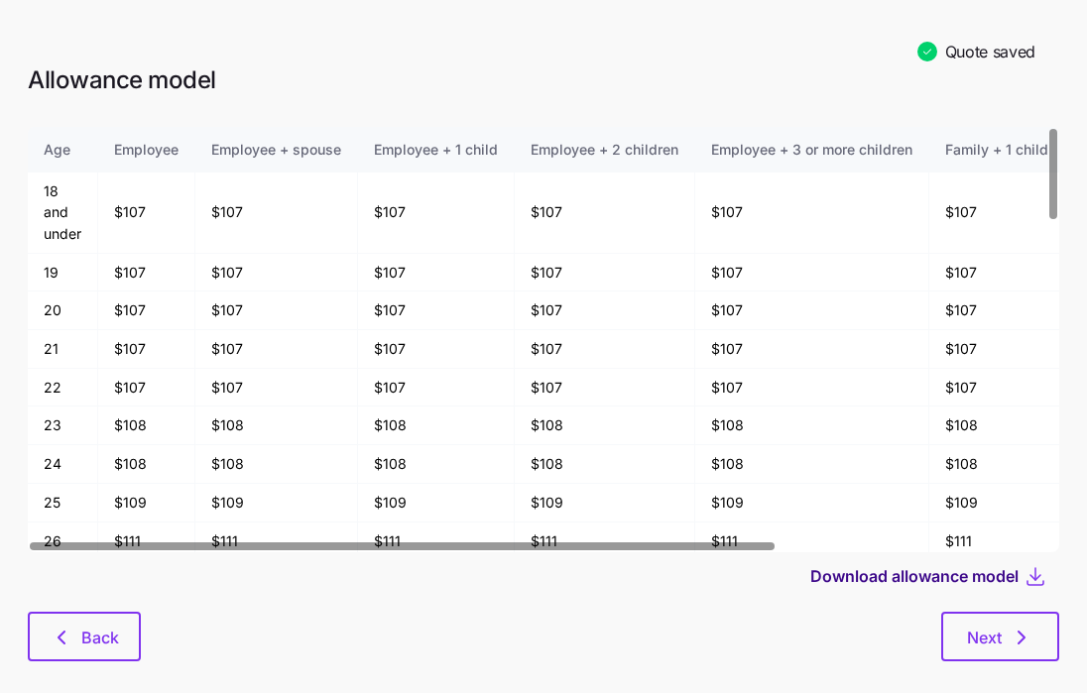
click at [838, 580] on span "Download allowance model" at bounding box center [914, 576] width 208 height 24
click at [956, 58] on span "Quote saved" at bounding box center [990, 52] width 90 height 25
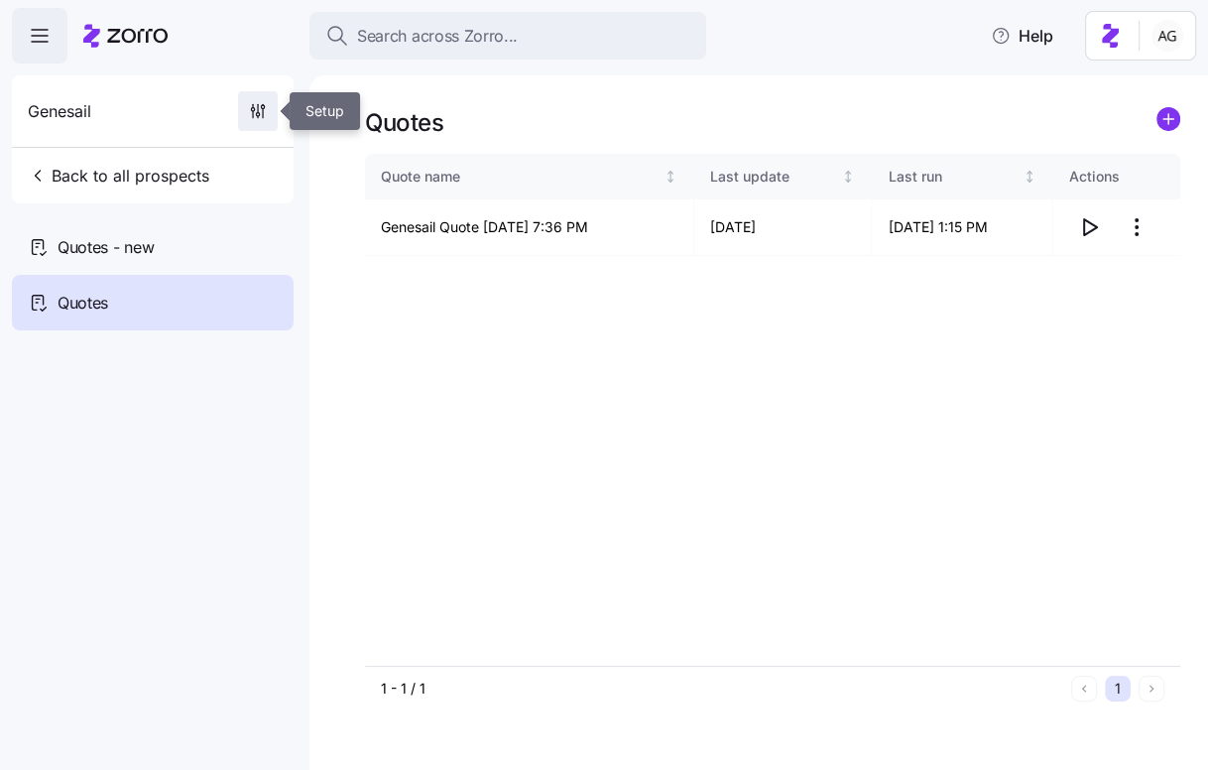
click at [239, 127] on span "button" at bounding box center [258, 111] width 38 height 38
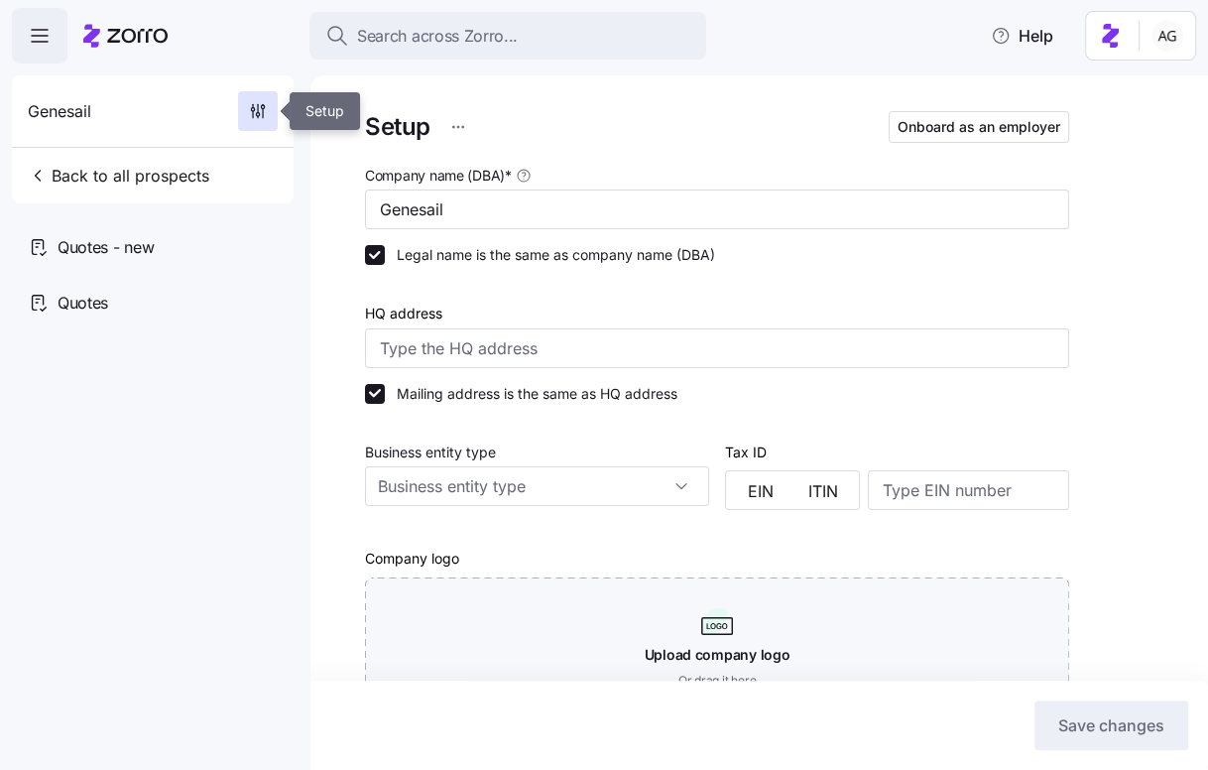
type input "Zorro"
click at [457, 140] on html "Search across Zorro... Help Genesail Back to all prospects Quotes - new Quotes …" at bounding box center [604, 379] width 1208 height 758
click at [665, 128] on html "Search across Zorro... Help Genesail Back to all prospects Quotes - new Quotes …" at bounding box center [604, 379] width 1208 height 758
click at [934, 122] on span "Onboard as an employer" at bounding box center [979, 127] width 163 height 20
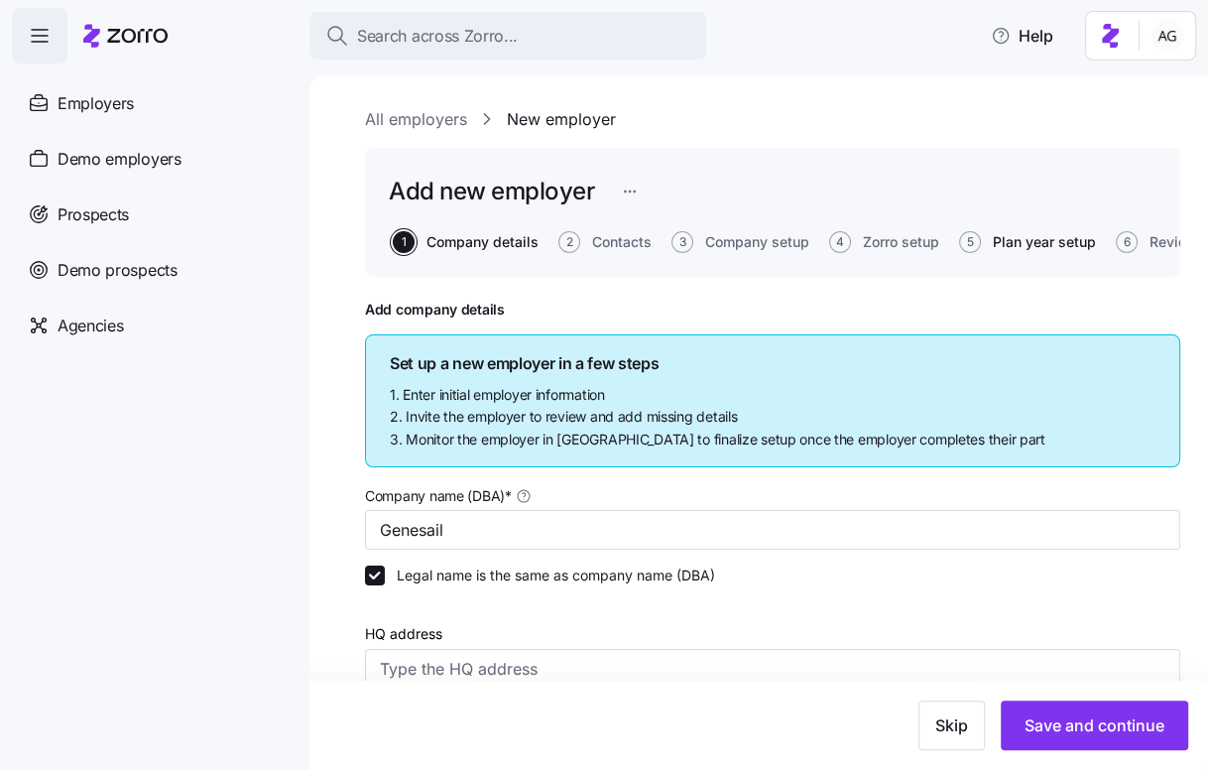
click at [1035, 244] on span "Plan year setup" at bounding box center [1044, 242] width 103 height 14
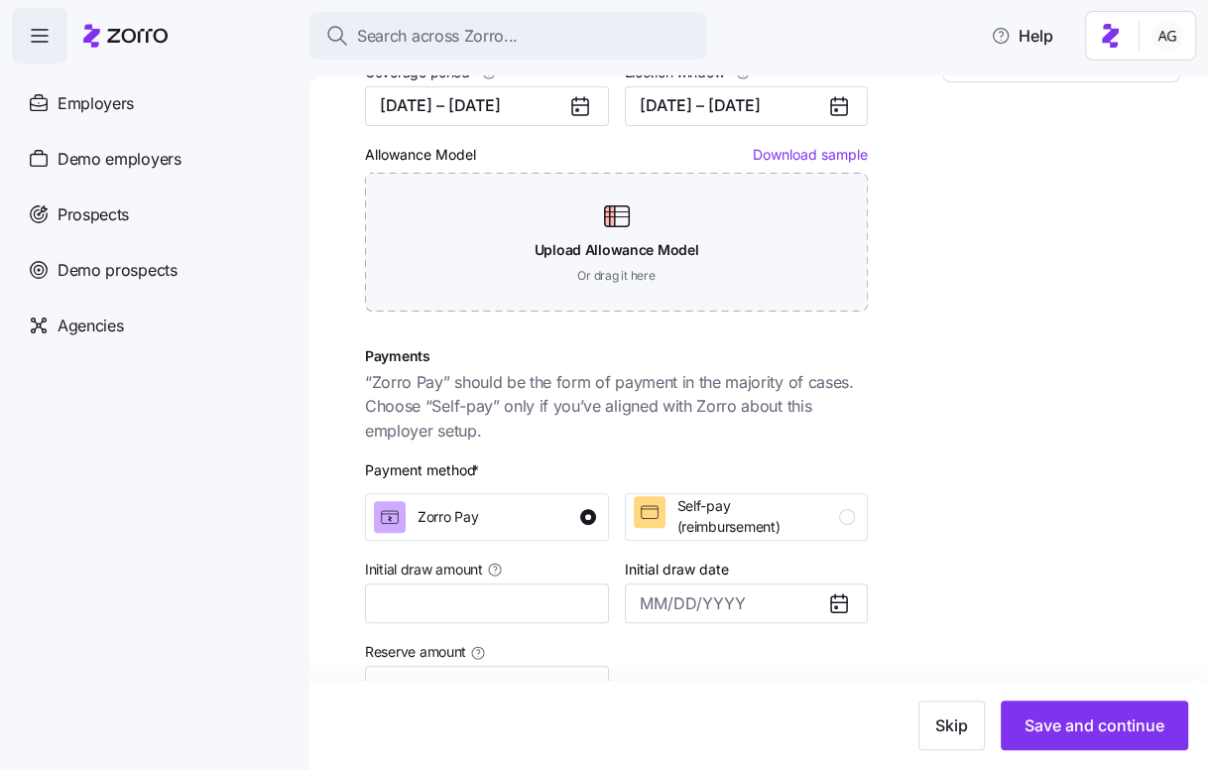
scroll to position [304, 0]
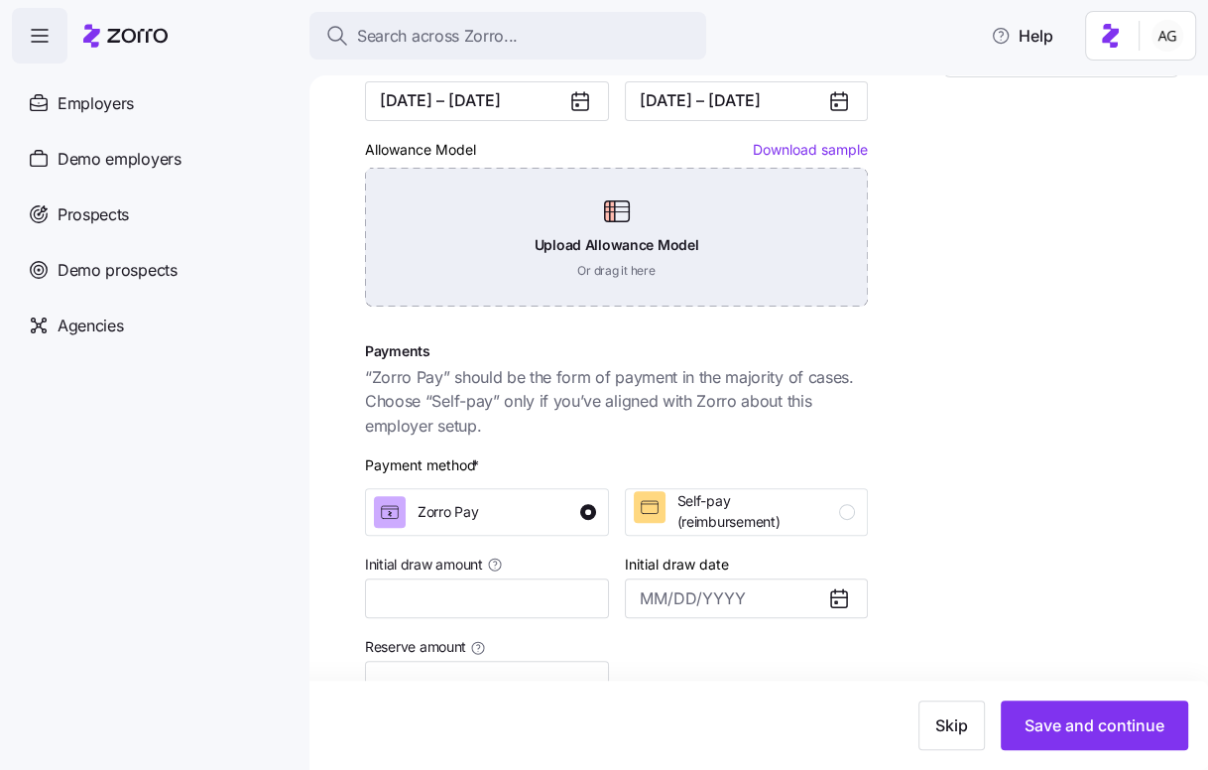
click at [795, 200] on div "Upload Allowance Model Or drag it here" at bounding box center [616, 237] width 503 height 139
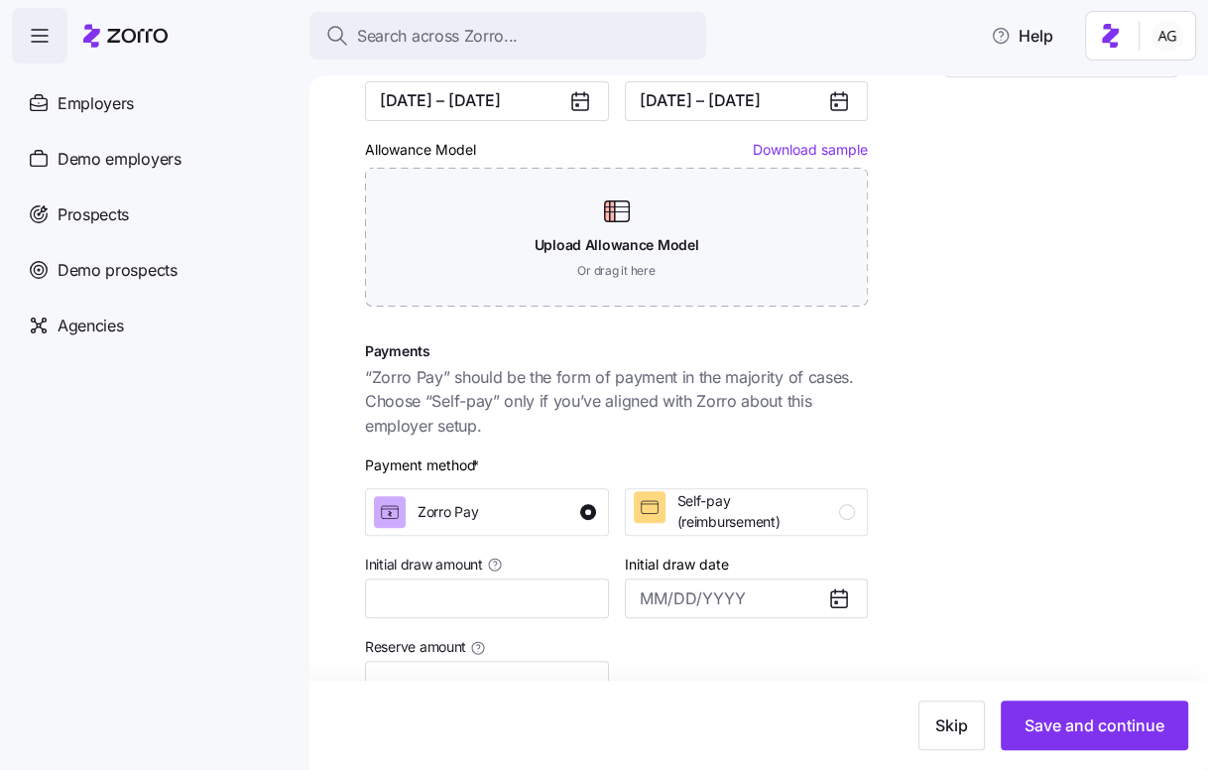
click at [805, 148] on link "Download sample" at bounding box center [810, 149] width 115 height 17
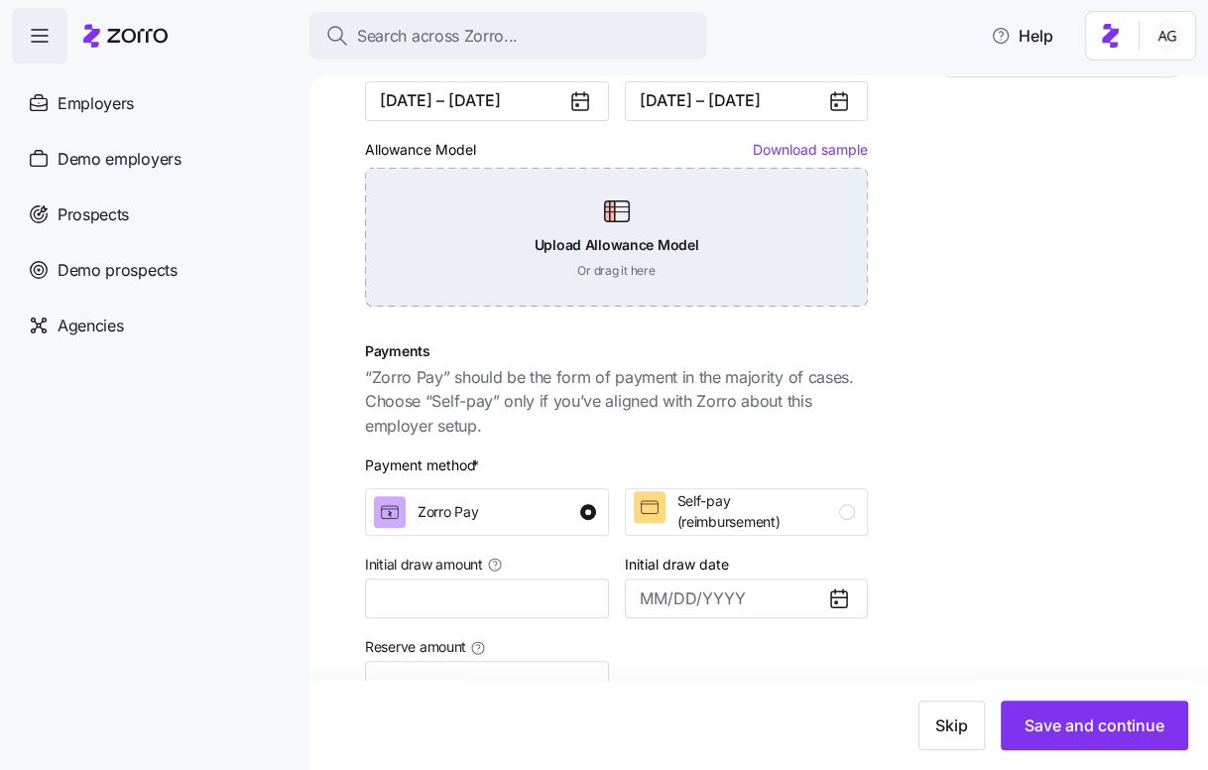
click at [620, 265] on div "Upload Allowance Model Or drag it here" at bounding box center [616, 237] width 503 height 139
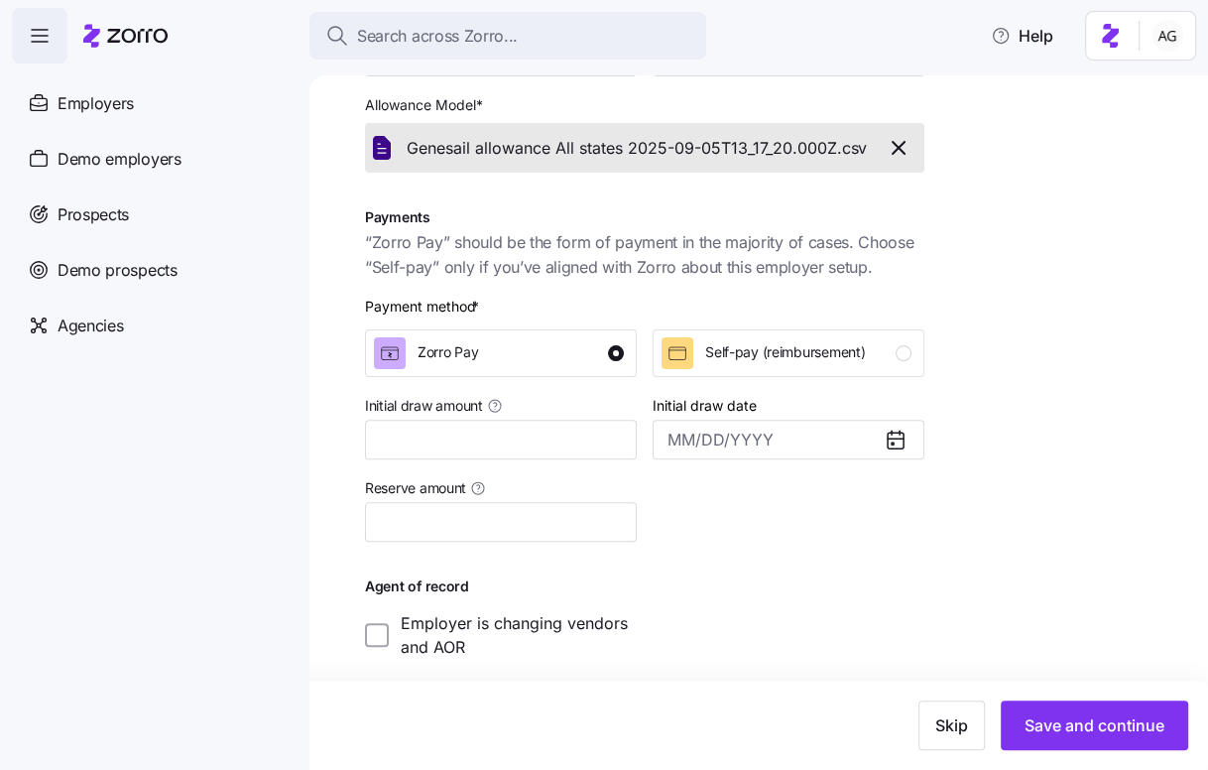
scroll to position [360, 0]
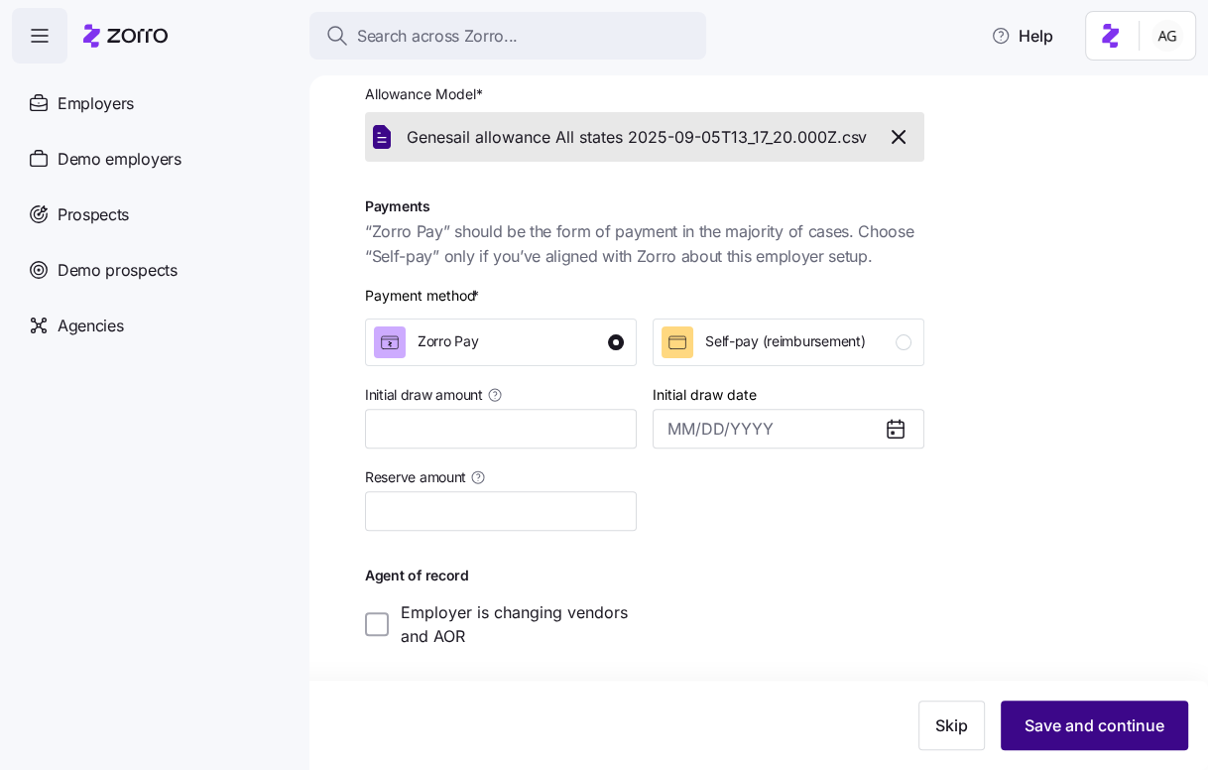
click at [1056, 721] on span "Save and continue" at bounding box center [1094, 725] width 140 height 24
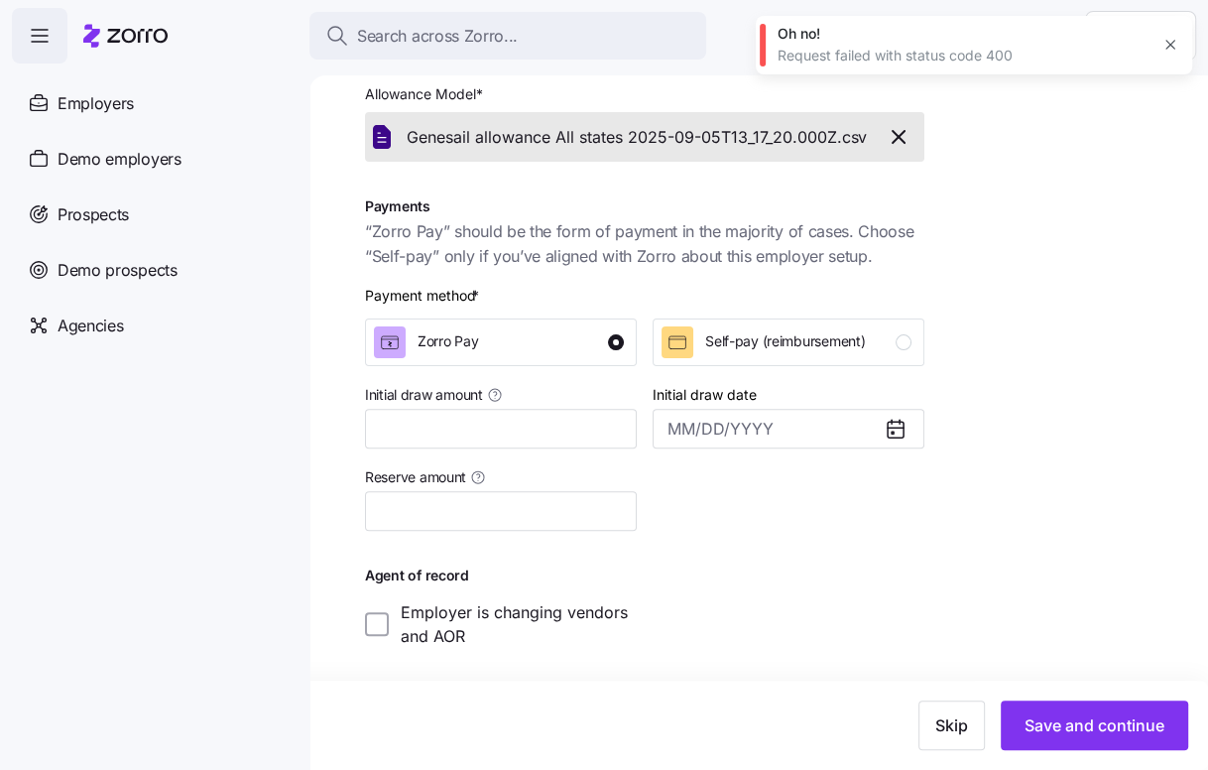
click at [1175, 44] on icon "button" at bounding box center [1170, 45] width 16 height 16
click at [898, 141] on icon "button" at bounding box center [899, 137] width 24 height 24
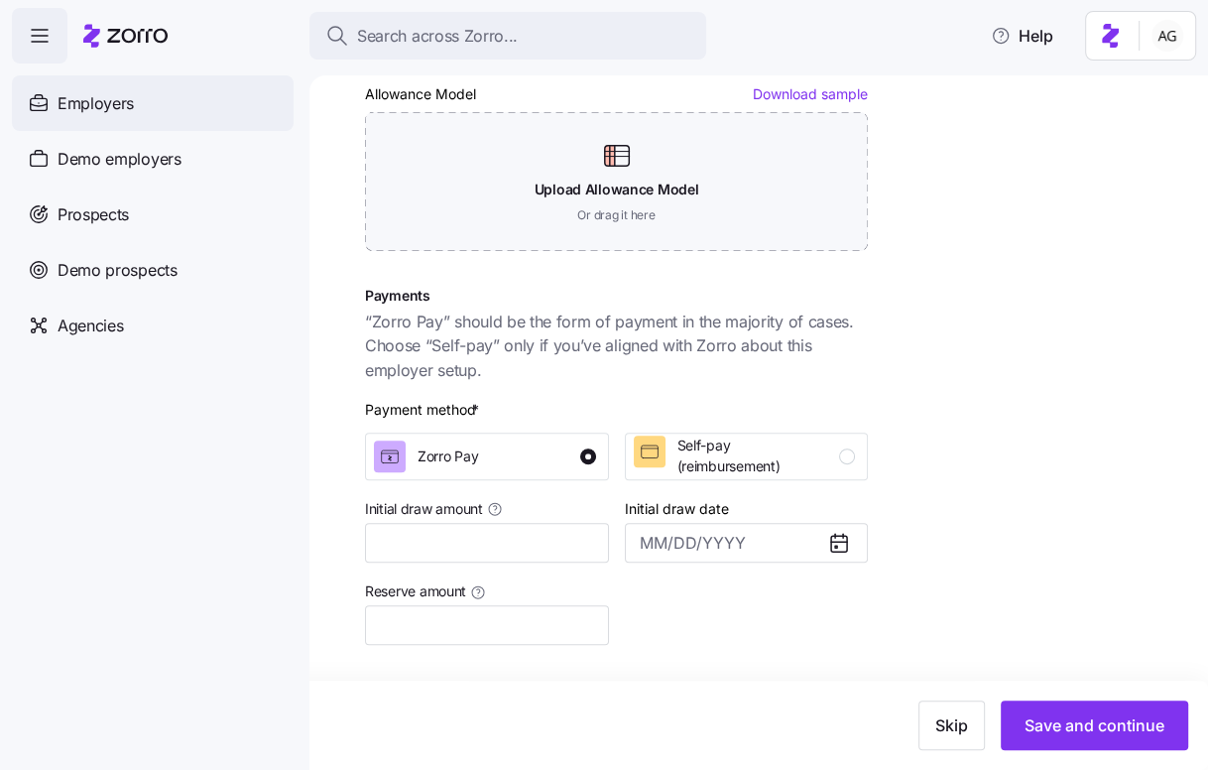
click at [146, 102] on div "Employers" at bounding box center [153, 103] width 282 height 56
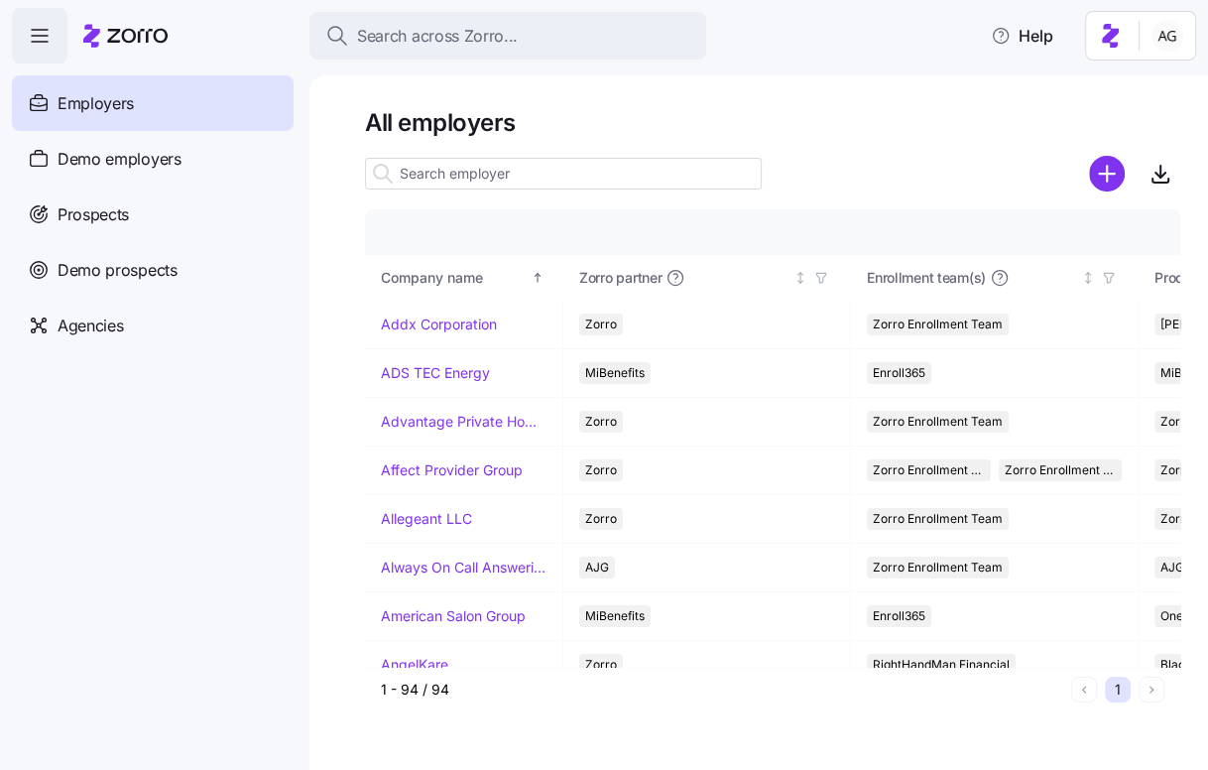
click at [137, 43] on icon at bounding box center [125, 36] width 84 height 24
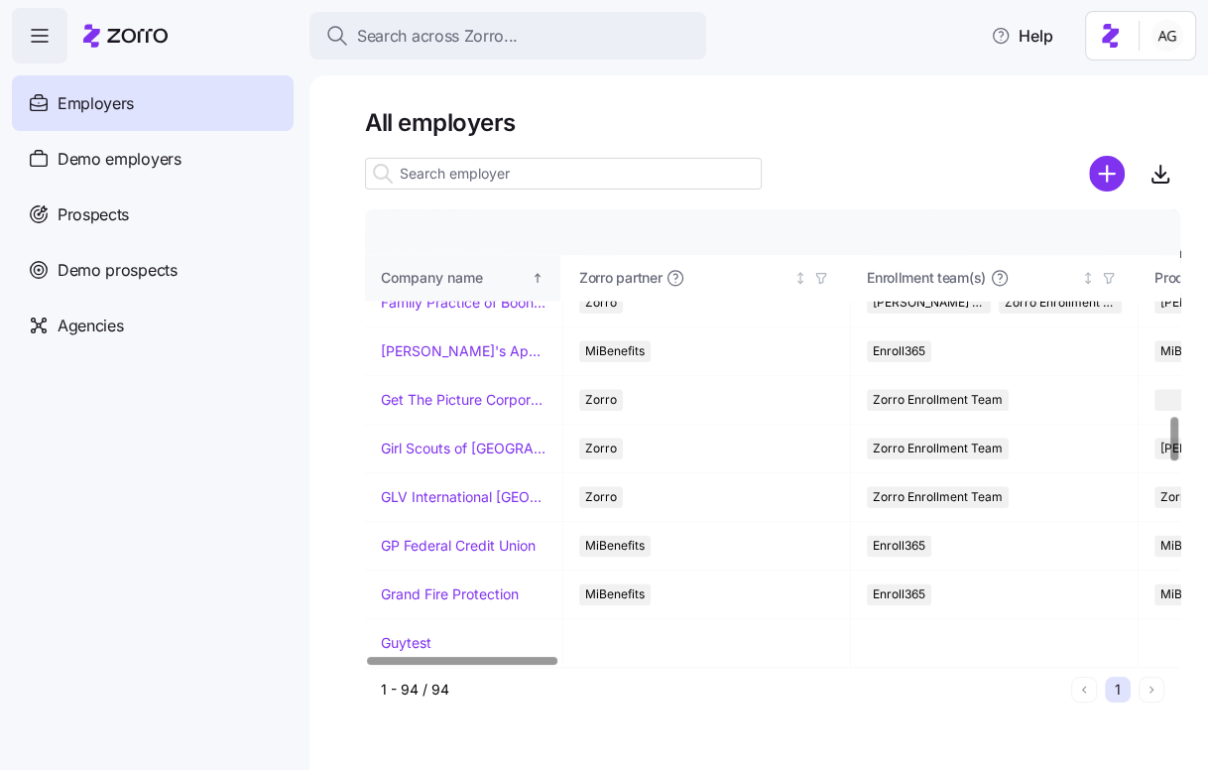
scroll to position [2138, 0]
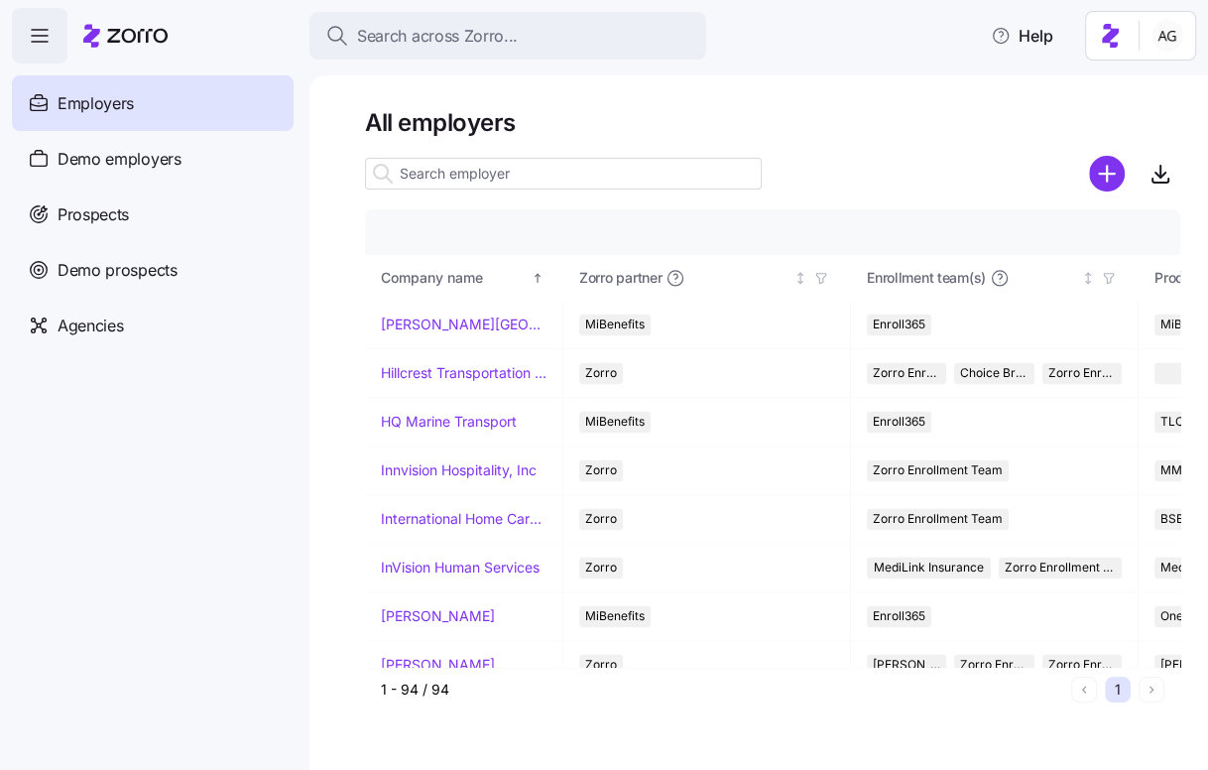
click at [509, 170] on input at bounding box center [563, 174] width 397 height 32
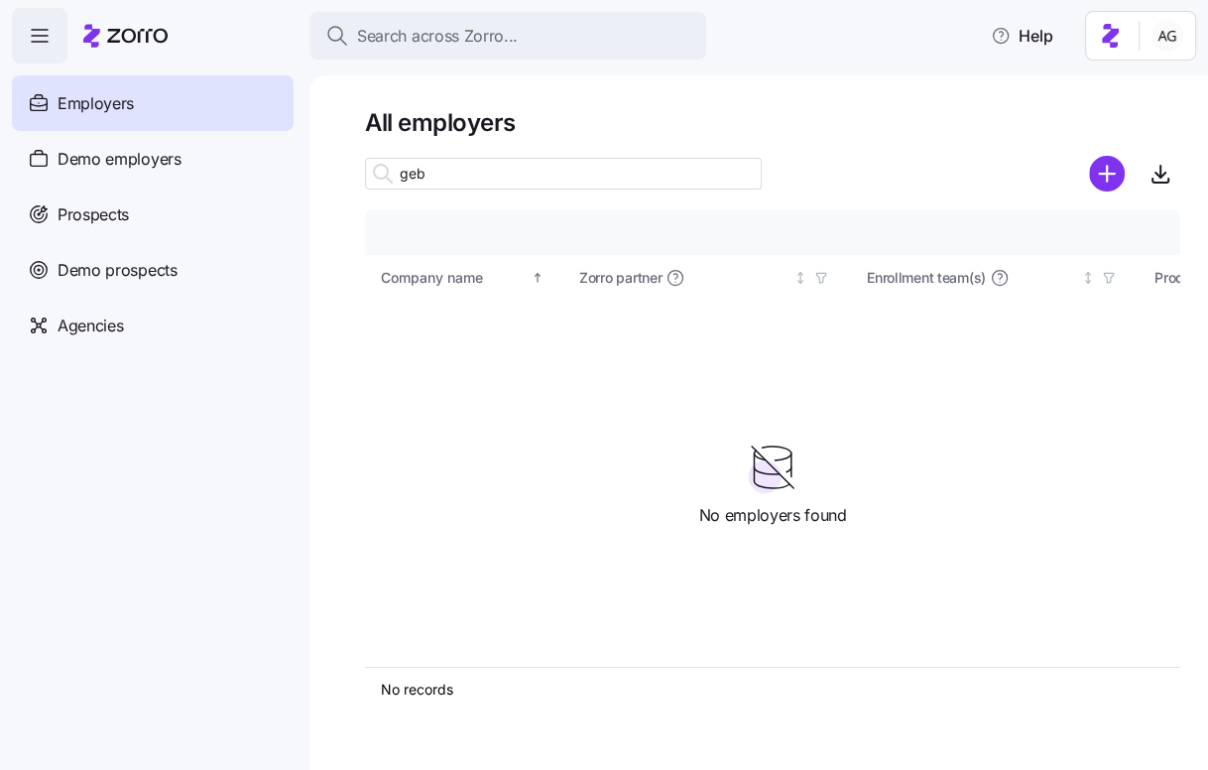
scroll to position [0, 0]
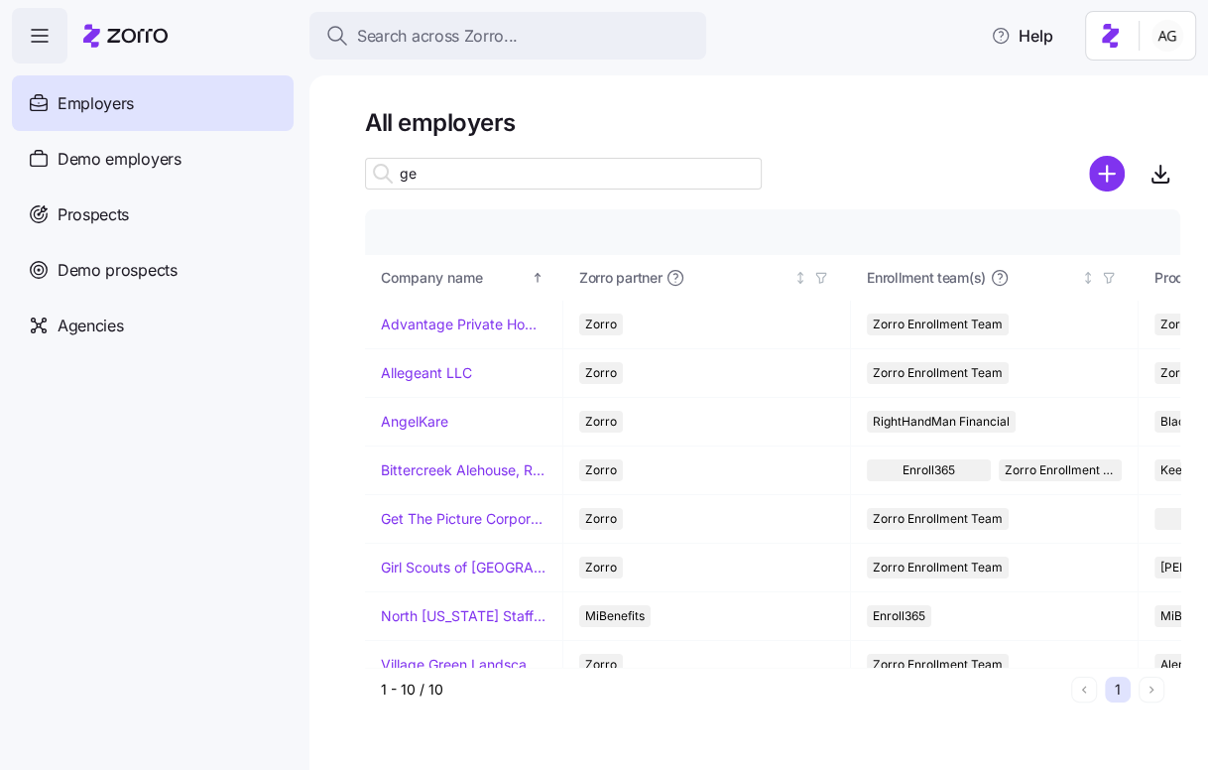
type input "g"
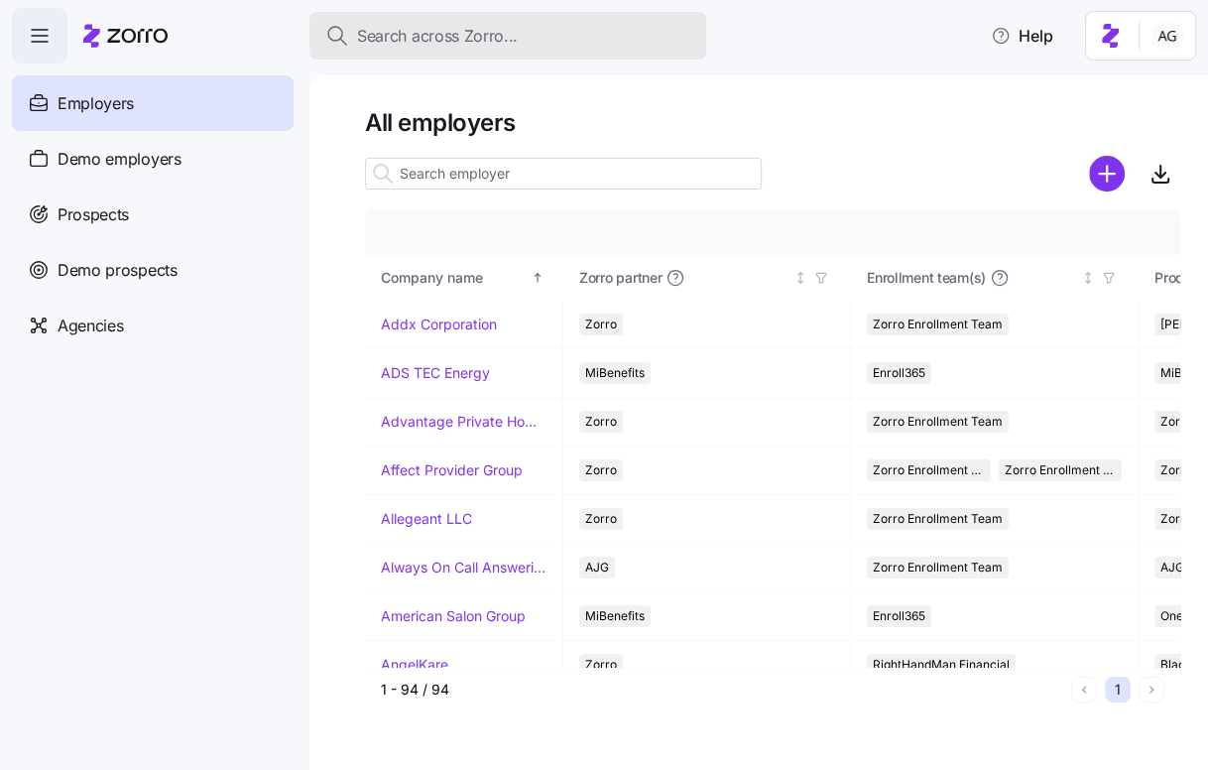
click at [459, 30] on span "Search across Zorro..." at bounding box center [437, 36] width 161 height 25
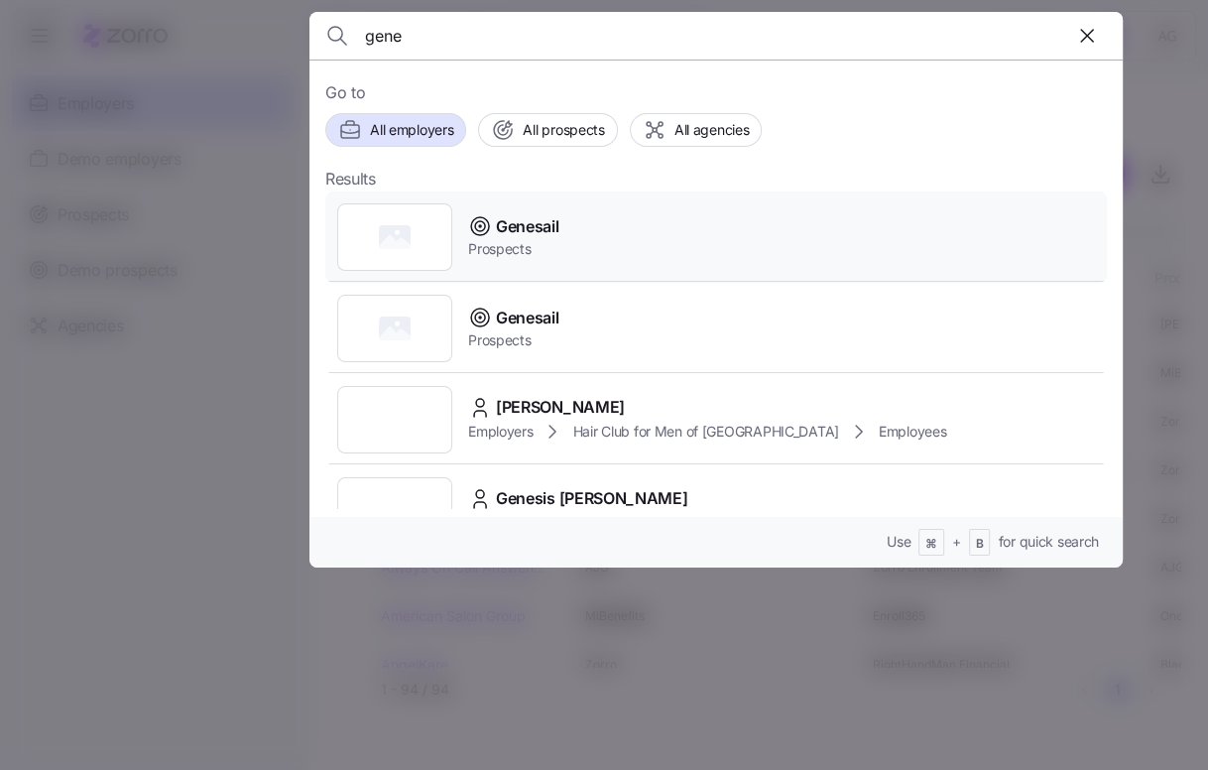
type input "gene"
click at [523, 247] on span "Prospects" at bounding box center [513, 249] width 90 height 20
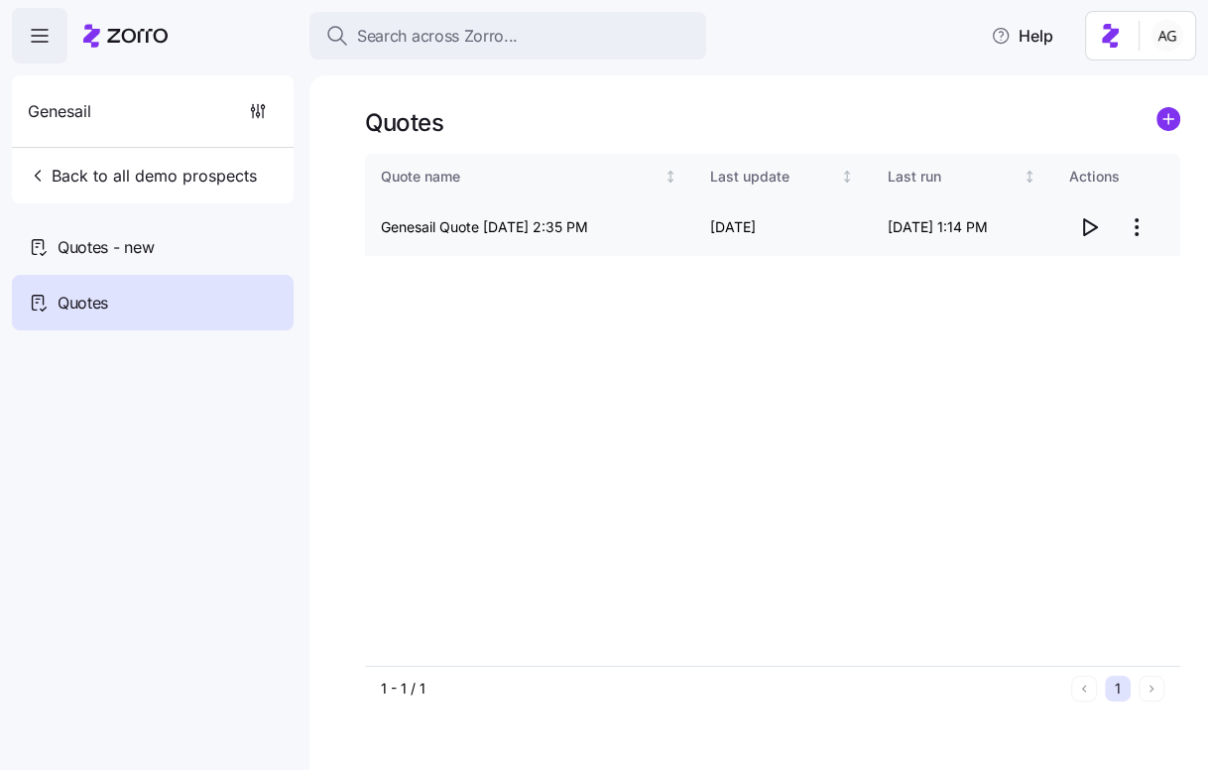
click at [1079, 220] on icon "button" at bounding box center [1089, 227] width 24 height 24
click at [1072, 232] on span "button" at bounding box center [1089, 227] width 38 height 38
click at [1132, 220] on html "Search across Zorro... Help Genesail Back to all demo prospects Quotes - new Qu…" at bounding box center [604, 379] width 1208 height 758
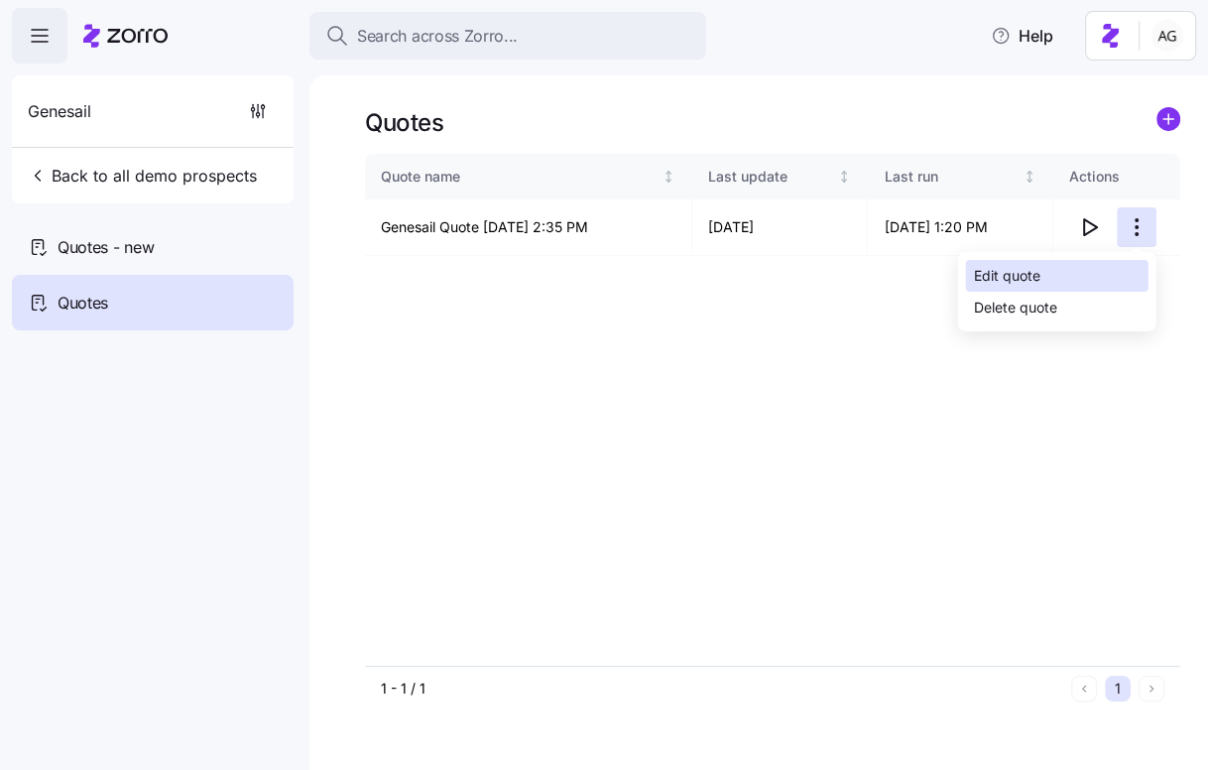
click at [1096, 266] on div "Edit quote" at bounding box center [1057, 276] width 182 height 32
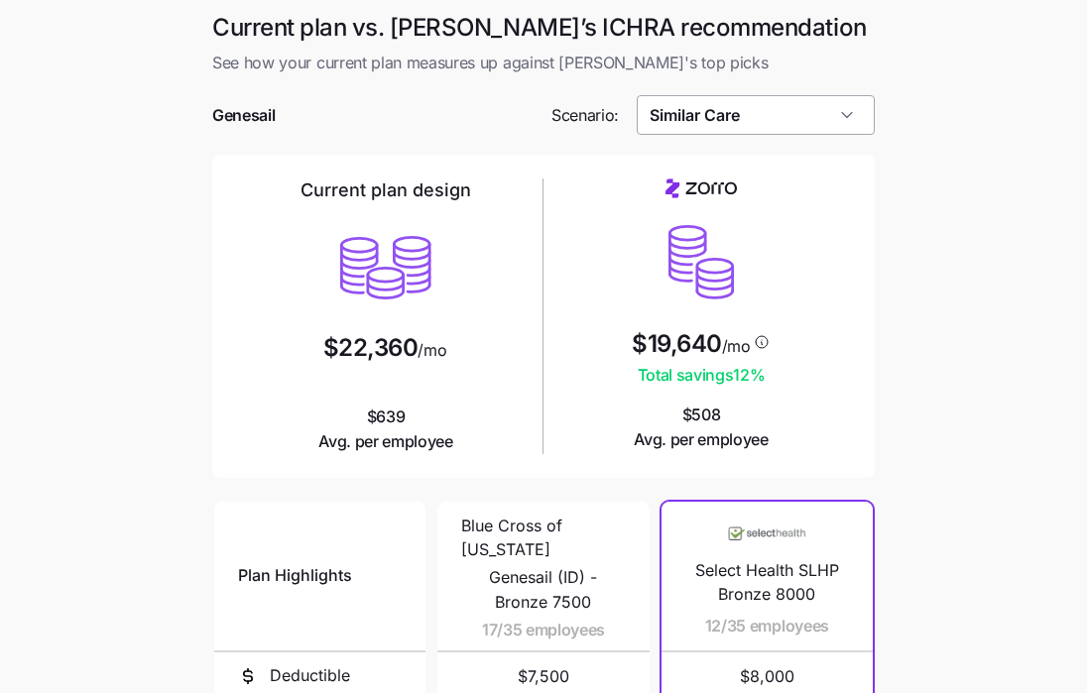
click at [748, 120] on input "Similar Care" at bounding box center [756, 115] width 239 height 40
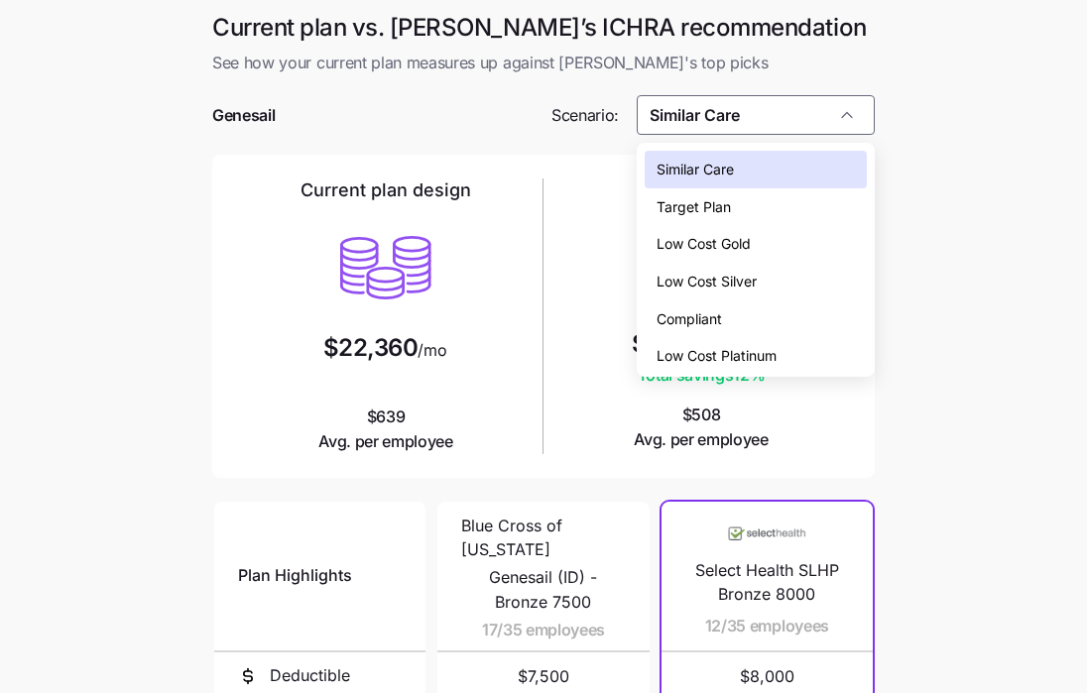
click at [731, 196] on div "Target Plan" at bounding box center [756, 207] width 223 height 38
type input "Target Plan"
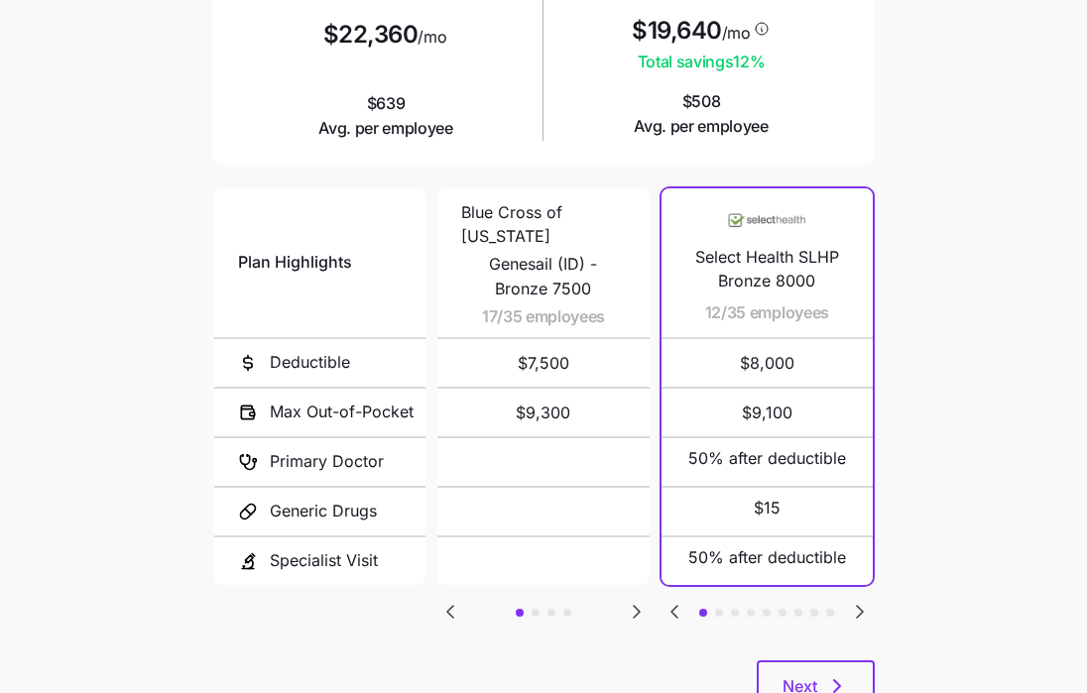
scroll to position [389, 0]
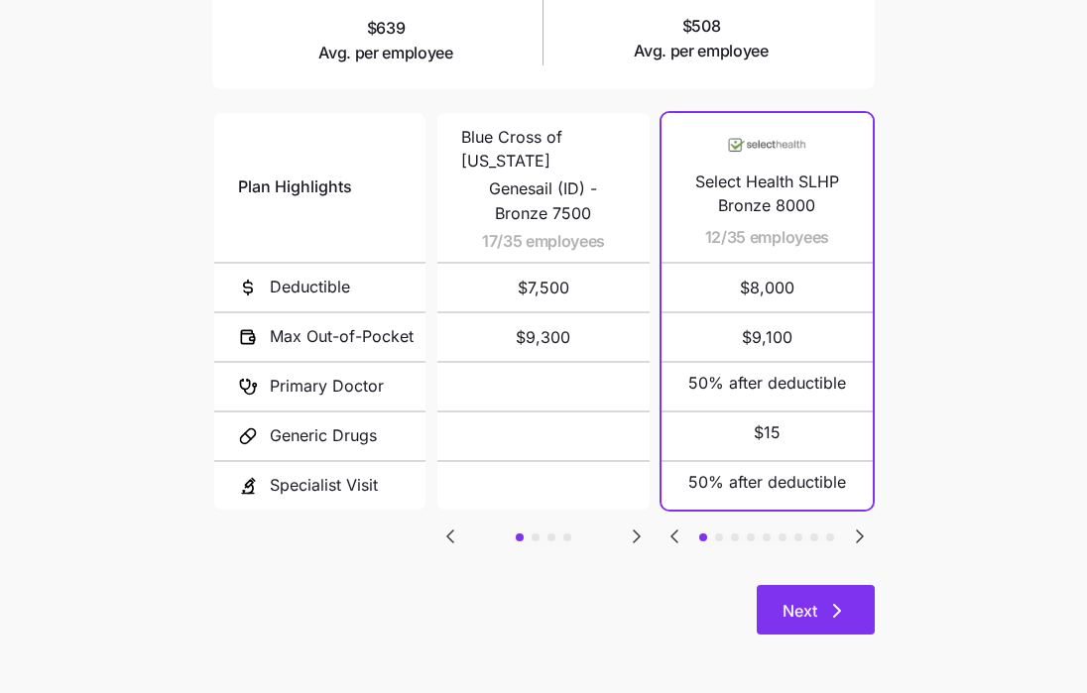
click at [812, 620] on span "Next" at bounding box center [799, 611] width 35 height 24
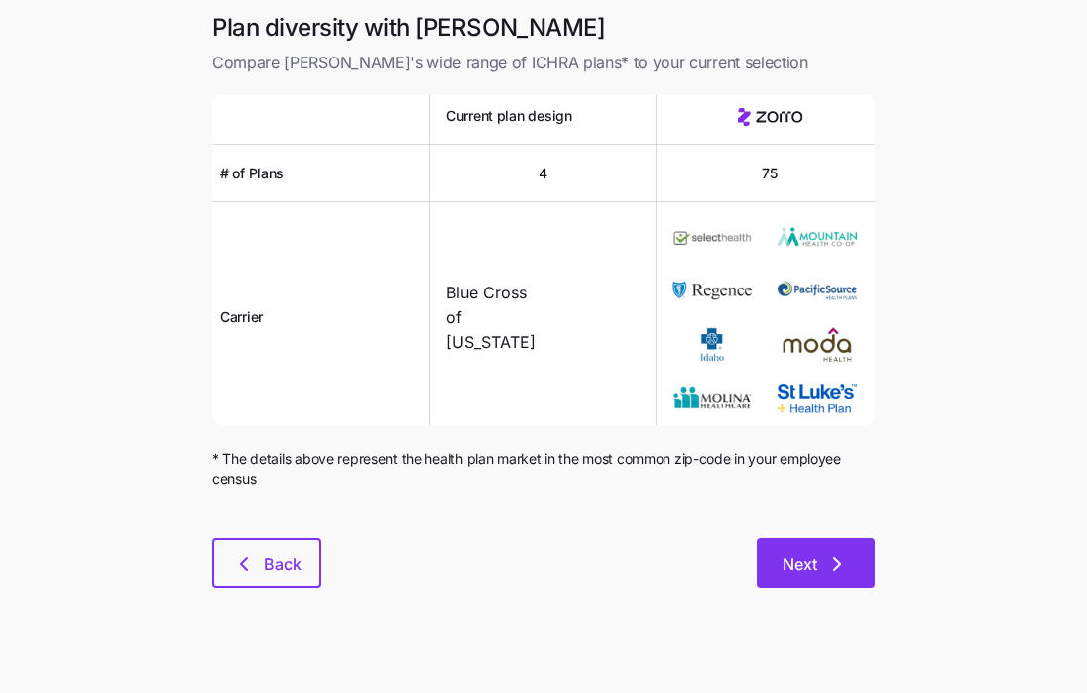
click at [789, 575] on span "Next" at bounding box center [799, 564] width 35 height 24
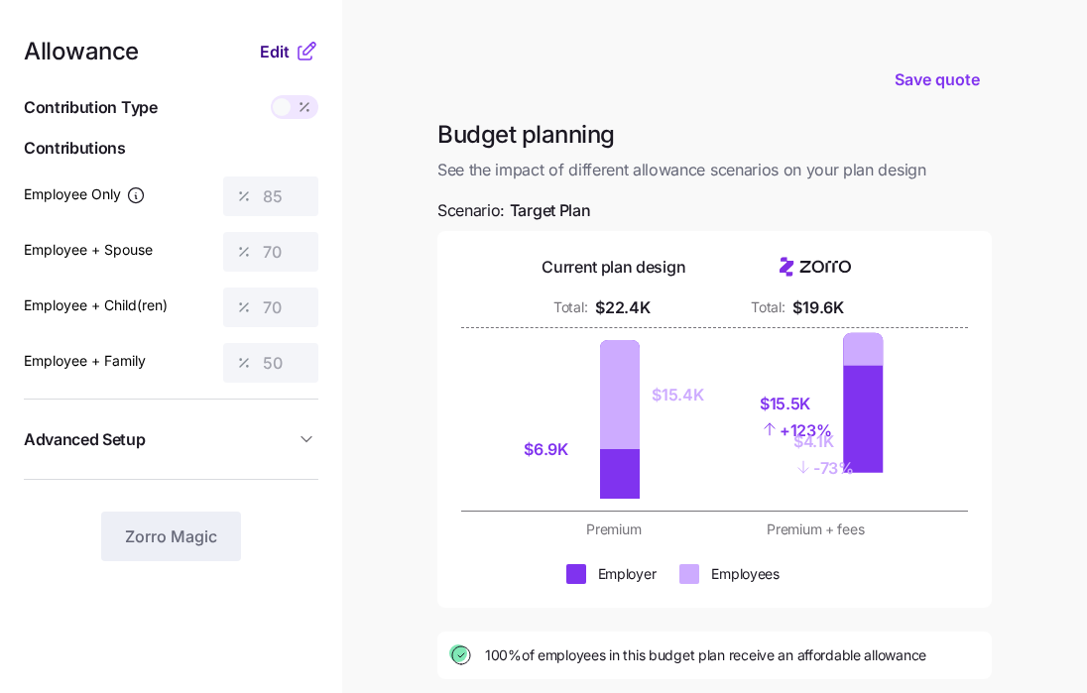
click at [294, 59] on button "Edit" at bounding box center [277, 52] width 35 height 24
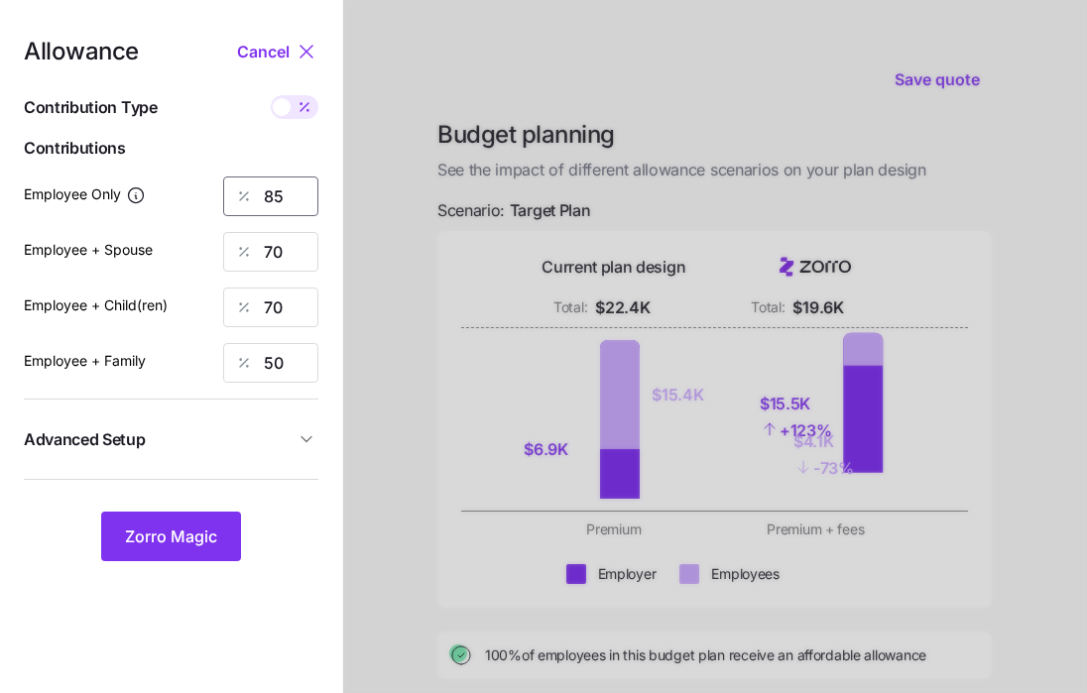
drag, startPoint x: 289, startPoint y: 190, endPoint x: 249, endPoint y: 198, distance: 40.5
click at [249, 198] on div "85" at bounding box center [270, 197] width 95 height 40
type input "42"
drag, startPoint x: 292, startPoint y: 251, endPoint x: 247, endPoint y: 252, distance: 44.6
click at [247, 252] on div "70" at bounding box center [270, 252] width 95 height 40
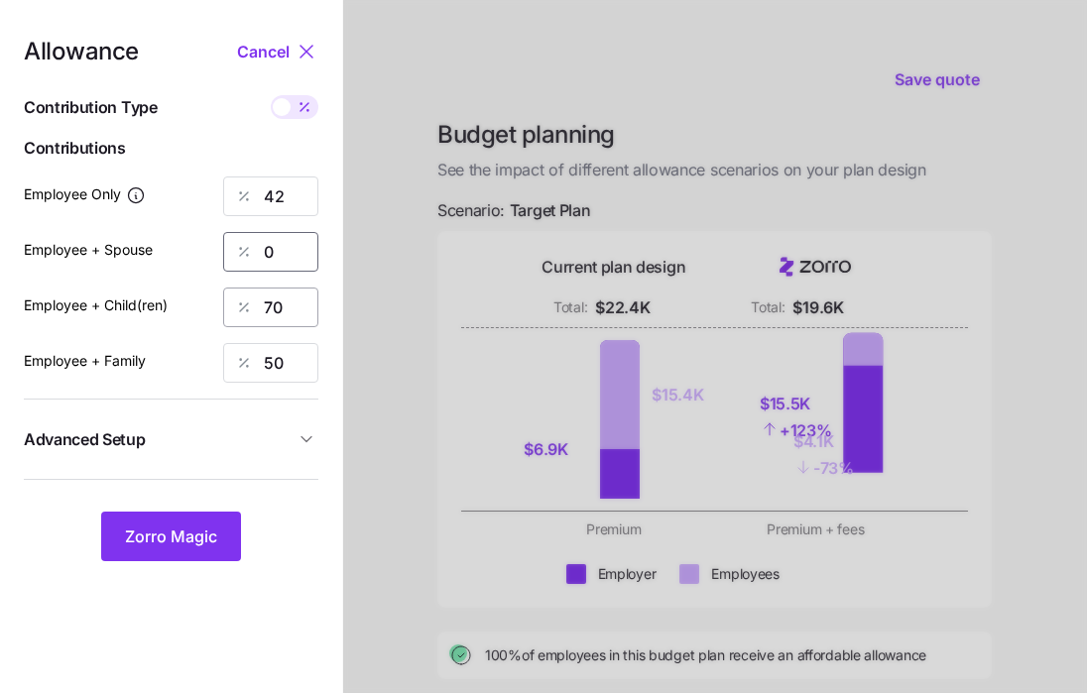
type input "0"
drag, startPoint x: 282, startPoint y: 307, endPoint x: 247, endPoint y: 307, distance: 34.7
click at [247, 307] on div "70" at bounding box center [270, 308] width 95 height 40
type input "0"
drag, startPoint x: 286, startPoint y: 364, endPoint x: 261, endPoint y: 364, distance: 24.8
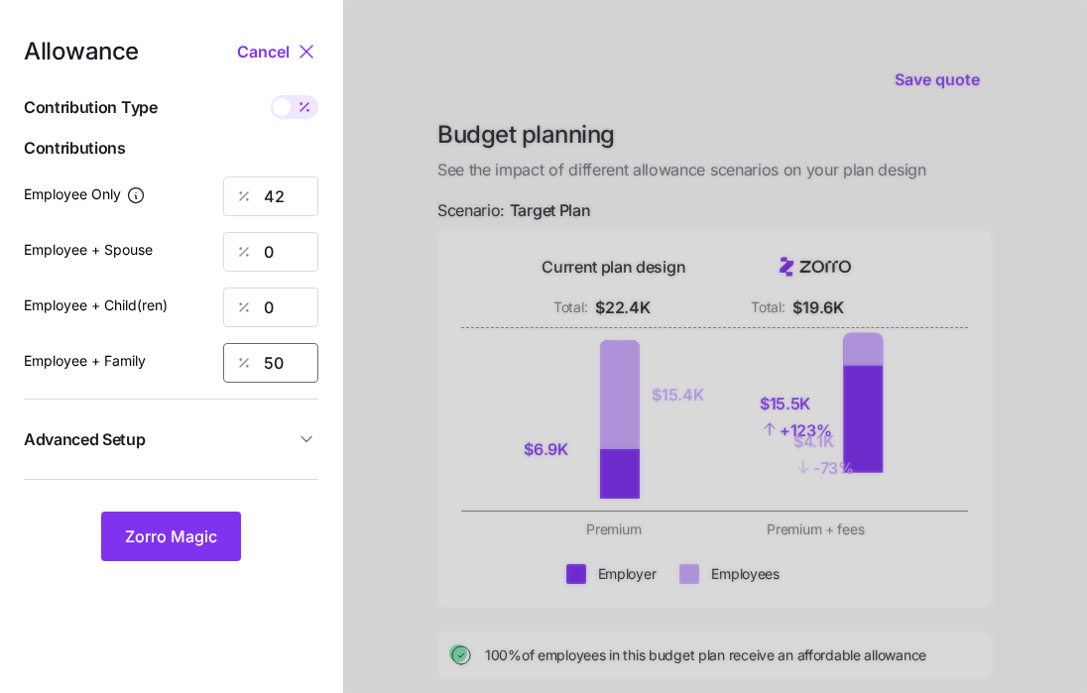
click at [261, 364] on div "50" at bounding box center [270, 363] width 95 height 40
type input "0"
click at [236, 425] on button "Advanced Setup" at bounding box center [171, 440] width 295 height 49
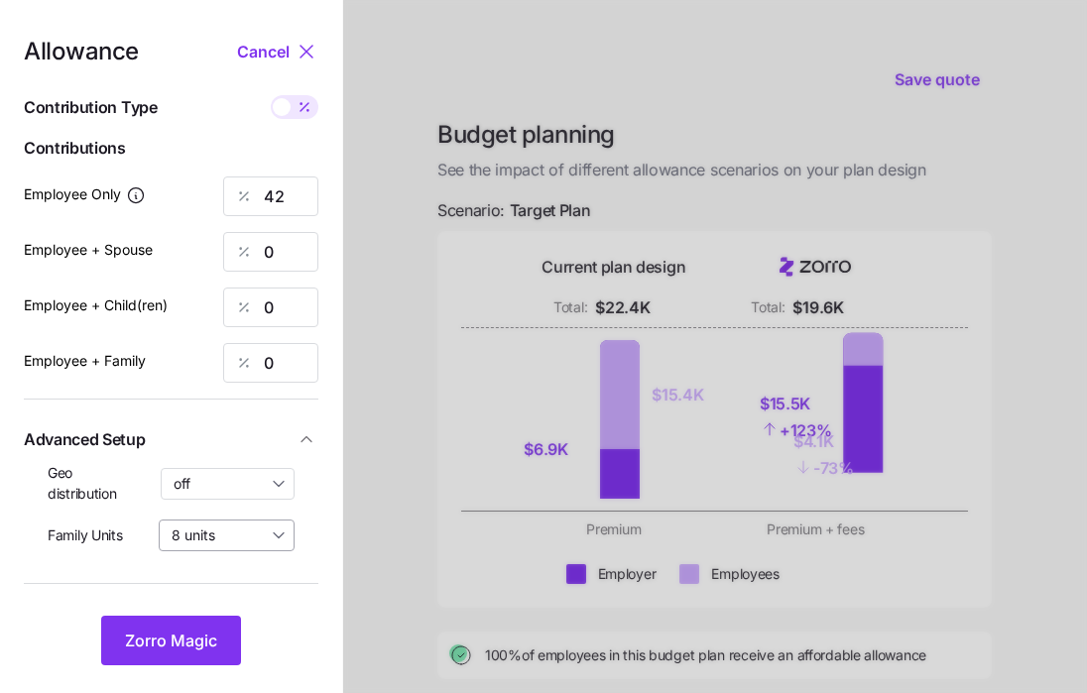
click at [199, 534] on input "8 units" at bounding box center [227, 536] width 136 height 32
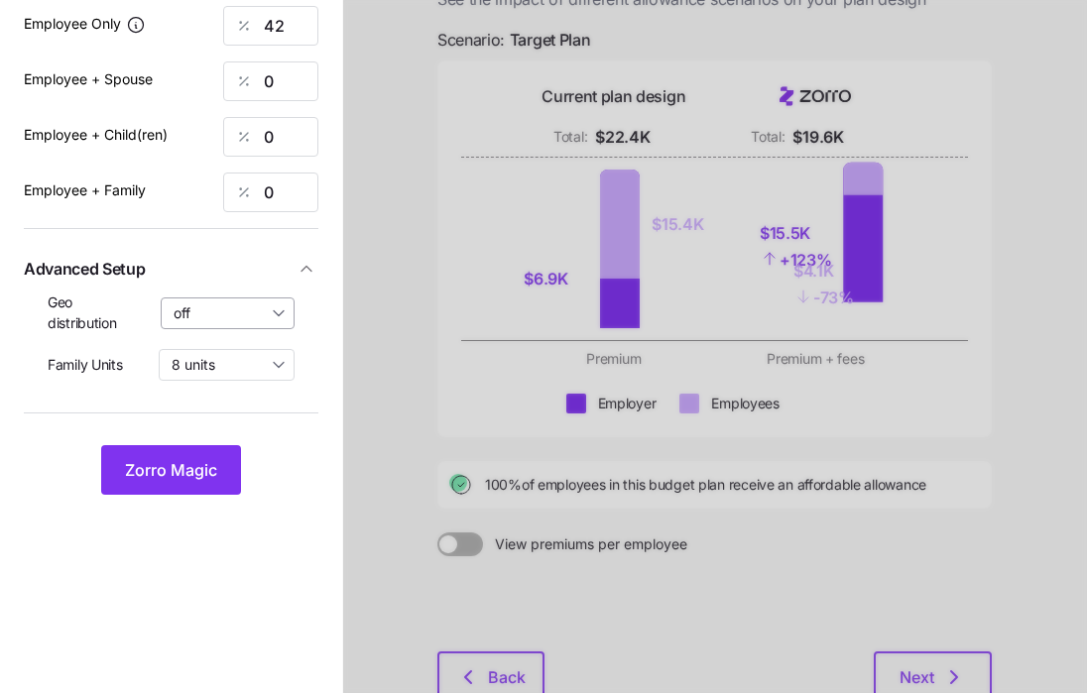
scroll to position [174, 0]
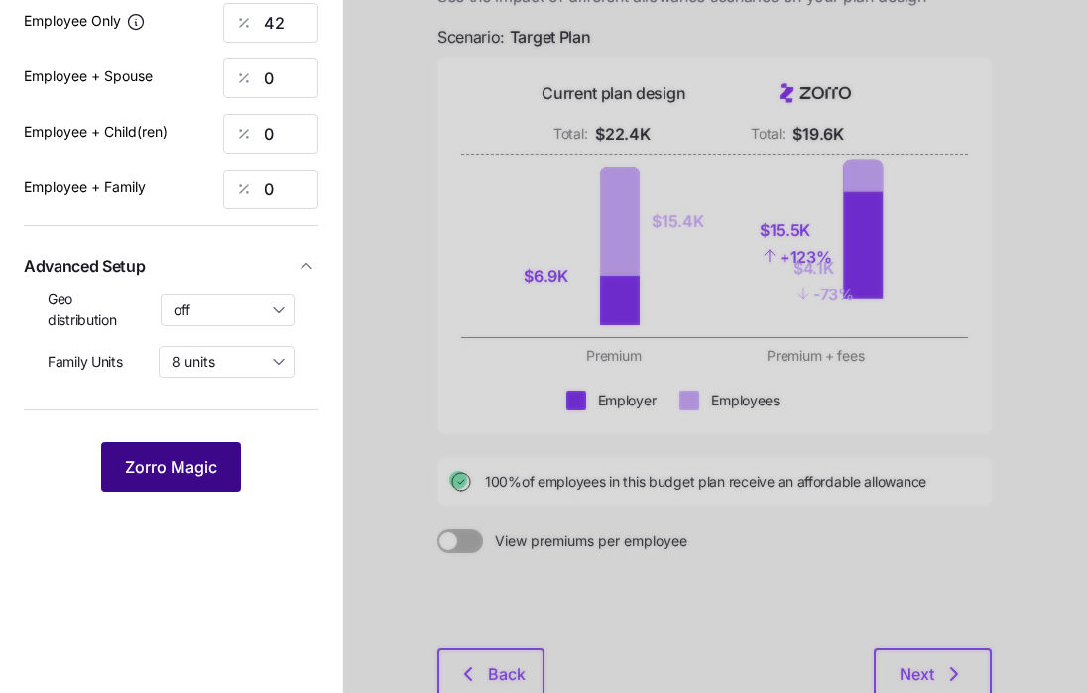
click at [202, 452] on button "Zorro Magic" at bounding box center [171, 467] width 140 height 50
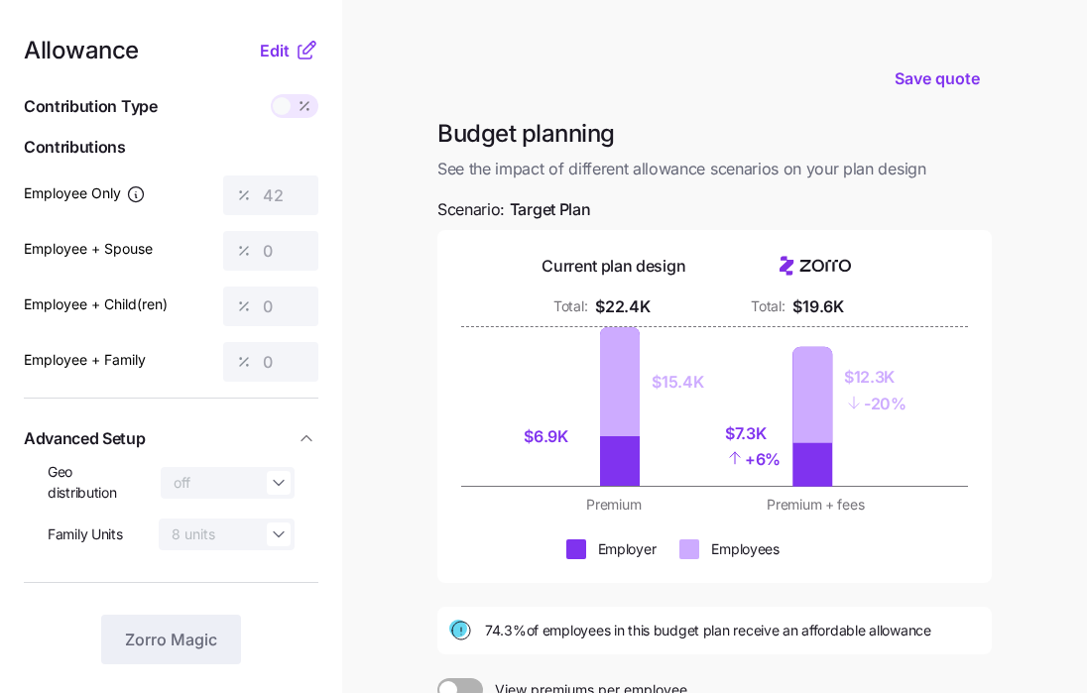
scroll to position [0, 0]
click at [294, 54] on button "Edit" at bounding box center [277, 52] width 35 height 24
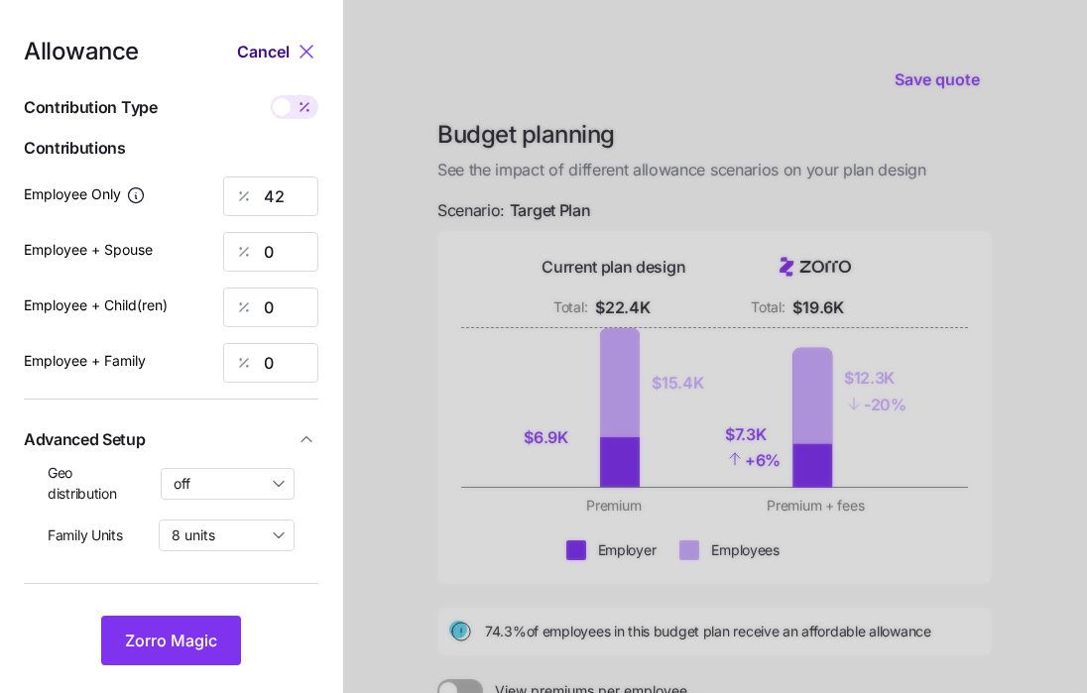
click at [291, 55] on button "Cancel" at bounding box center [266, 52] width 58 height 24
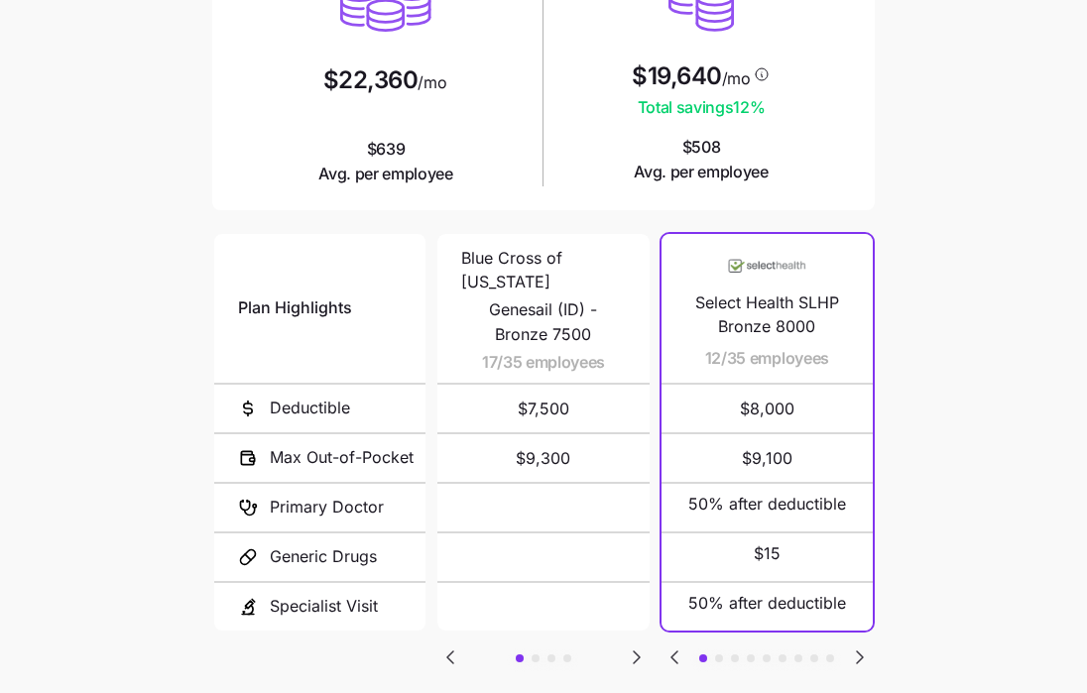
scroll to position [275, 0]
